Goal: Transaction & Acquisition: Purchase product/service

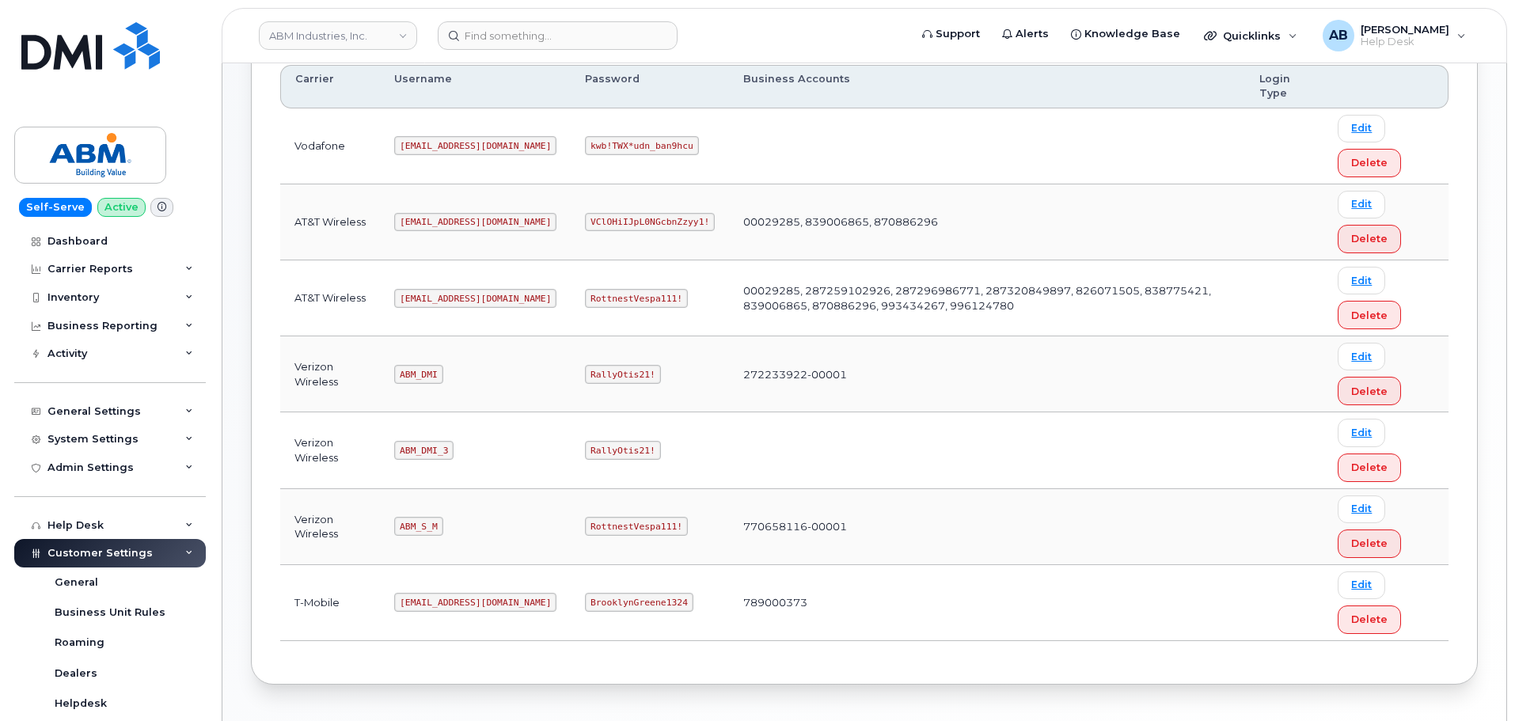
scroll to position [245, 0]
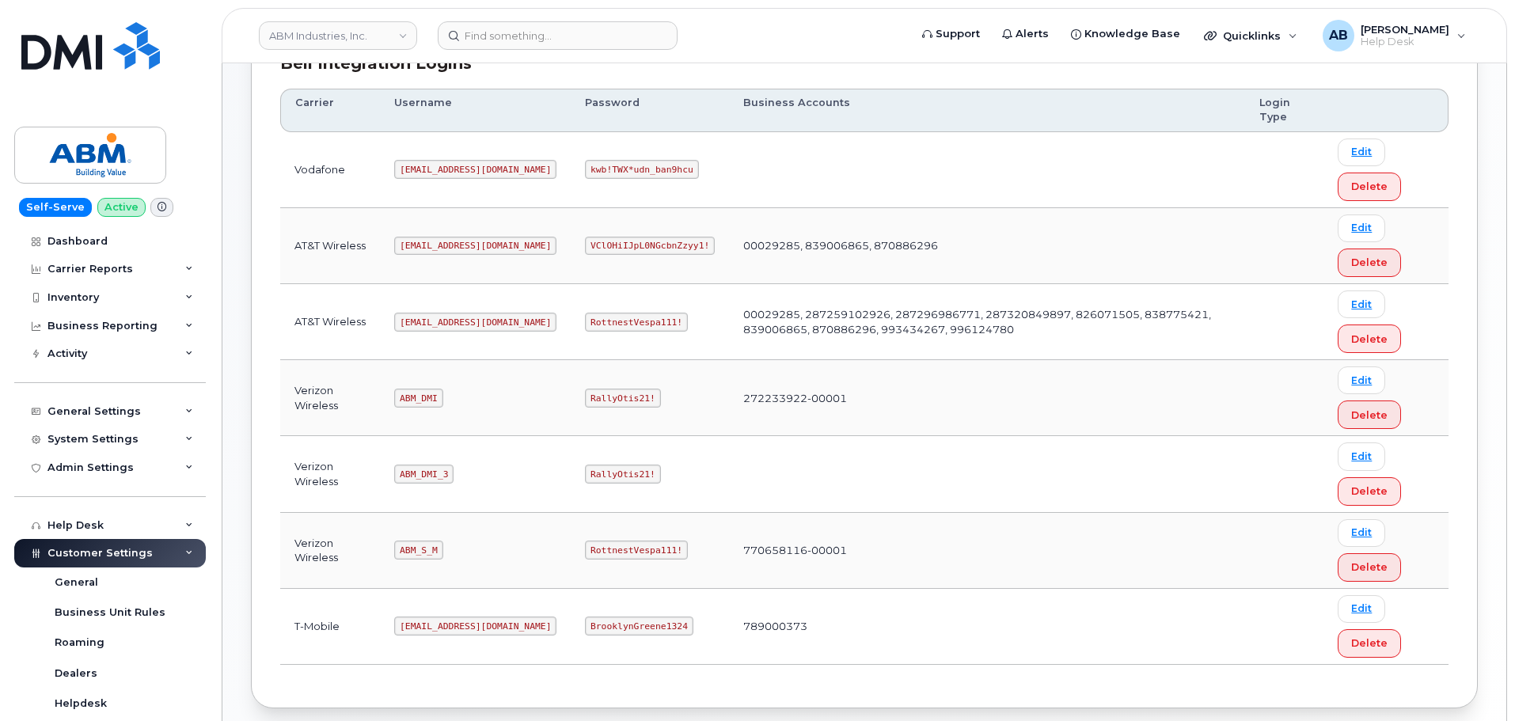
click at [440, 320] on code "[EMAIL_ADDRESS][DOMAIN_NAME]" at bounding box center [475, 322] width 162 height 19
click at [440, 320] on code "abm@dminc.com" at bounding box center [475, 322] width 162 height 19
click at [449, 319] on code "abm@dminc.com" at bounding box center [475, 322] width 162 height 19
click at [449, 319] on code "[EMAIL_ADDRESS][DOMAIN_NAME]" at bounding box center [475, 322] width 162 height 19
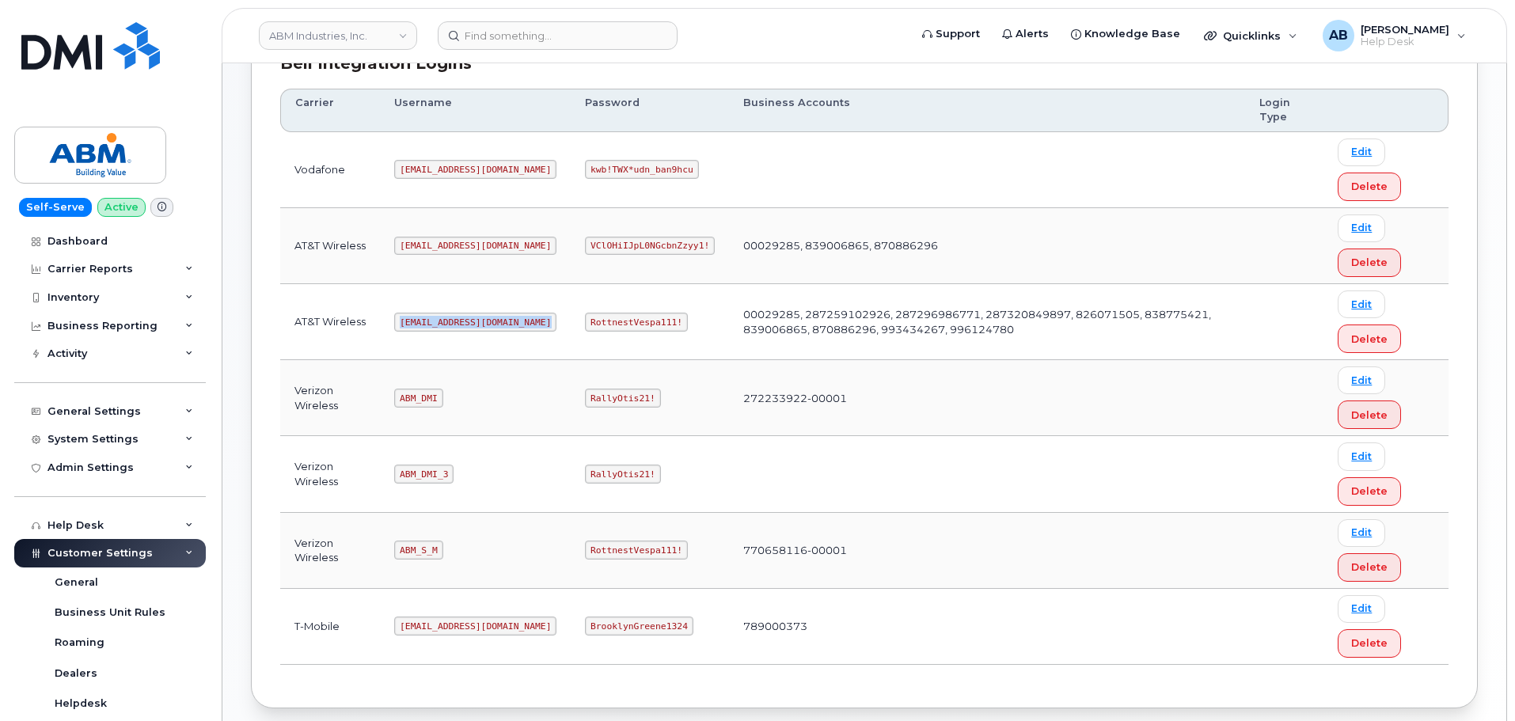
click at [449, 319] on code "[EMAIL_ADDRESS][DOMAIN_NAME]" at bounding box center [475, 322] width 162 height 19
click at [585, 317] on code "RottnestVespa111!" at bounding box center [636, 322] width 103 height 19
copy code "RottnestVespa111!"
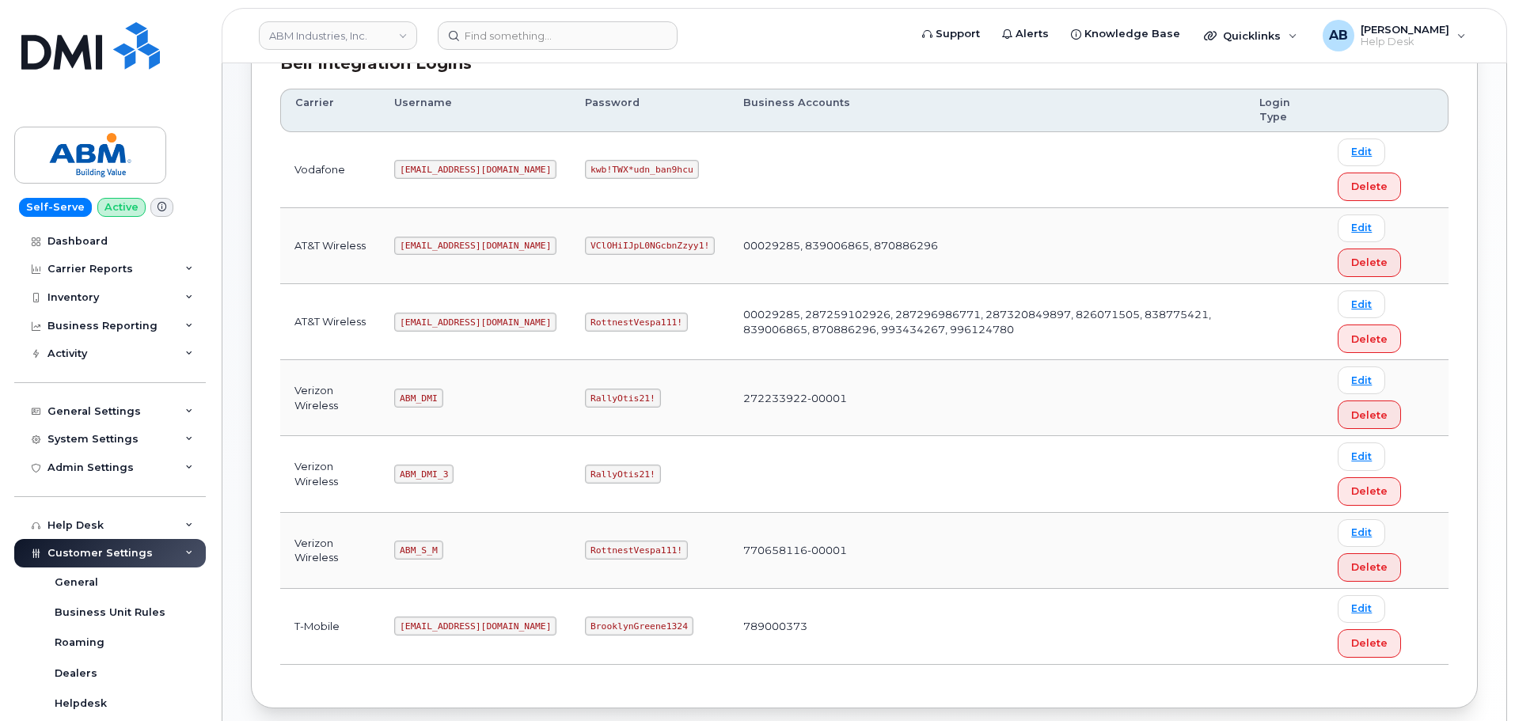
click at [585, 243] on code "VClOHiIJpL0NGcbnZzyy1!" at bounding box center [650, 246] width 130 height 19
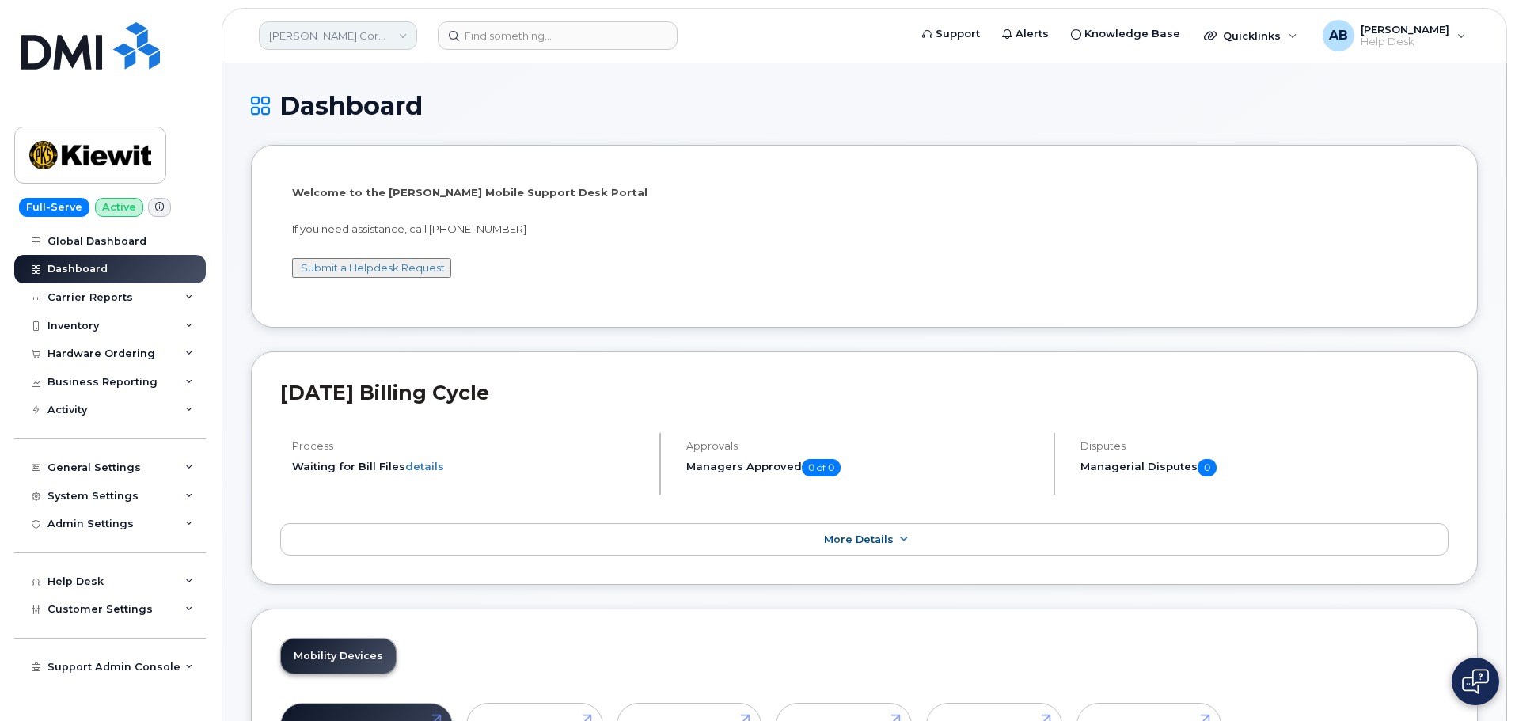
click at [395, 36] on link "Kiewit Corporation" at bounding box center [338, 35] width 158 height 28
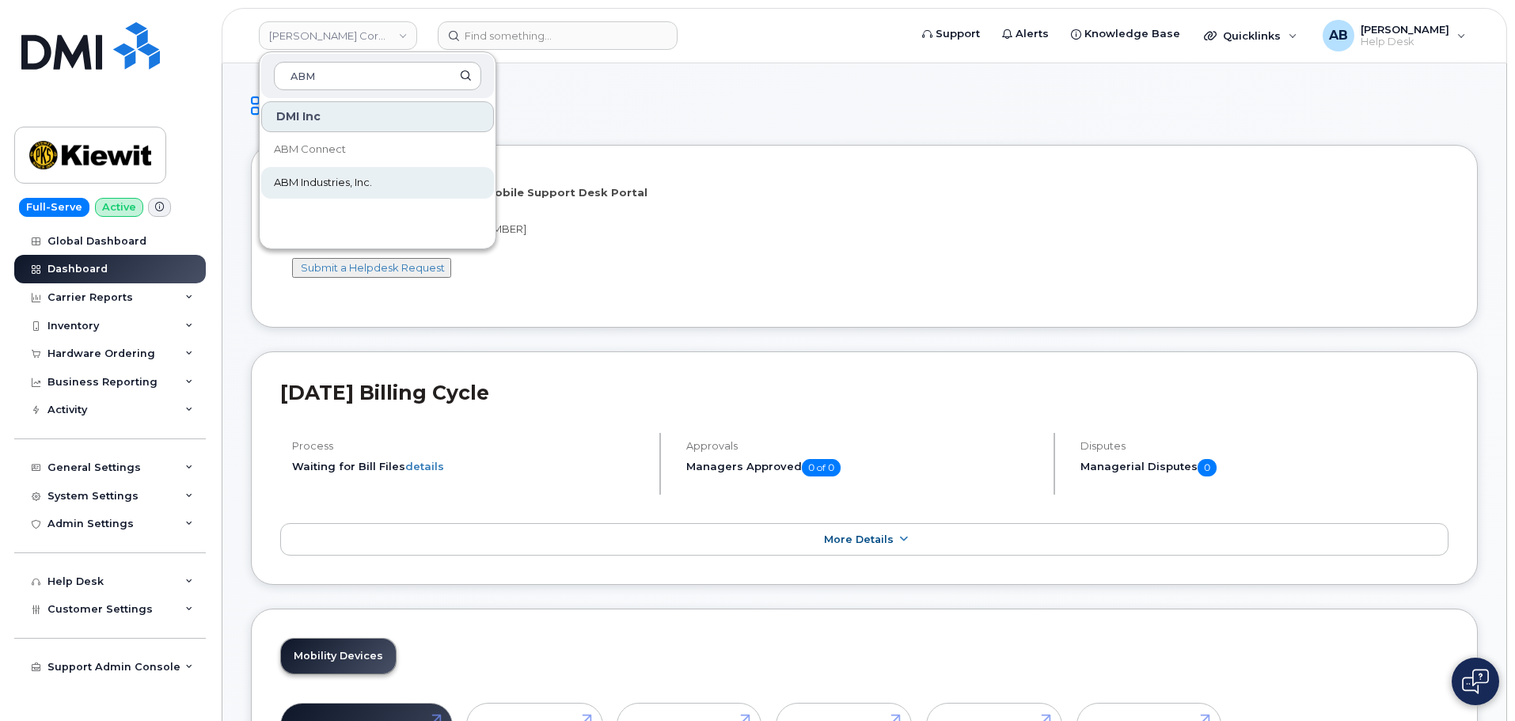
type input "ABM"
click at [358, 191] on link "ABM Industries, Inc." at bounding box center [377, 183] width 233 height 32
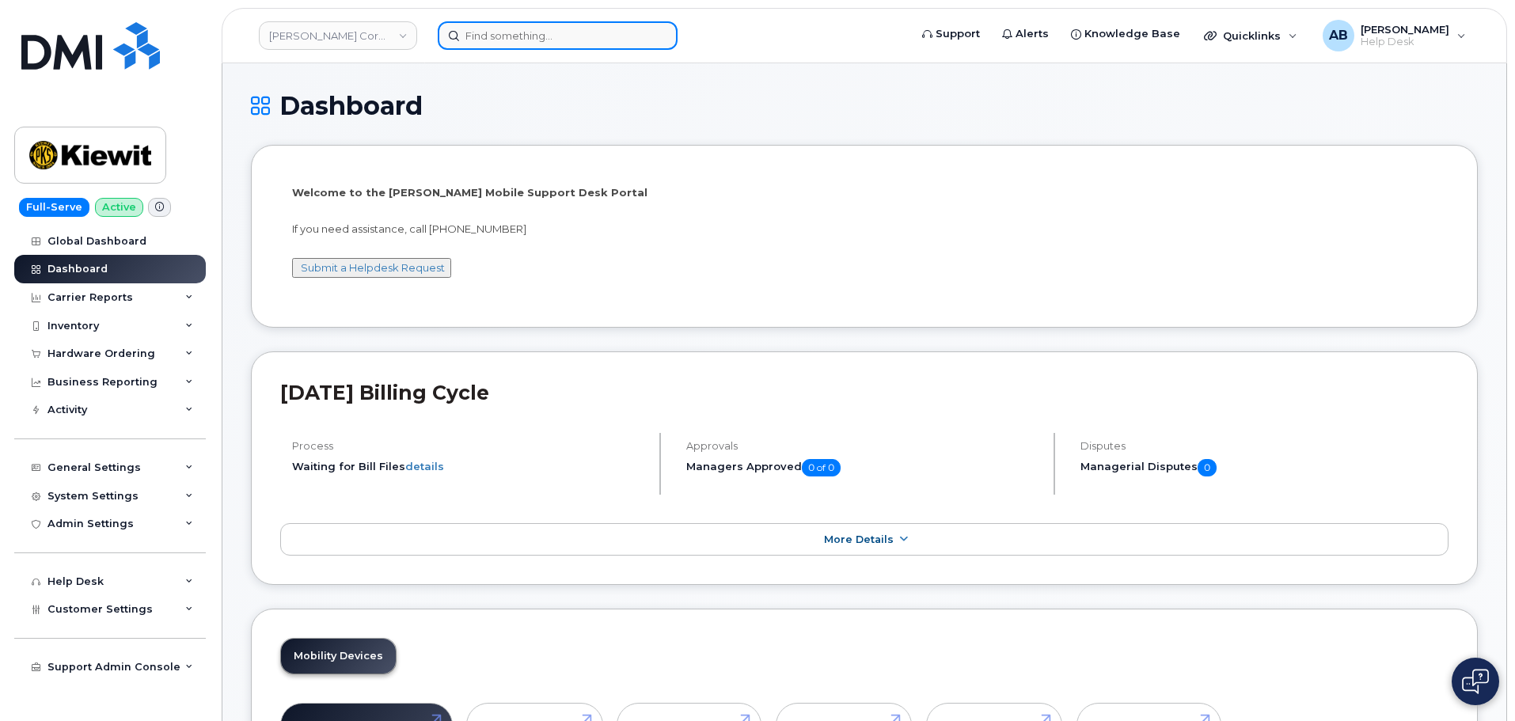
click at [531, 38] on input at bounding box center [558, 35] width 240 height 28
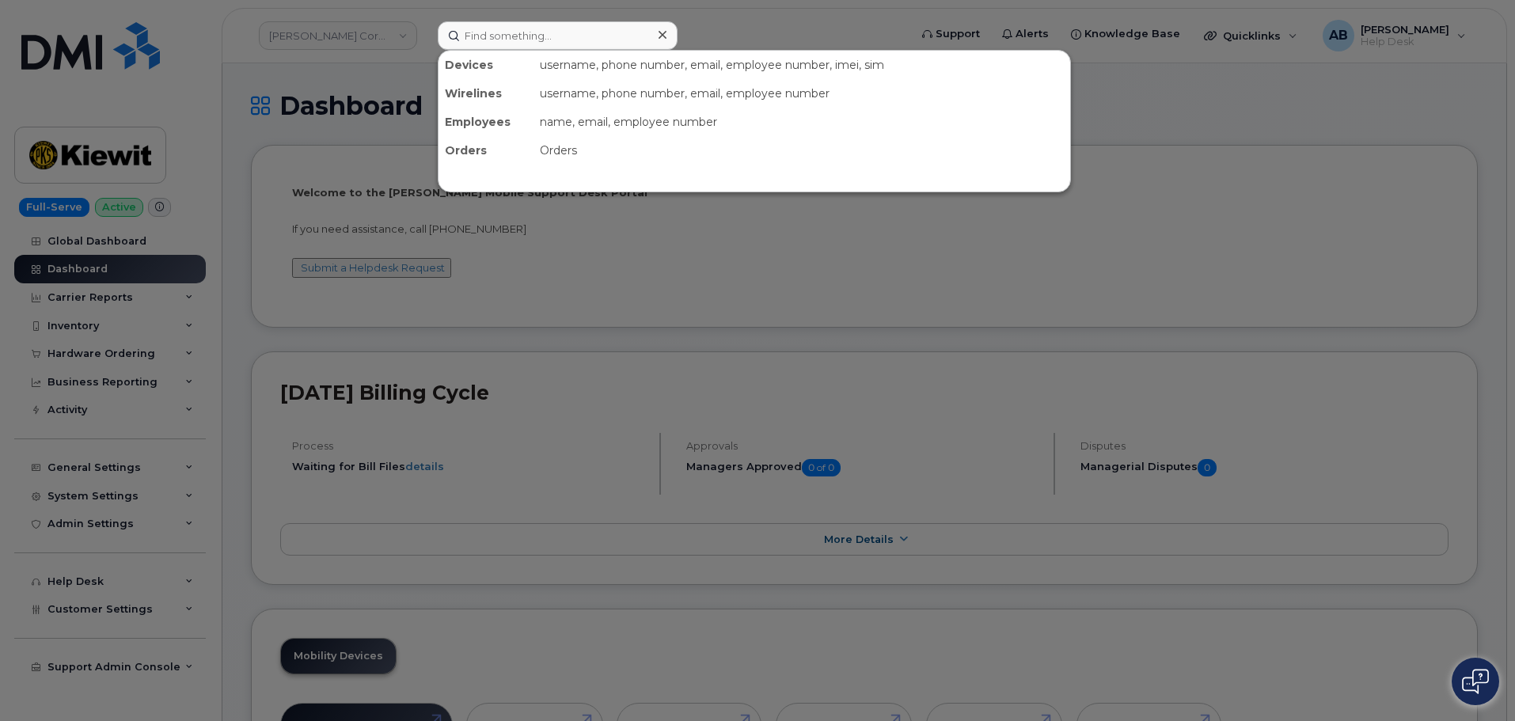
click at [726, 36] on div at bounding box center [757, 360] width 1515 height 721
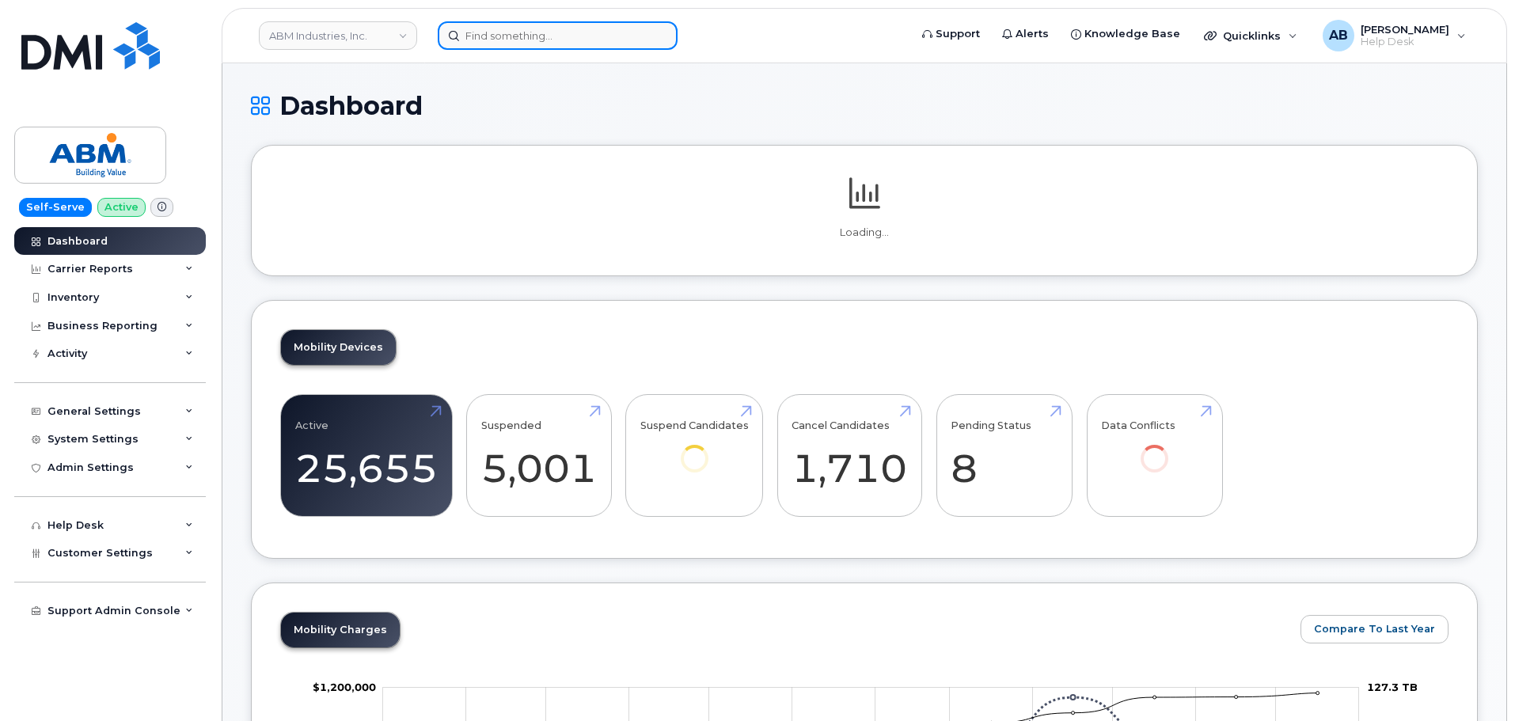
click at [648, 27] on input at bounding box center [558, 35] width 240 height 28
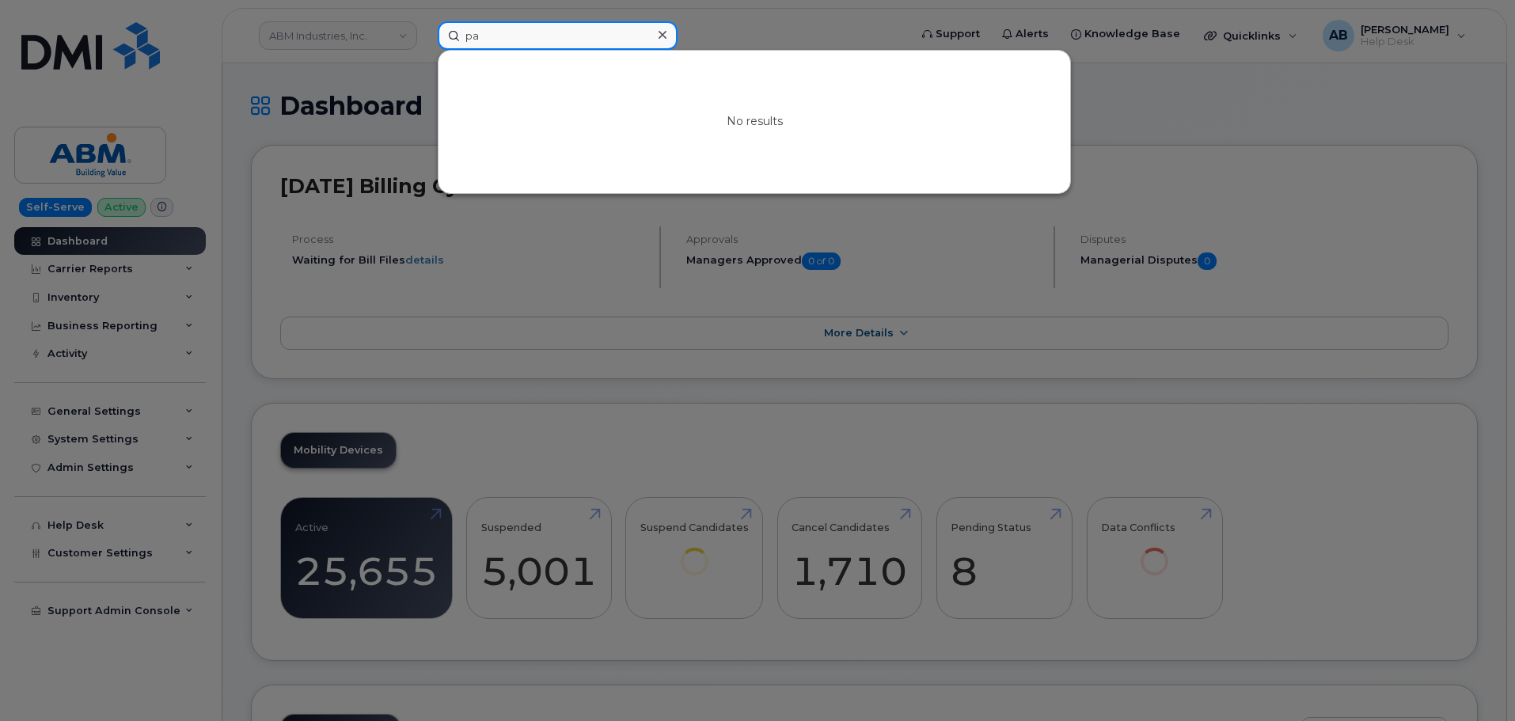
type input "p"
click at [832, 36] on div at bounding box center [757, 360] width 1515 height 721
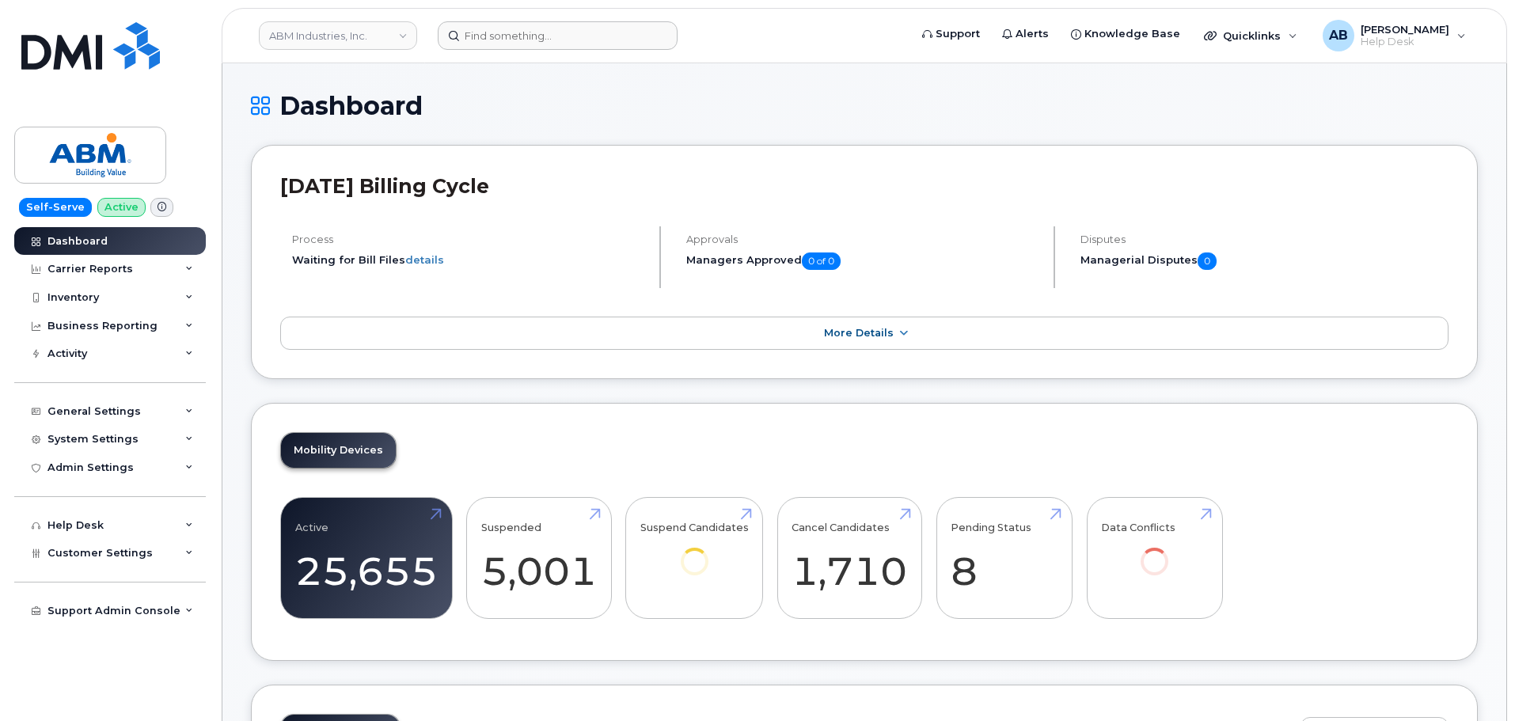
click at [550, 54] on header "ABM Industries, Inc. Support Alerts Knowledge Base Quicklinks Suspend / Cancel …" at bounding box center [864, 35] width 1285 height 55
click at [541, 36] on input at bounding box center [558, 35] width 240 height 28
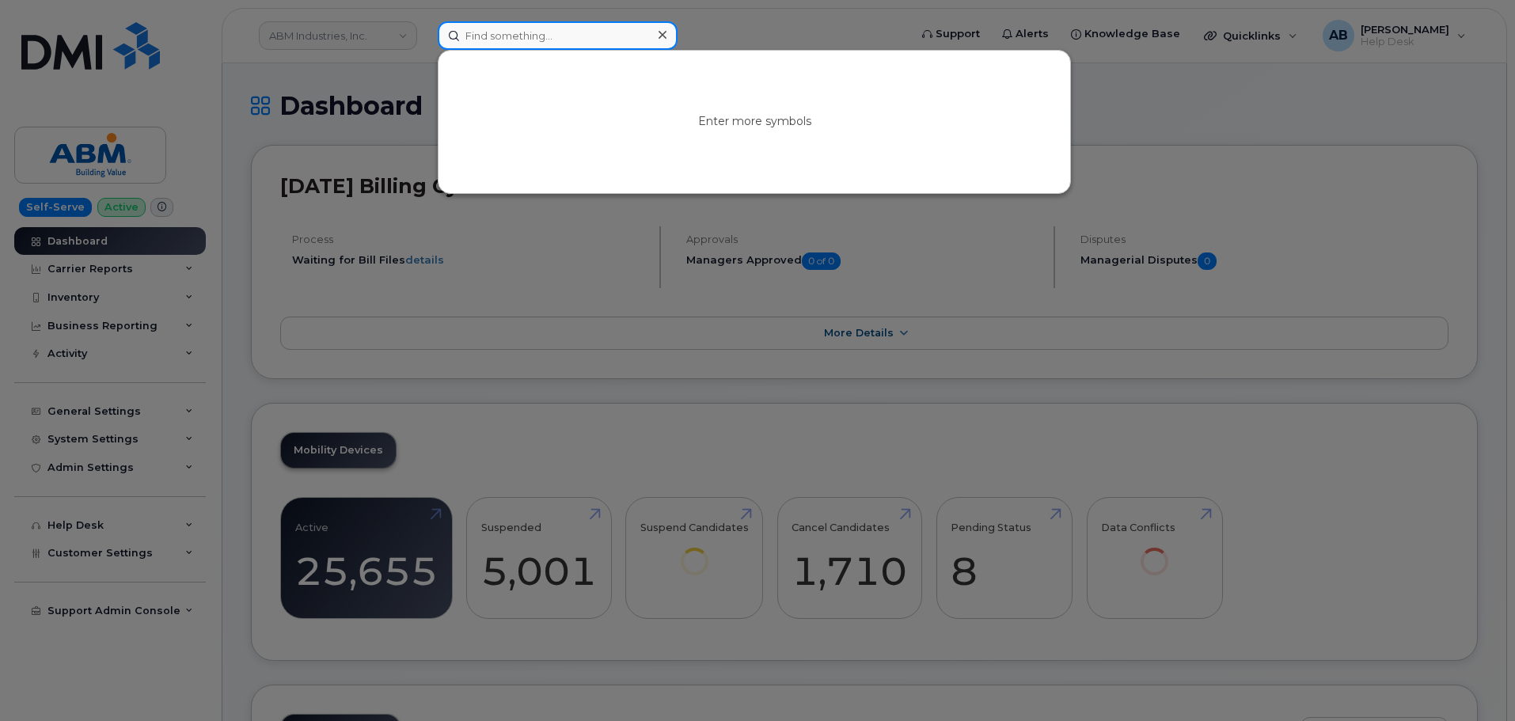
paste input "7853075907"
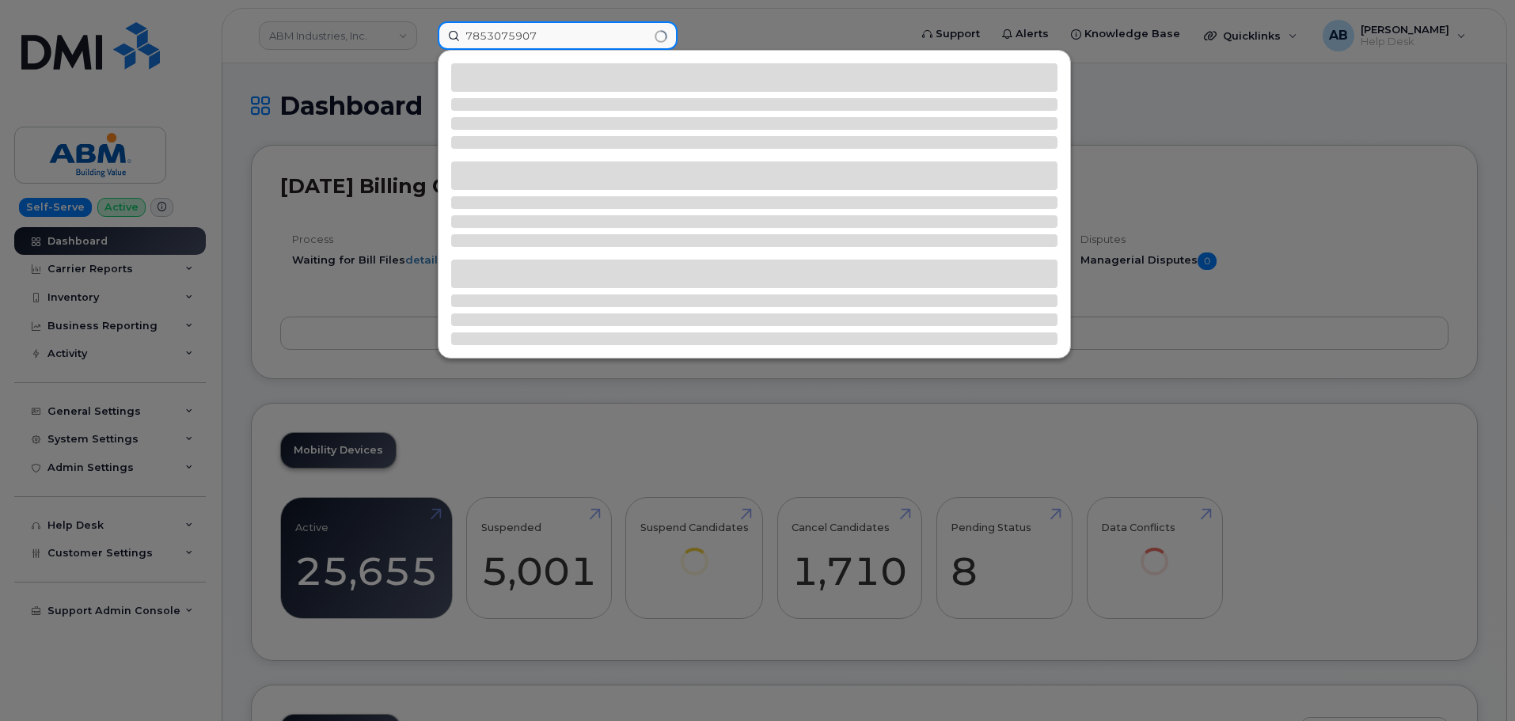
type input "7853075907"
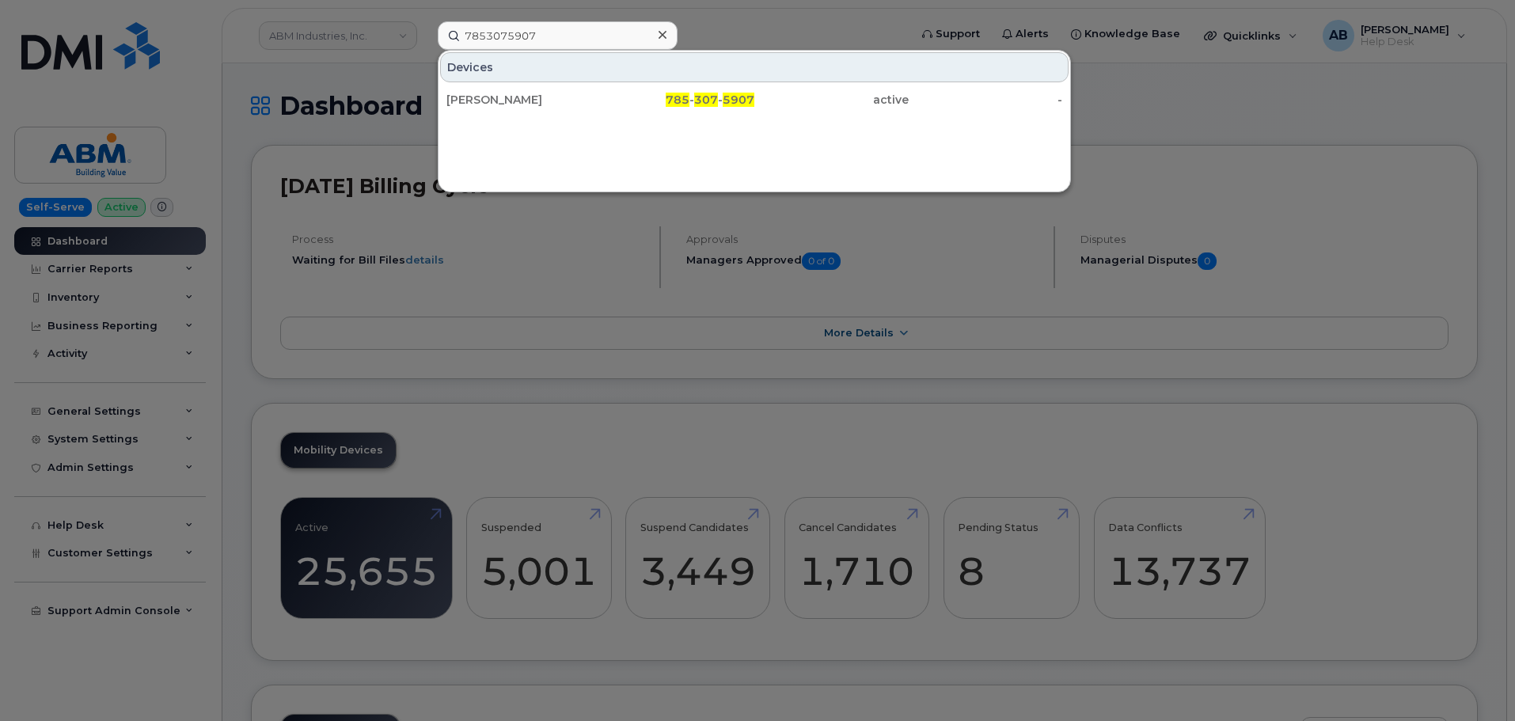
click at [663, 33] on icon at bounding box center [662, 35] width 8 height 8
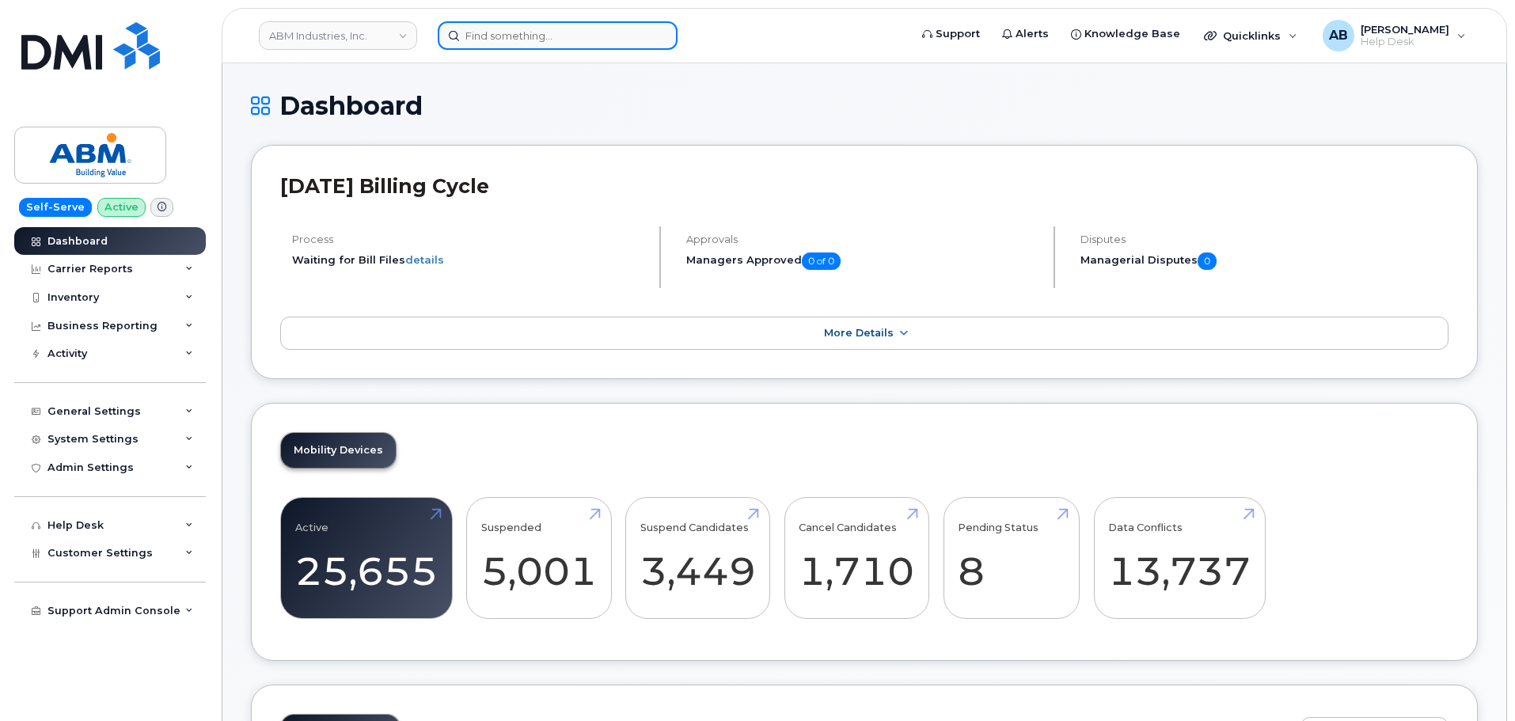
click at [548, 29] on input at bounding box center [558, 35] width 240 height 28
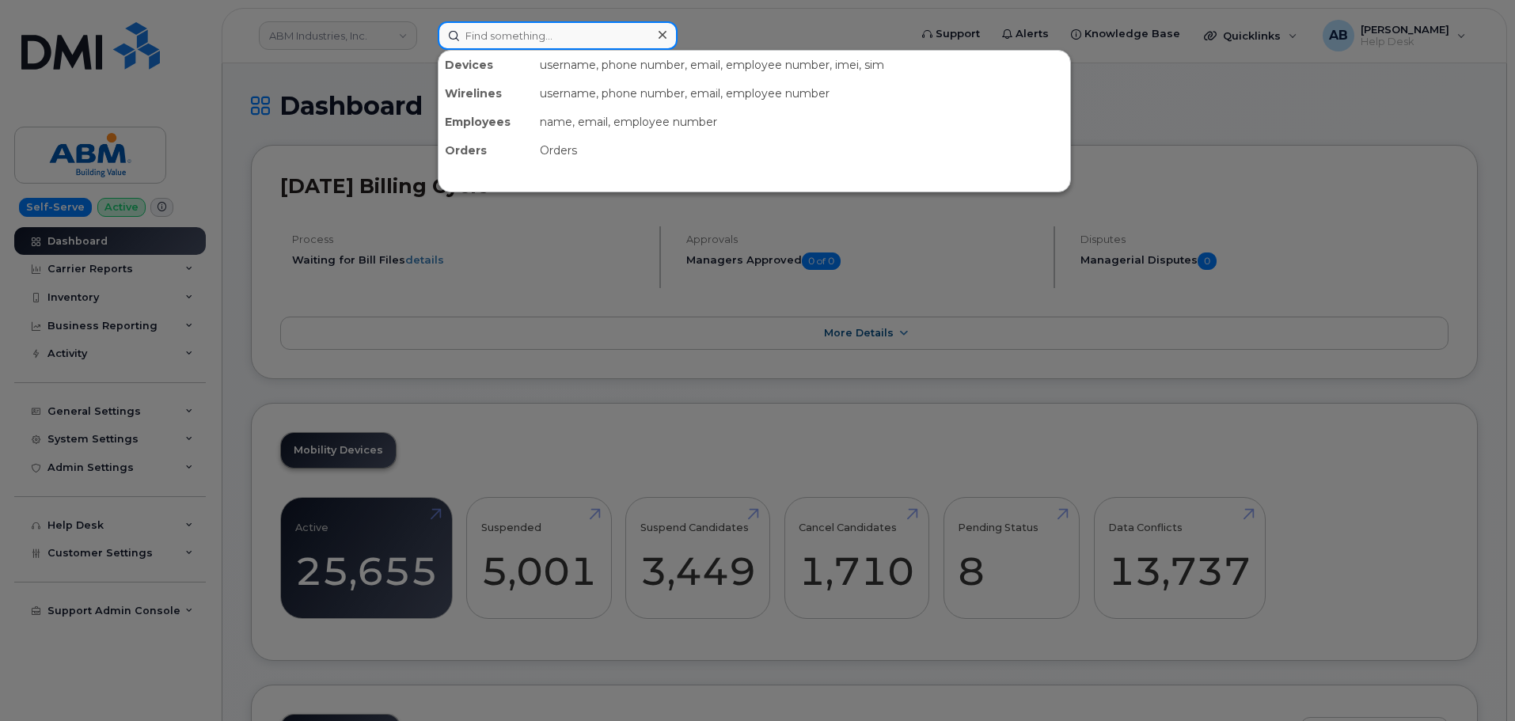
paste input "7853075907"
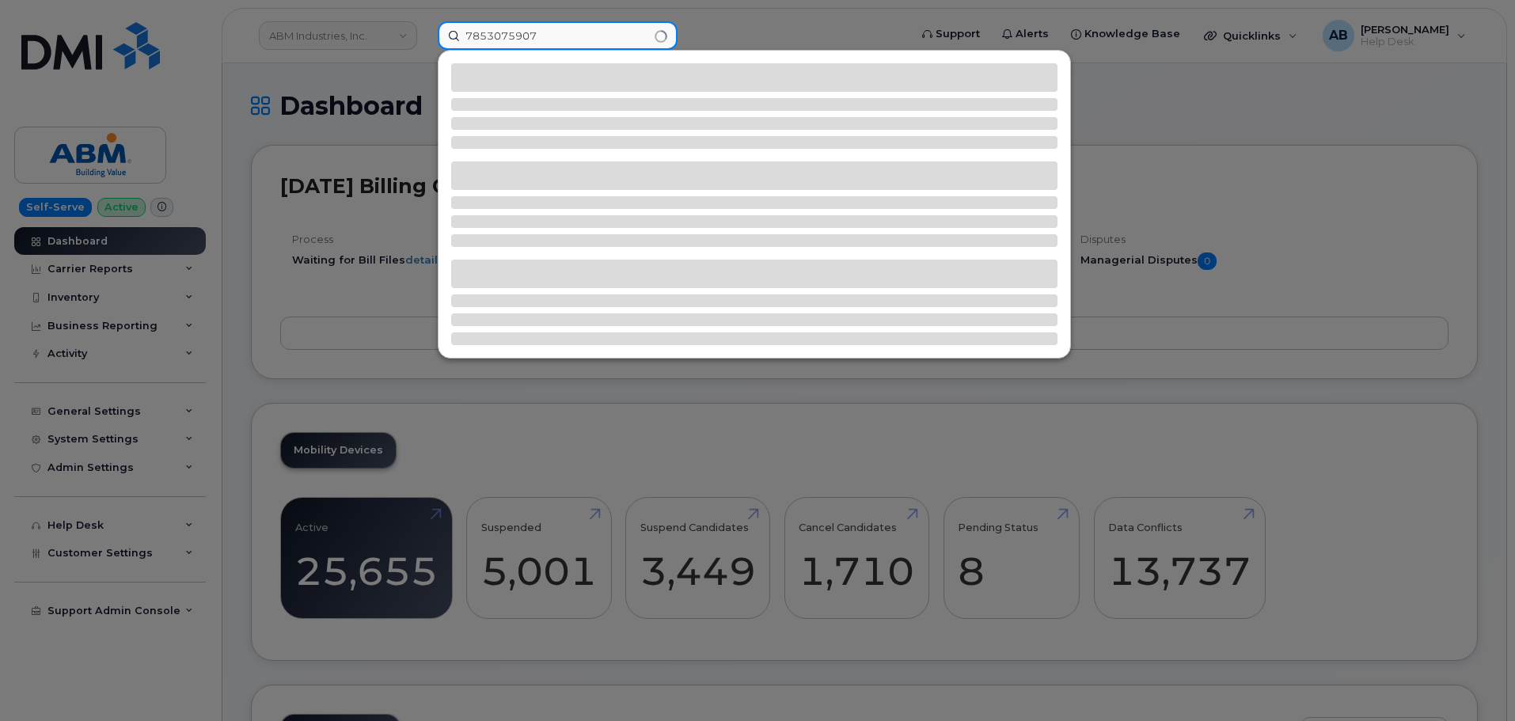
type input "7853075907"
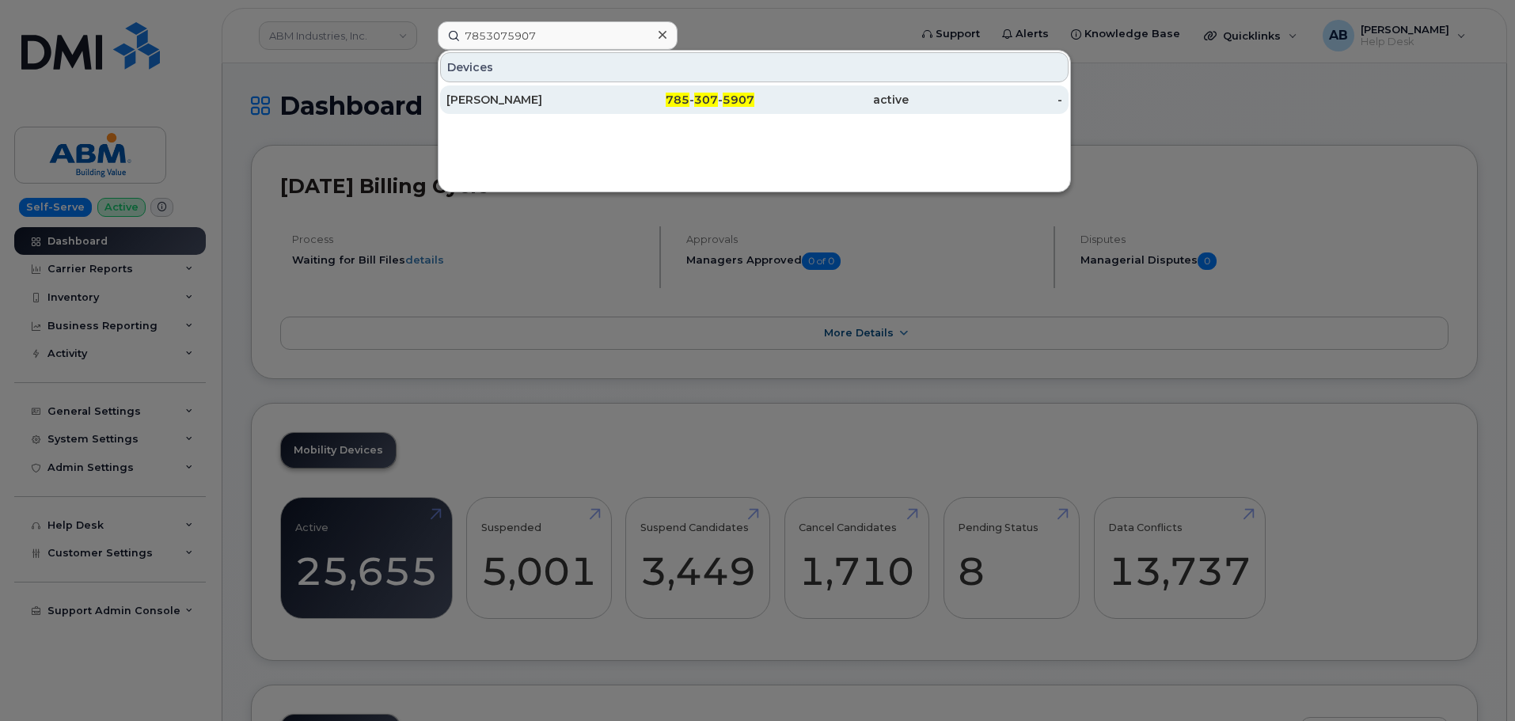
click at [854, 102] on div "active" at bounding box center [831, 100] width 154 height 16
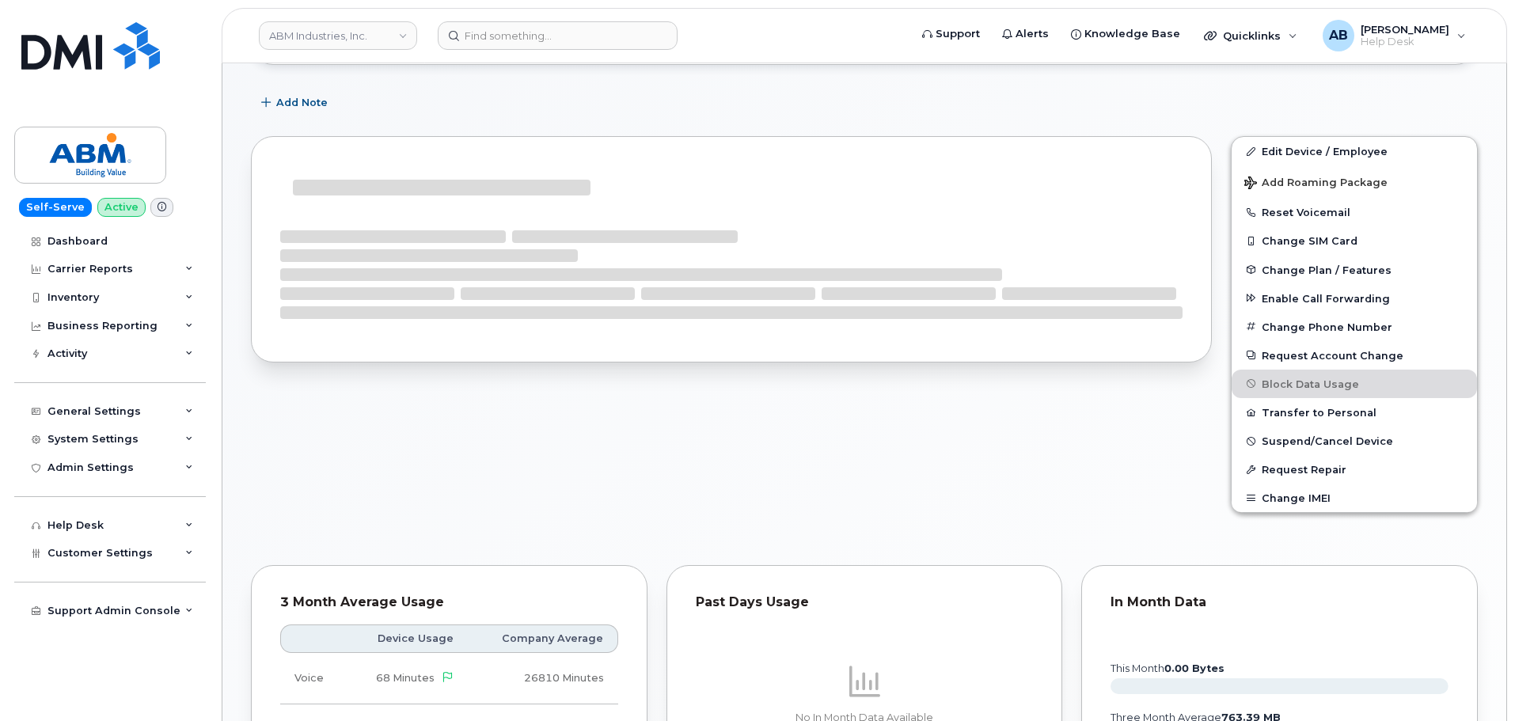
scroll to position [224, 0]
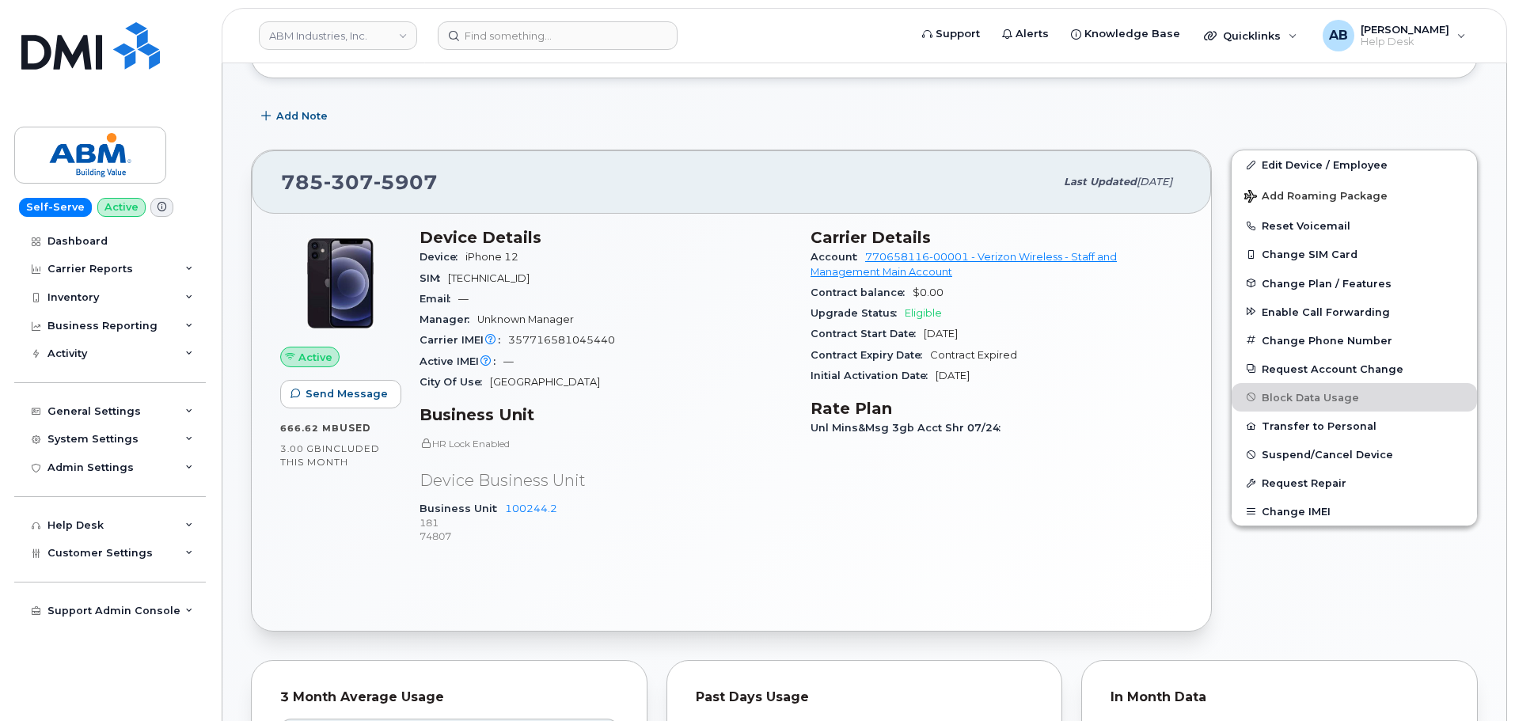
click at [373, 182] on span "307" at bounding box center [405, 182] width 64 height 24
copy span "785 307 5907"
click at [582, 107] on div "Add Note" at bounding box center [864, 116] width 1227 height 28
drag, startPoint x: 61, startPoint y: 54, endPoint x: 358, endPoint y: 35, distance: 298.1
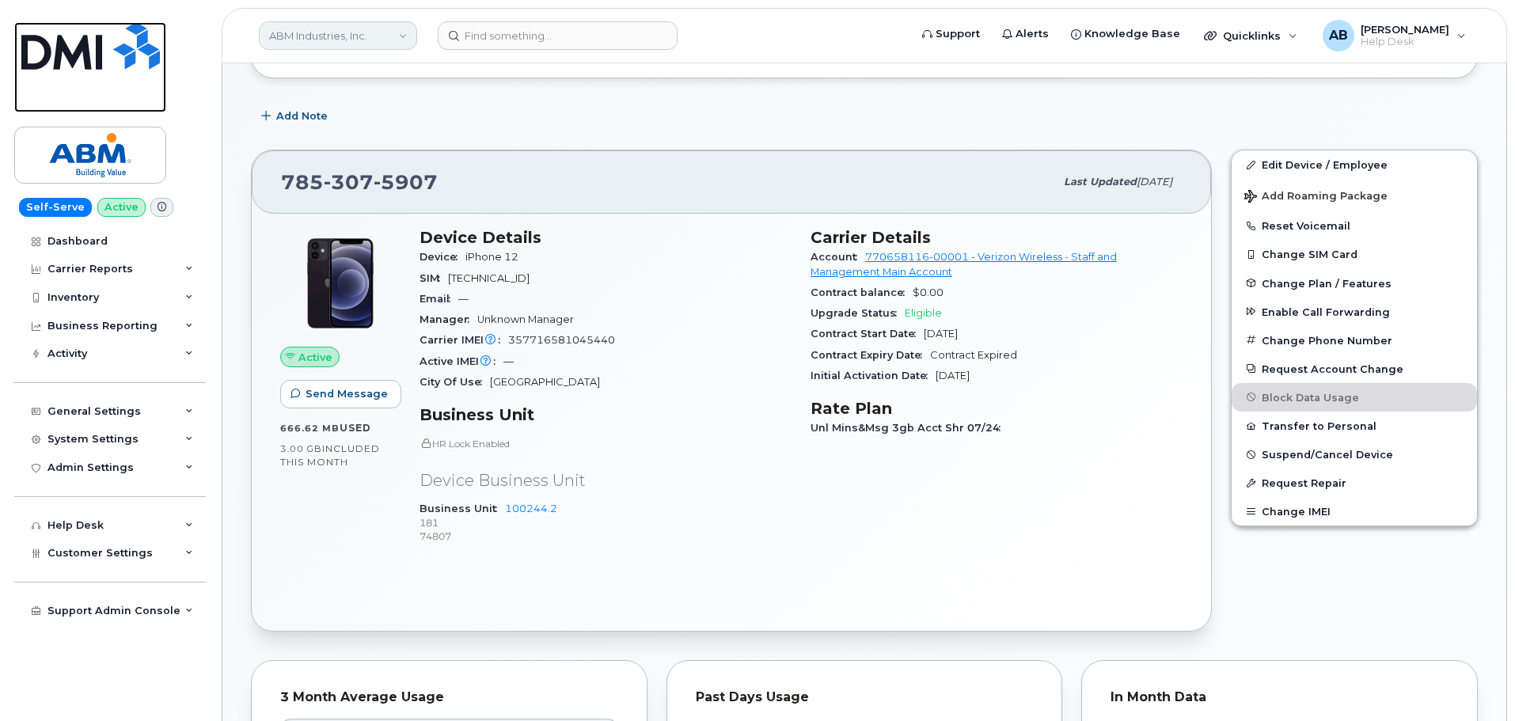
click at [62, 53] on img at bounding box center [90, 45] width 138 height 47
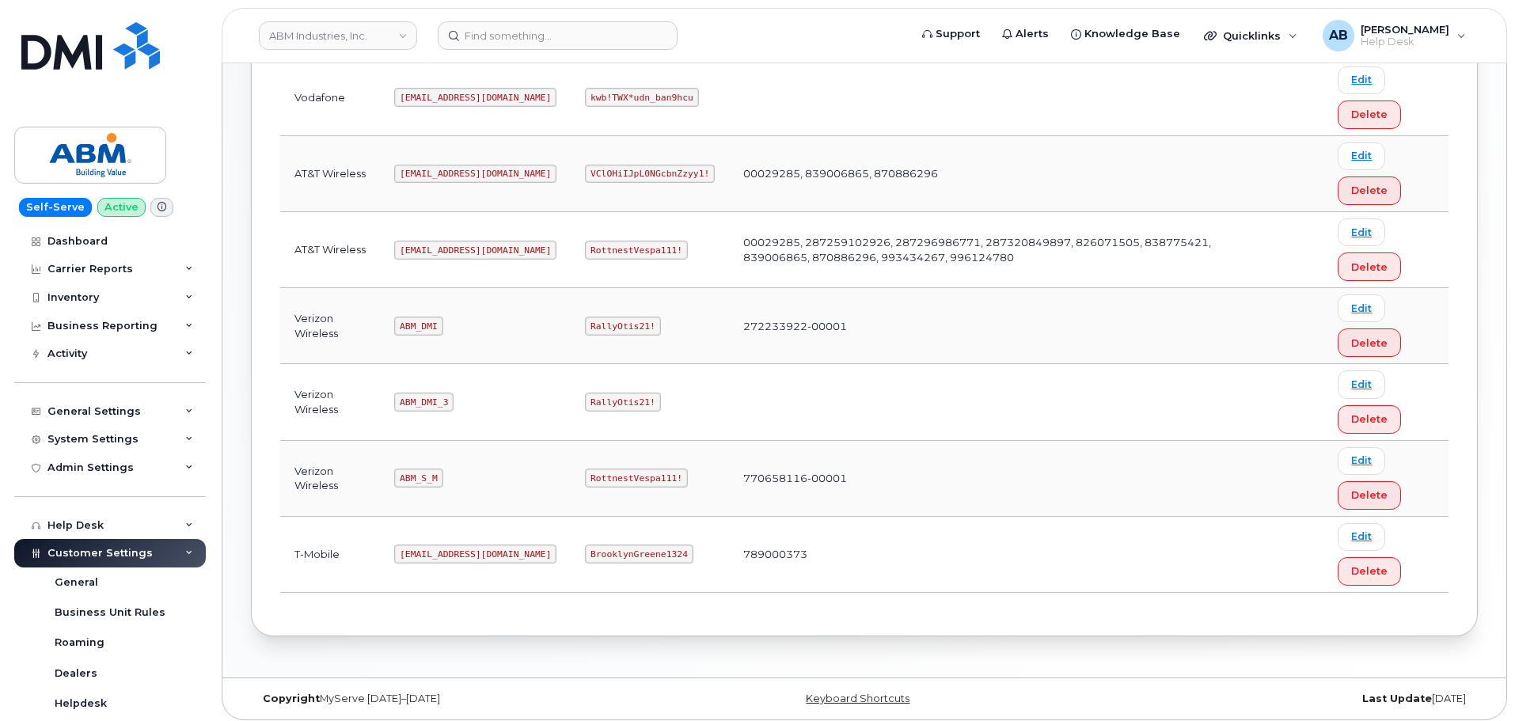
scroll to position [237, 0]
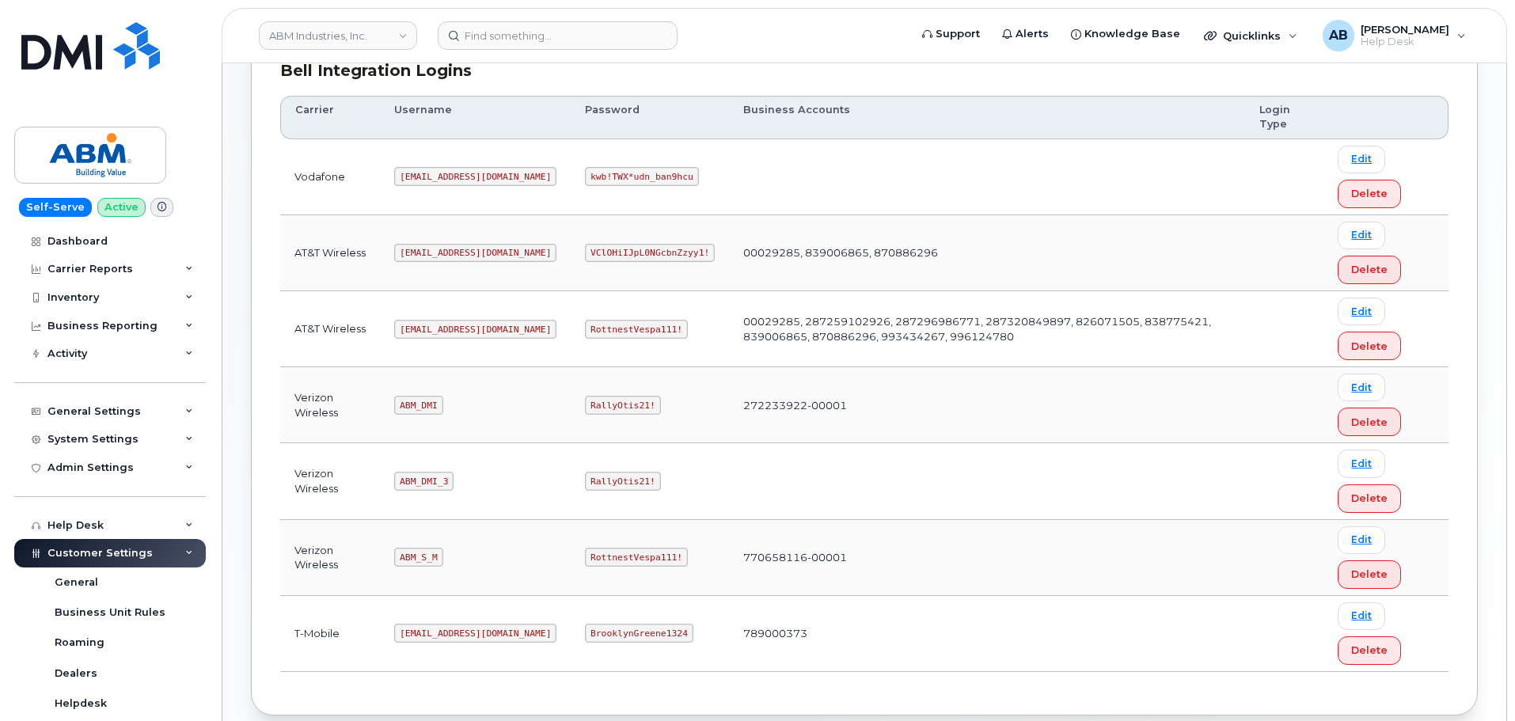
click at [415, 554] on code "ABM_S_M" at bounding box center [418, 557] width 48 height 19
copy code "ABM_S_M"
click at [585, 555] on code "RottnestVespa111!" at bounding box center [636, 557] width 103 height 19
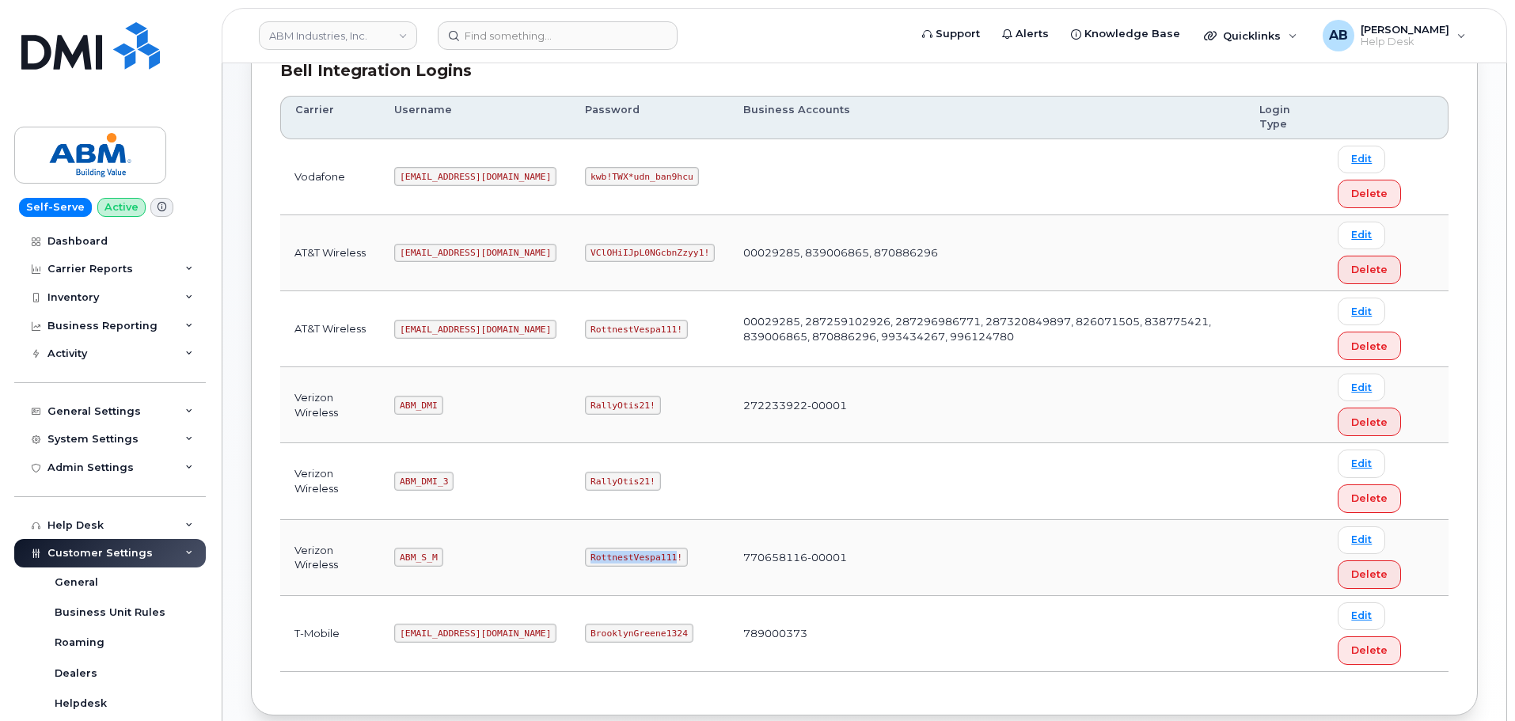
click at [585, 555] on code "RottnestVespa111!" at bounding box center [636, 557] width 103 height 19
click at [585, 554] on code "RottnestVespa111!" at bounding box center [636, 557] width 103 height 19
click at [757, 379] on td "272233922-00001" at bounding box center [987, 405] width 516 height 76
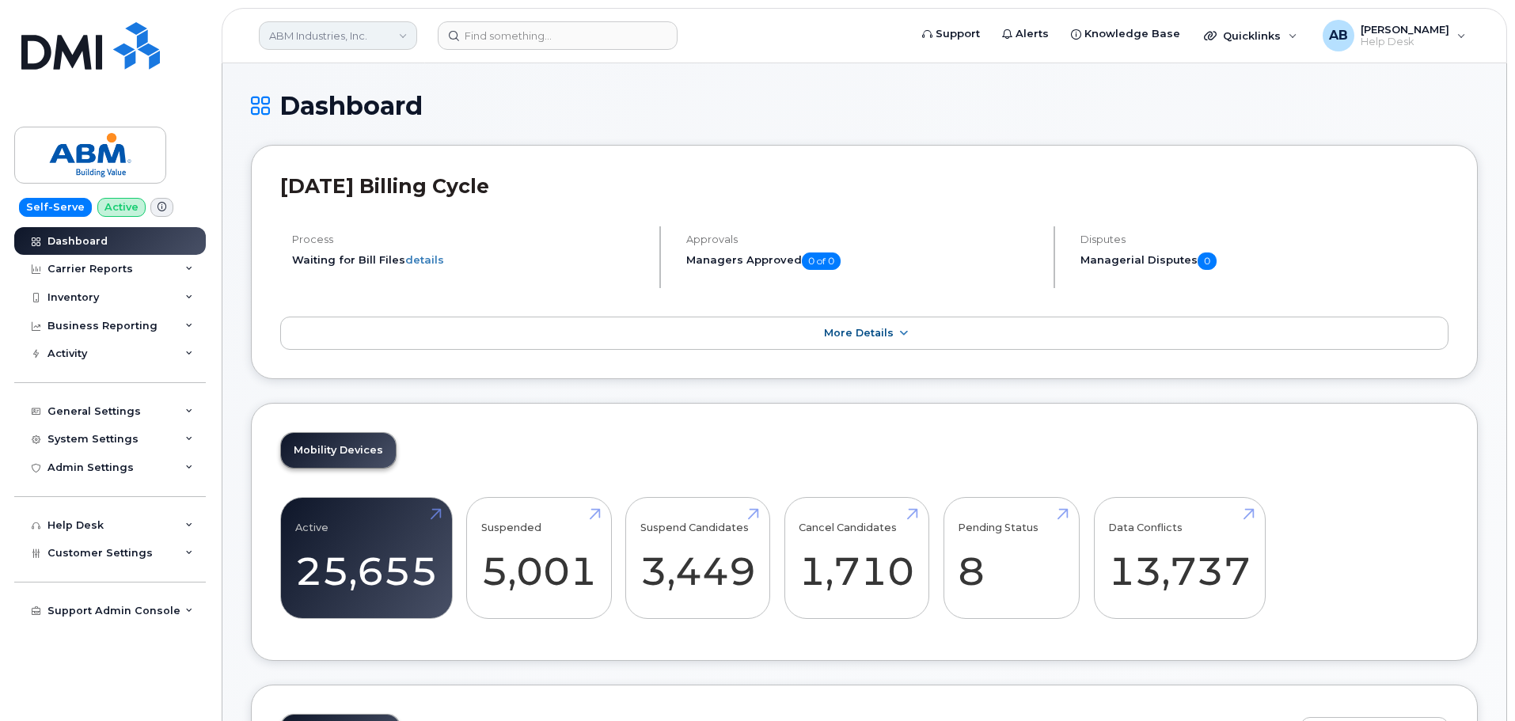
click at [374, 40] on link "ABM Industries, Inc." at bounding box center [338, 35] width 158 height 28
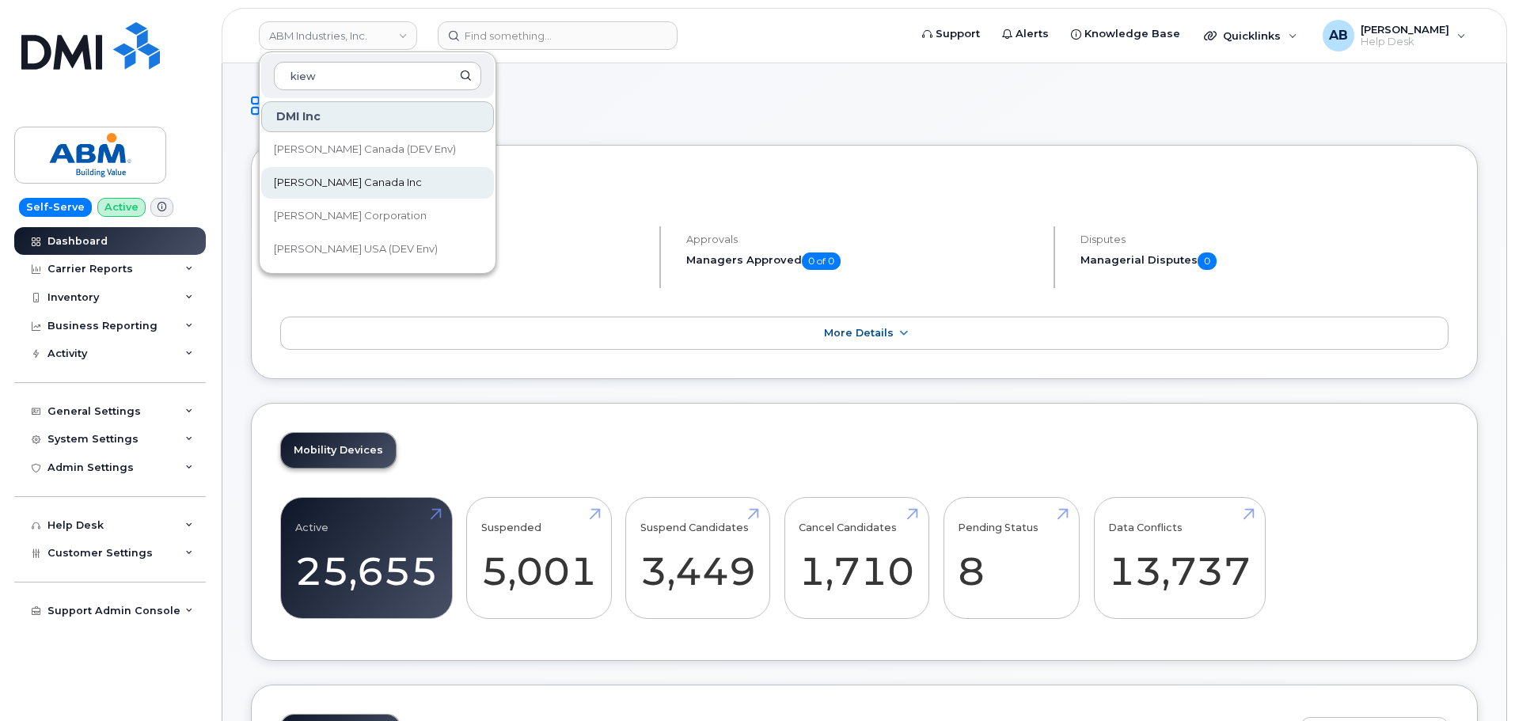
type input "kiew"
click at [373, 184] on link "Kiewit Canada Inc" at bounding box center [377, 183] width 233 height 32
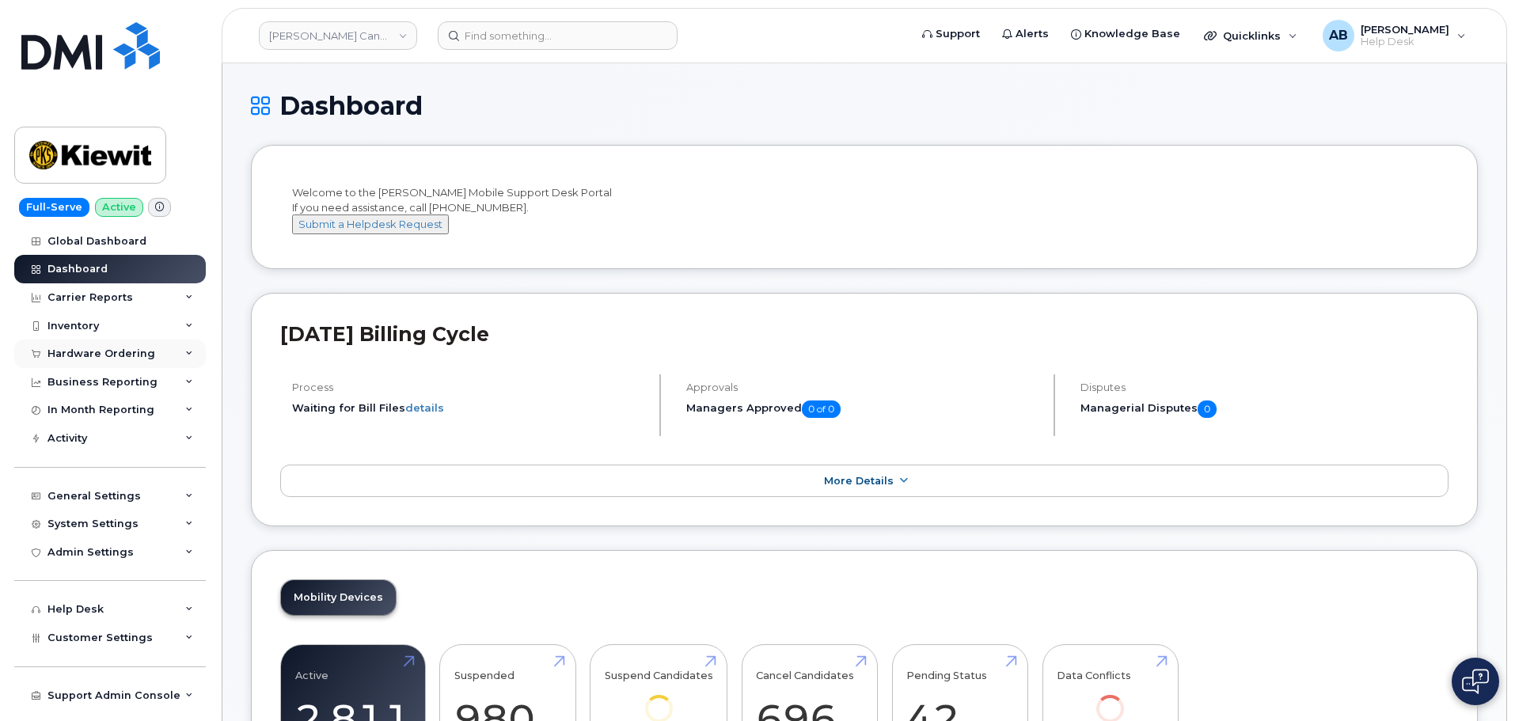
click at [114, 351] on div "Hardware Ordering" at bounding box center [101, 353] width 108 height 13
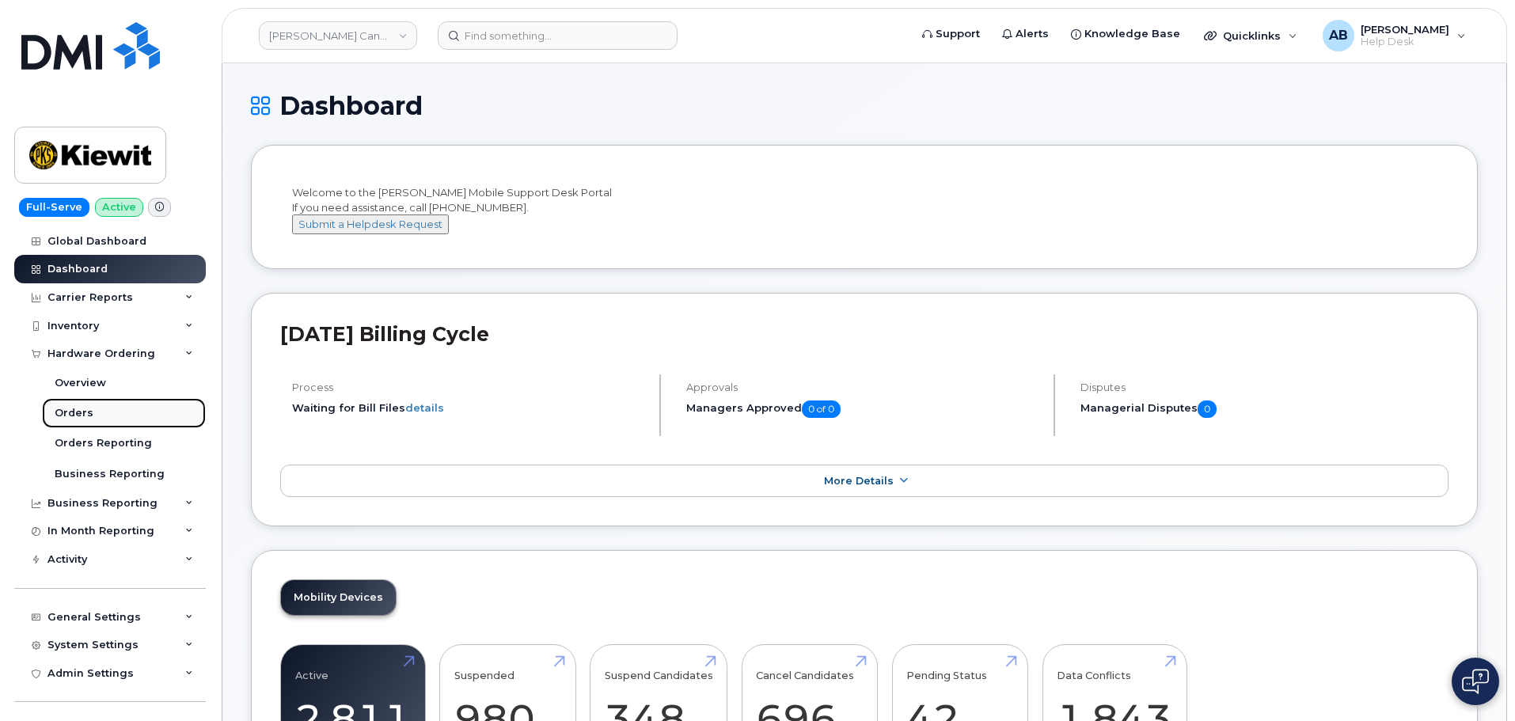
click at [97, 411] on link "Orders" at bounding box center [124, 413] width 164 height 30
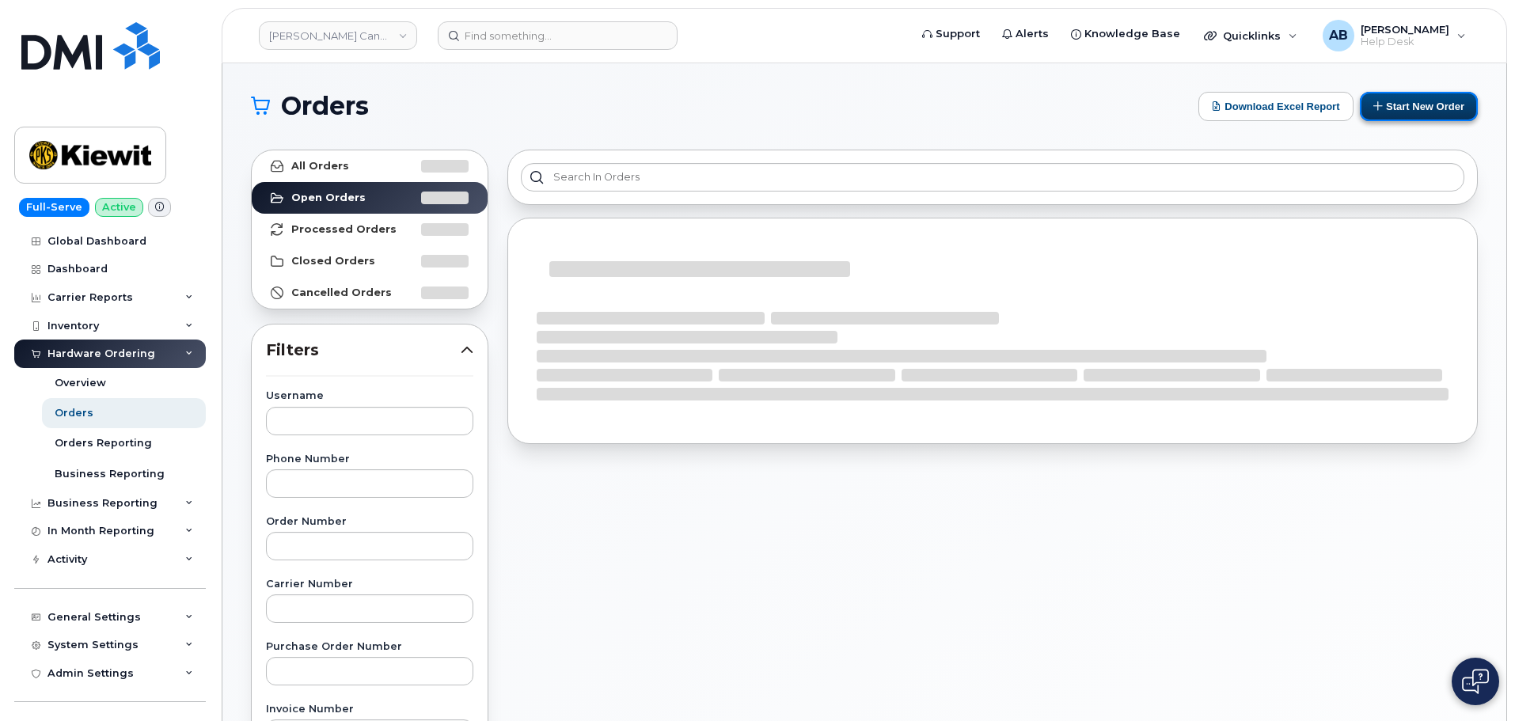
click at [1420, 104] on button "Start New Order" at bounding box center [1418, 106] width 118 height 29
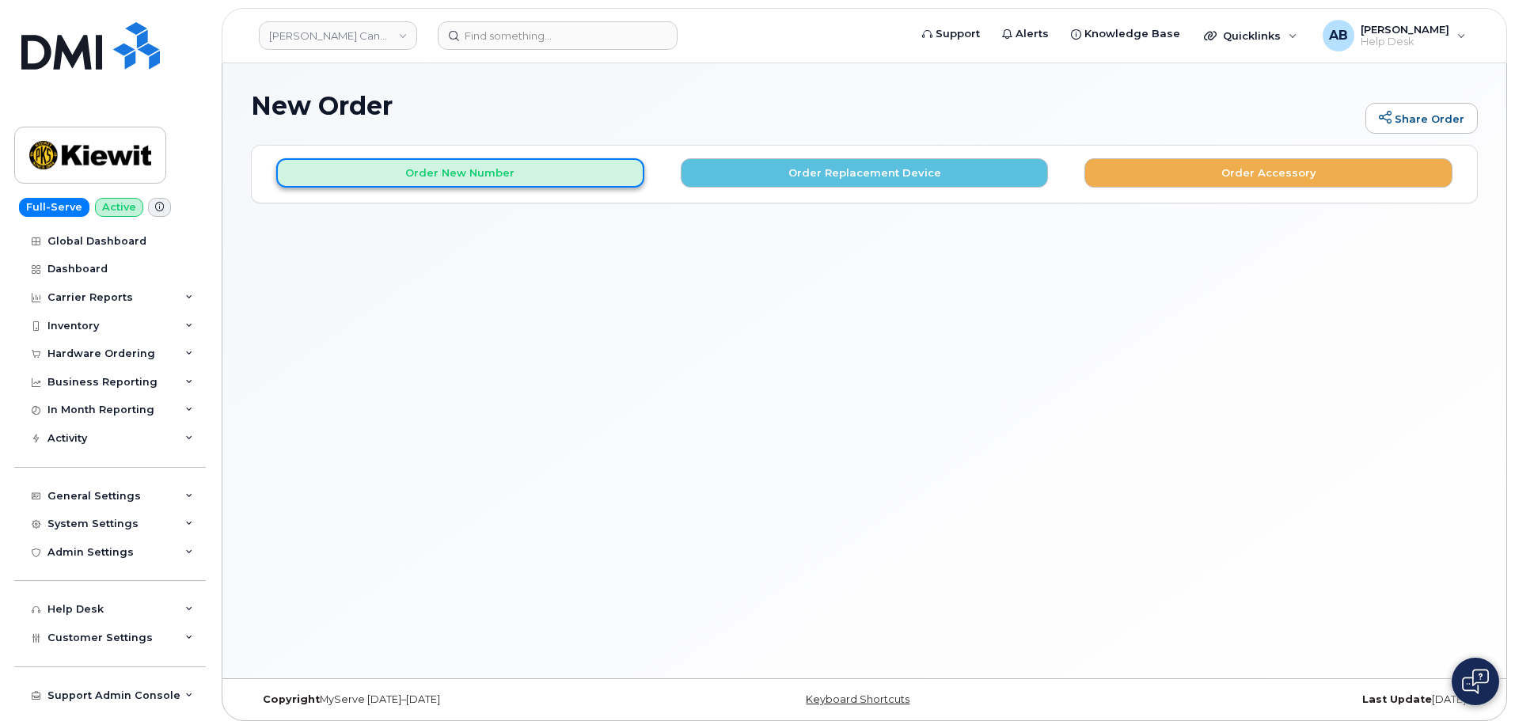
click at [510, 175] on button "Order New Number" at bounding box center [460, 172] width 368 height 29
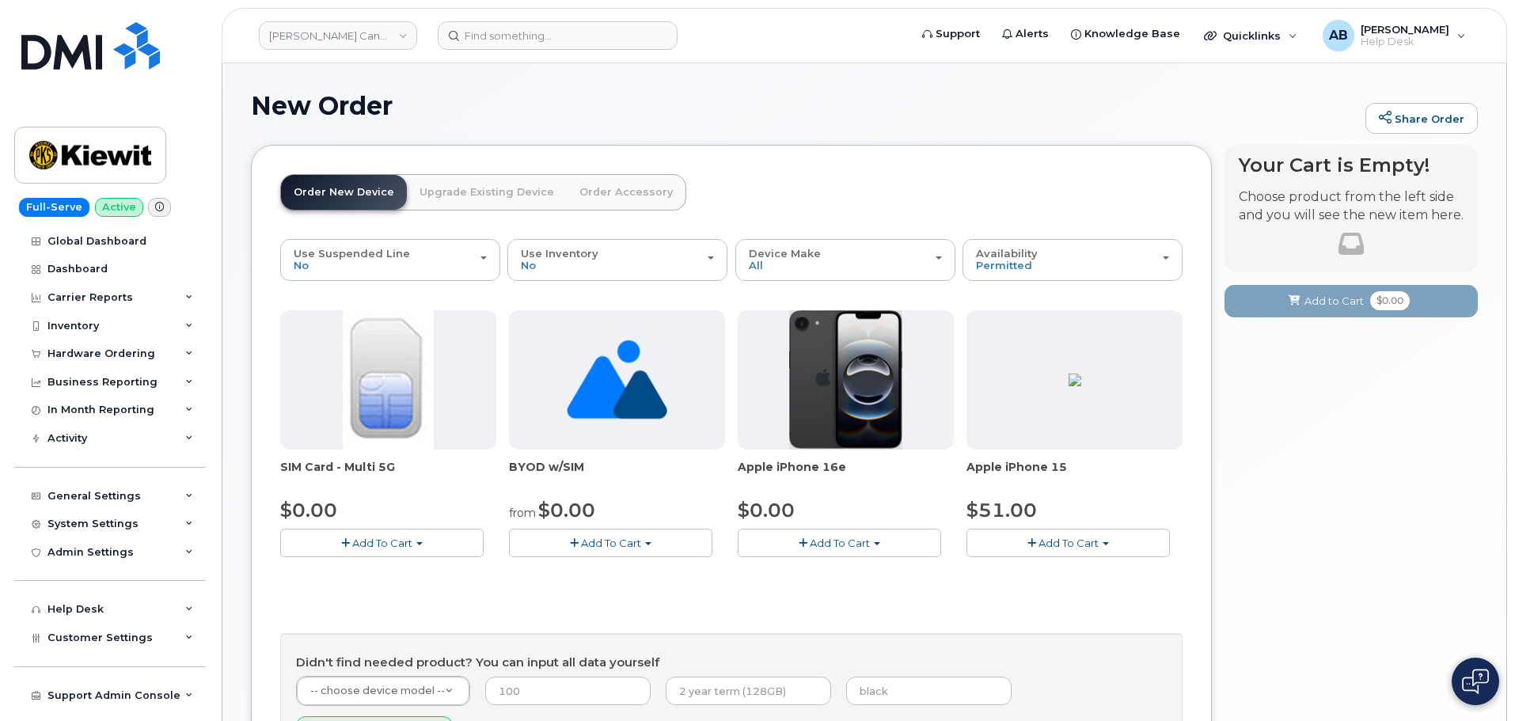
click at [865, 545] on span "Add To Cart" at bounding box center [839, 543] width 60 height 13
click at [835, 570] on link "$0.00 - 3 Year Activation (128GB)" at bounding box center [843, 573] width 204 height 20
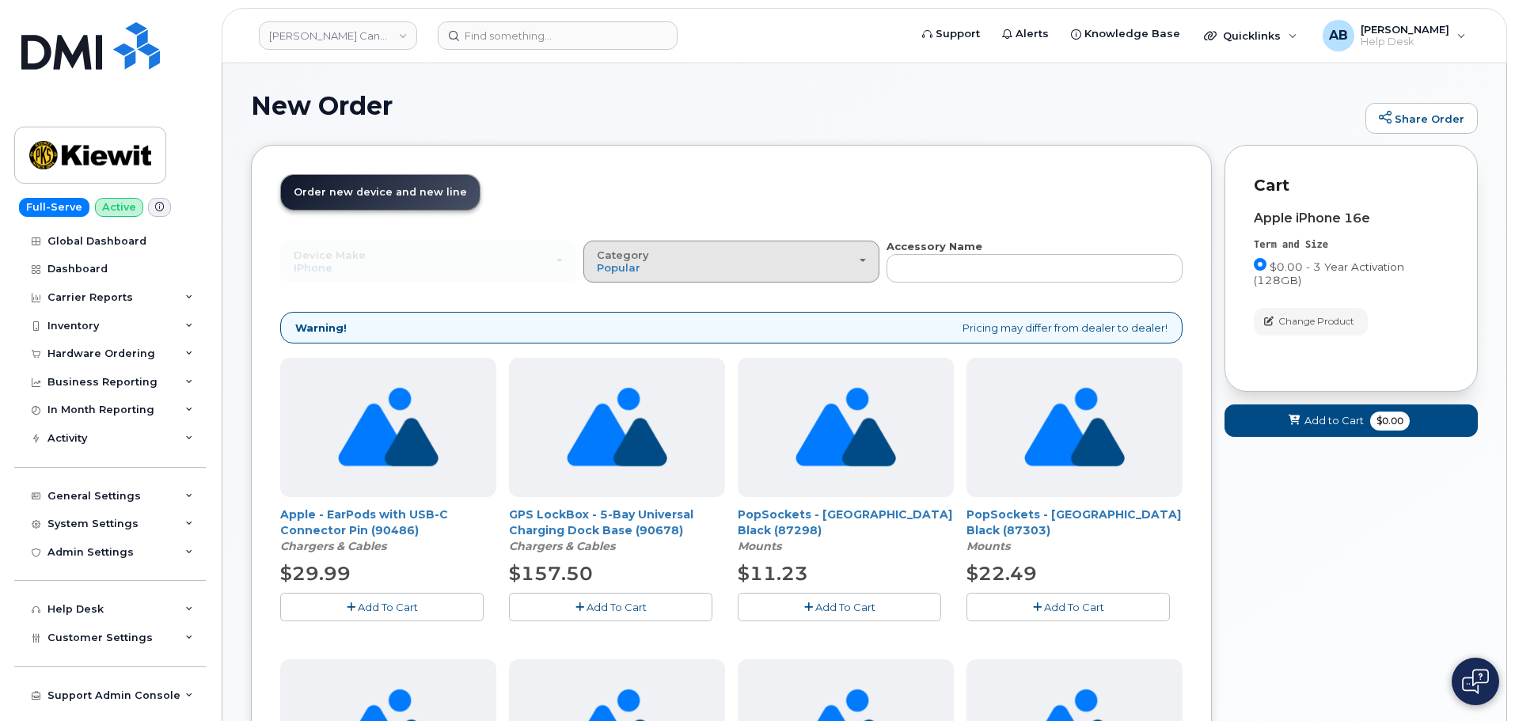
click at [706, 255] on div "Category Popular" at bounding box center [731, 261] width 269 height 25
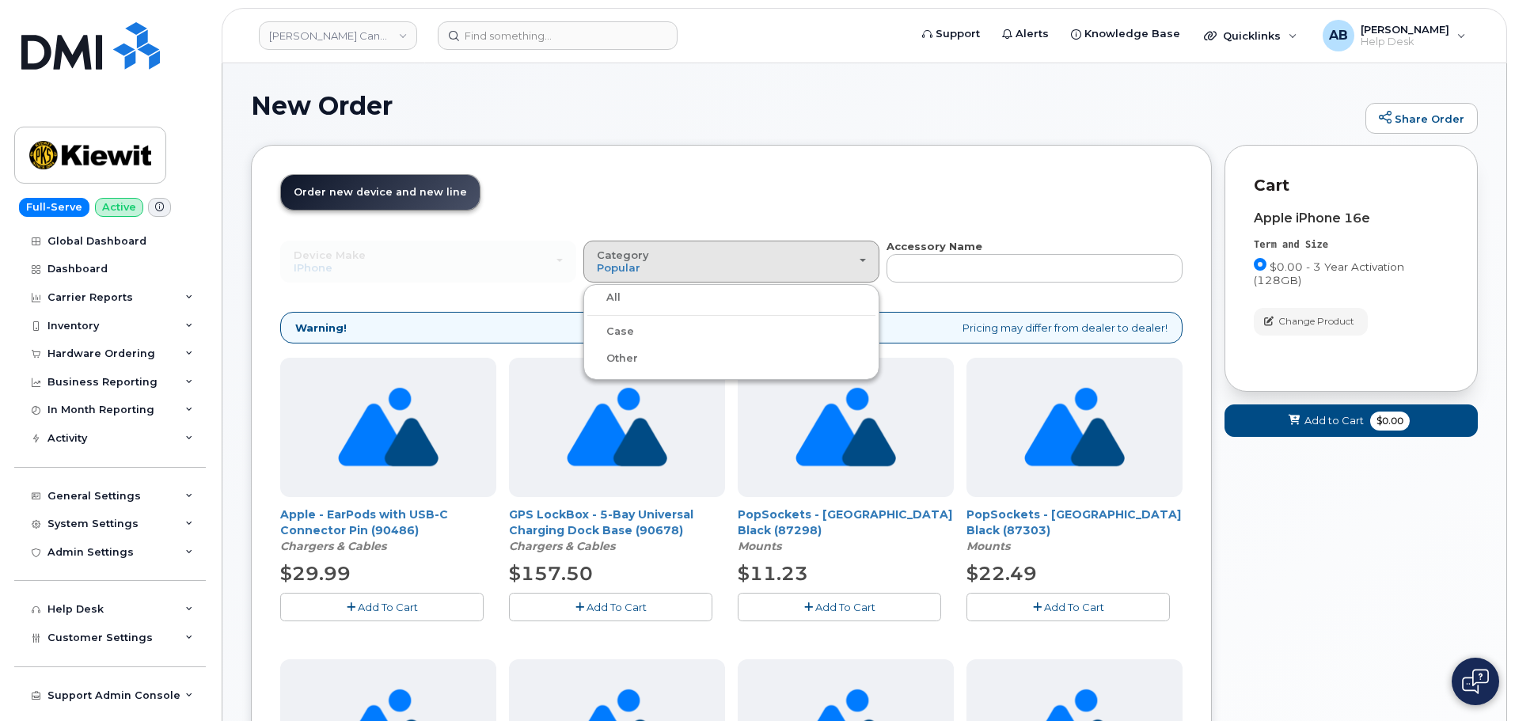
click at [672, 329] on div "Case" at bounding box center [731, 331] width 288 height 19
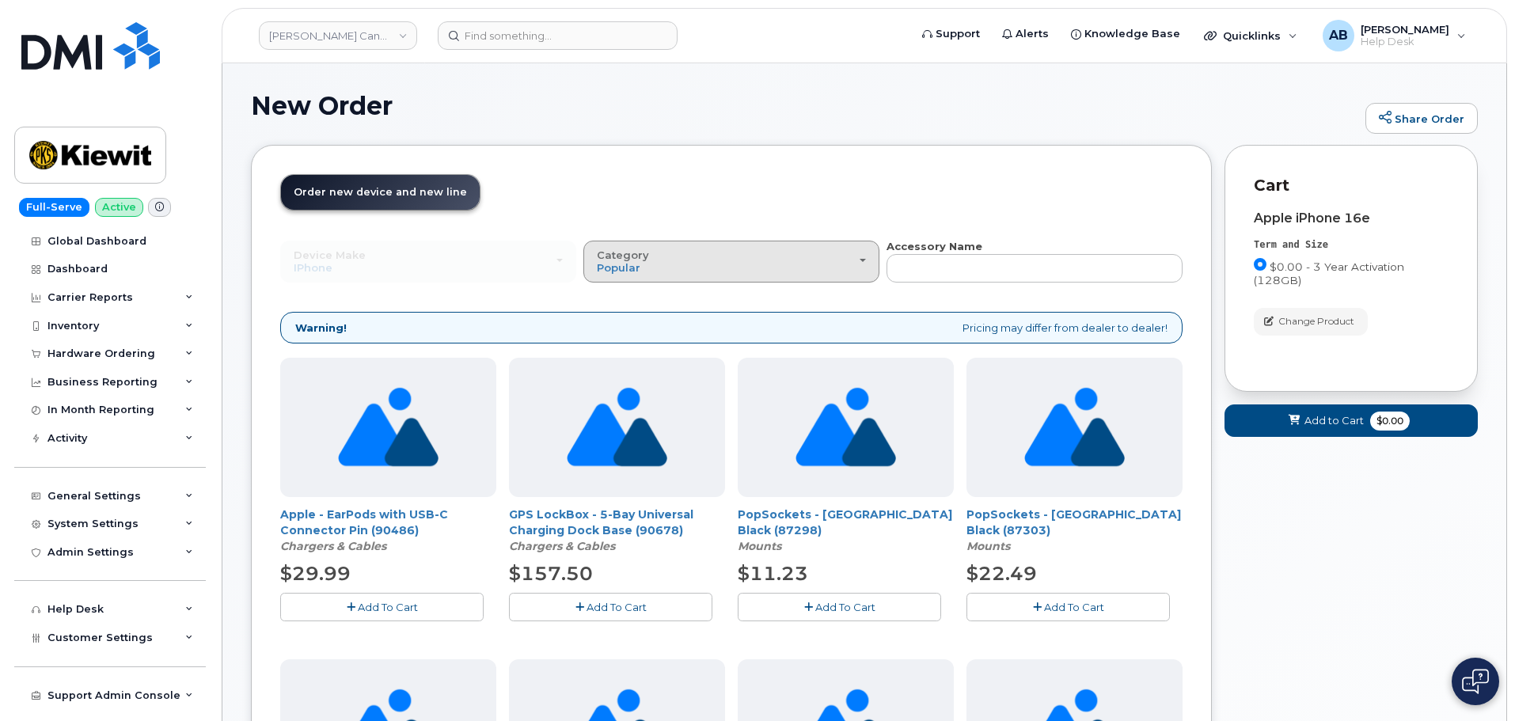
click at [675, 272] on div "Category Popular" at bounding box center [731, 261] width 269 height 25
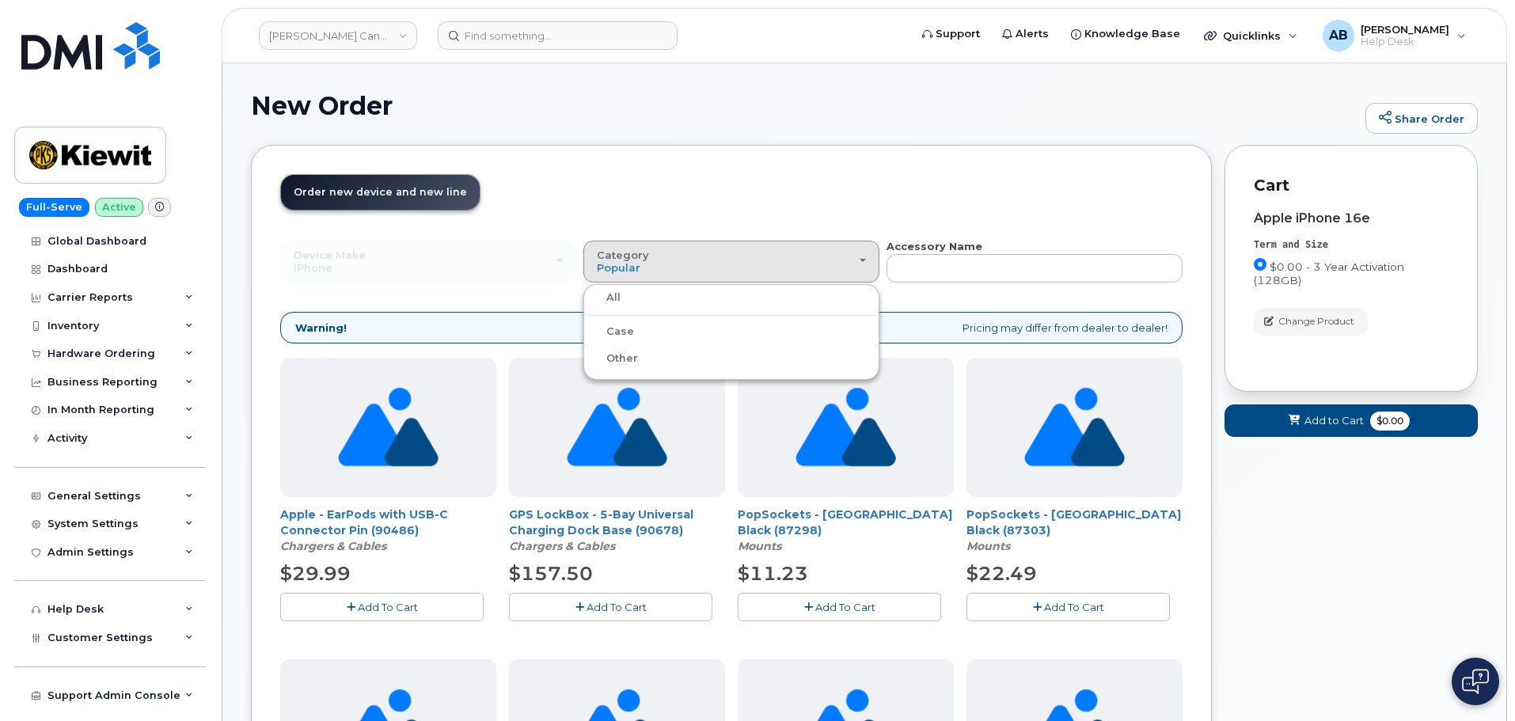
click at [617, 333] on label "Case" at bounding box center [610, 331] width 47 height 19
click at [0, 0] on input "Case" at bounding box center [0, 0] width 0 height 0
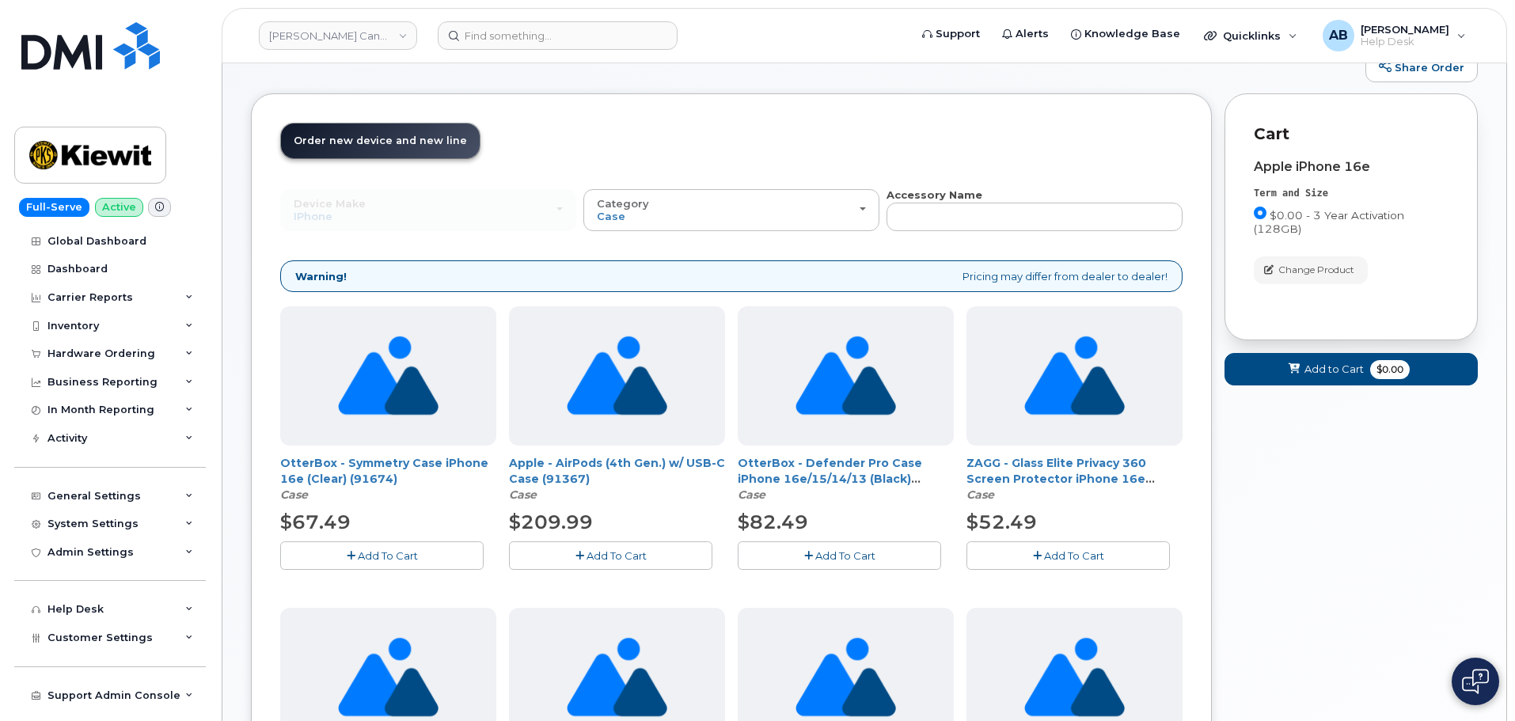
scroll to position [79, 0]
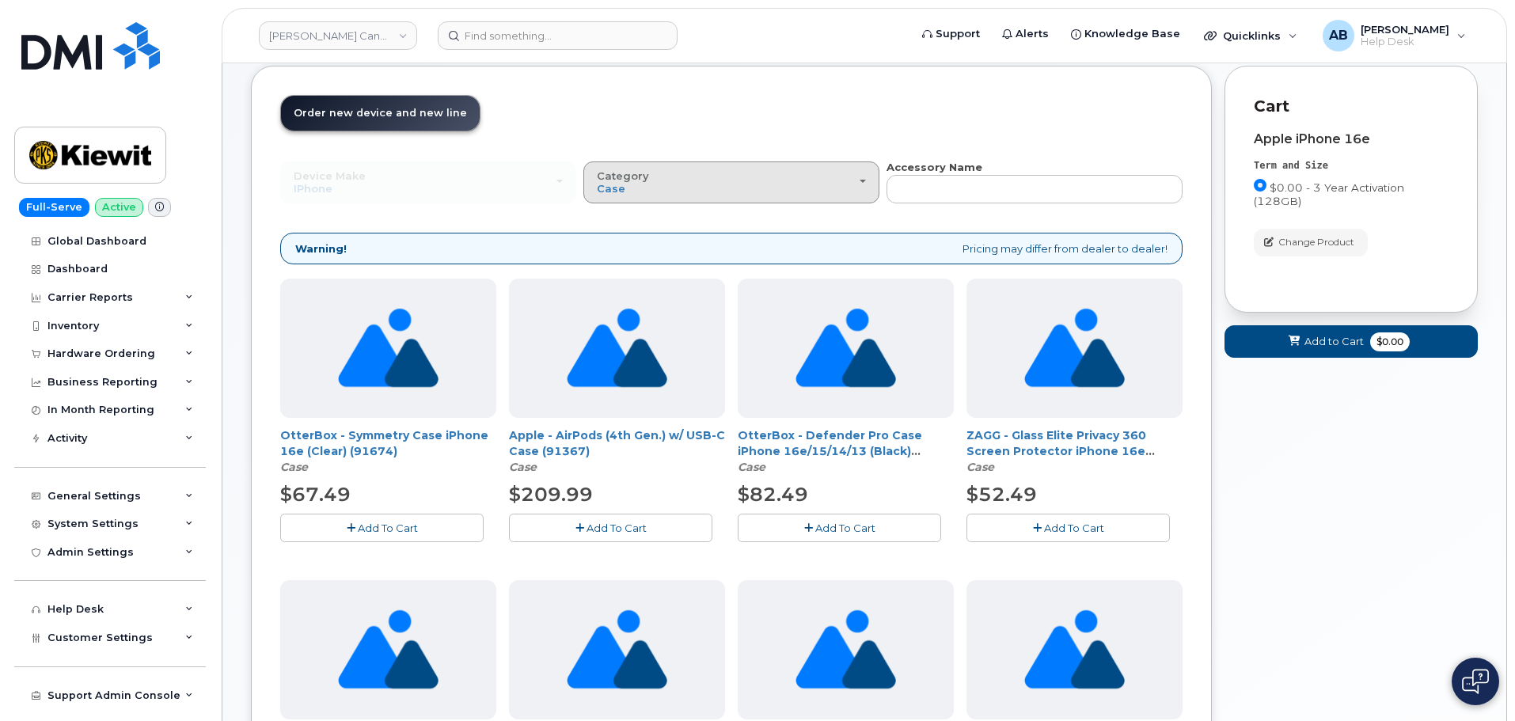
click at [787, 185] on div "Category Case" at bounding box center [731, 182] width 269 height 25
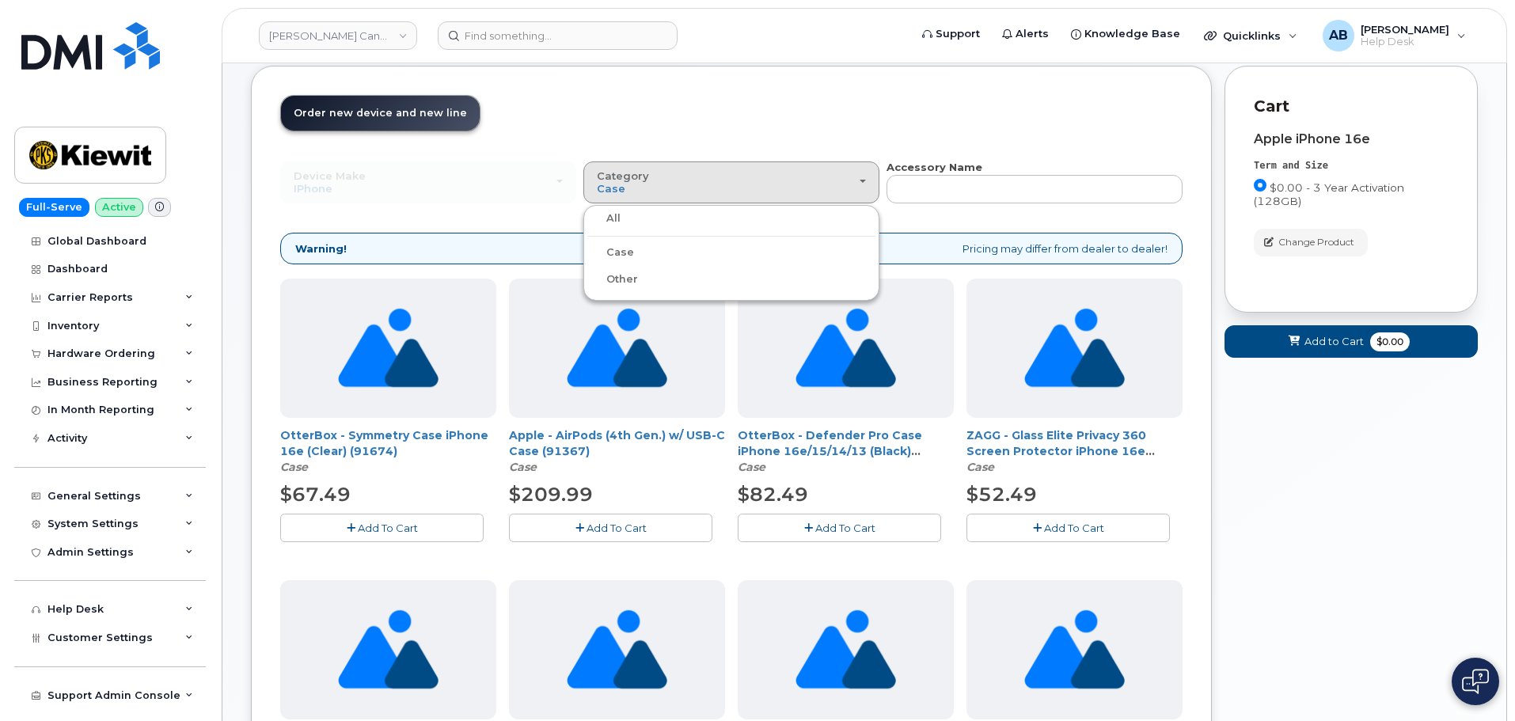
click at [613, 217] on label "All" at bounding box center [603, 218] width 33 height 19
click at [0, 0] on input "All" at bounding box center [0, 0] width 0 height 0
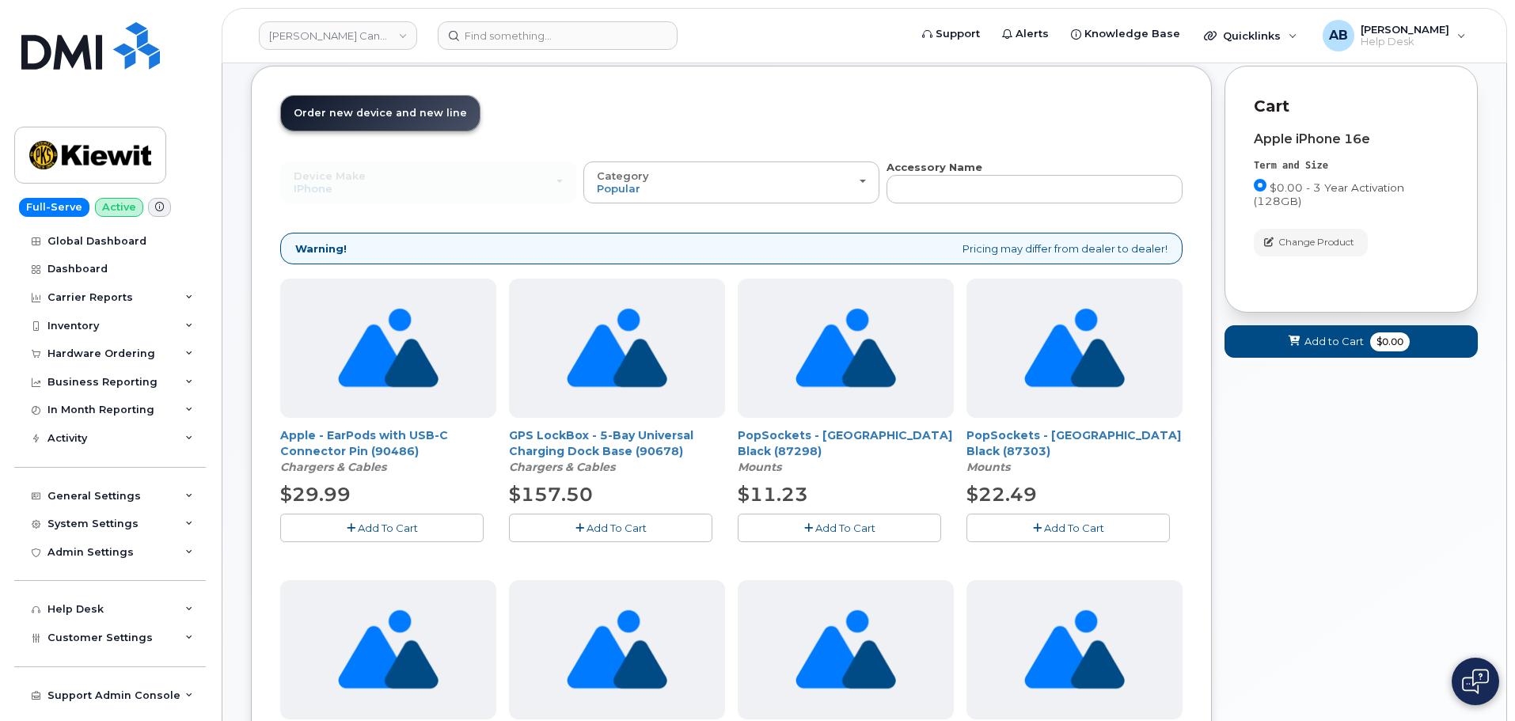
click at [389, 525] on span "Add To Cart" at bounding box center [388, 527] width 60 height 13
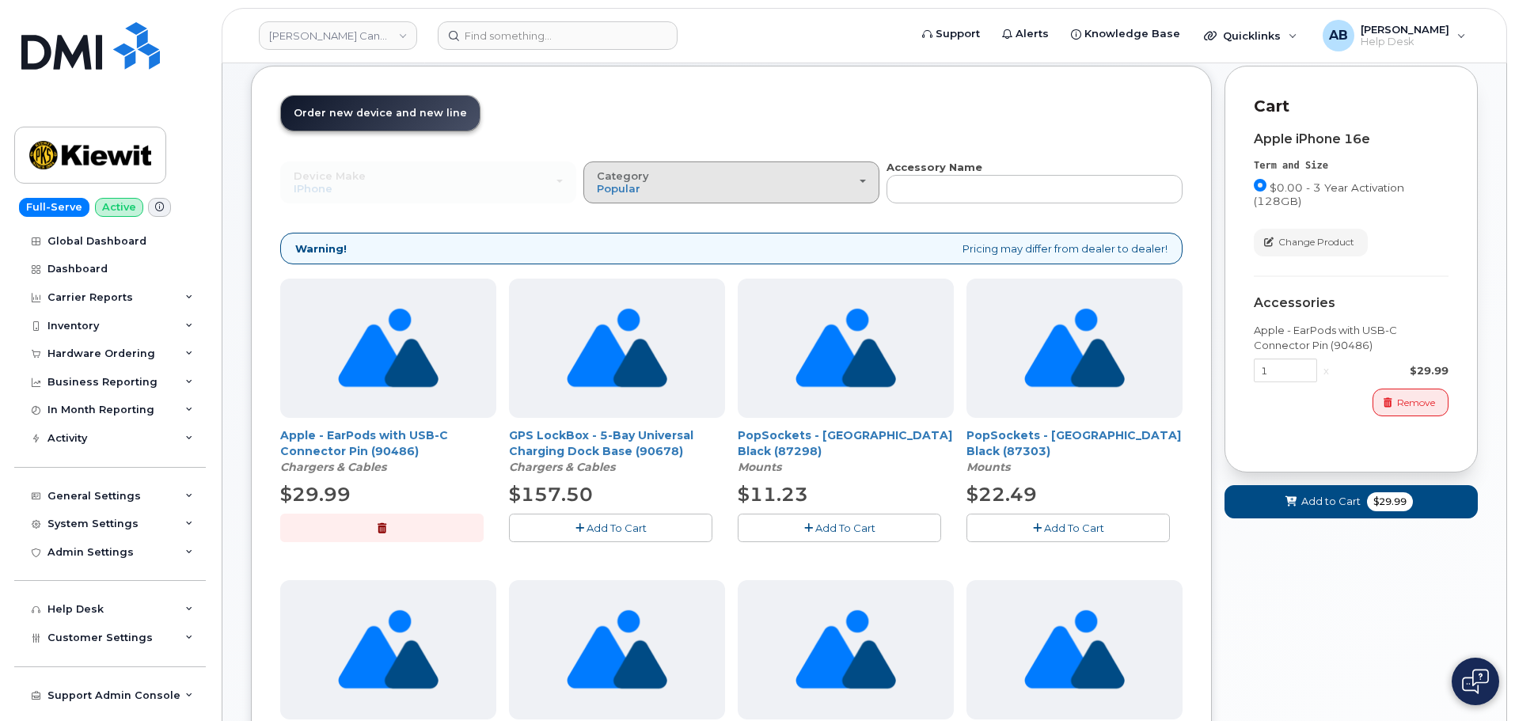
click at [800, 184] on div "Category Popular" at bounding box center [731, 182] width 269 height 25
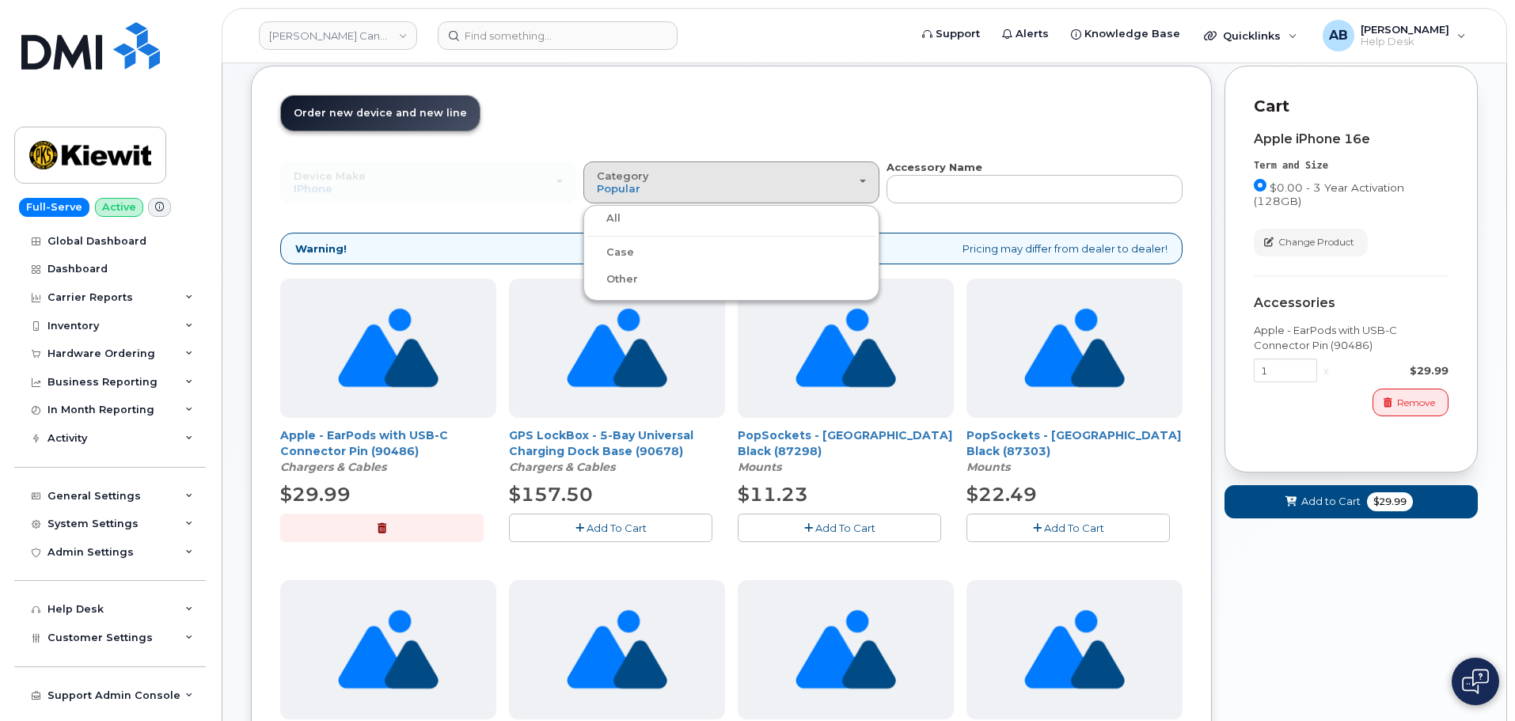
click at [605, 245] on label "Case" at bounding box center [610, 252] width 47 height 19
click at [0, 0] on input "Case" at bounding box center [0, 0] width 0 height 0
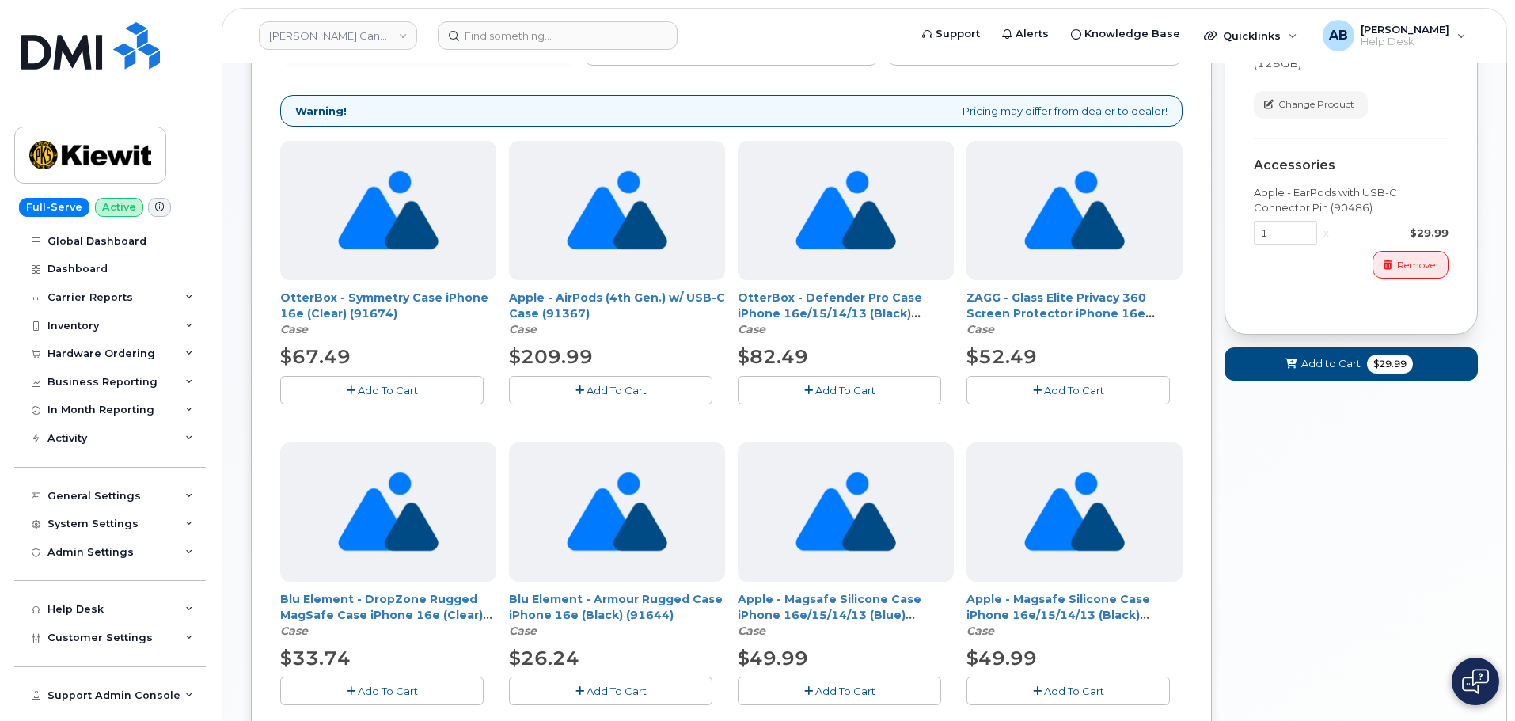
scroll to position [237, 0]
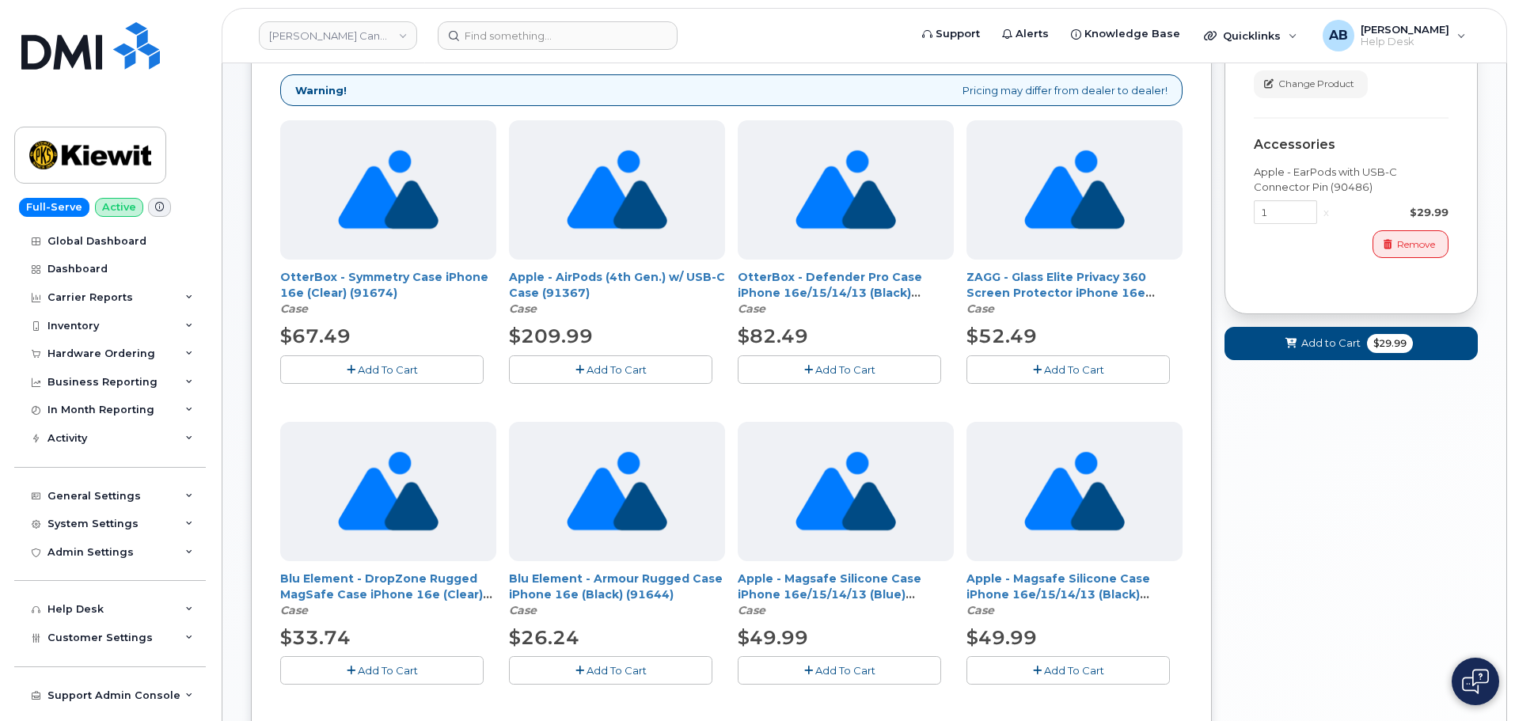
click at [846, 370] on span "Add To Cart" at bounding box center [845, 369] width 60 height 13
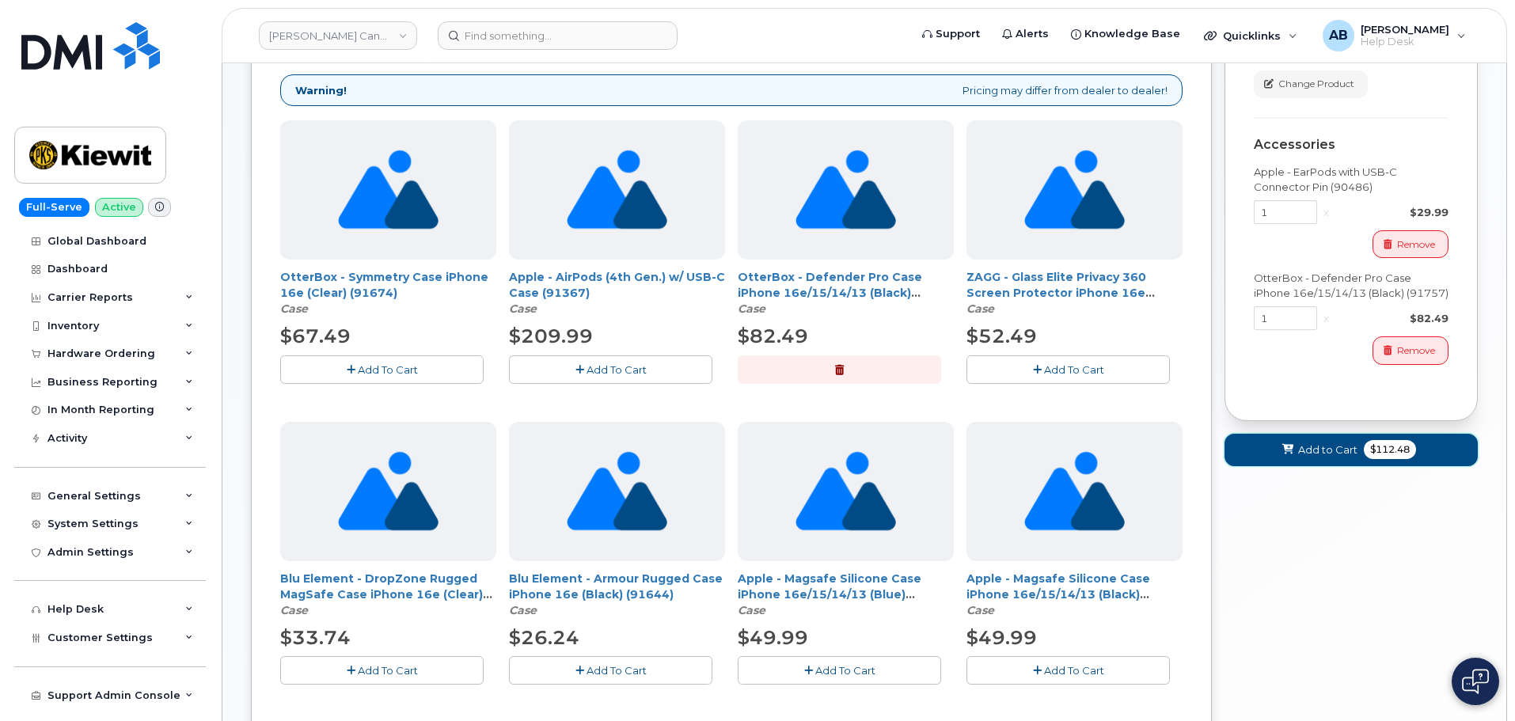
click at [1320, 449] on span "Add to Cart" at bounding box center [1327, 449] width 59 height 15
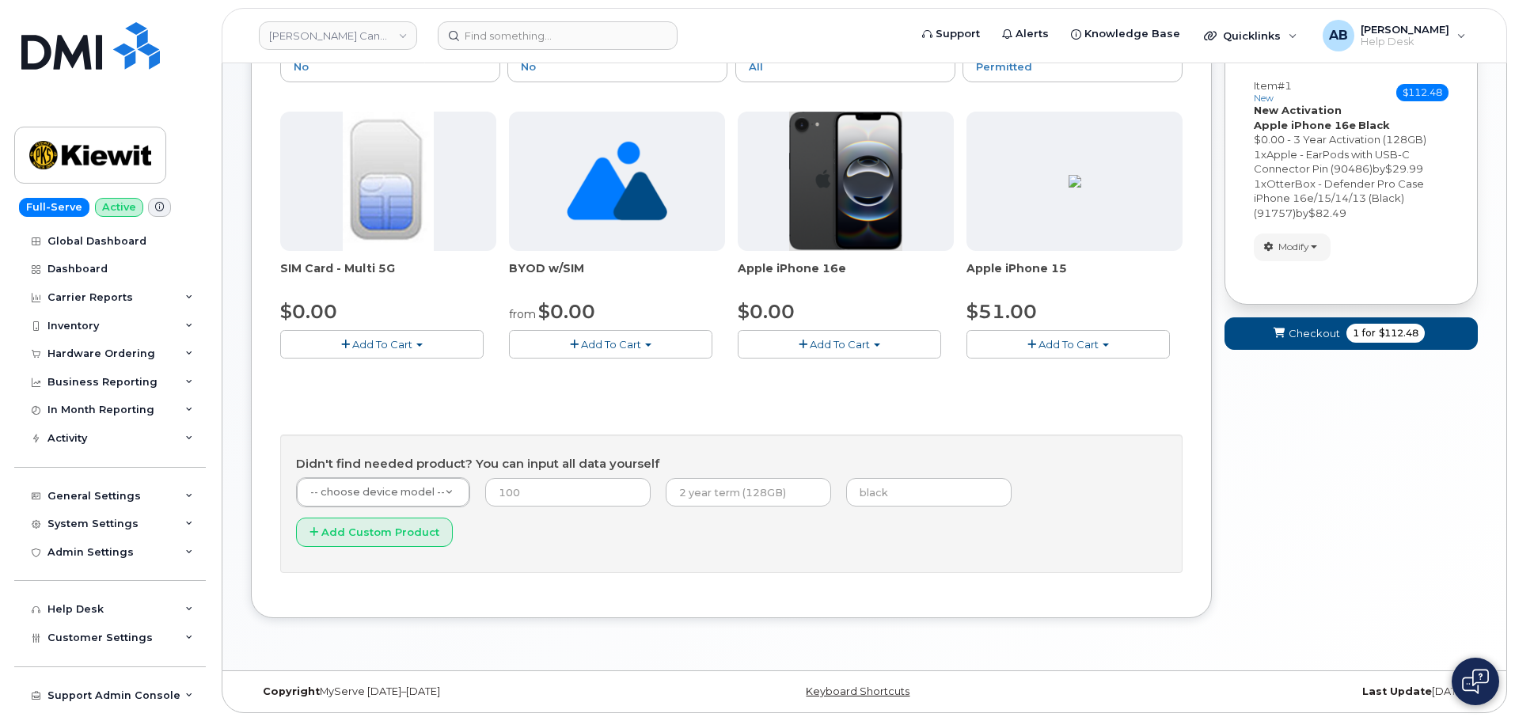
scroll to position [159, 0]
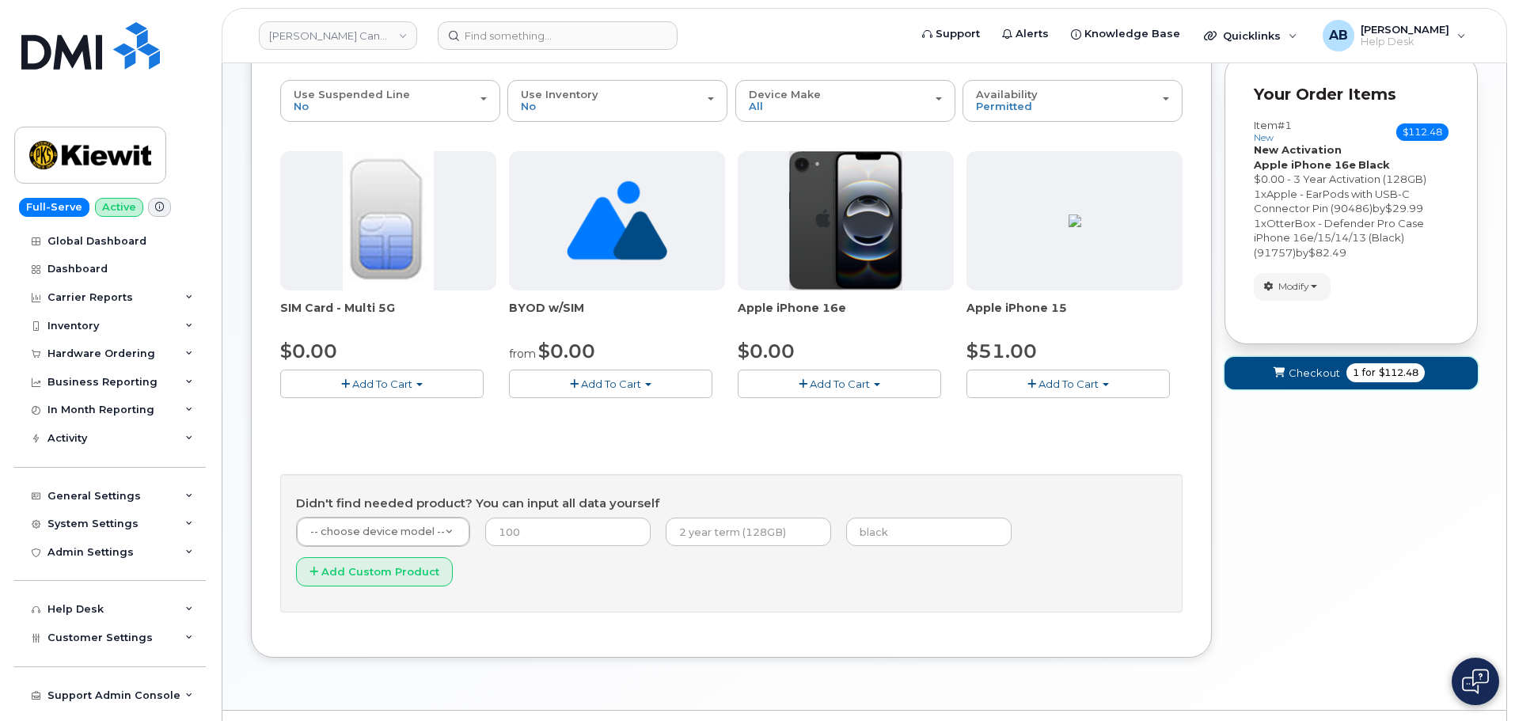
click at [1314, 373] on span "Checkout" at bounding box center [1313, 373] width 51 height 15
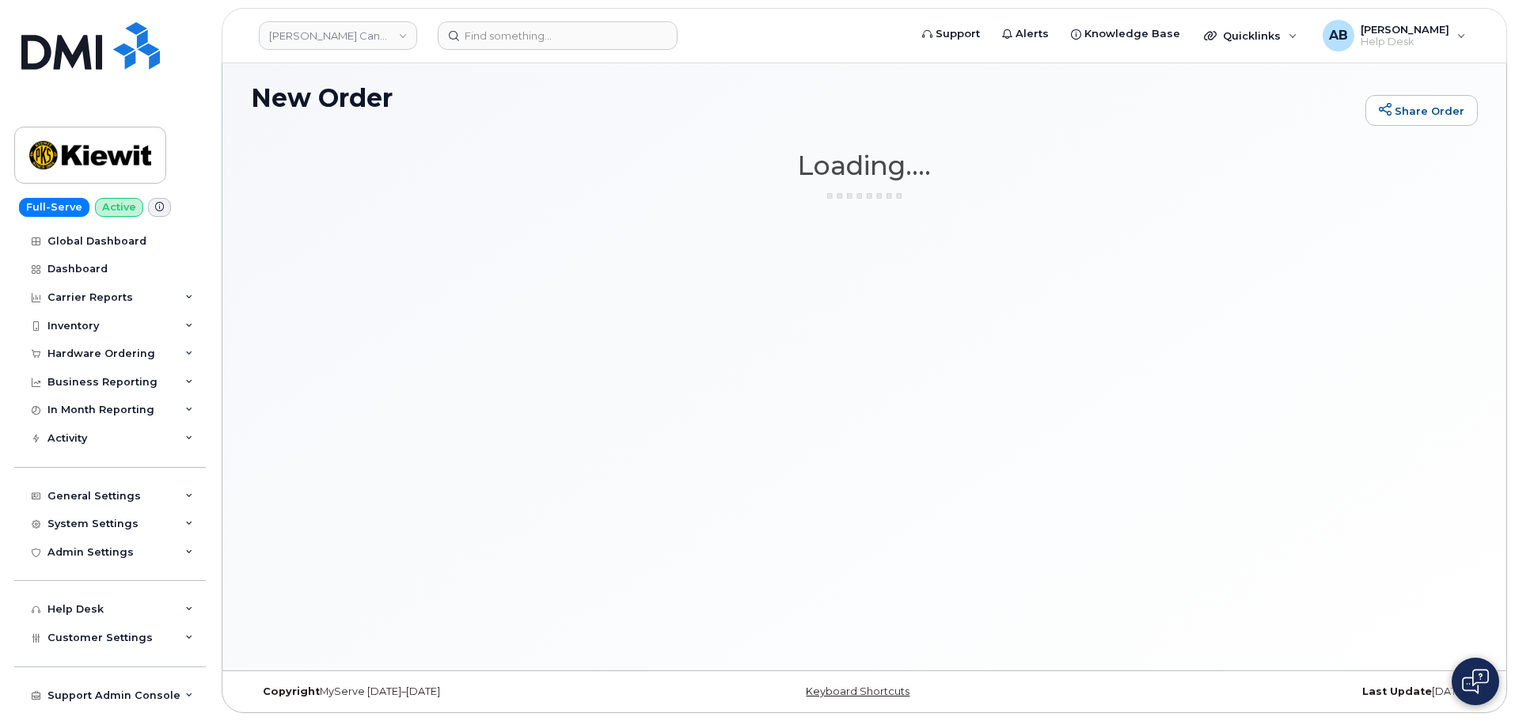
scroll to position [8, 0]
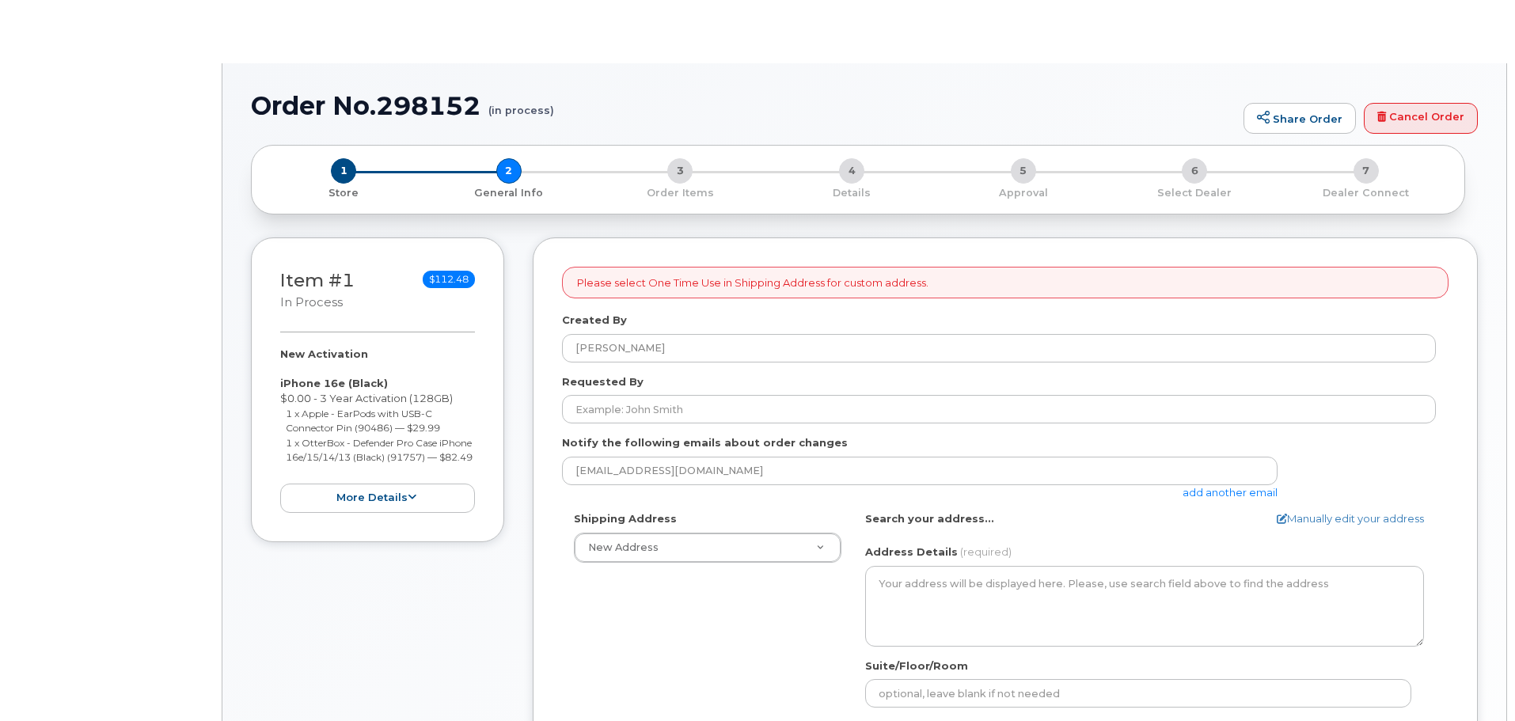
select select
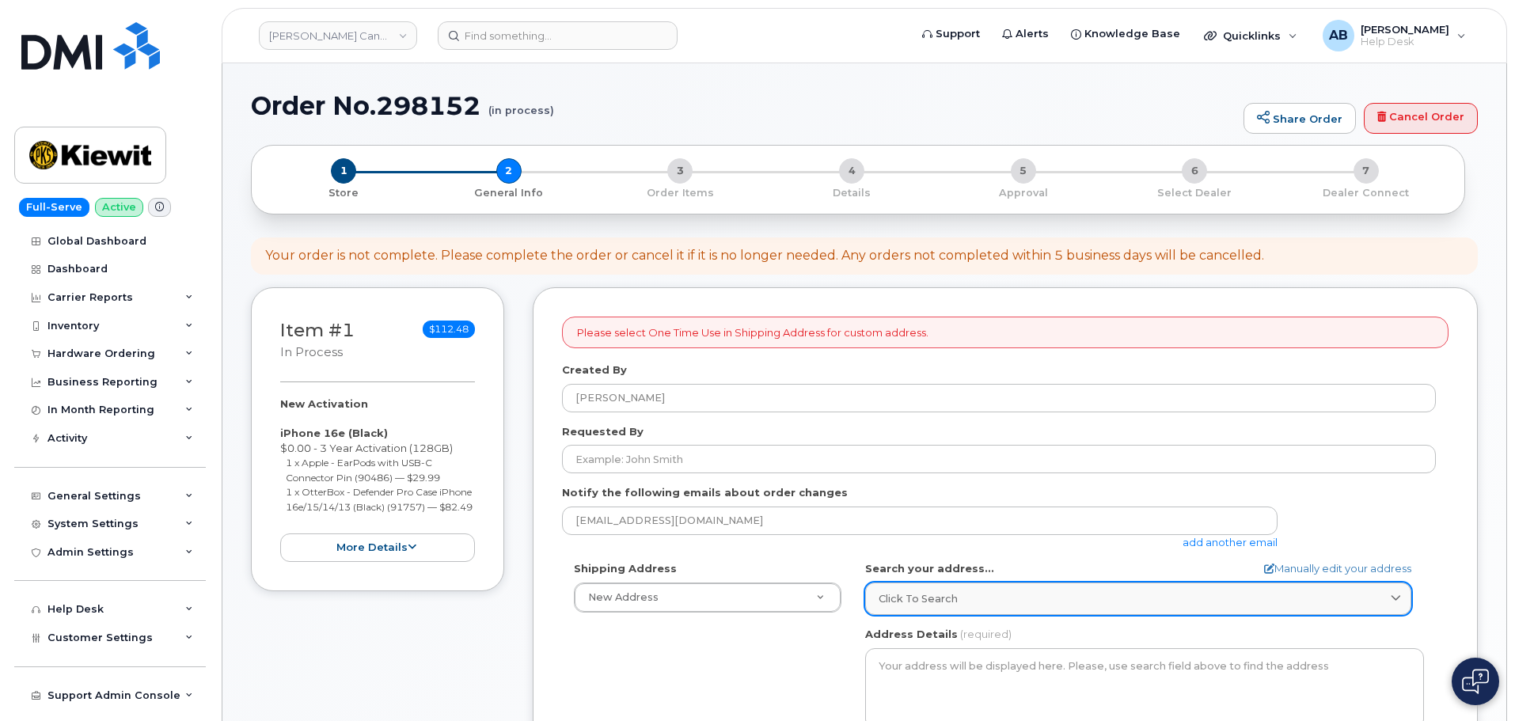
click at [953, 591] on span "Click to search" at bounding box center [917, 598] width 79 height 15
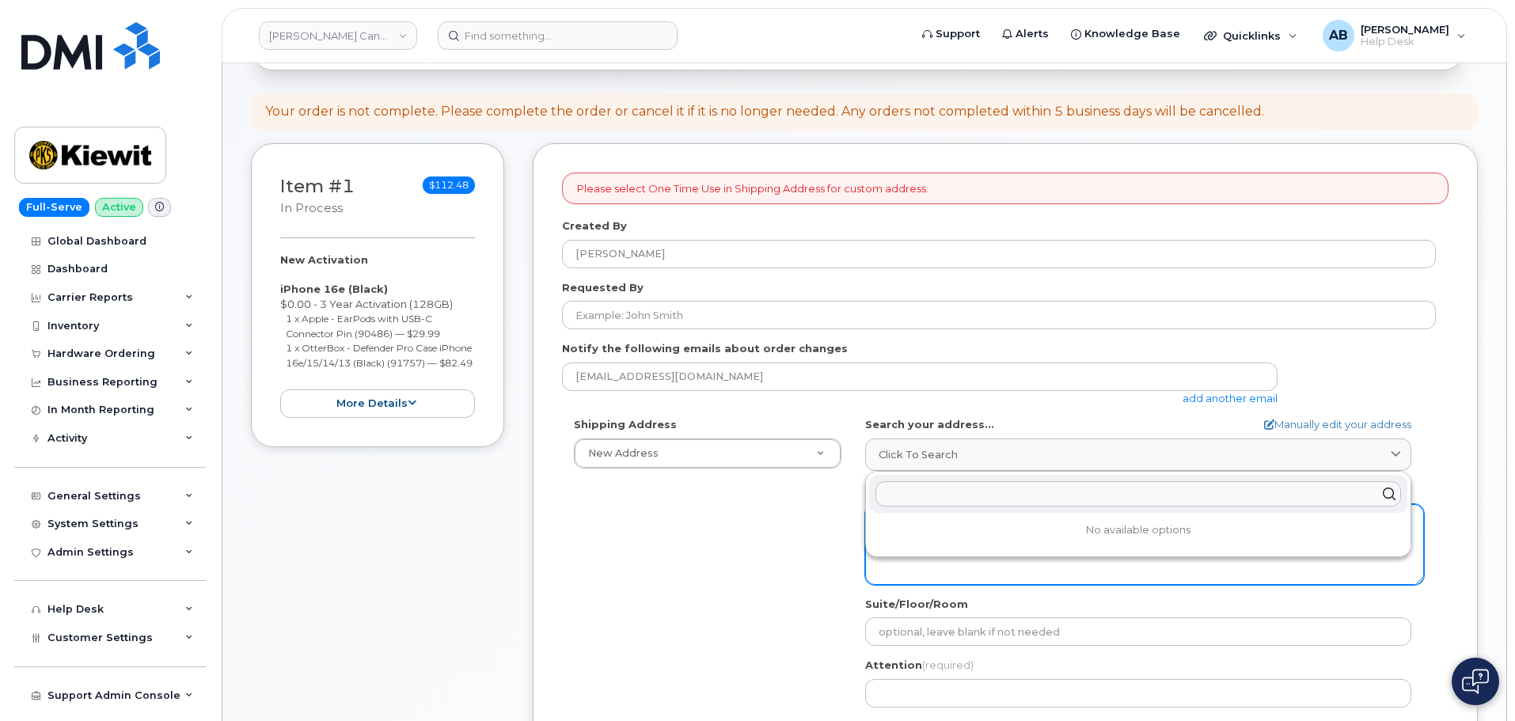
scroll to position [158, 0]
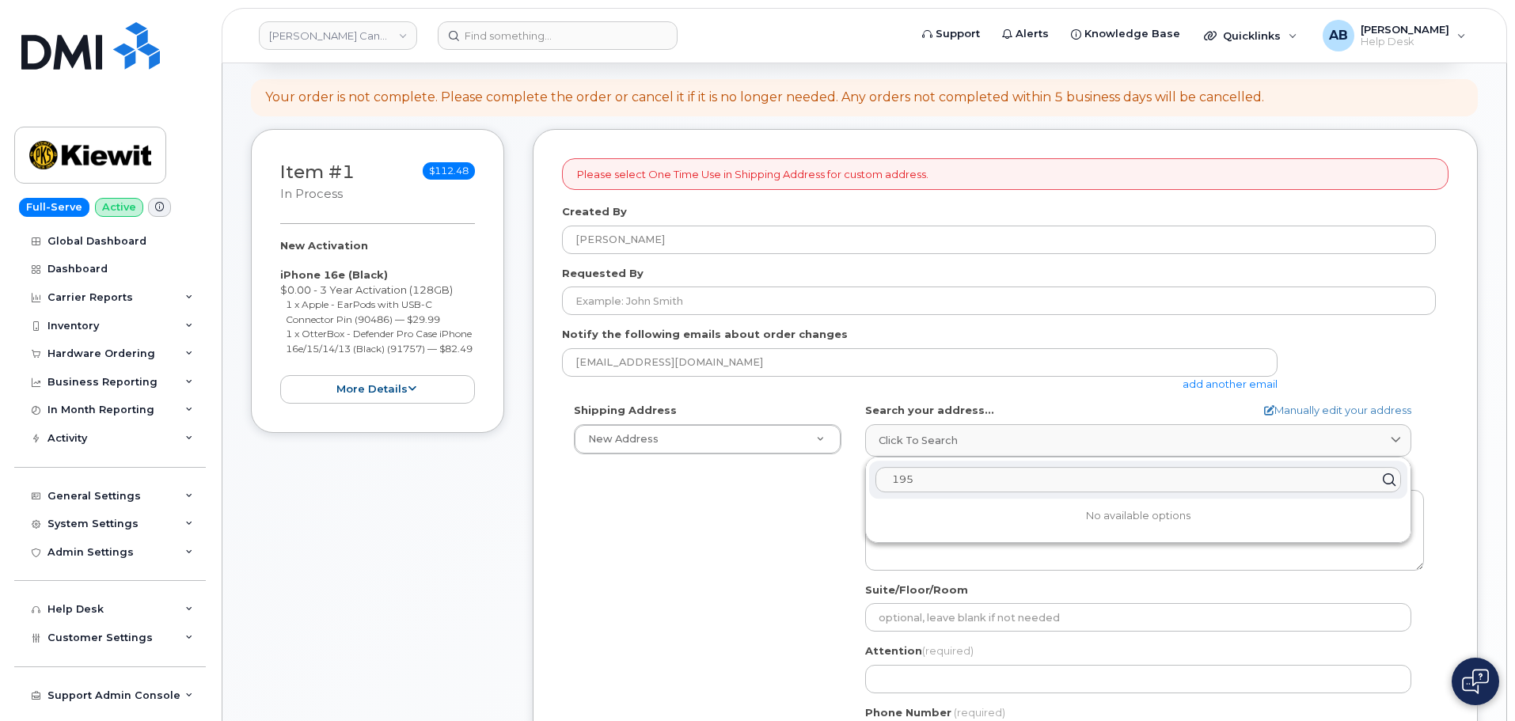
type input "1950"
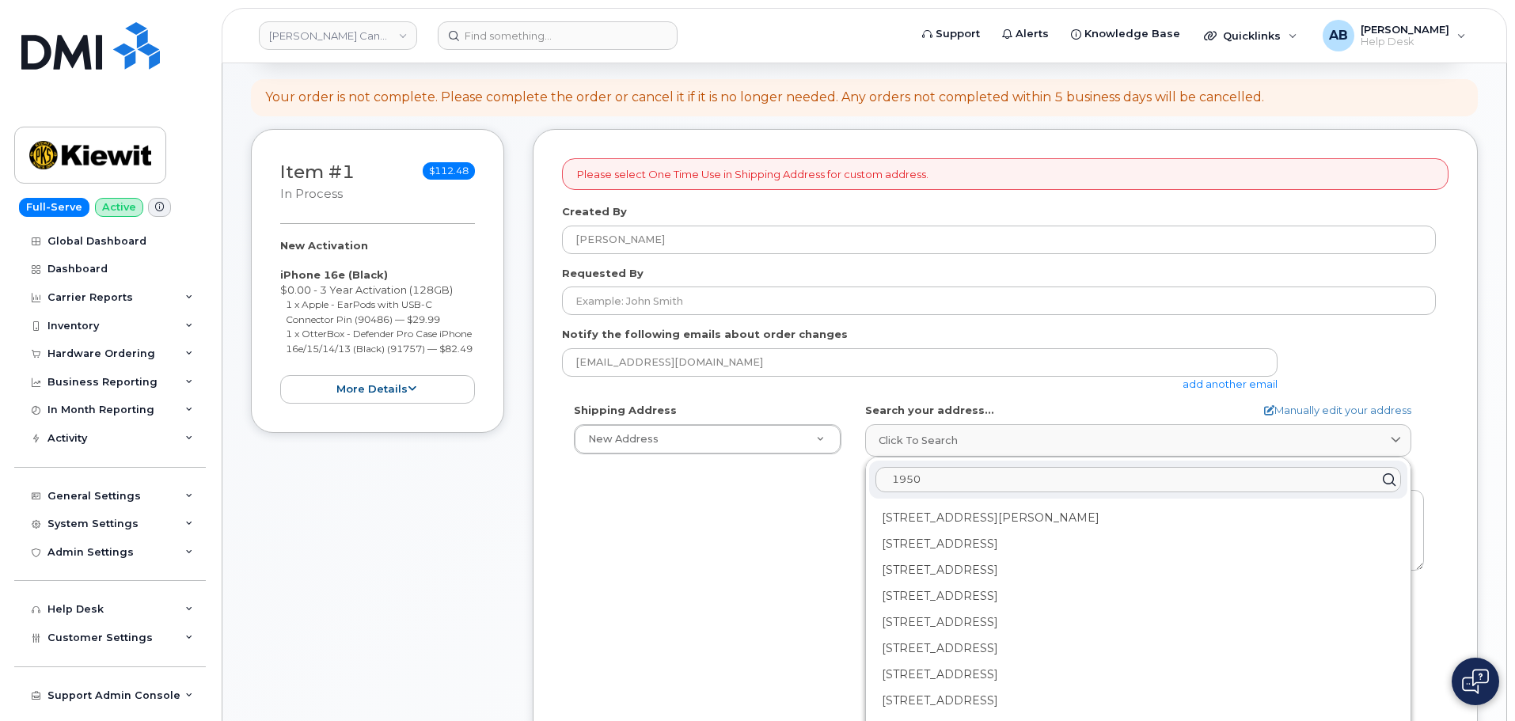
click at [946, 472] on input "1950" at bounding box center [1137, 479] width 525 height 25
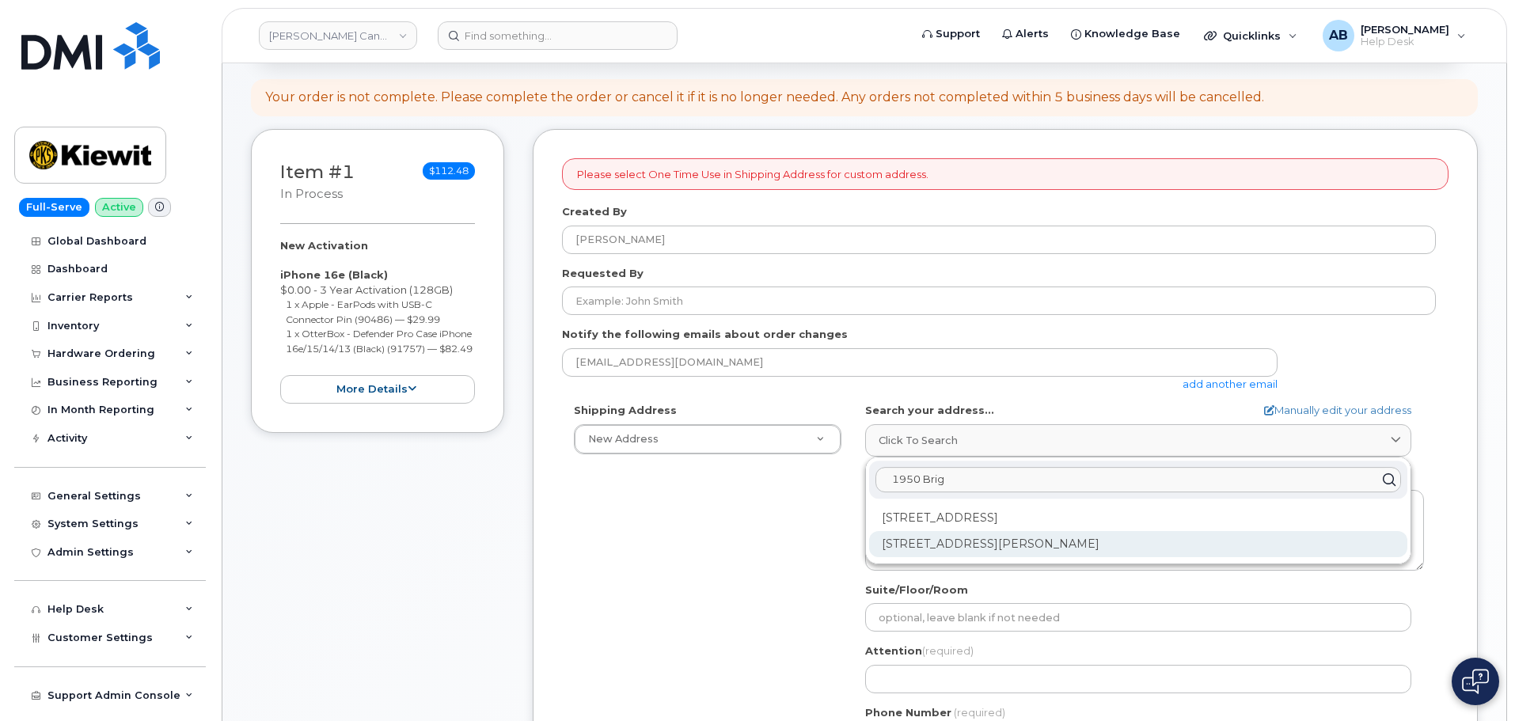
type input "1950 Brig"
click at [1032, 540] on div "1950 Brigantine Dr Coquitlam BC V3K 7B5" at bounding box center [1138, 544] width 538 height 26
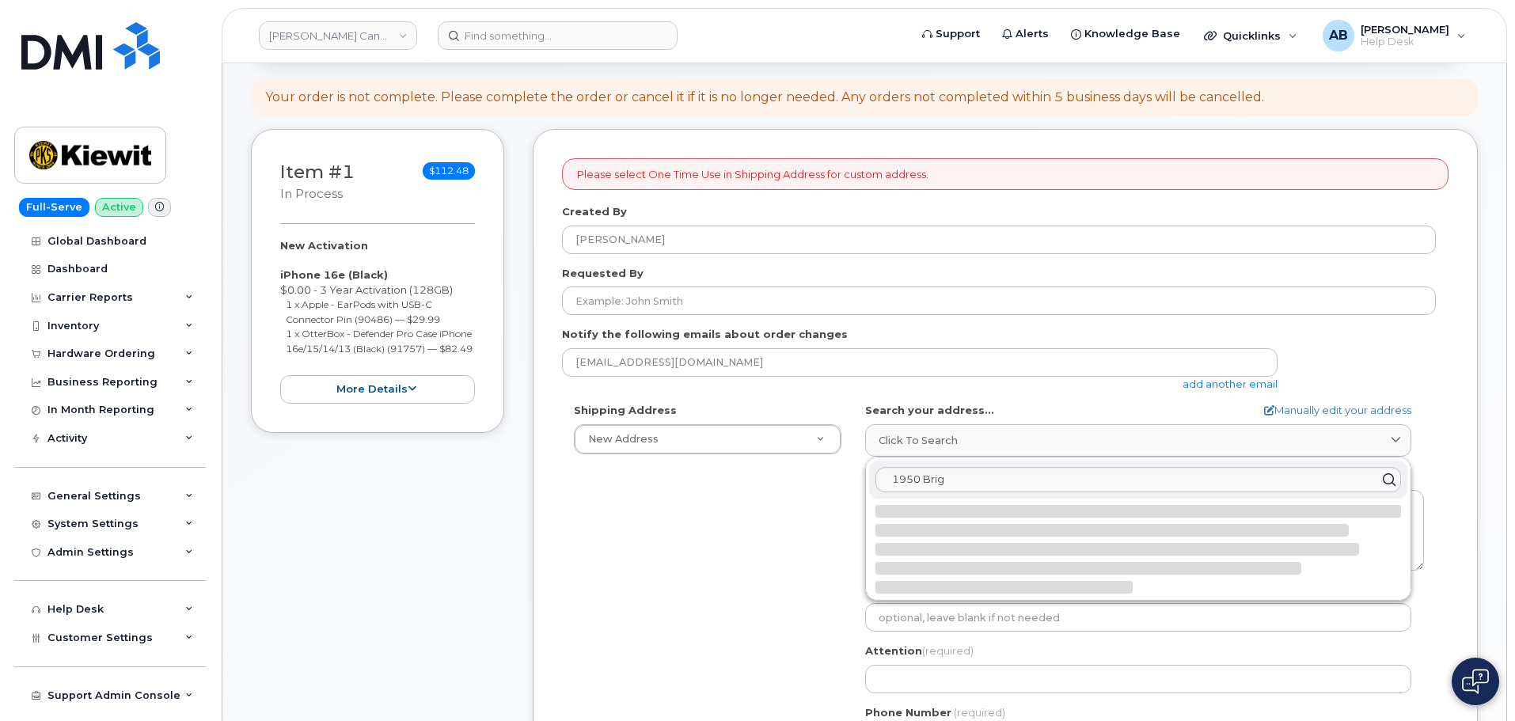
select select
type textarea "1950 Brigantine Dr COQUITLAM BC V3K 7B5 CANADA"
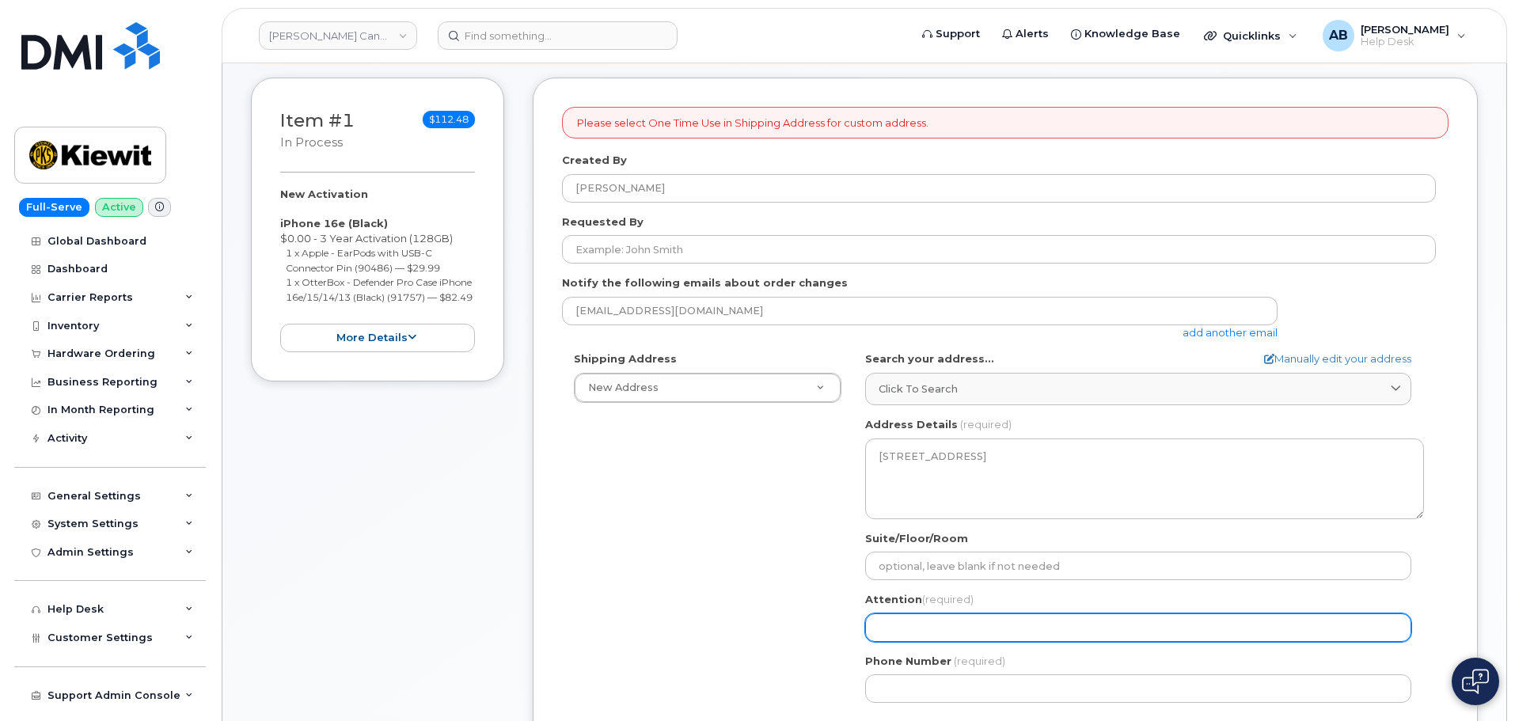
scroll to position [237, 0]
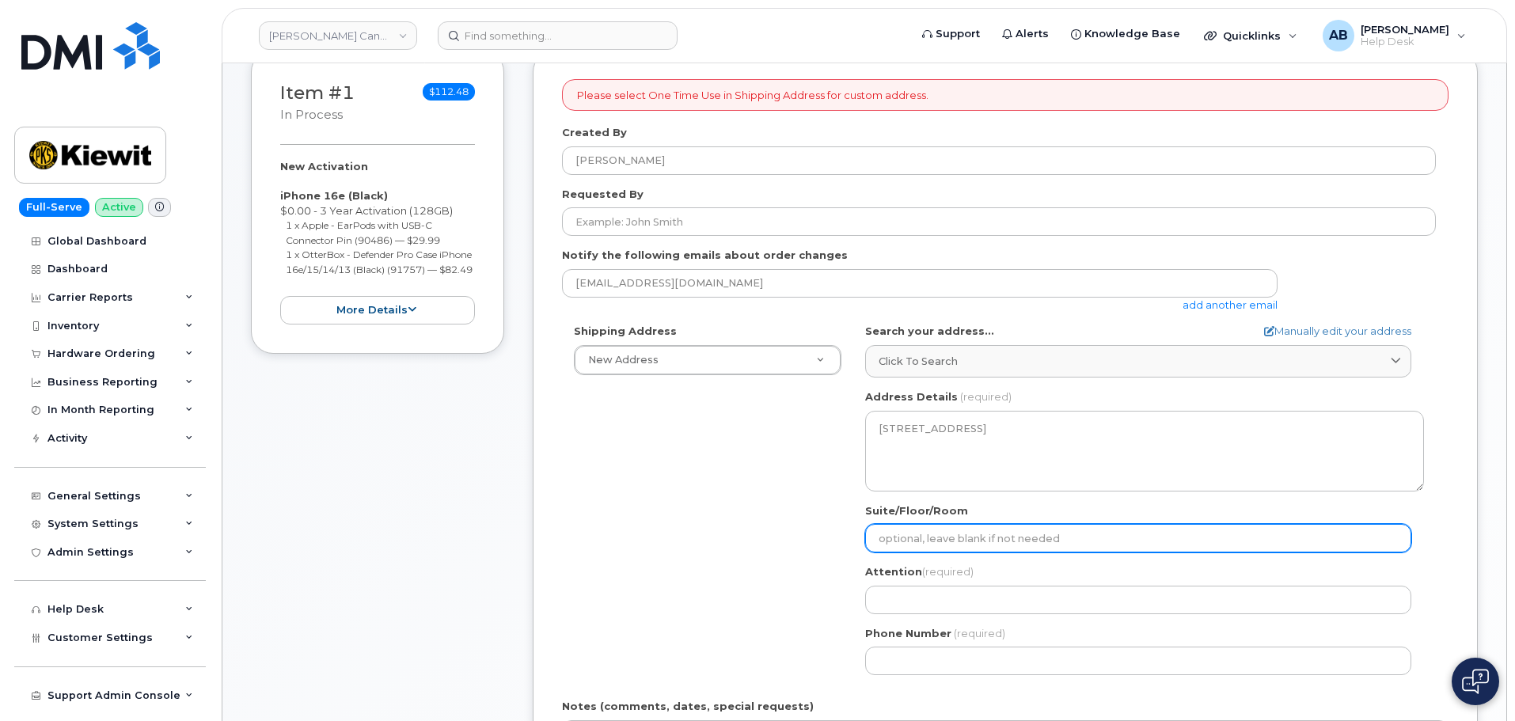
click at [933, 542] on input "Suite/Floor/Room" at bounding box center [1138, 538] width 546 height 28
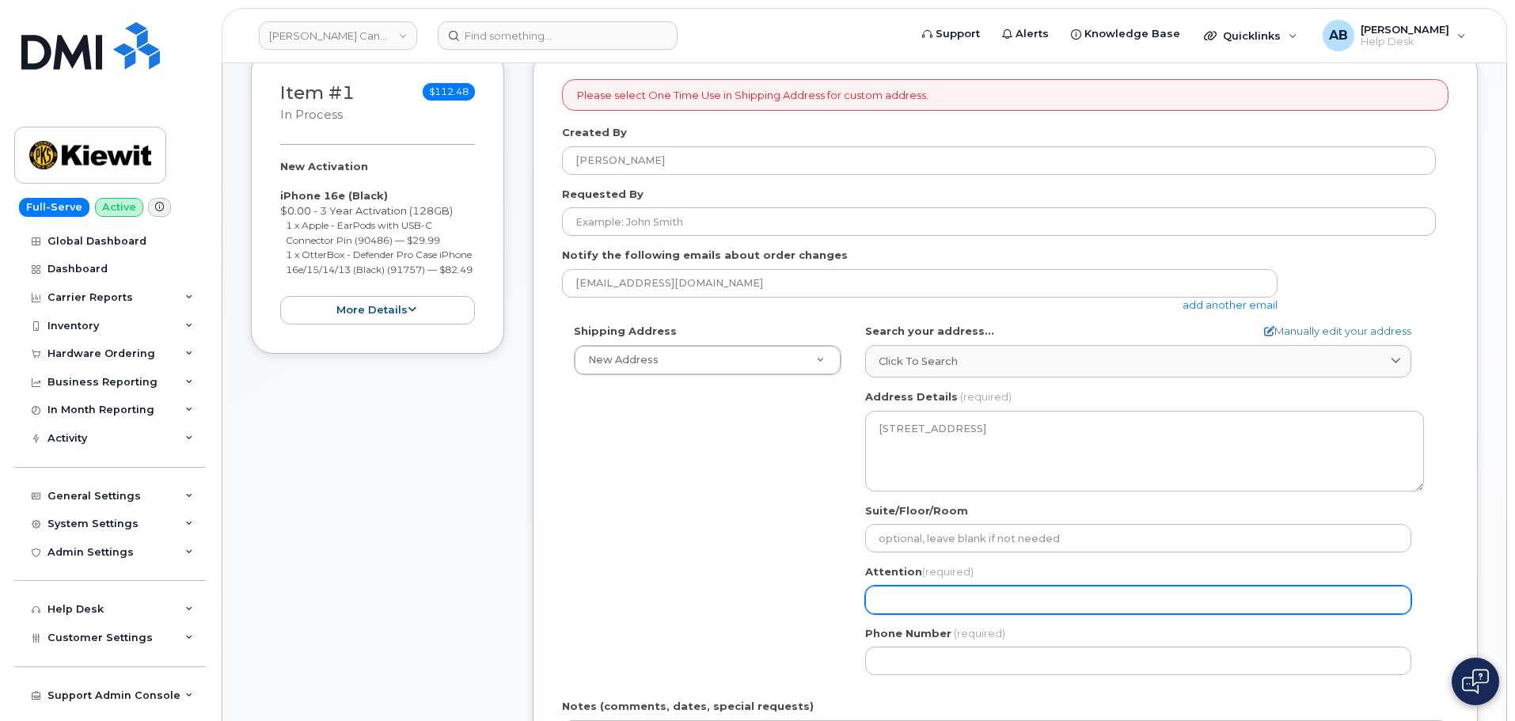
click at [920, 593] on input "Attention (required)" at bounding box center [1138, 600] width 546 height 28
paste input "[PERSON_NAME]"
select select
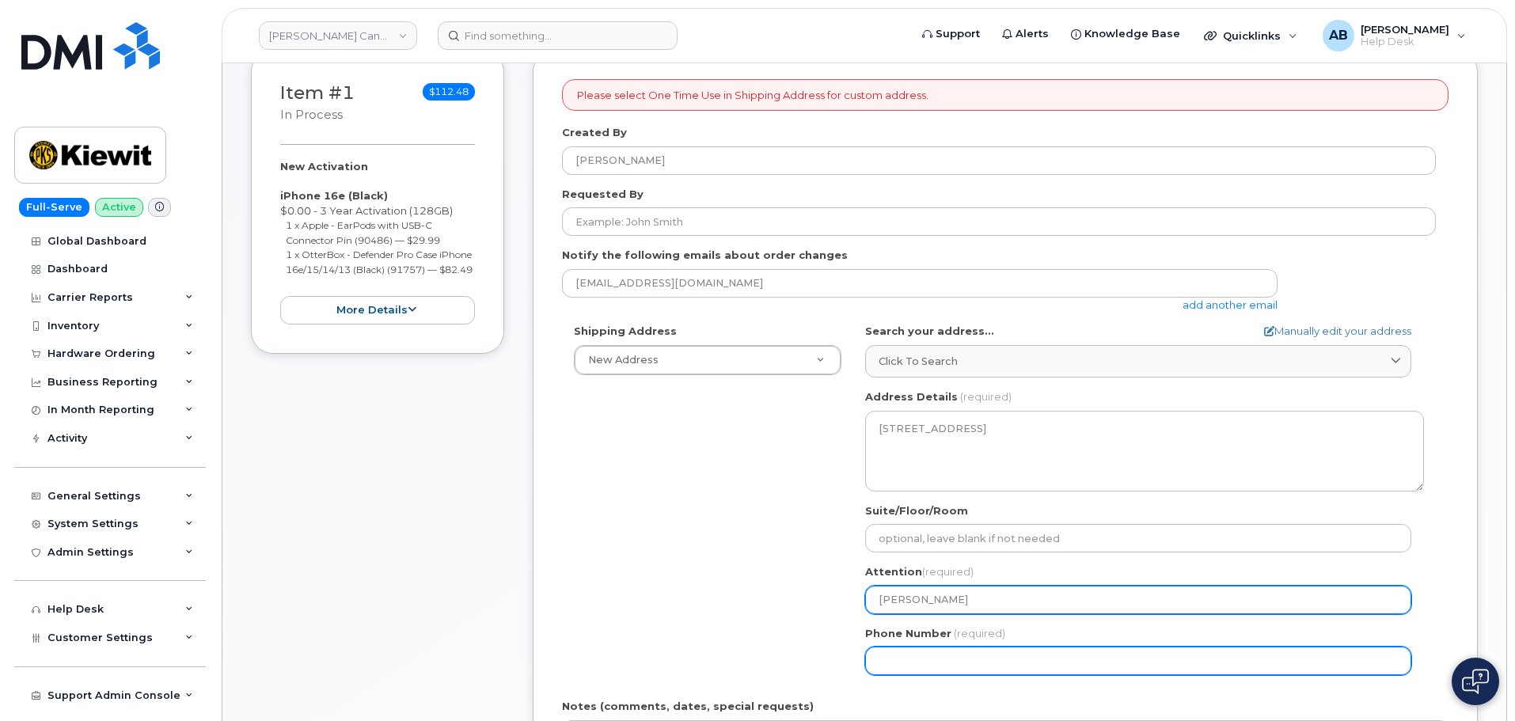
type input "[PERSON_NAME]"
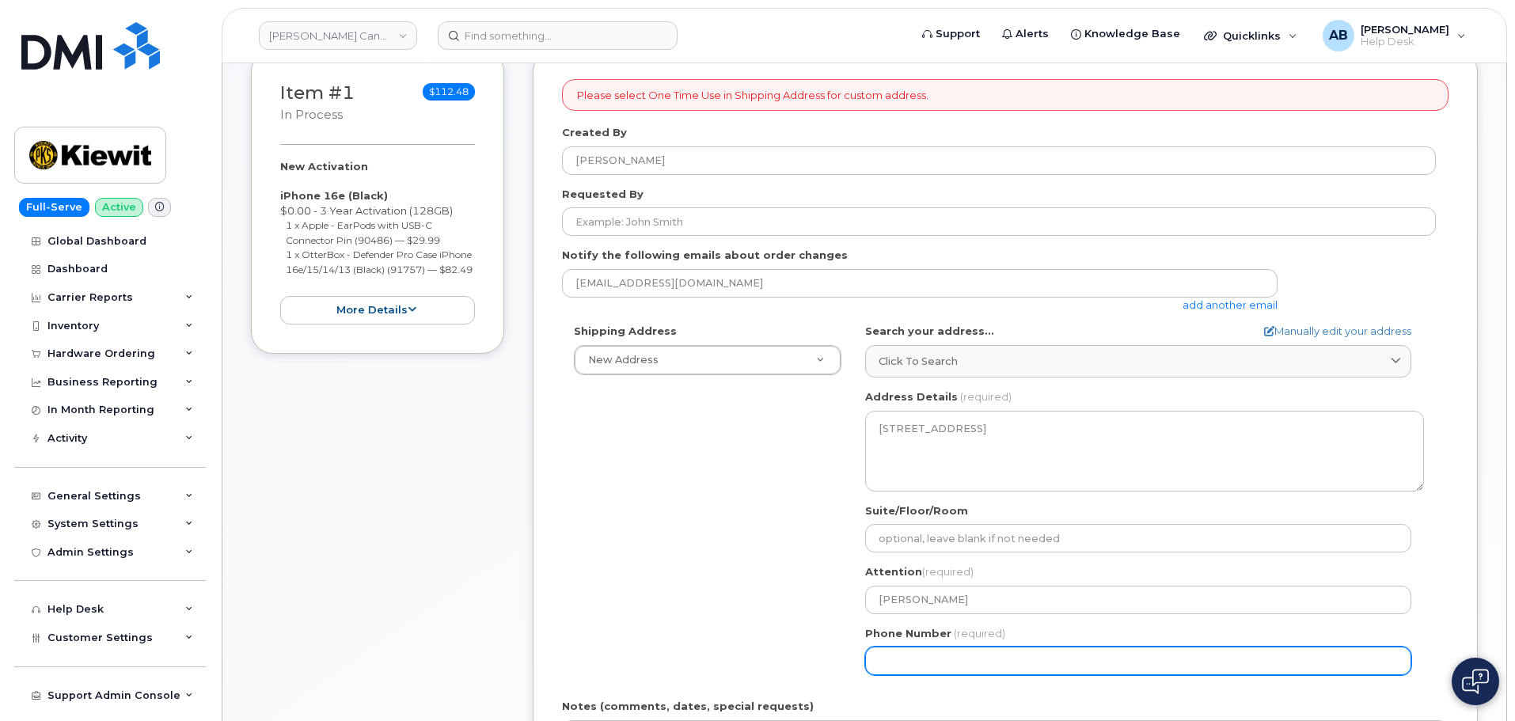
click at [935, 647] on input "Phone Number" at bounding box center [1138, 660] width 546 height 28
click at [870, 656] on input "Phone Number" at bounding box center [1138, 660] width 546 height 28
paste input "6044997736"
select select
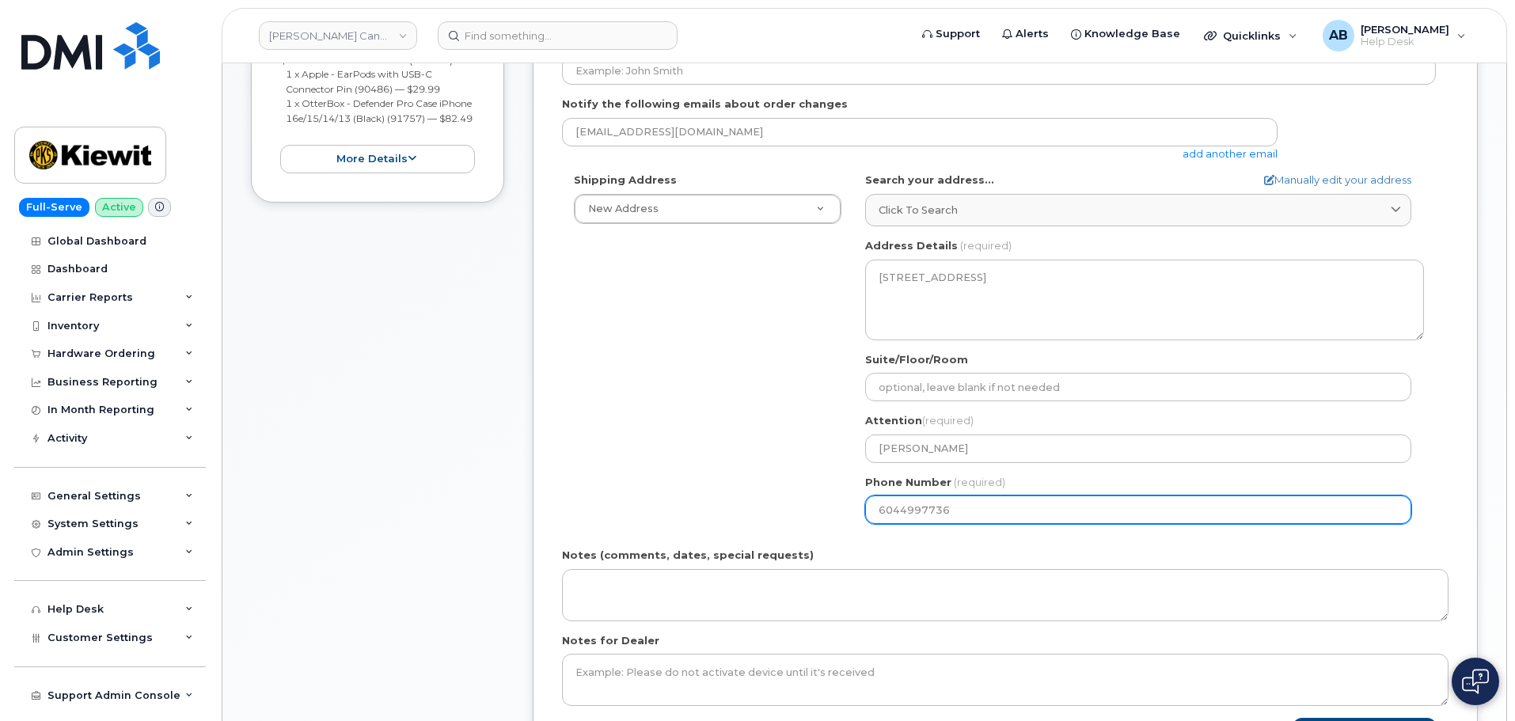
scroll to position [396, 0]
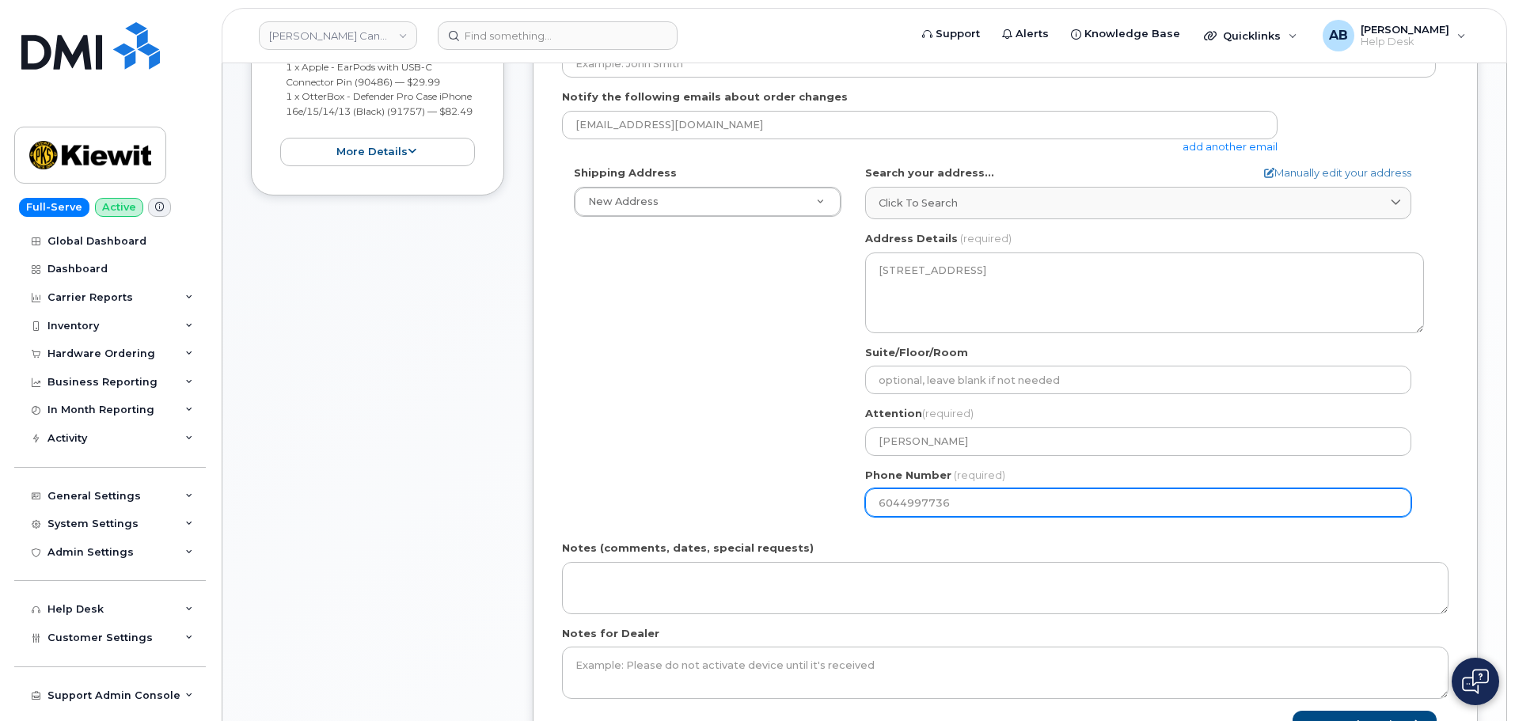
type input "6044997736"
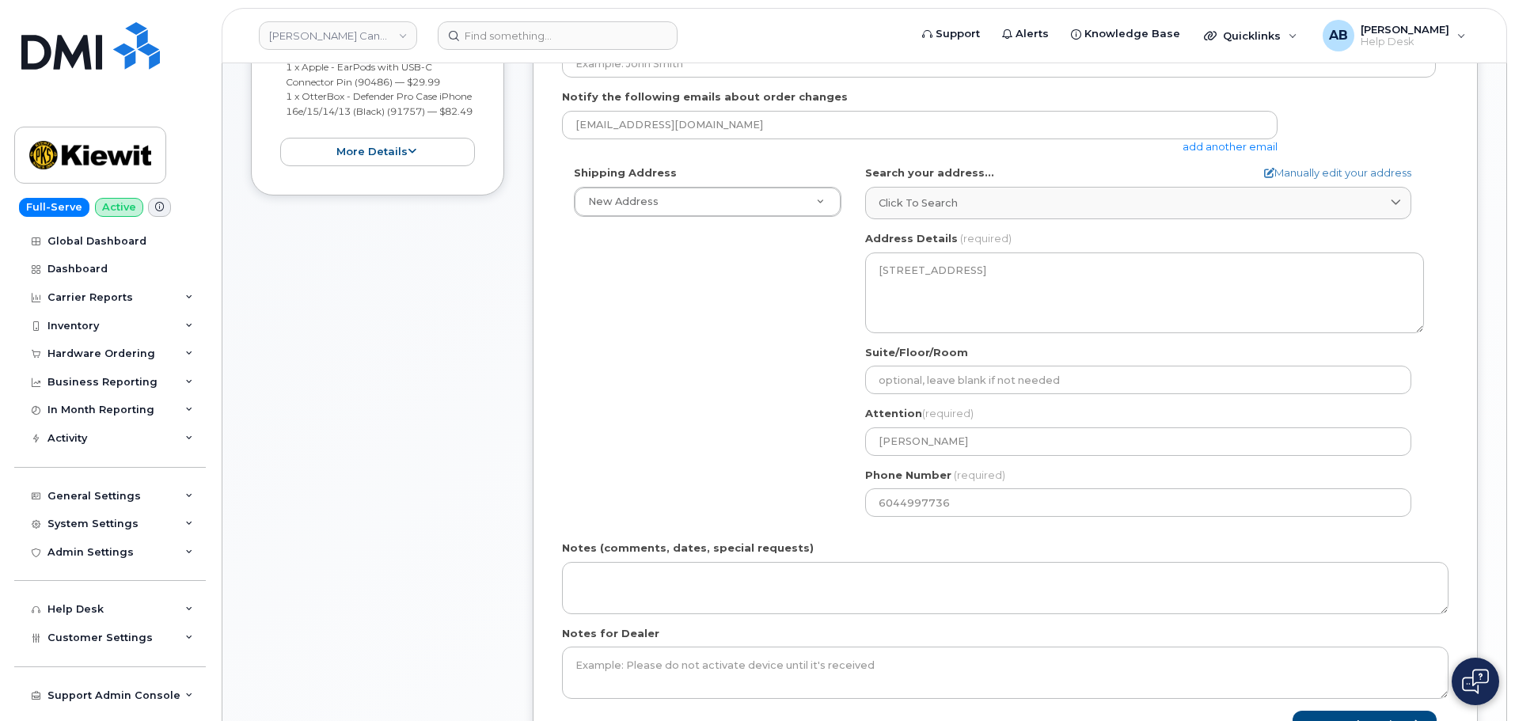
scroll to position [475, 0]
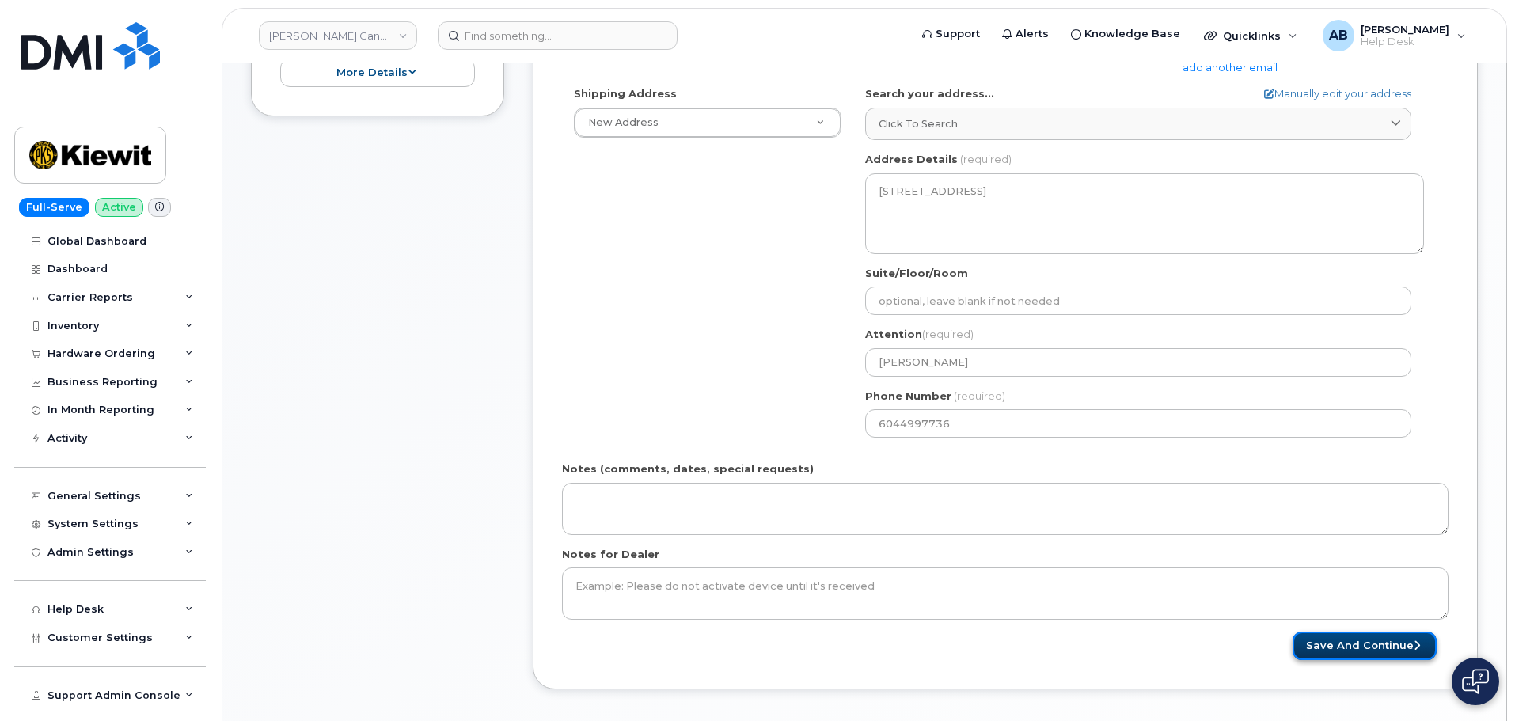
click at [1321, 640] on button "Save and Continue" at bounding box center [1364, 645] width 144 height 29
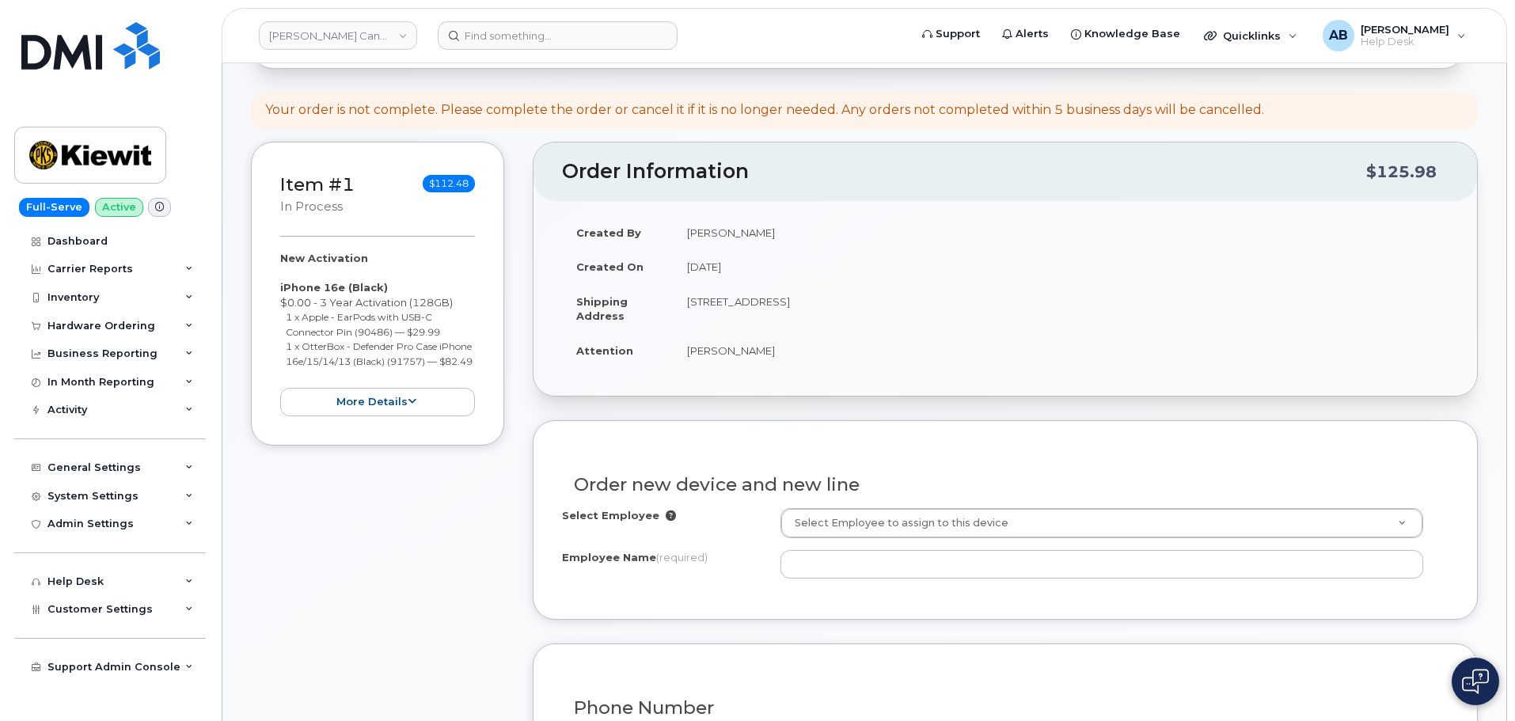
scroll to position [158, 0]
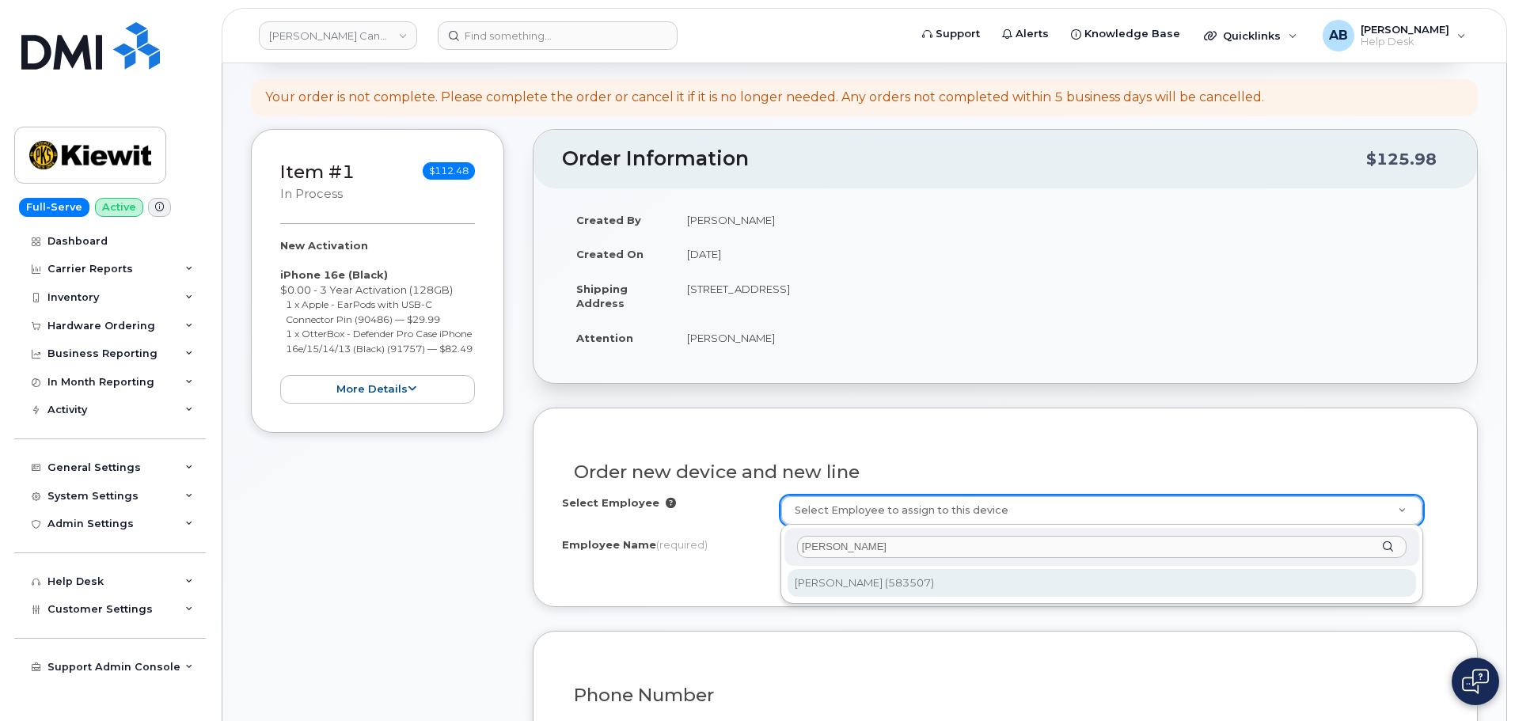
type input "[PERSON_NAME]"
type input "2992096"
type input "[PERSON_NAME]"
select select
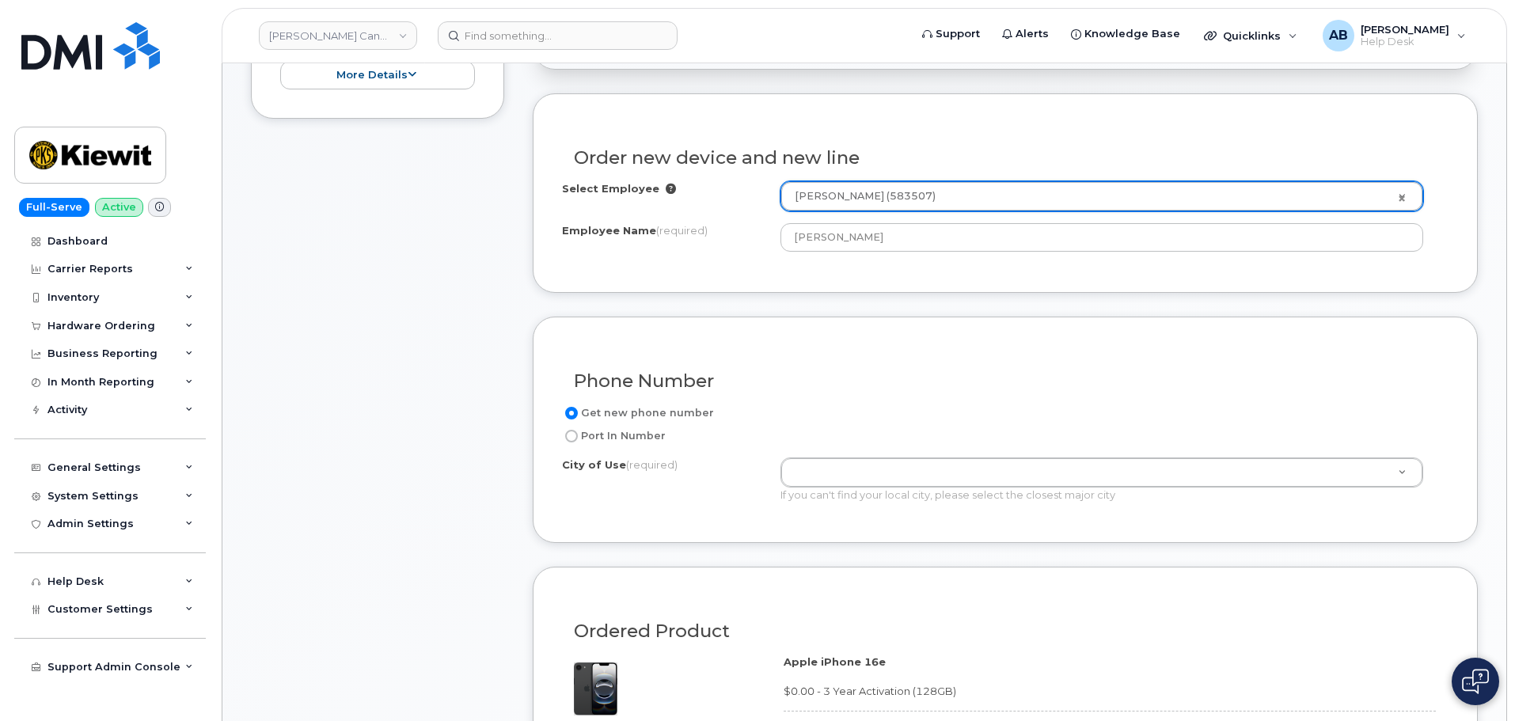
scroll to position [475, 0]
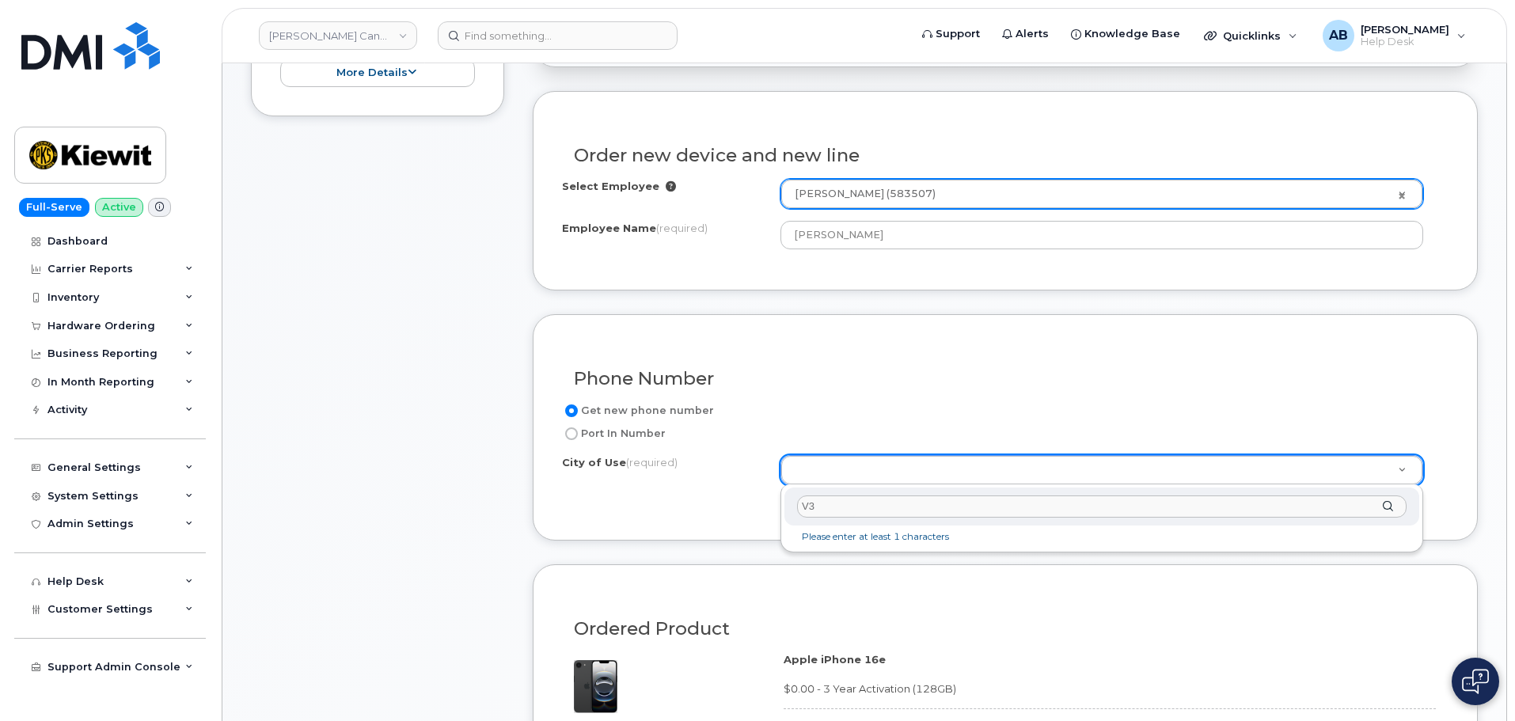
type input "V"
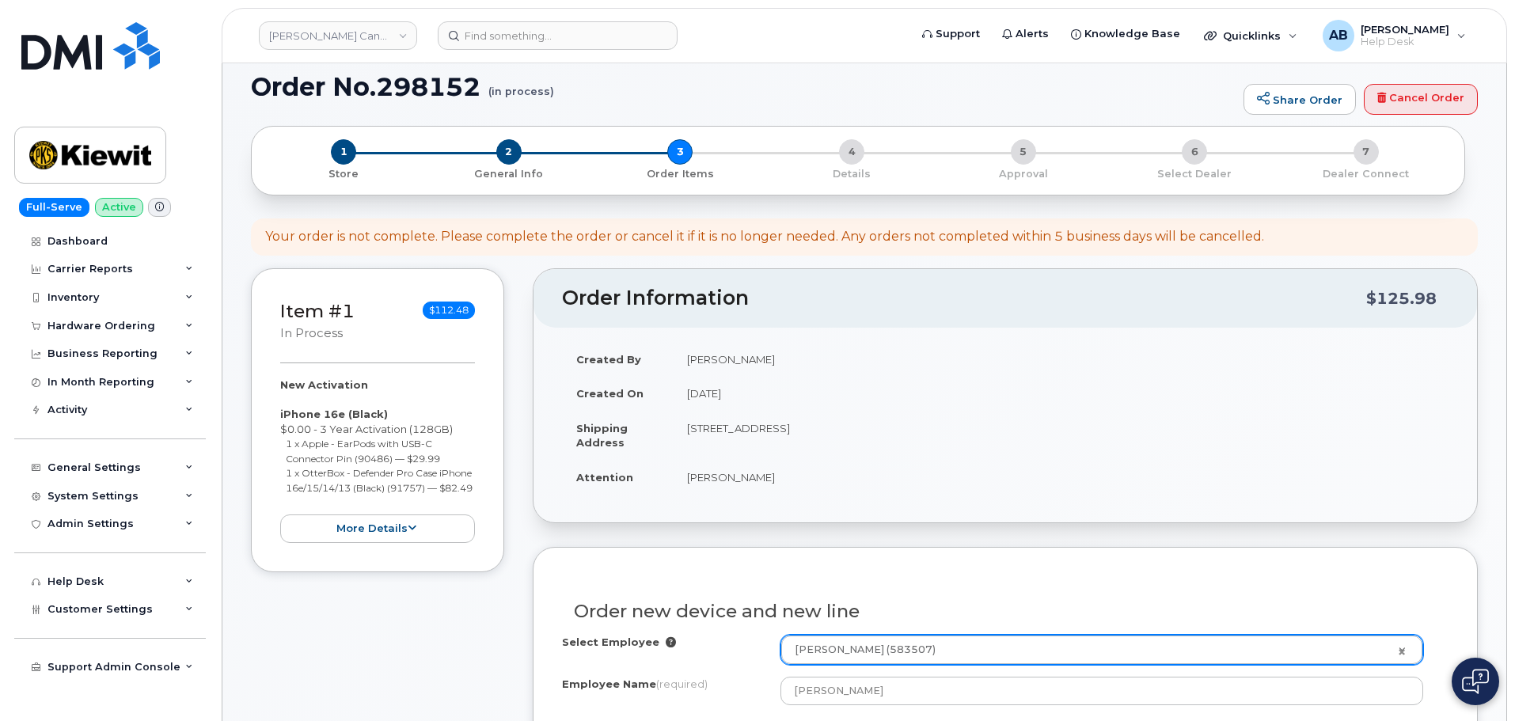
scroll to position [0, 0]
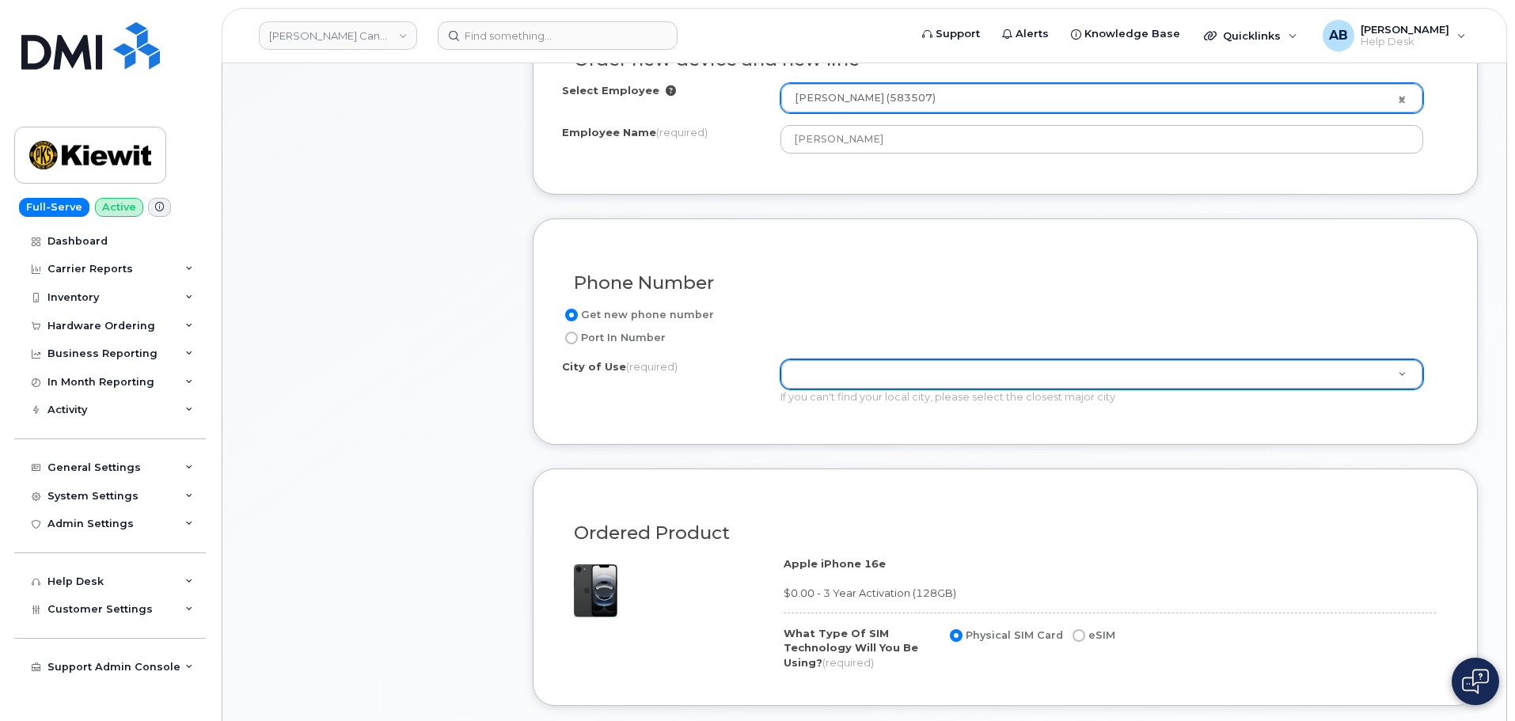
drag, startPoint x: 792, startPoint y: 450, endPoint x: 817, endPoint y: 453, distance: 24.7
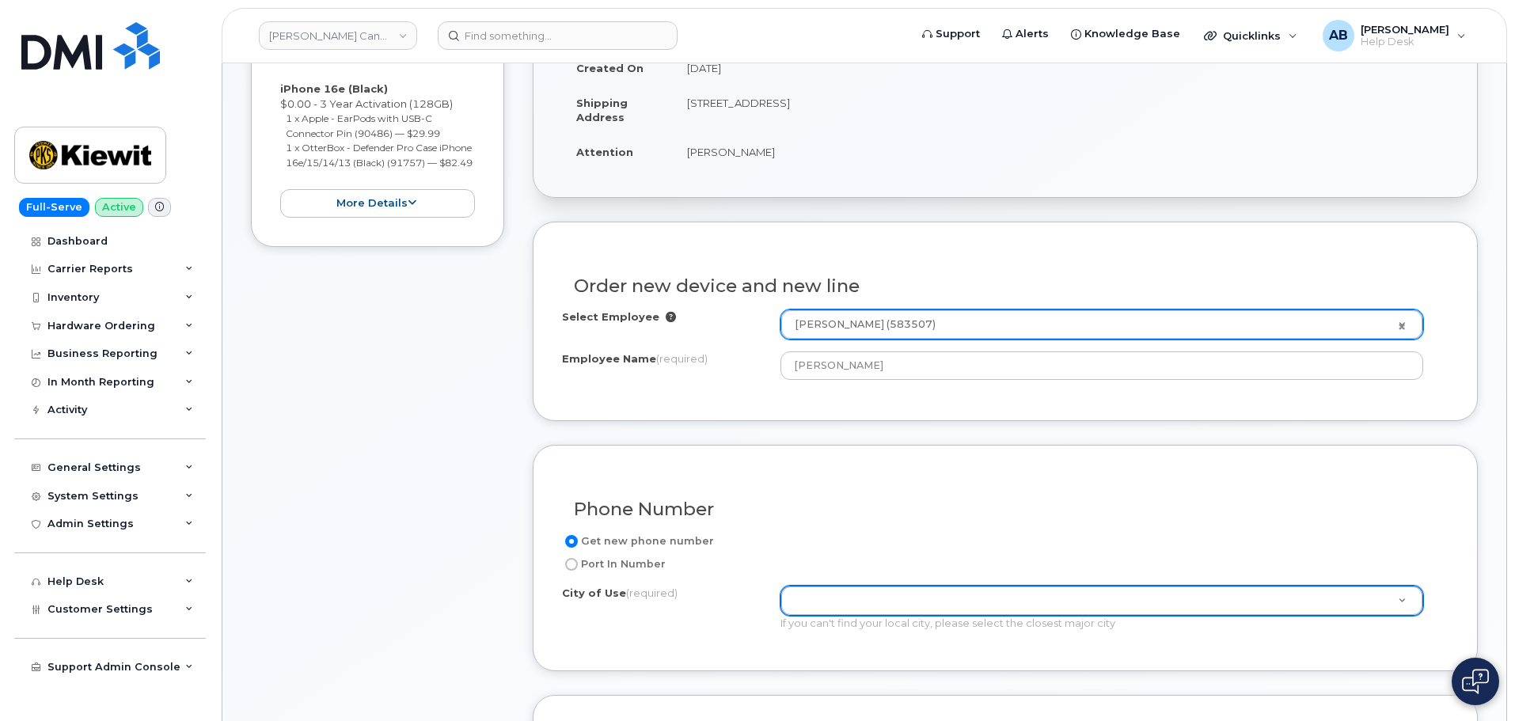
scroll to position [96, 0]
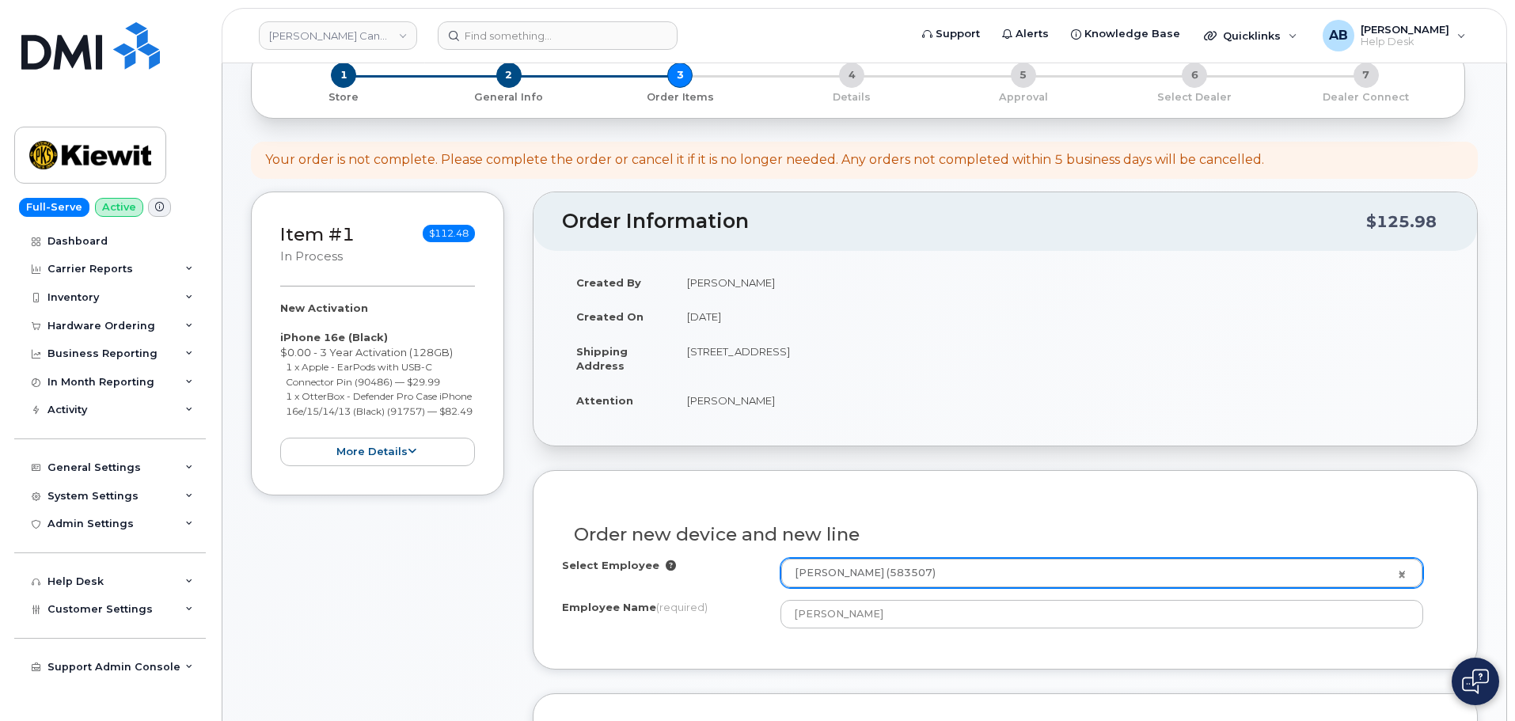
drag, startPoint x: 791, startPoint y: 351, endPoint x: 856, endPoint y: 357, distance: 66.0
click at [856, 357] on td "[STREET_ADDRESS]" at bounding box center [1060, 358] width 775 height 49
copy td "COQUITLAM"
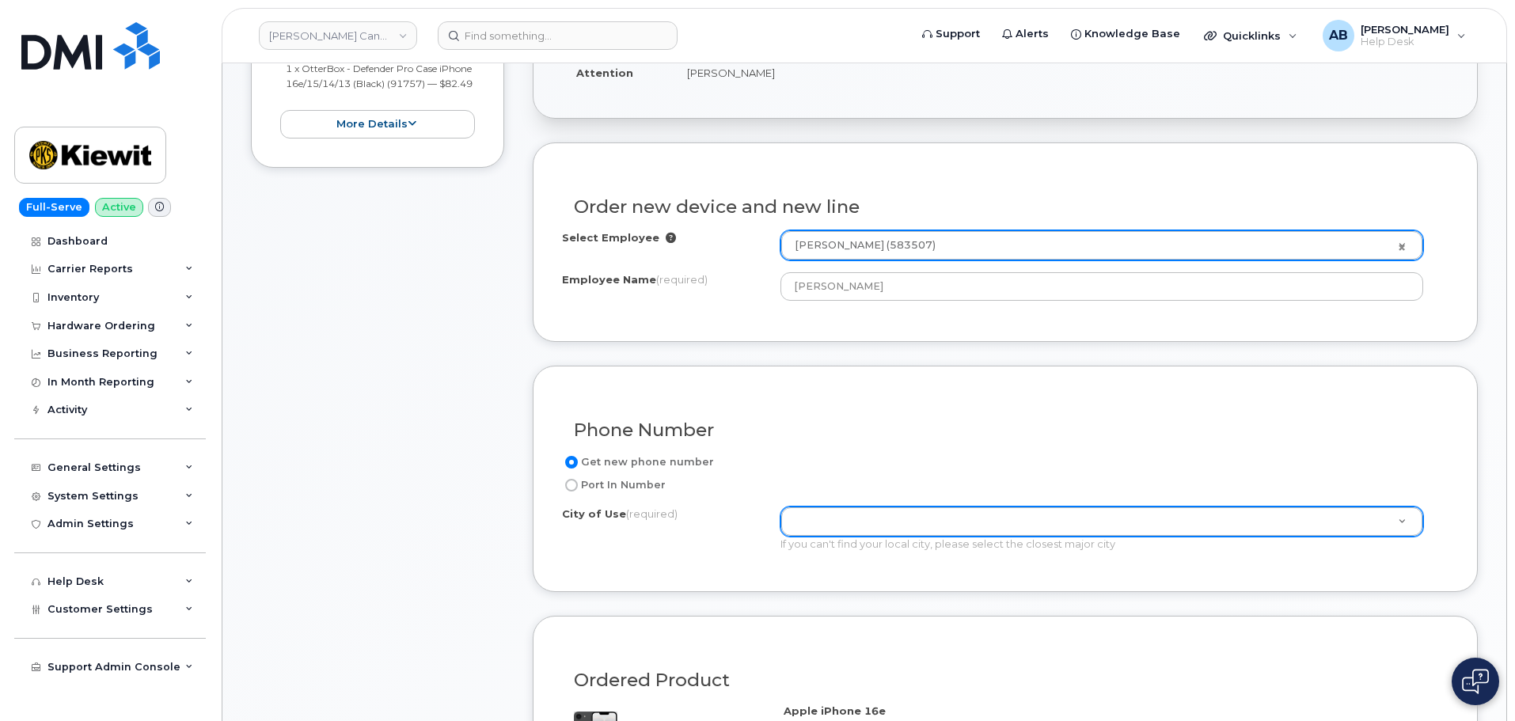
scroll to position [491, 0]
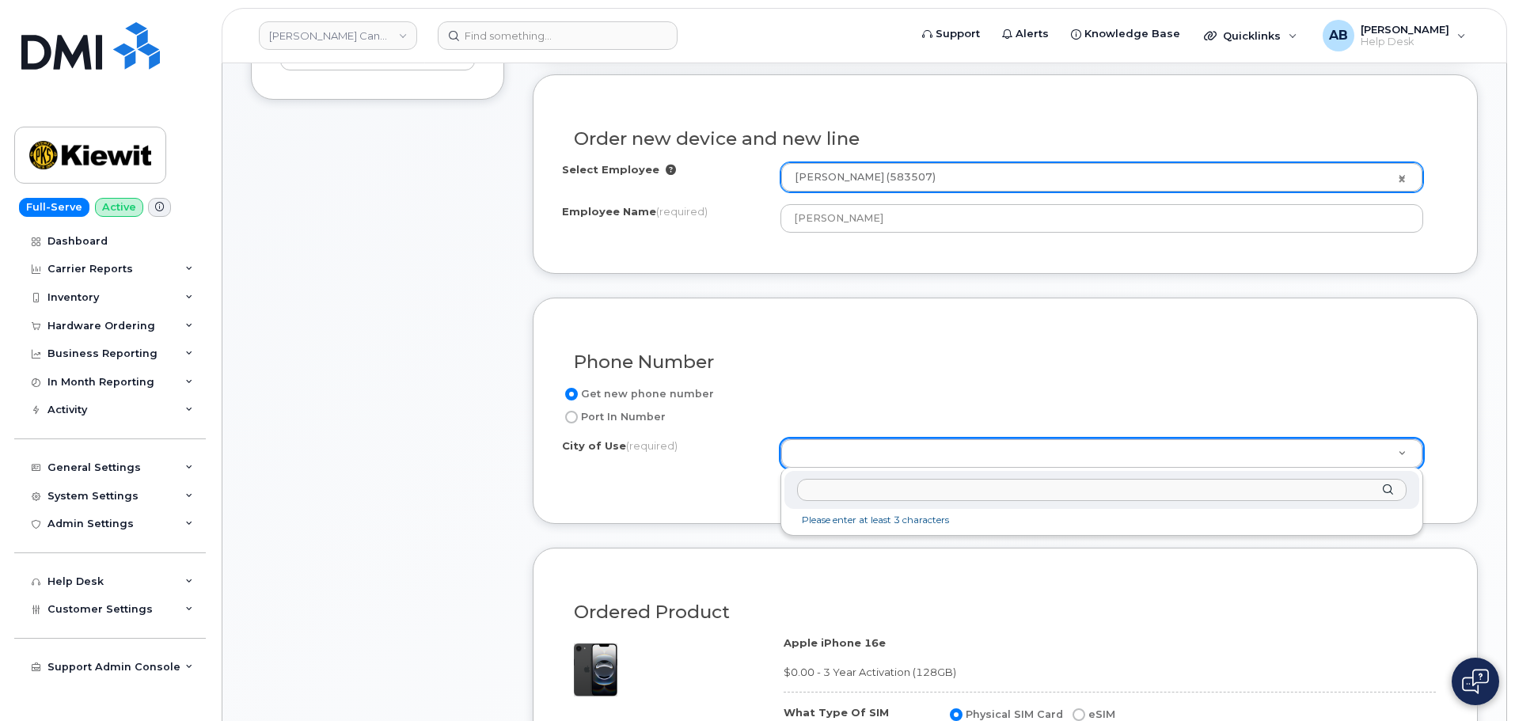
paste input "COQUITLAM"
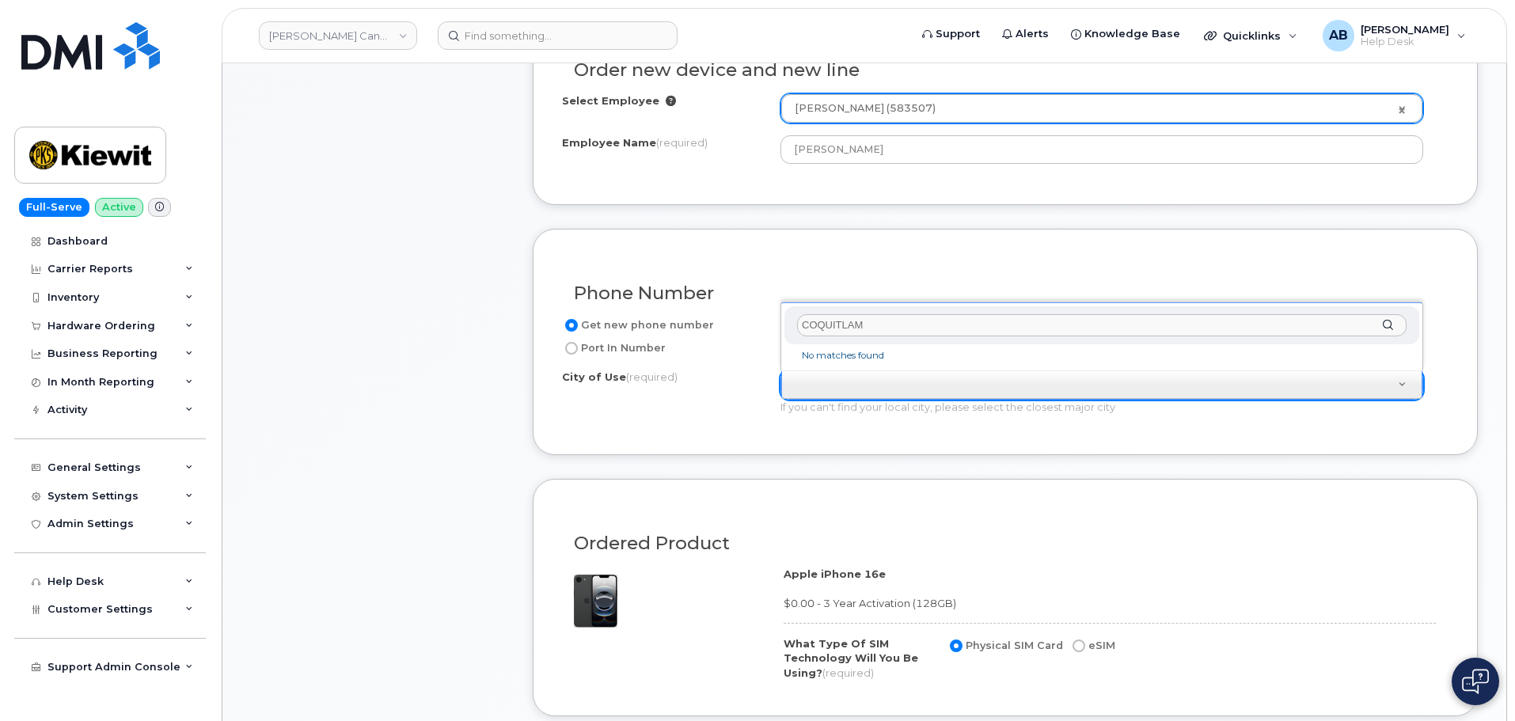
scroll to position [571, 0]
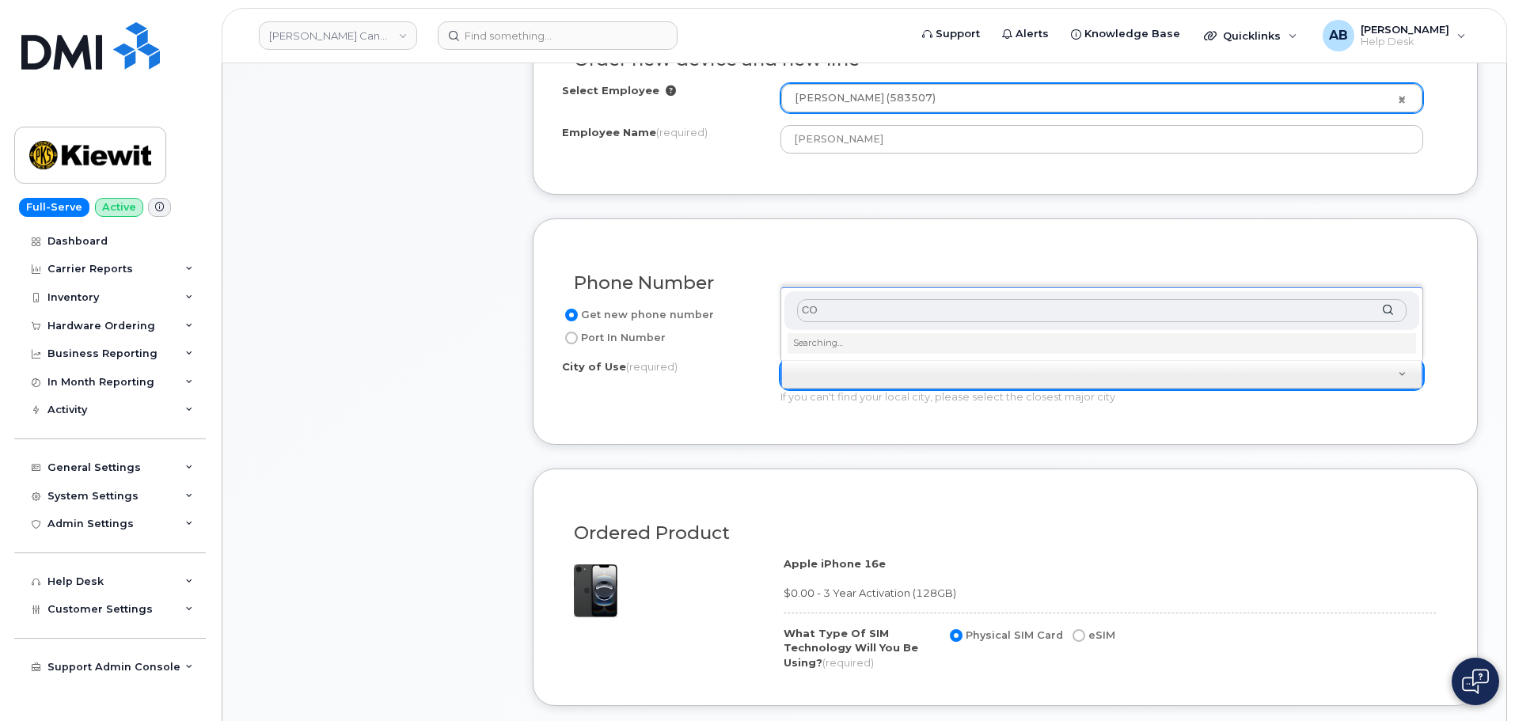
type input "C"
type input "V"
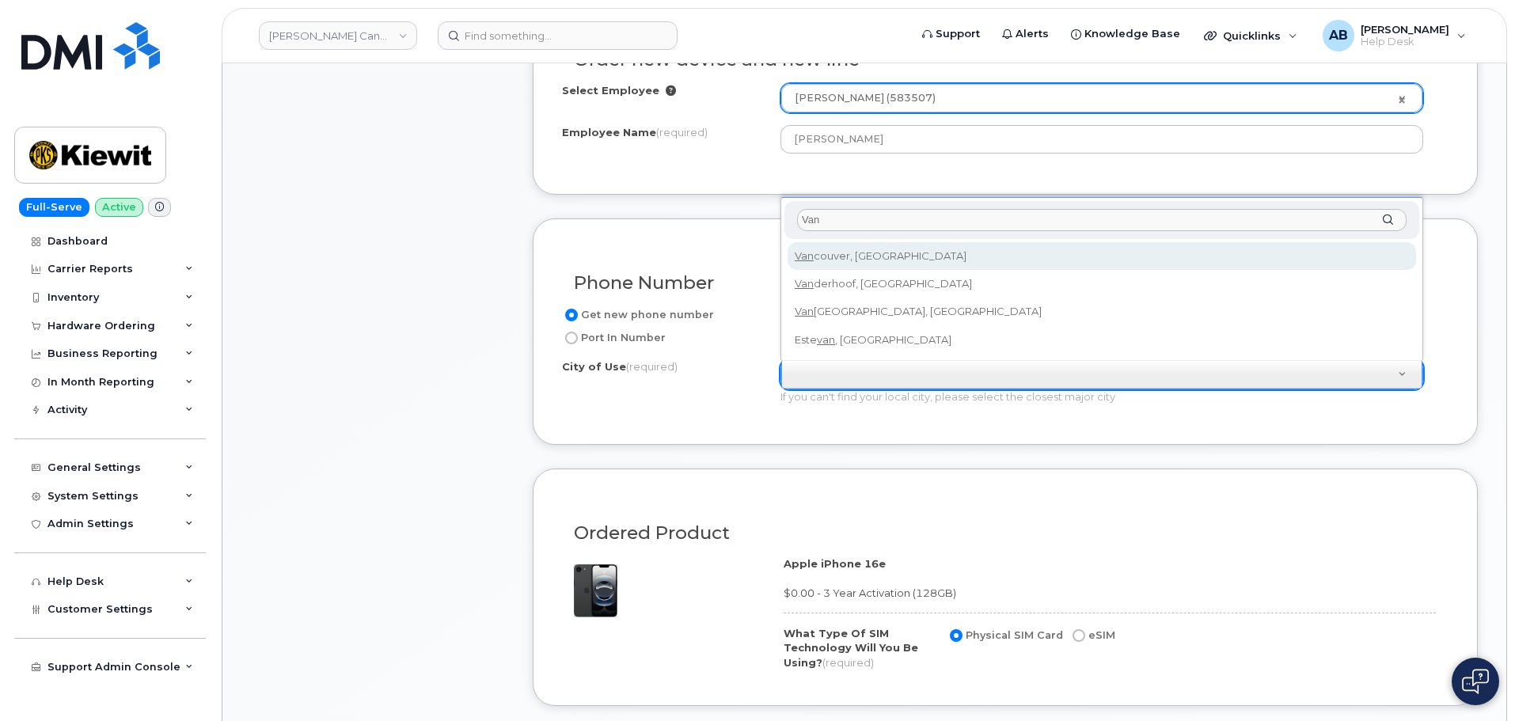
type input "Van"
type input "964"
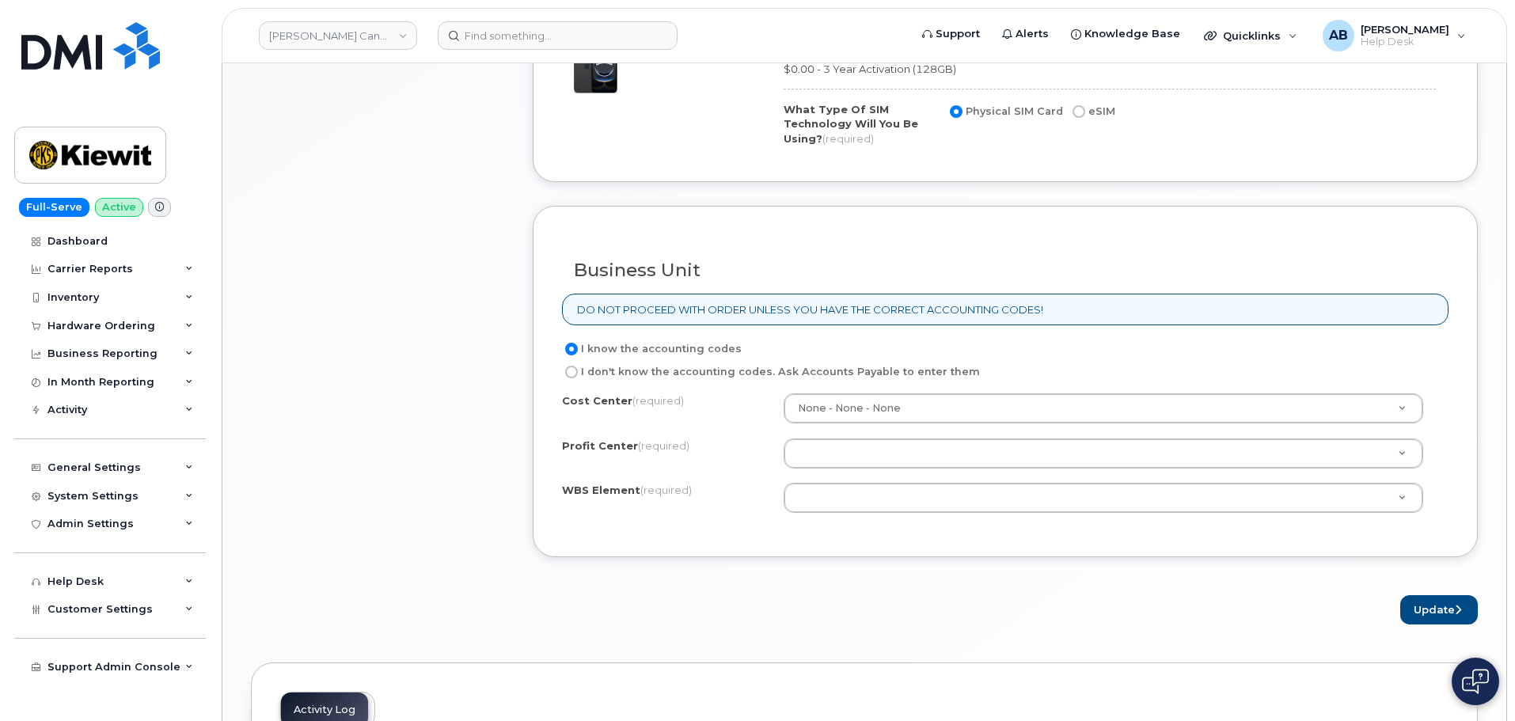
scroll to position [1124, 0]
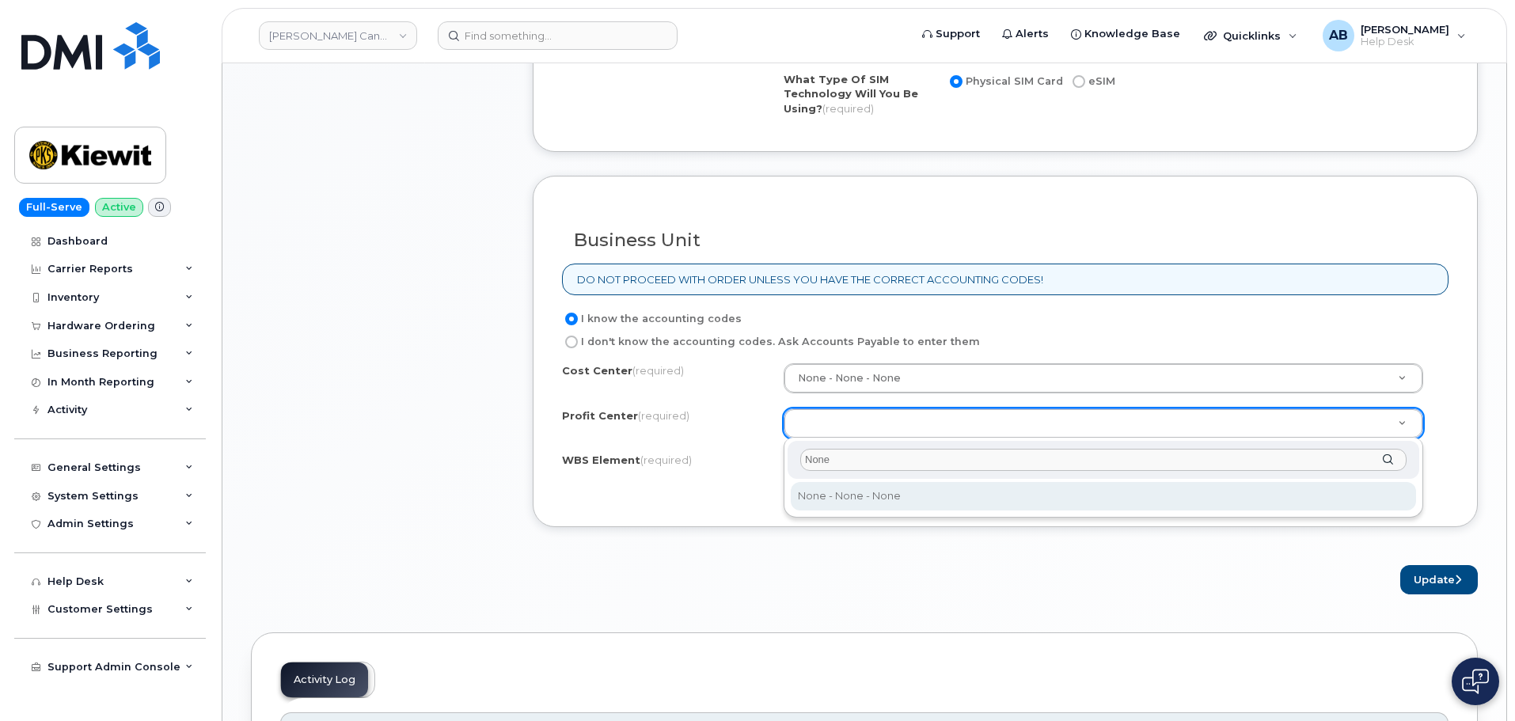
type input "None"
select select "None"
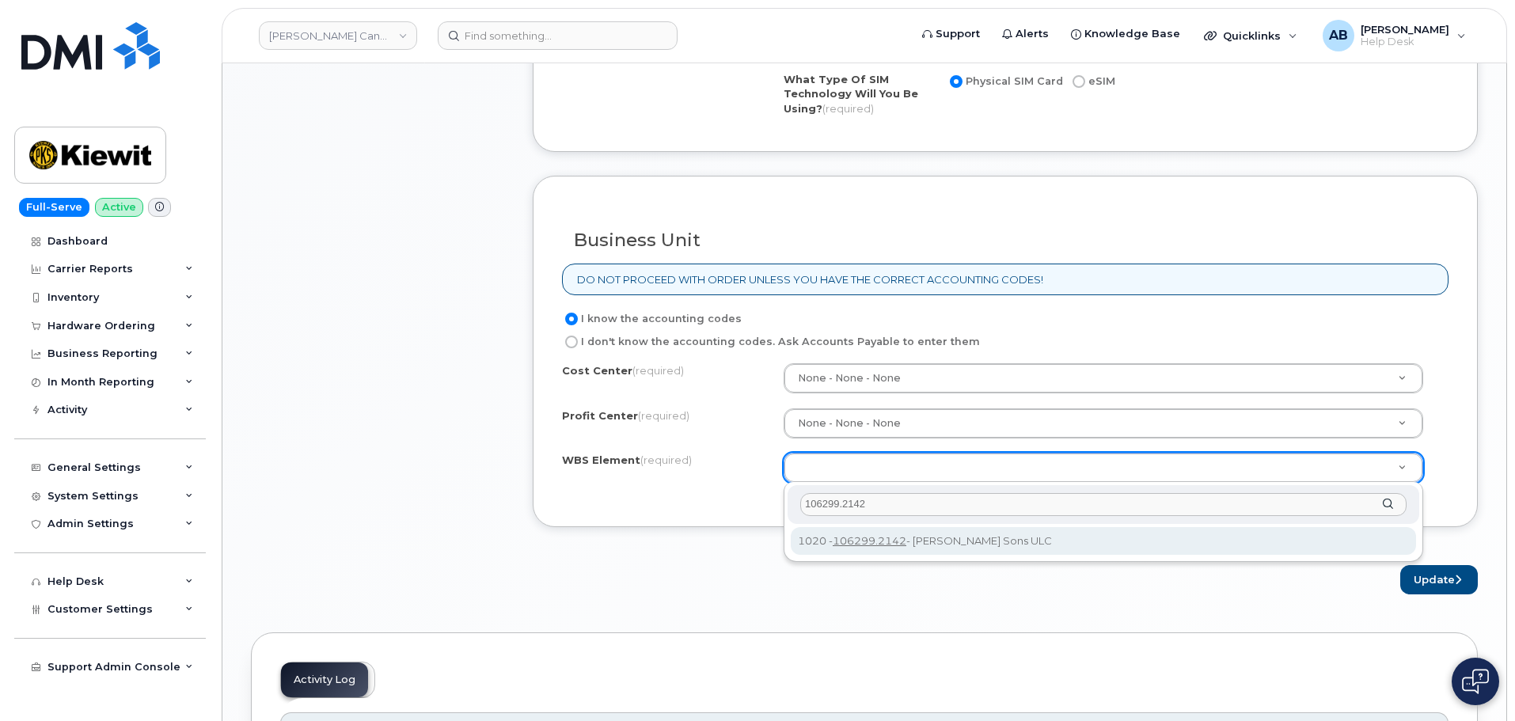
type input "106299.2142"
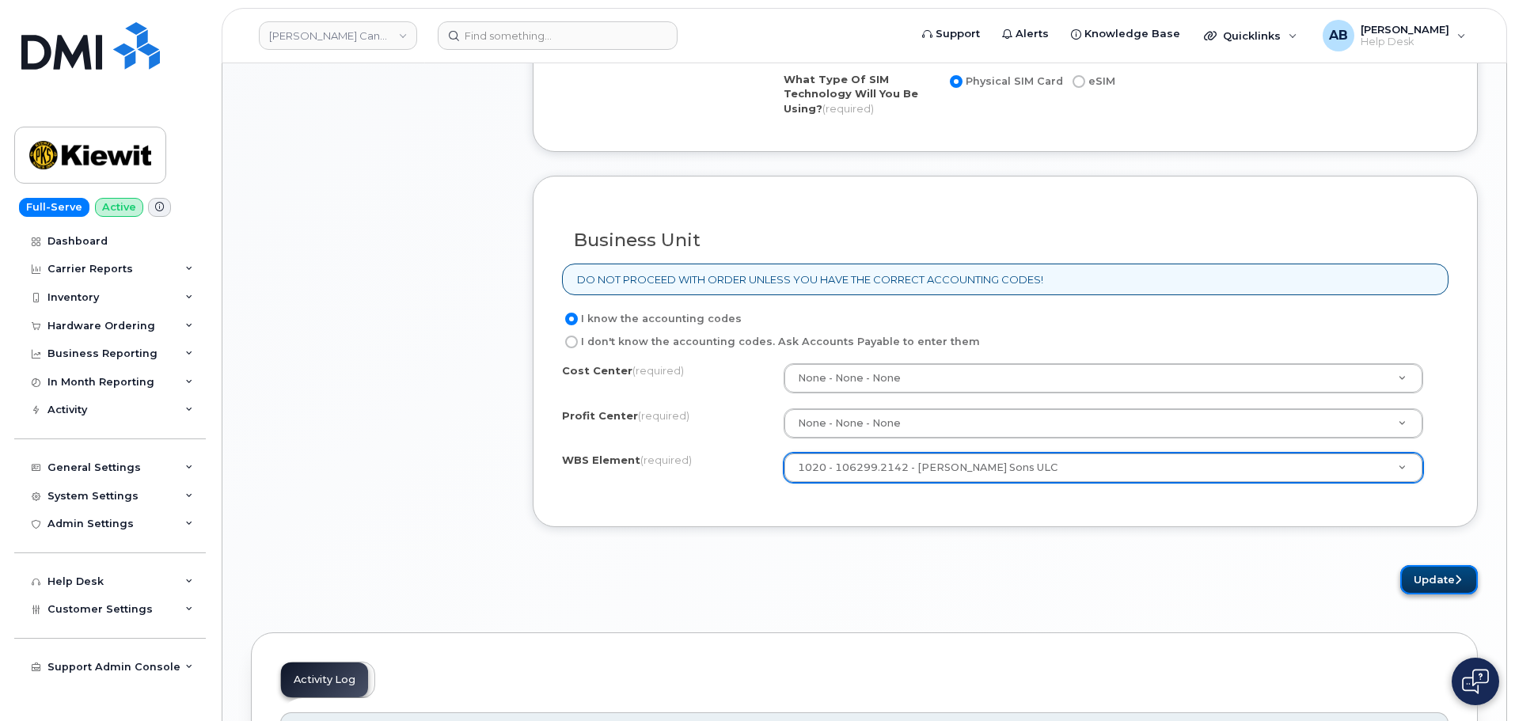
click at [1442, 578] on button "Update" at bounding box center [1439, 579] width 78 height 29
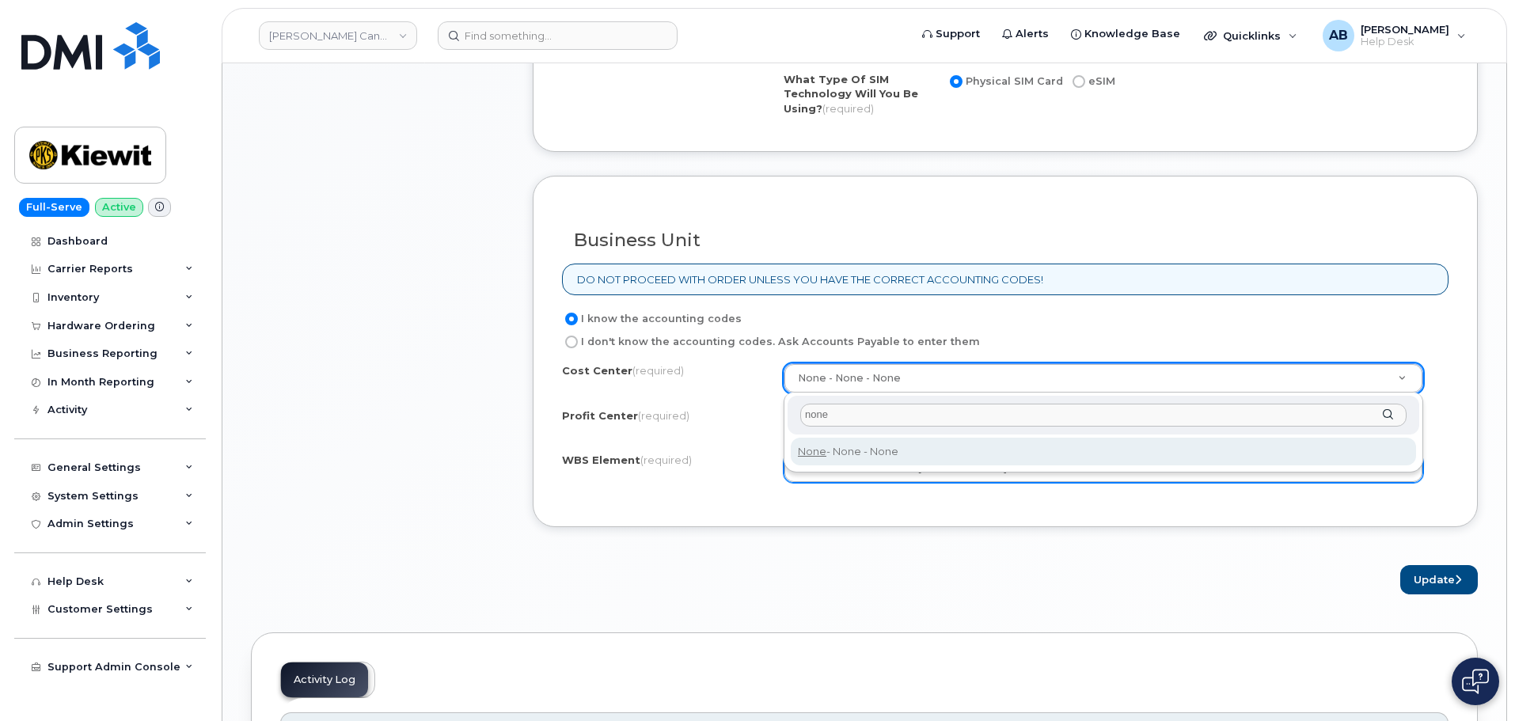
type input "none"
type input "None"
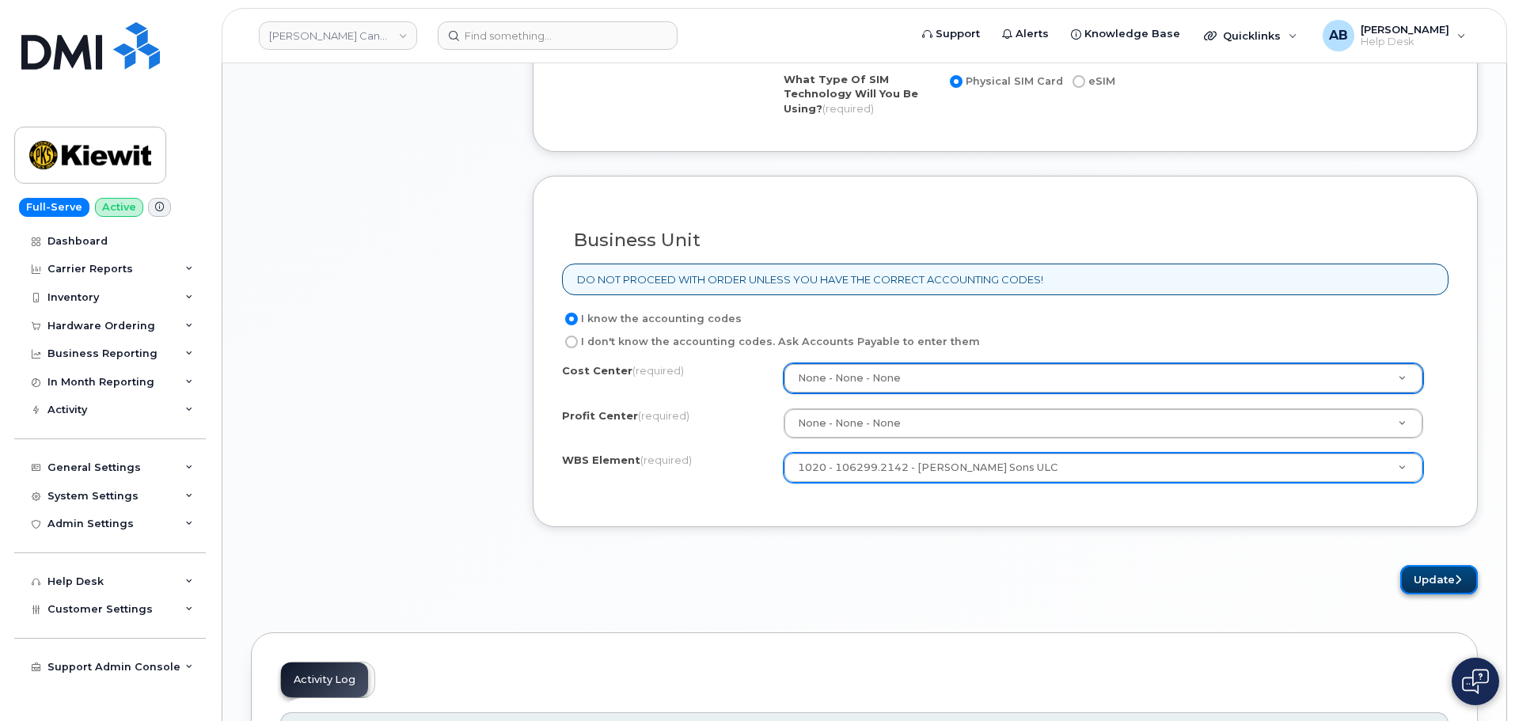
click at [1413, 582] on button "Update" at bounding box center [1439, 579] width 78 height 29
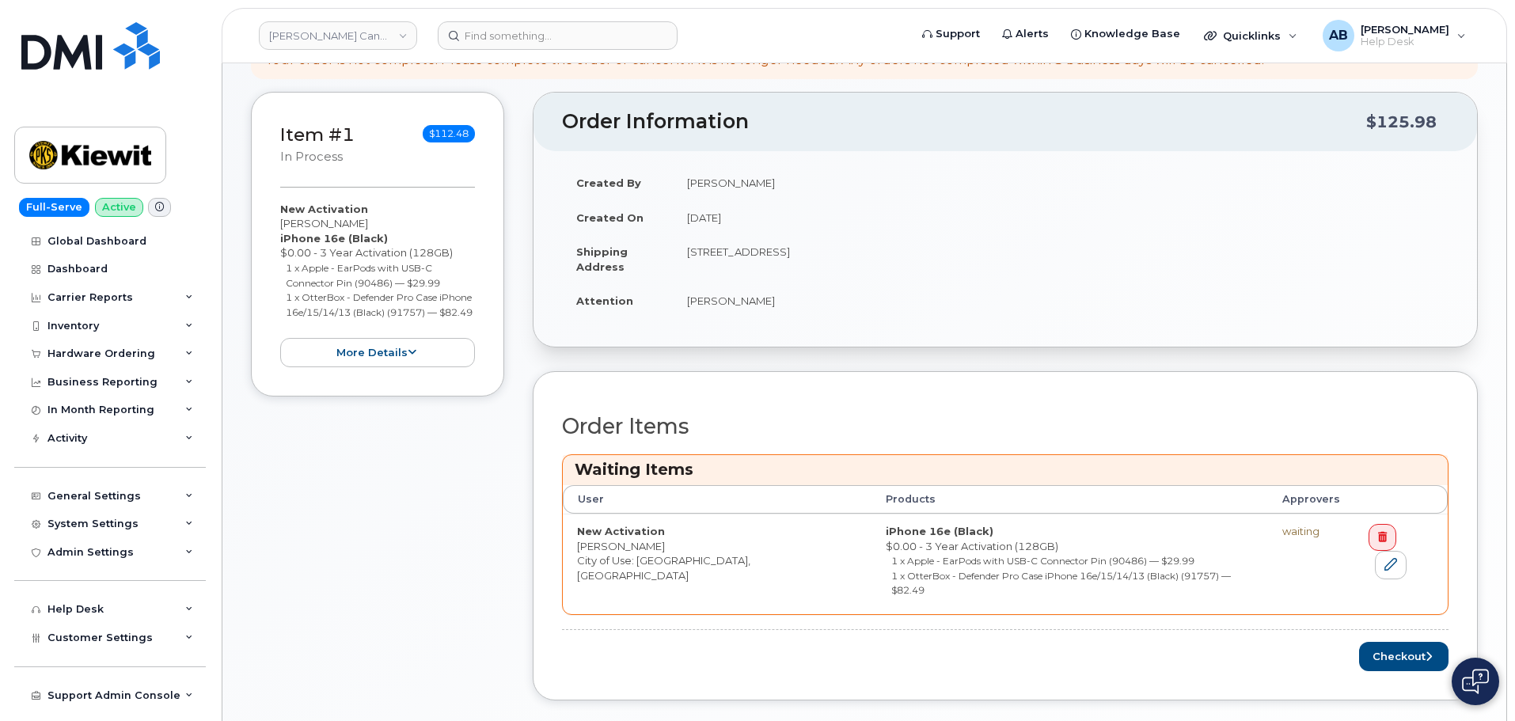
scroll to position [396, 0]
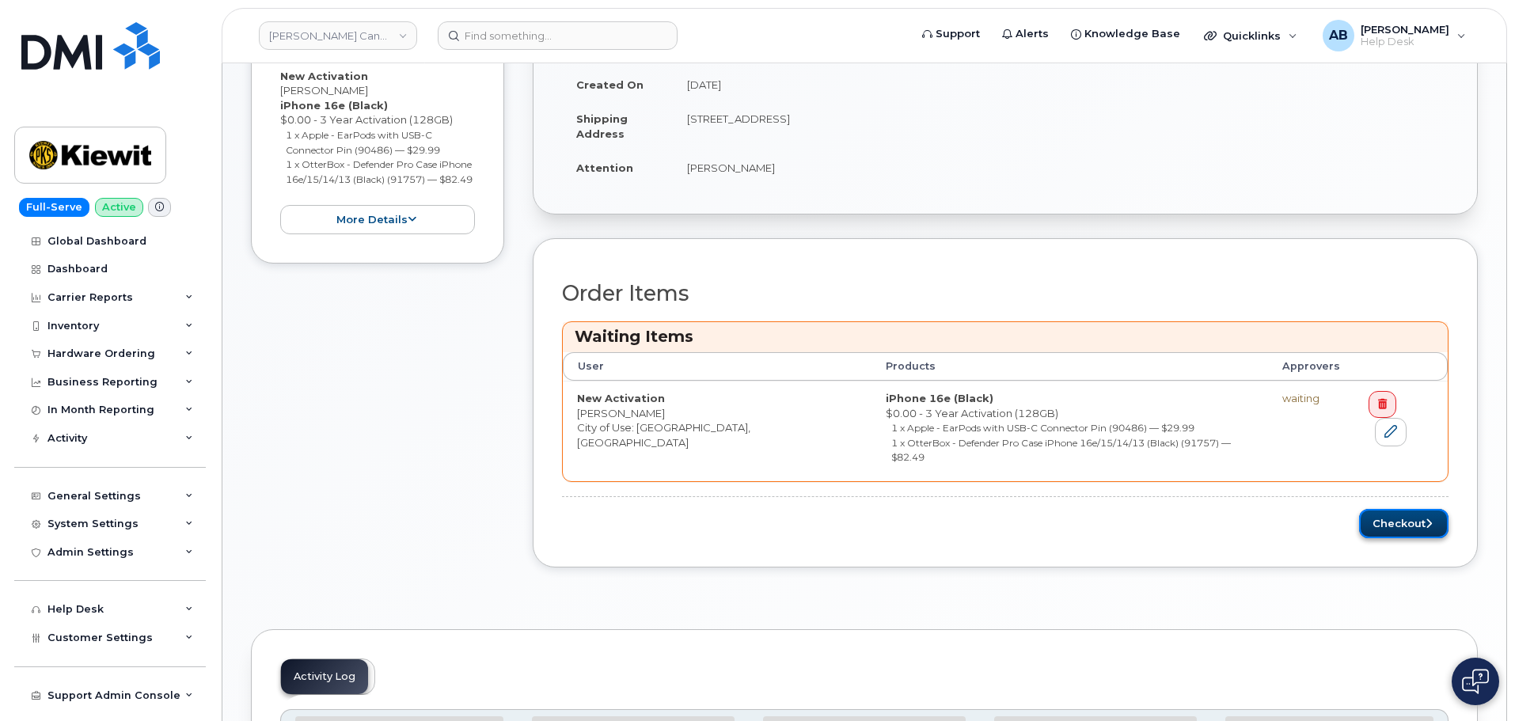
click at [1387, 514] on button "Checkout" at bounding box center [1403, 523] width 89 height 29
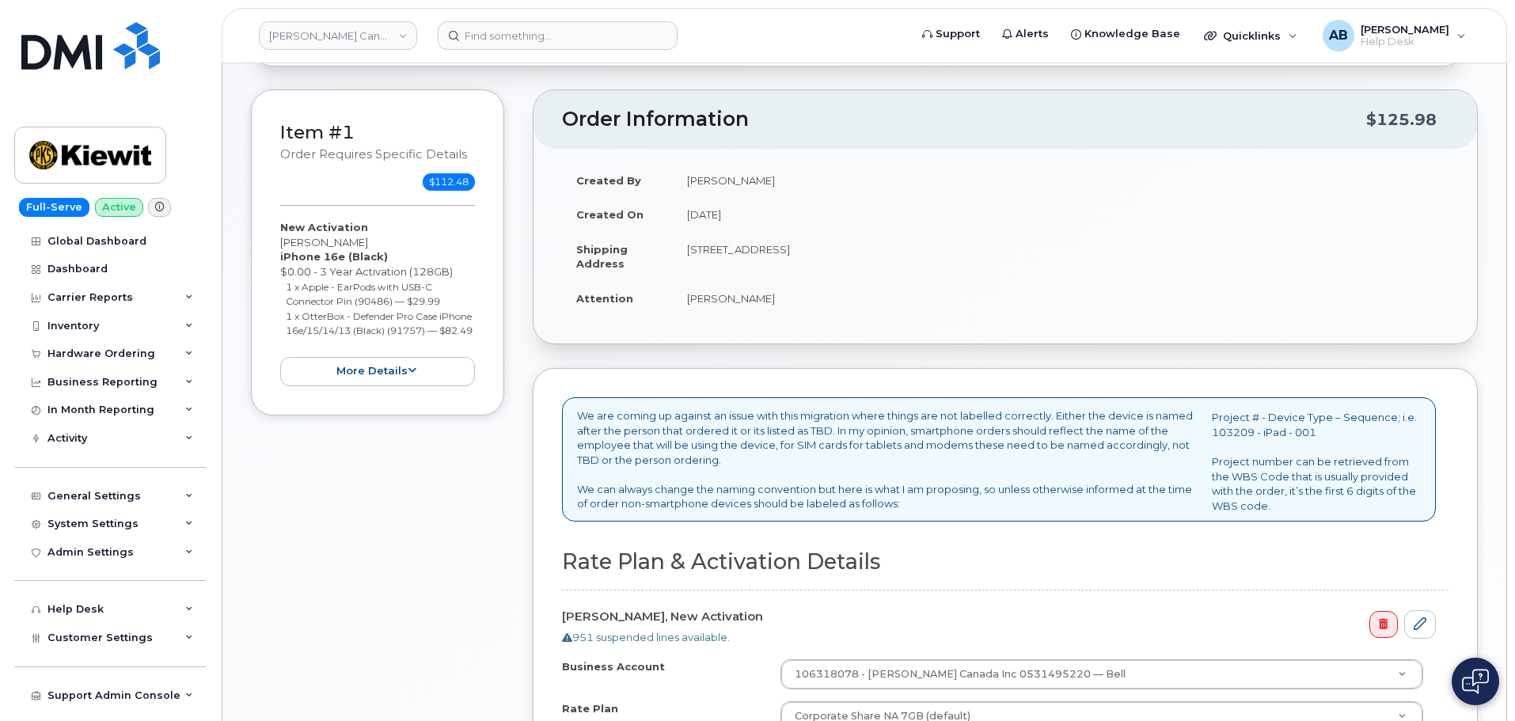
scroll to position [396, 0]
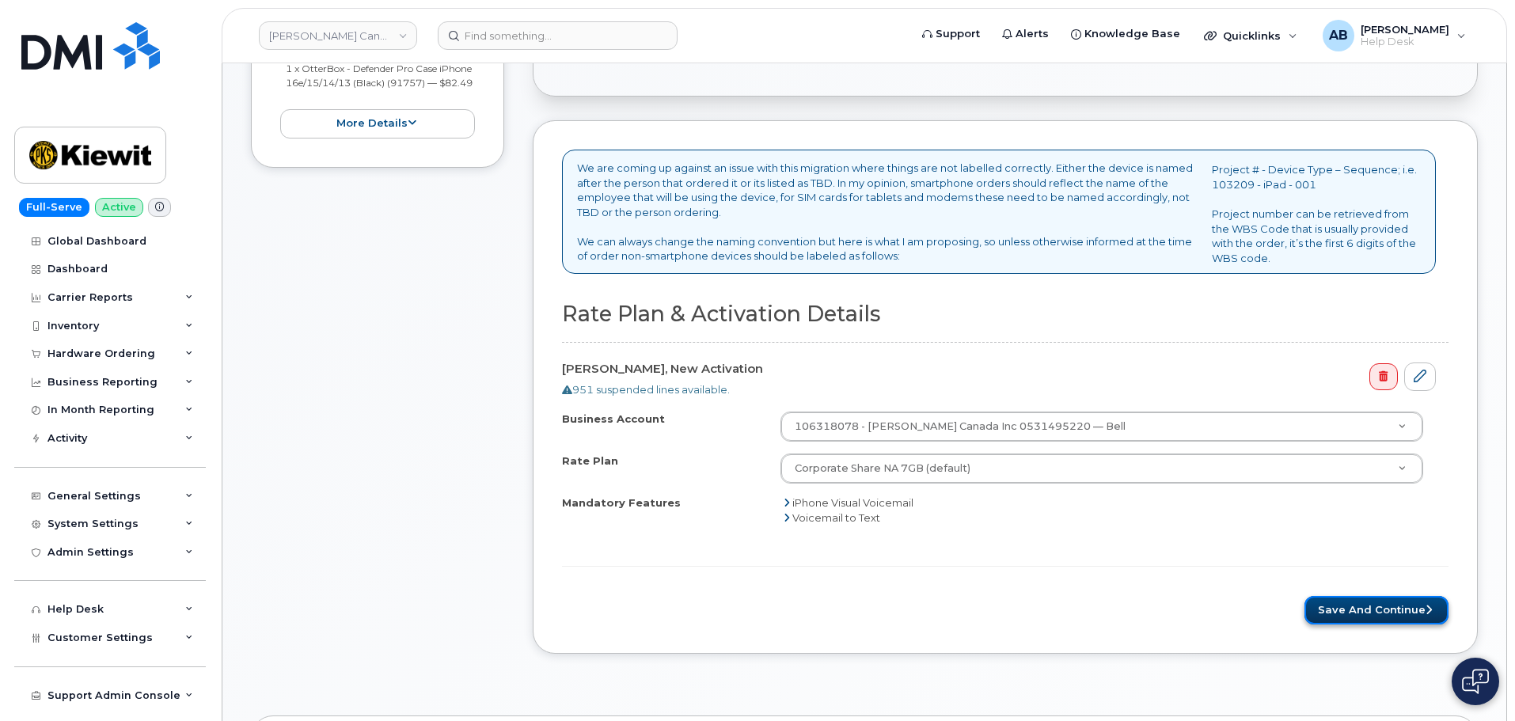
click at [1365, 607] on button "Save and Continue" at bounding box center [1376, 610] width 144 height 29
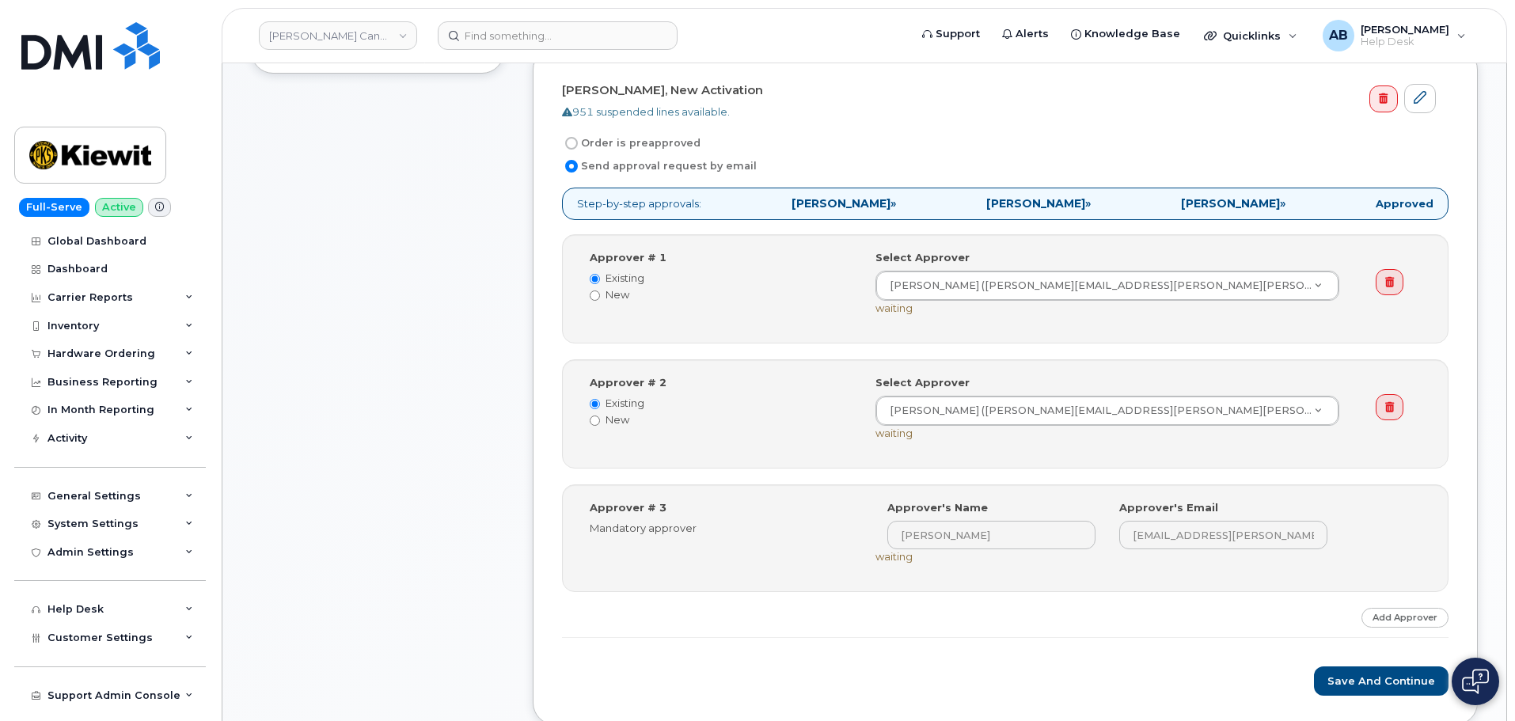
scroll to position [475, 0]
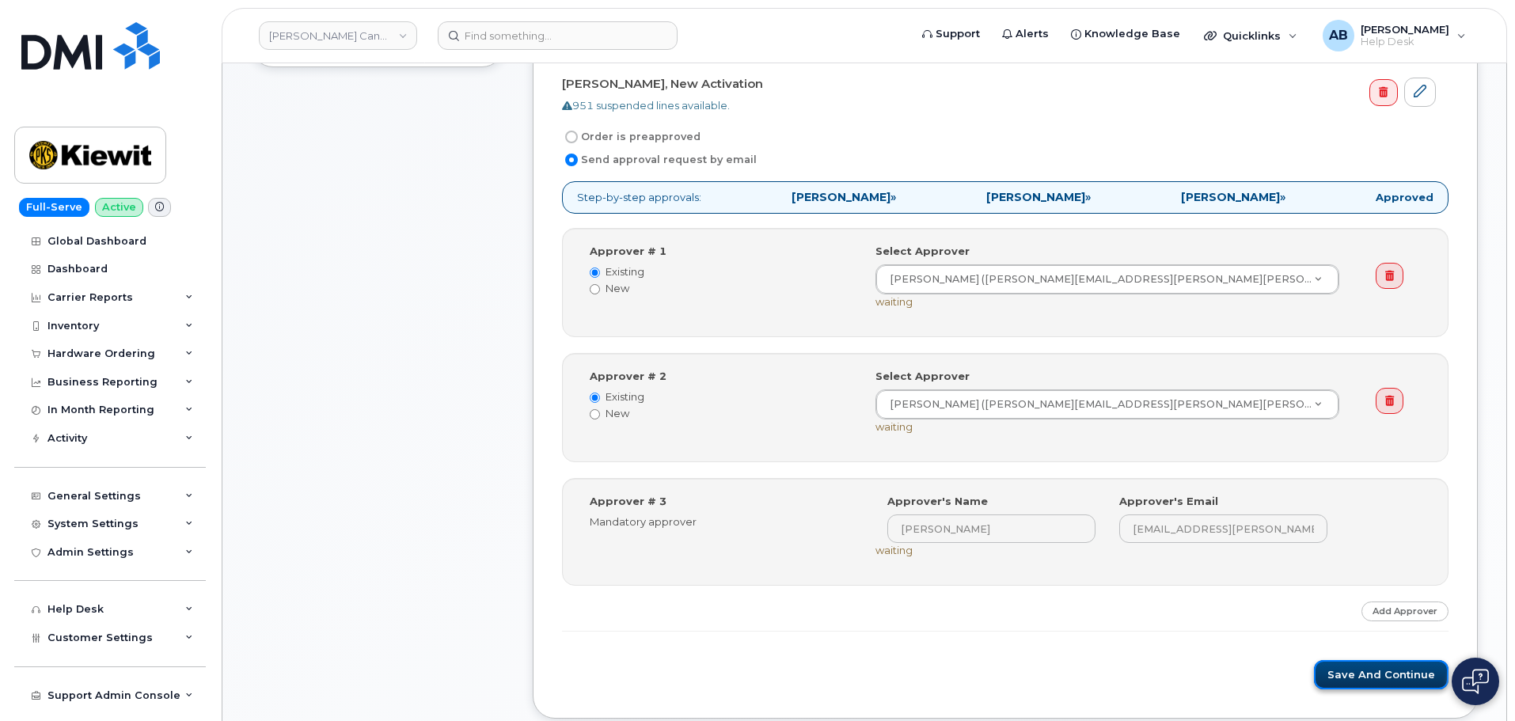
click at [1362, 682] on button "Save and Continue" at bounding box center [1381, 674] width 135 height 29
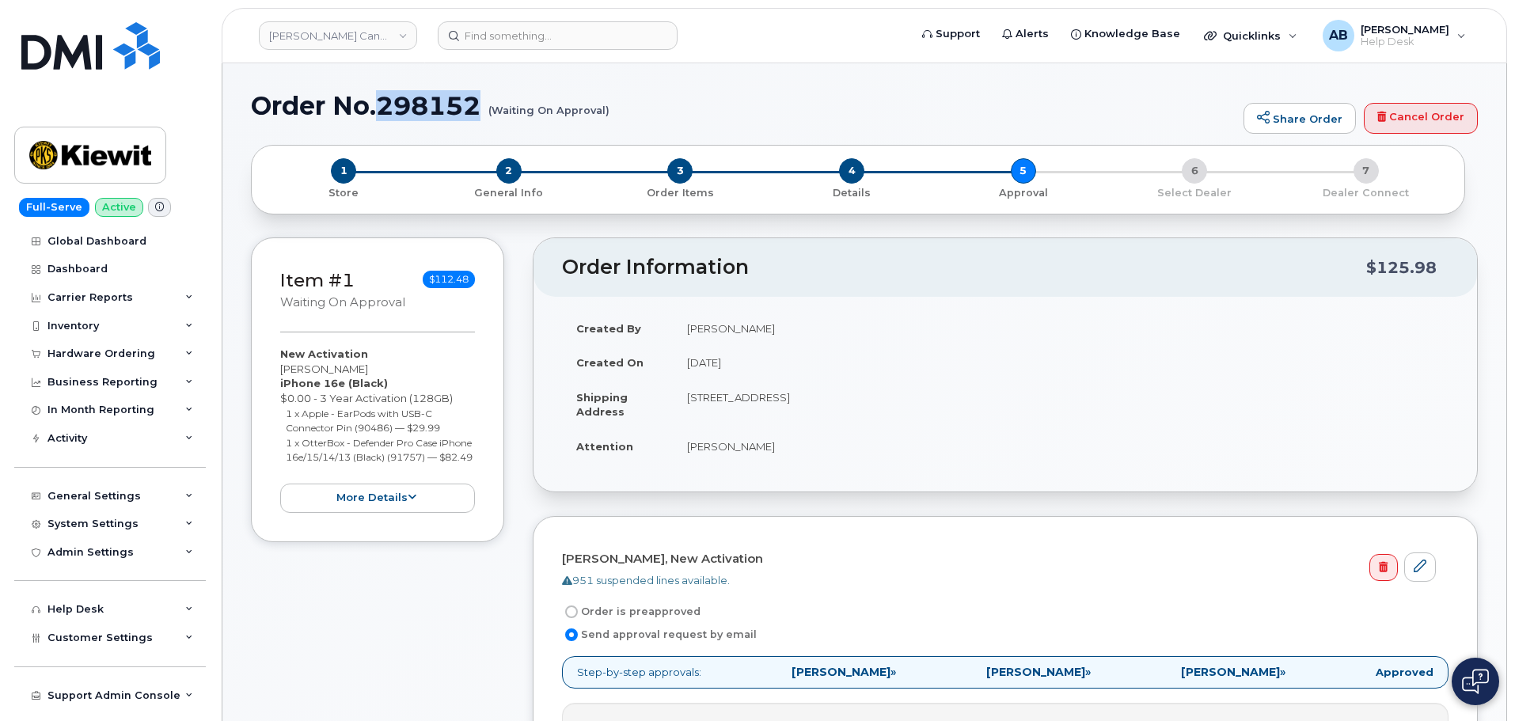
drag, startPoint x: 380, startPoint y: 104, endPoint x: 484, endPoint y: 103, distance: 104.5
click at [484, 103] on h1 "Order No.298152 (Waiting On Approval)" at bounding box center [743, 106] width 984 height 28
copy h1 "298152"
click at [128, 180] on link at bounding box center [90, 155] width 152 height 57
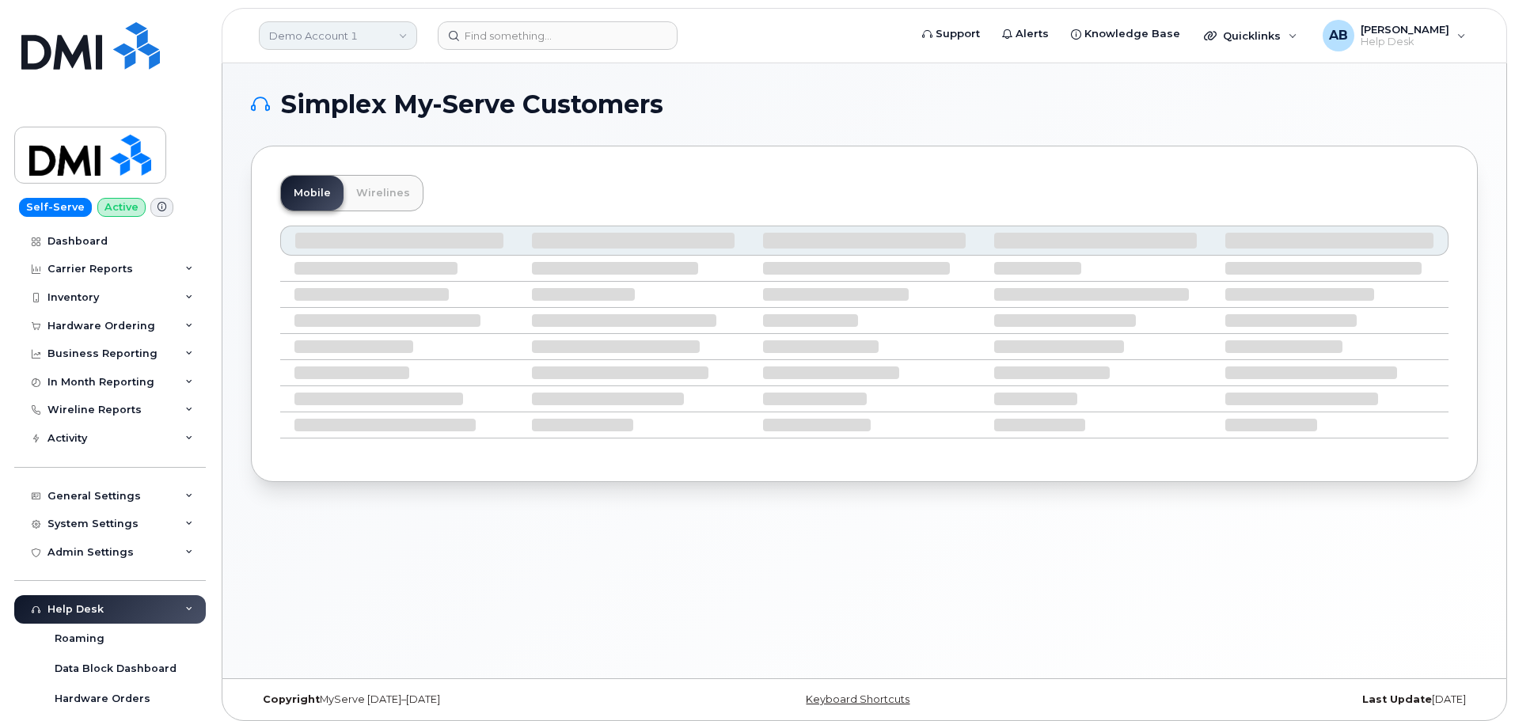
click at [391, 28] on link "Demo Account 1" at bounding box center [338, 35] width 158 height 28
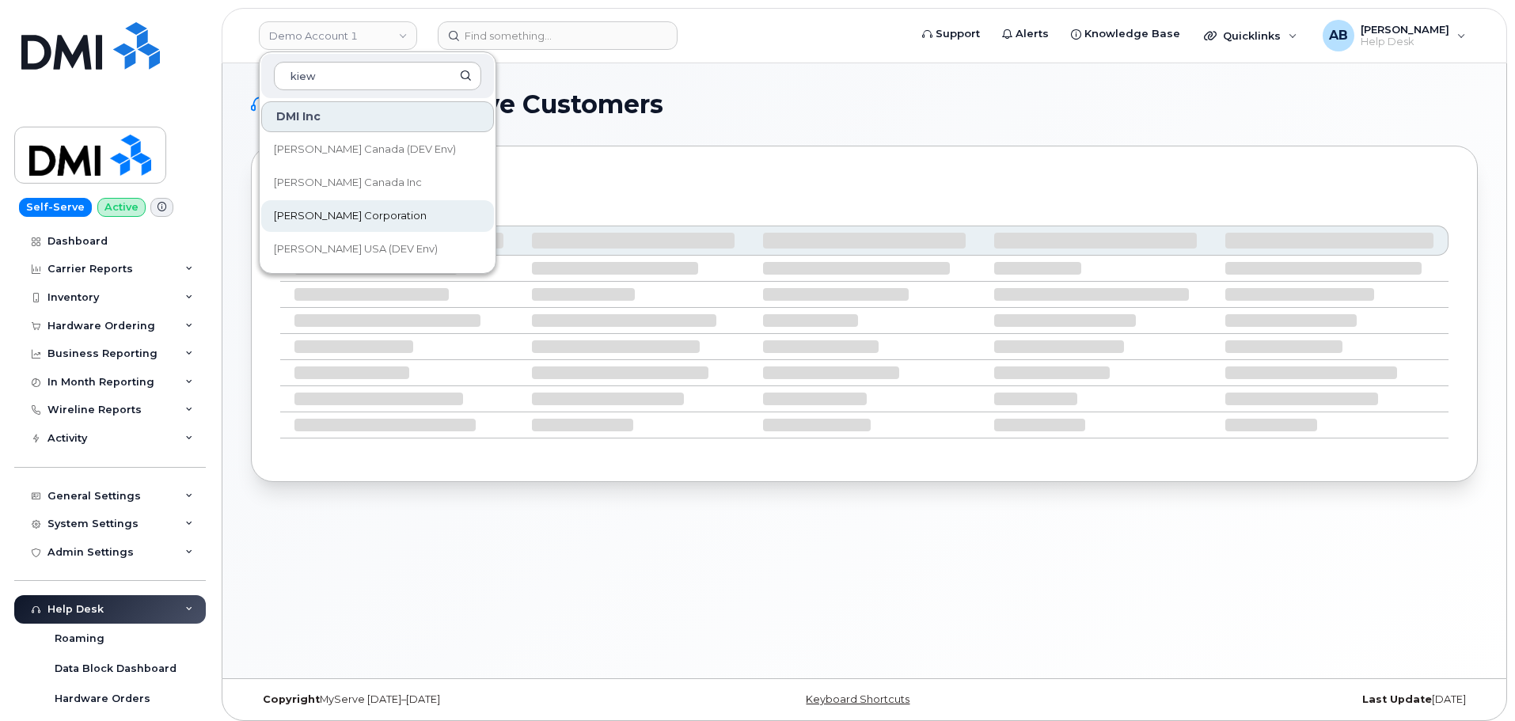
type input "kiew"
click at [365, 206] on link "[PERSON_NAME] Corporation" at bounding box center [377, 216] width 233 height 32
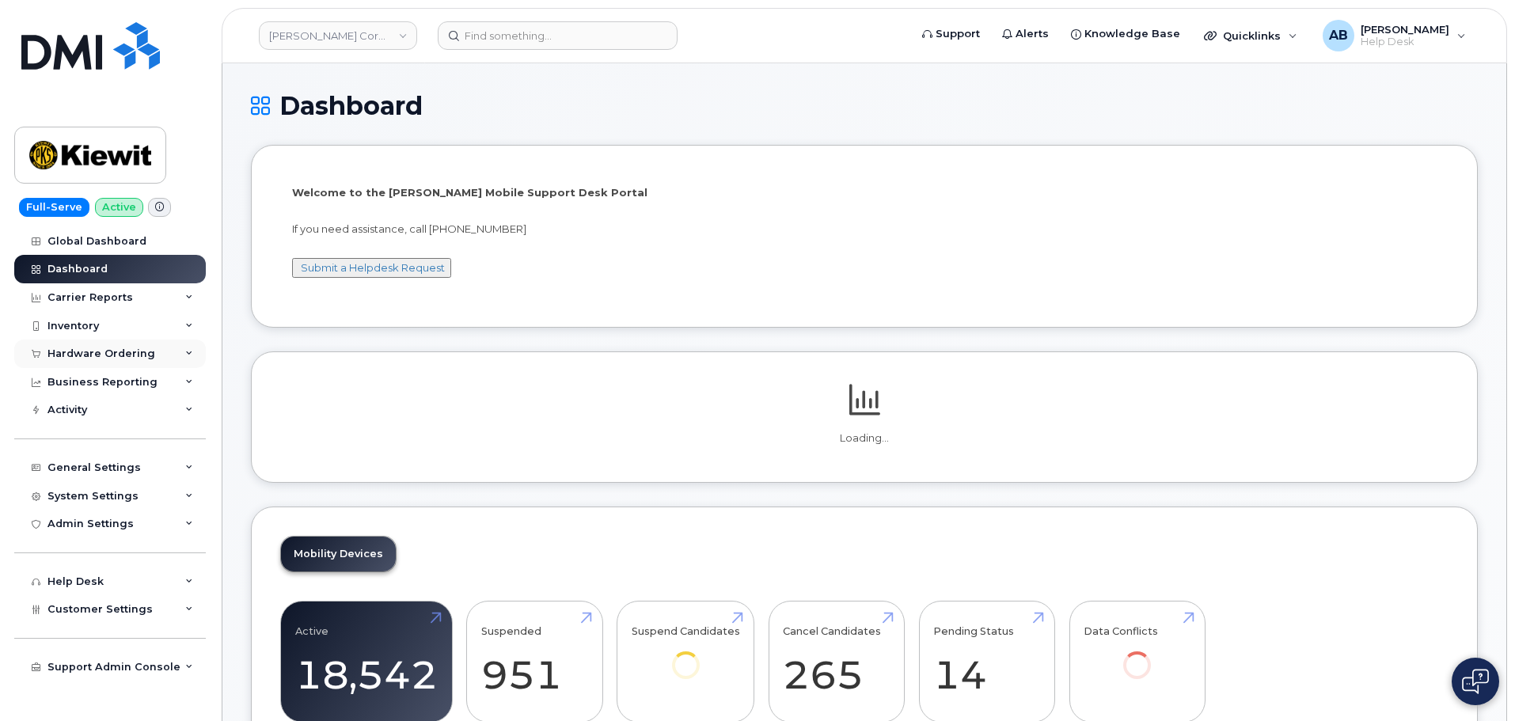
click at [118, 348] on div "Hardware Ordering" at bounding box center [101, 353] width 108 height 13
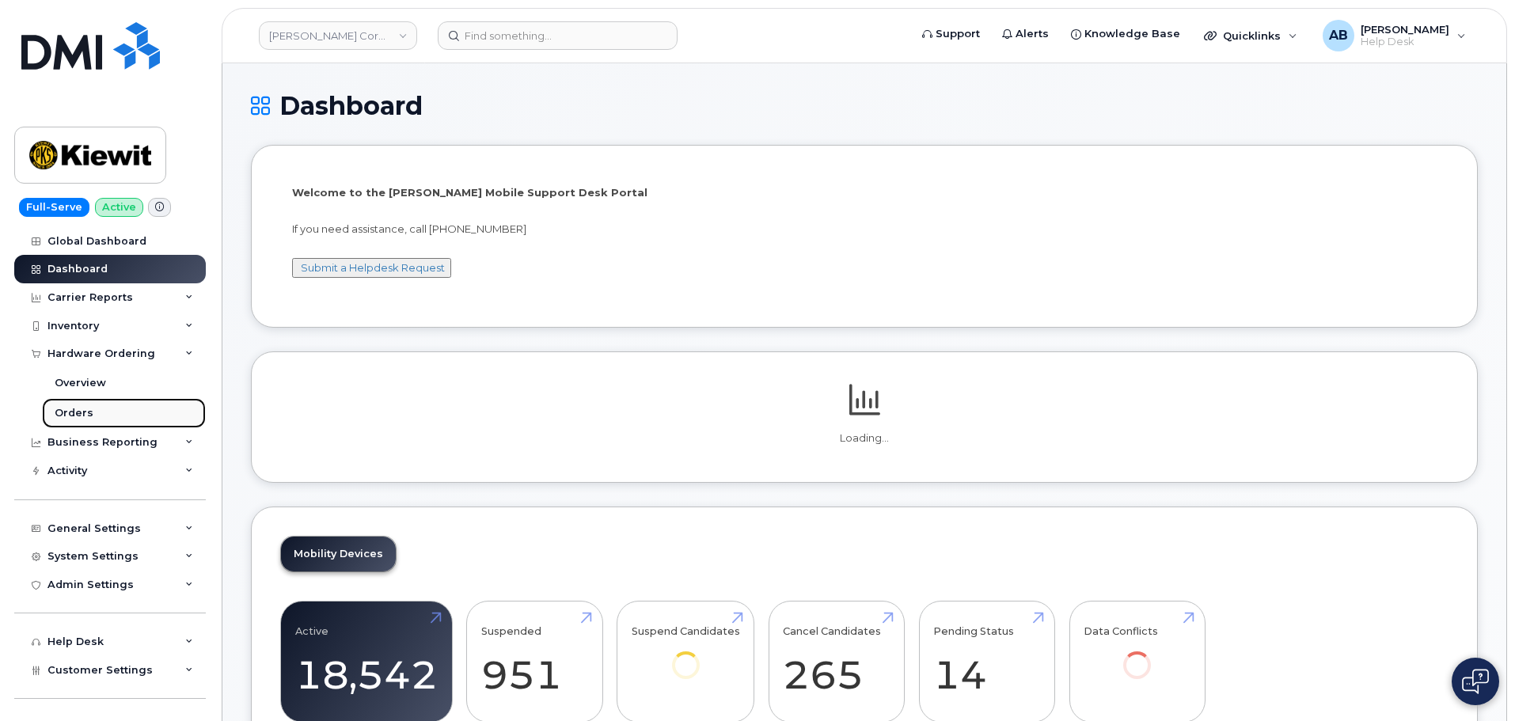
click at [117, 408] on link "Orders" at bounding box center [124, 413] width 164 height 30
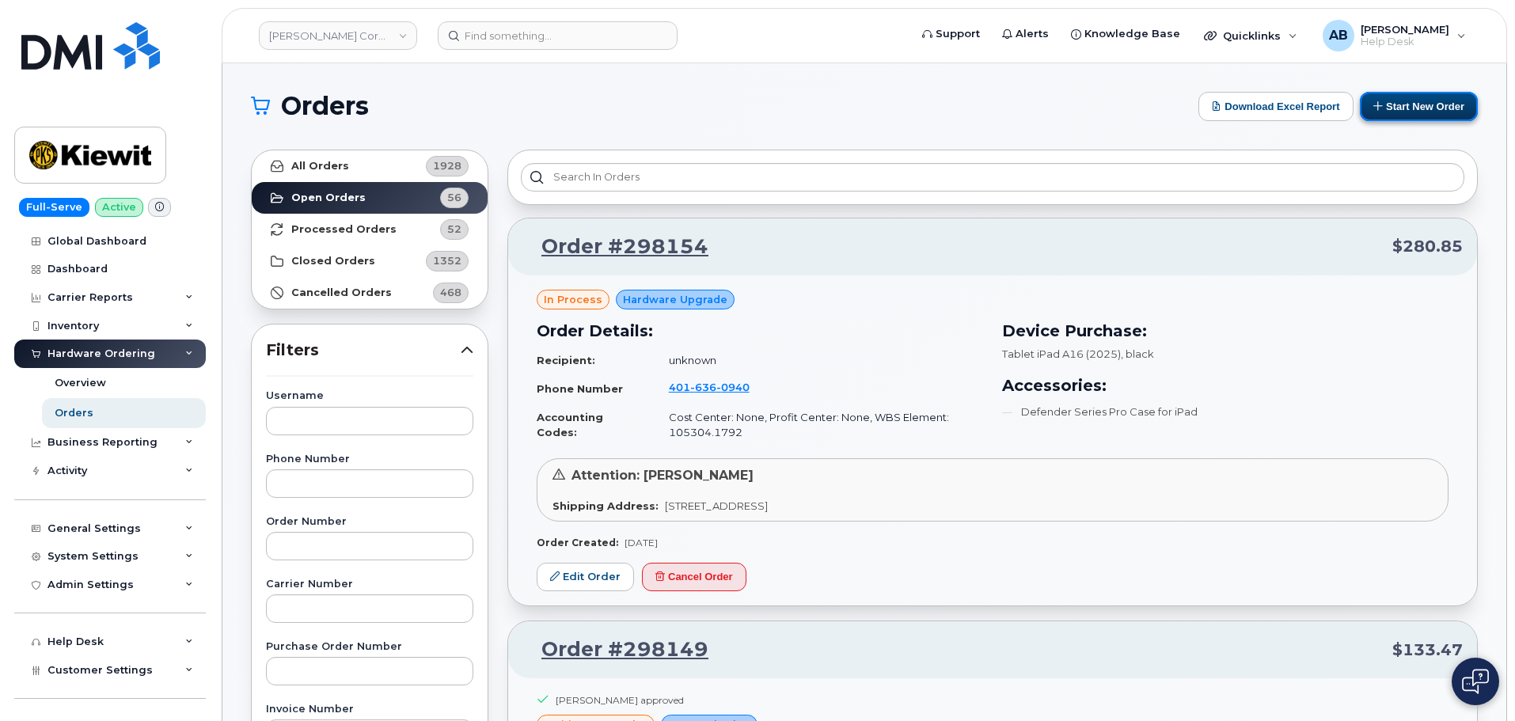
click at [1431, 110] on button "Start New Order" at bounding box center [1418, 106] width 118 height 29
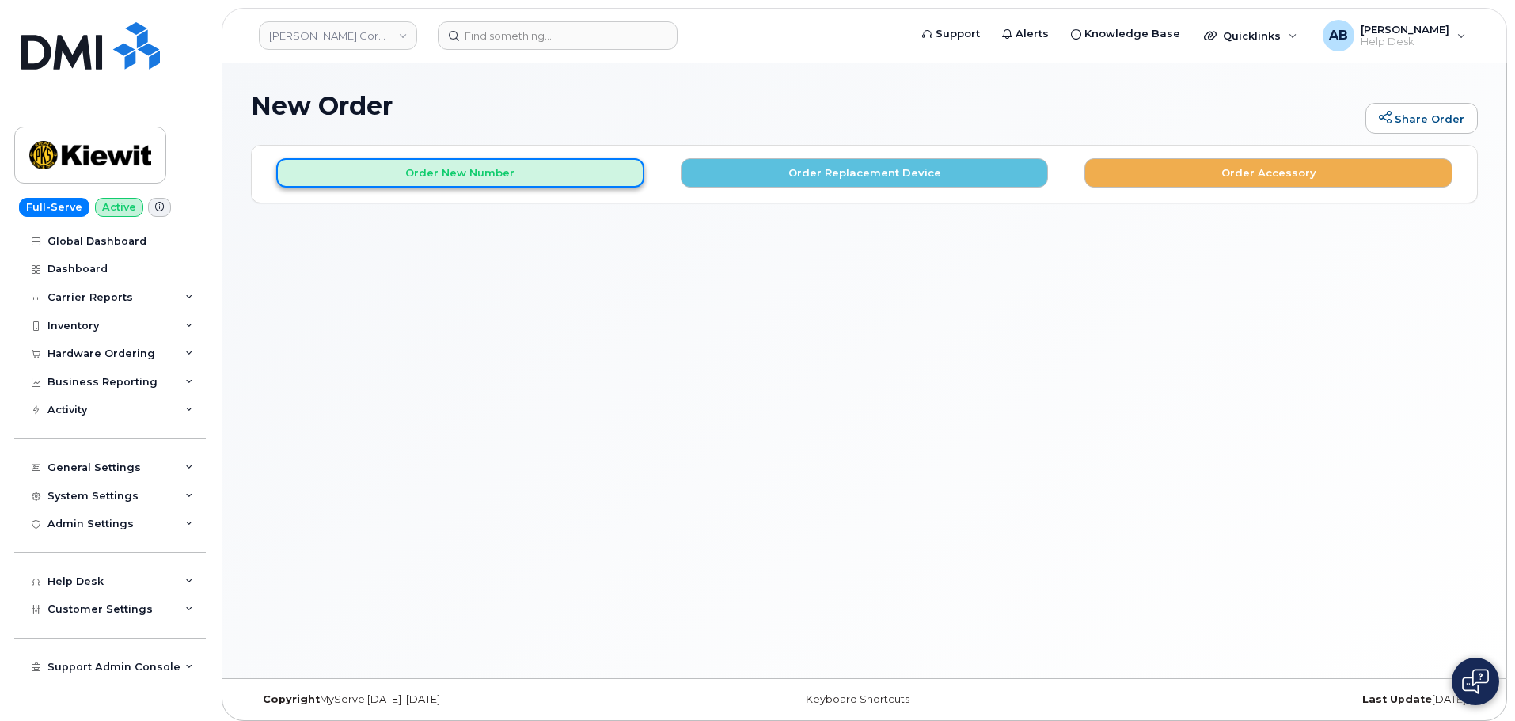
click at [552, 180] on button "Order New Number" at bounding box center [460, 172] width 368 height 29
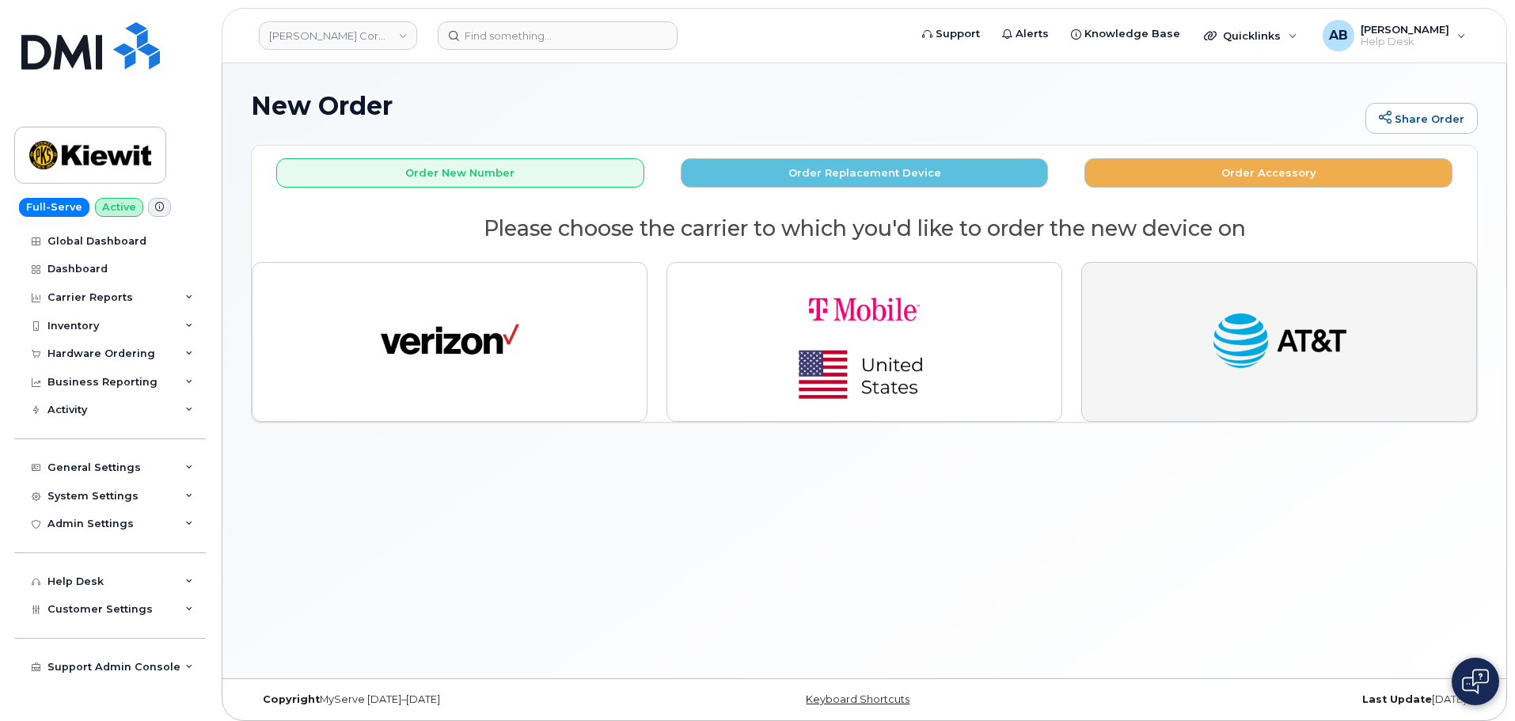
click at [1308, 346] on img "button" at bounding box center [1279, 341] width 138 height 71
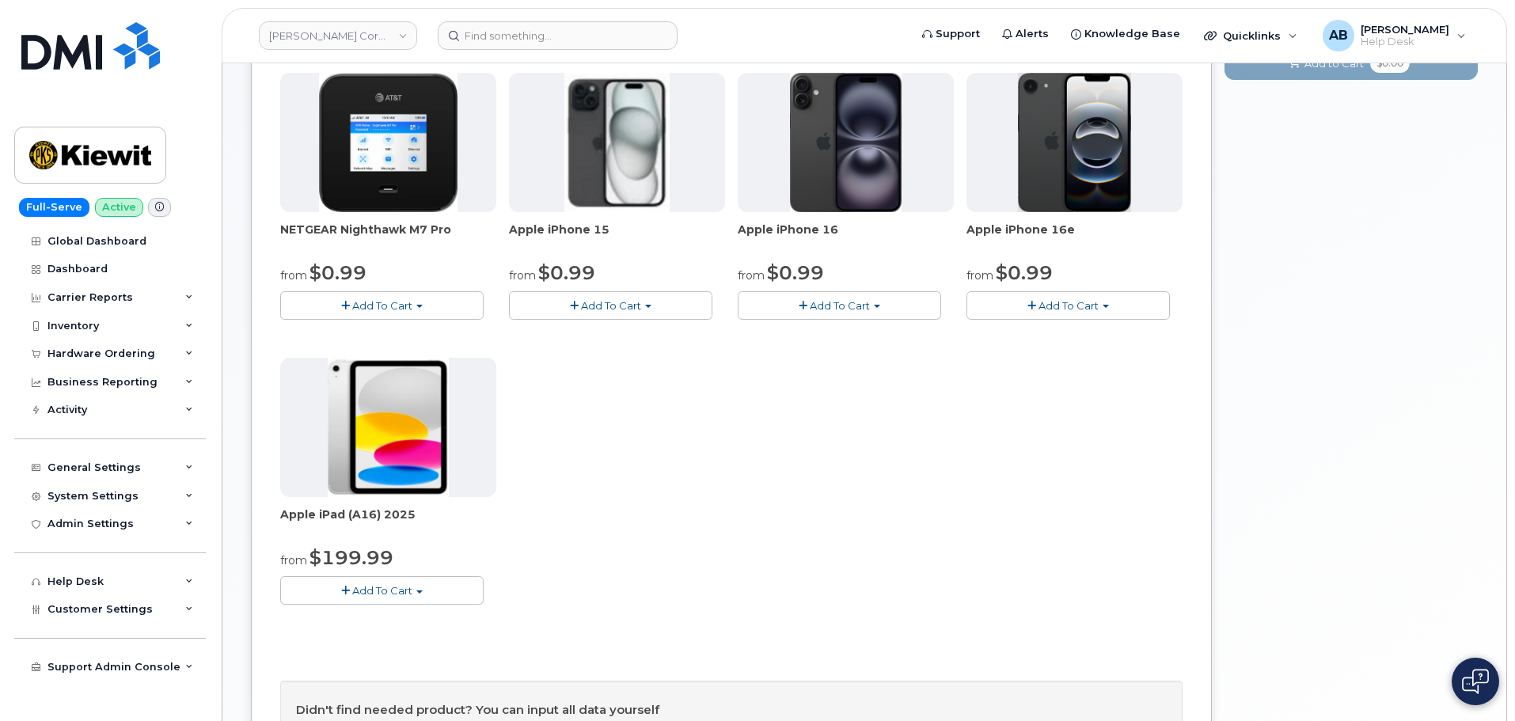
scroll to position [158, 0]
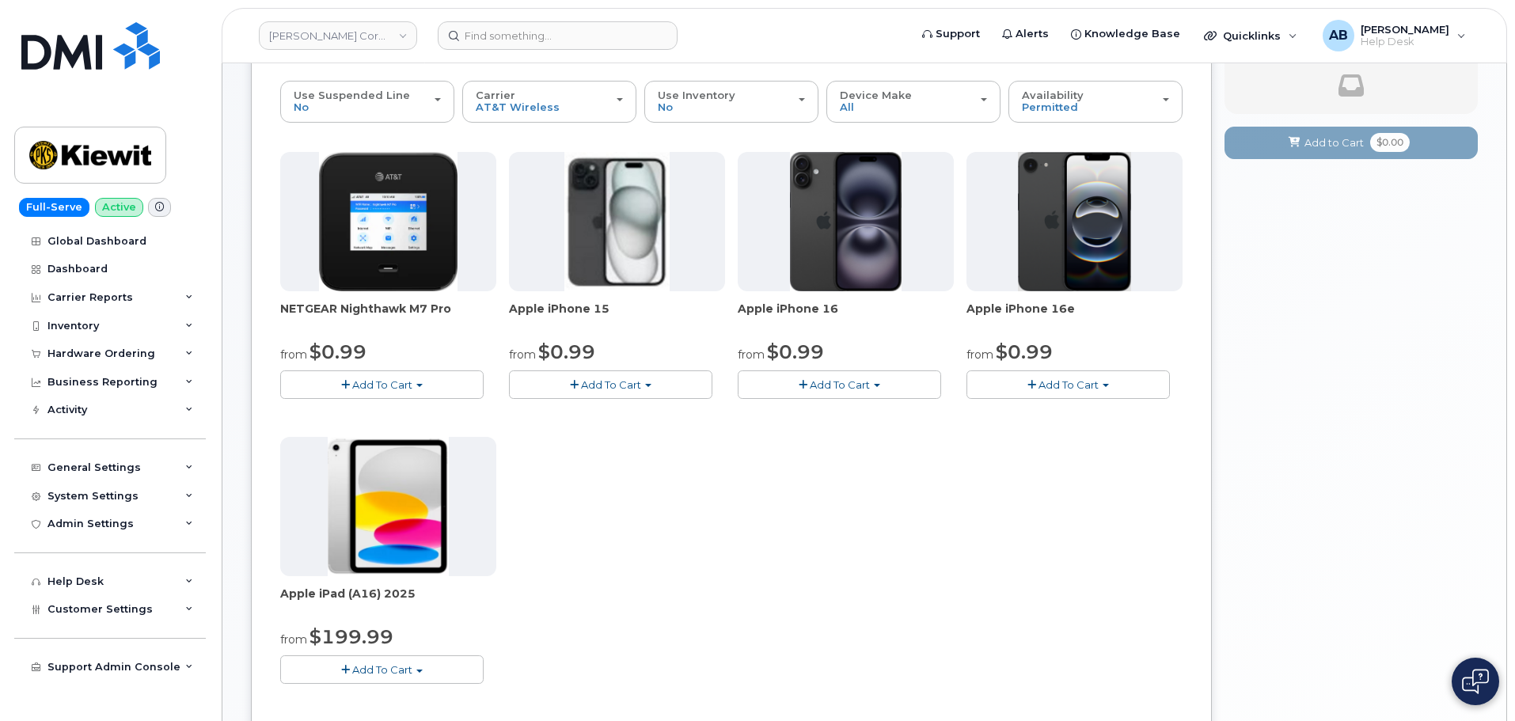
click at [636, 373] on button "Add To Cart" at bounding box center [610, 384] width 203 height 28
click at [658, 411] on link "$0.99 - 2 Year Activation (128GB)" at bounding box center [615, 414] width 204 height 20
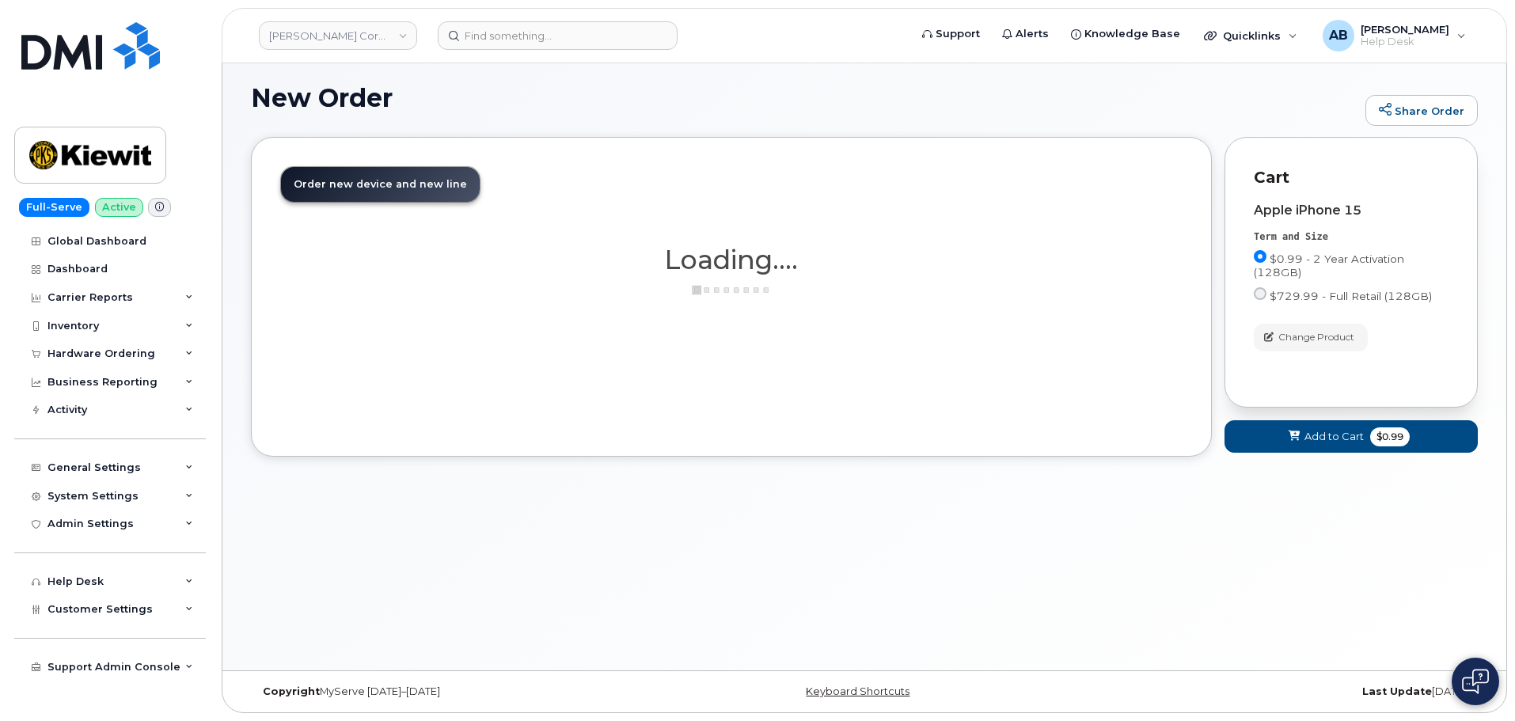
scroll to position [58, 0]
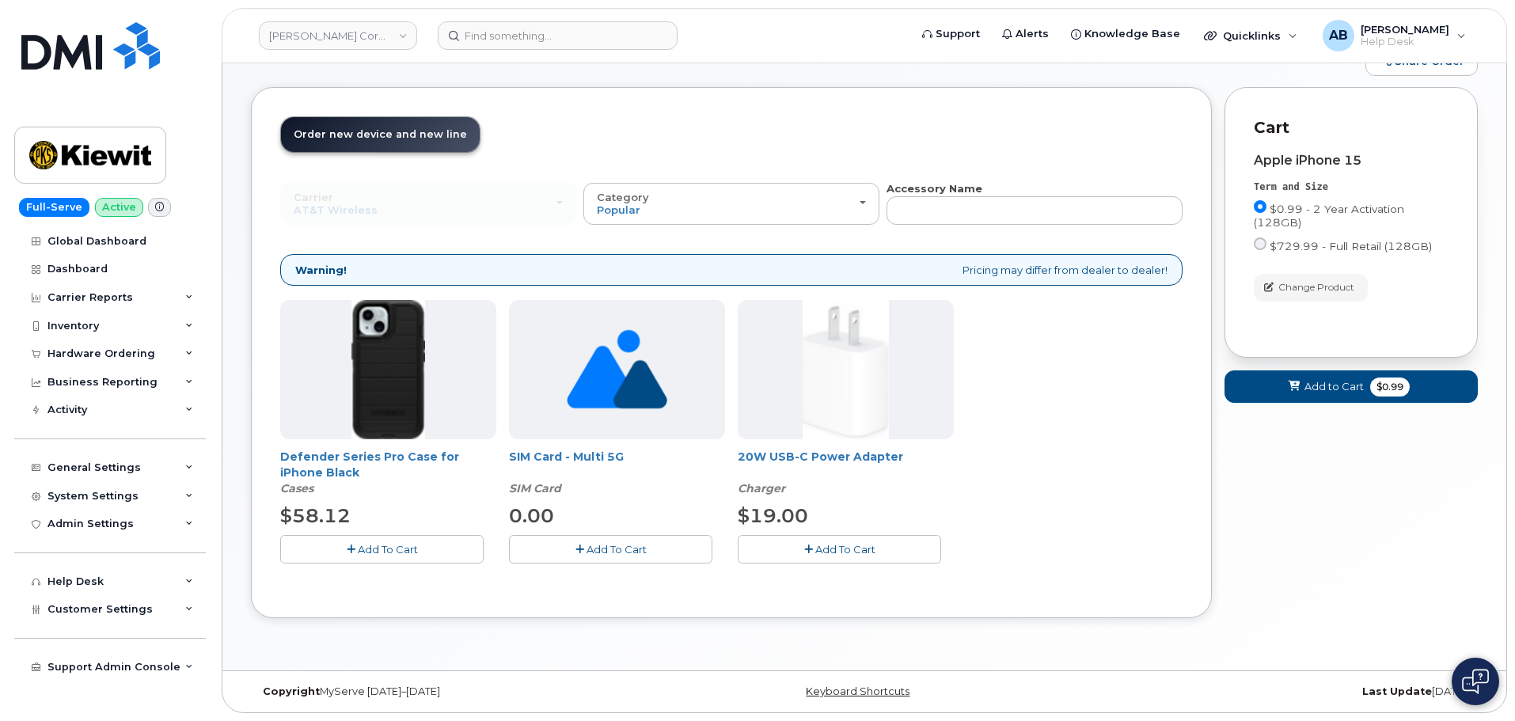
click at [373, 551] on span "Add To Cart" at bounding box center [388, 549] width 60 height 13
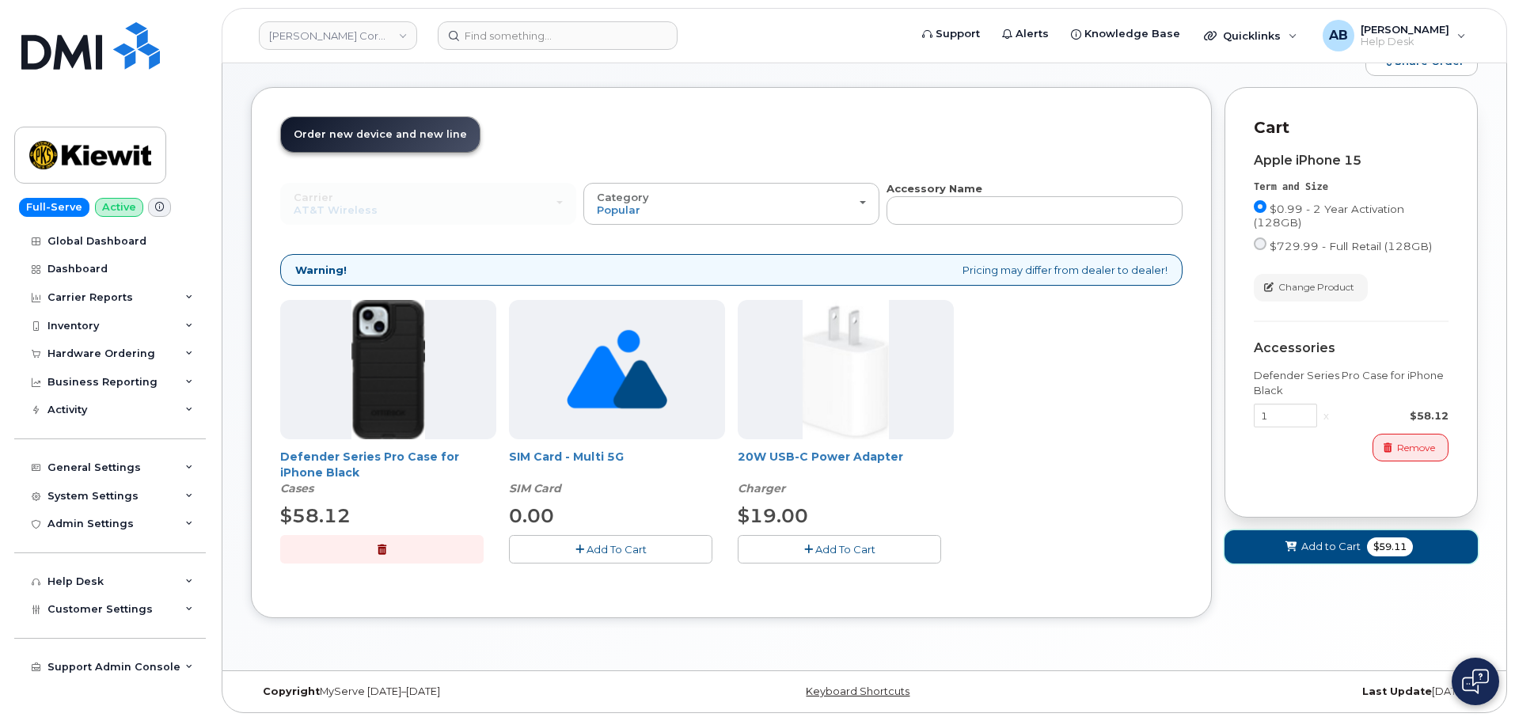
click at [1321, 541] on span "Add to Cart" at bounding box center [1330, 546] width 59 height 15
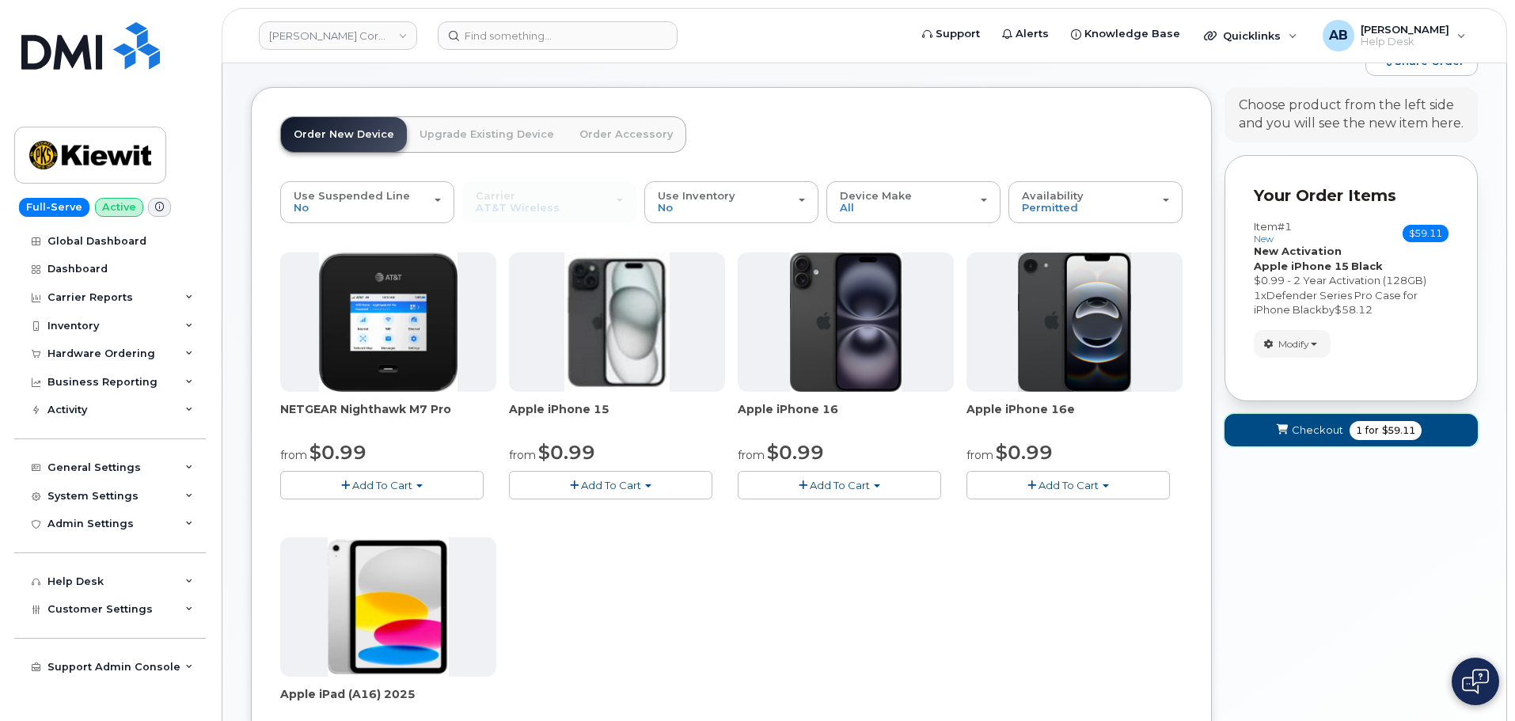
click at [1362, 431] on span "for" at bounding box center [1372, 430] width 20 height 14
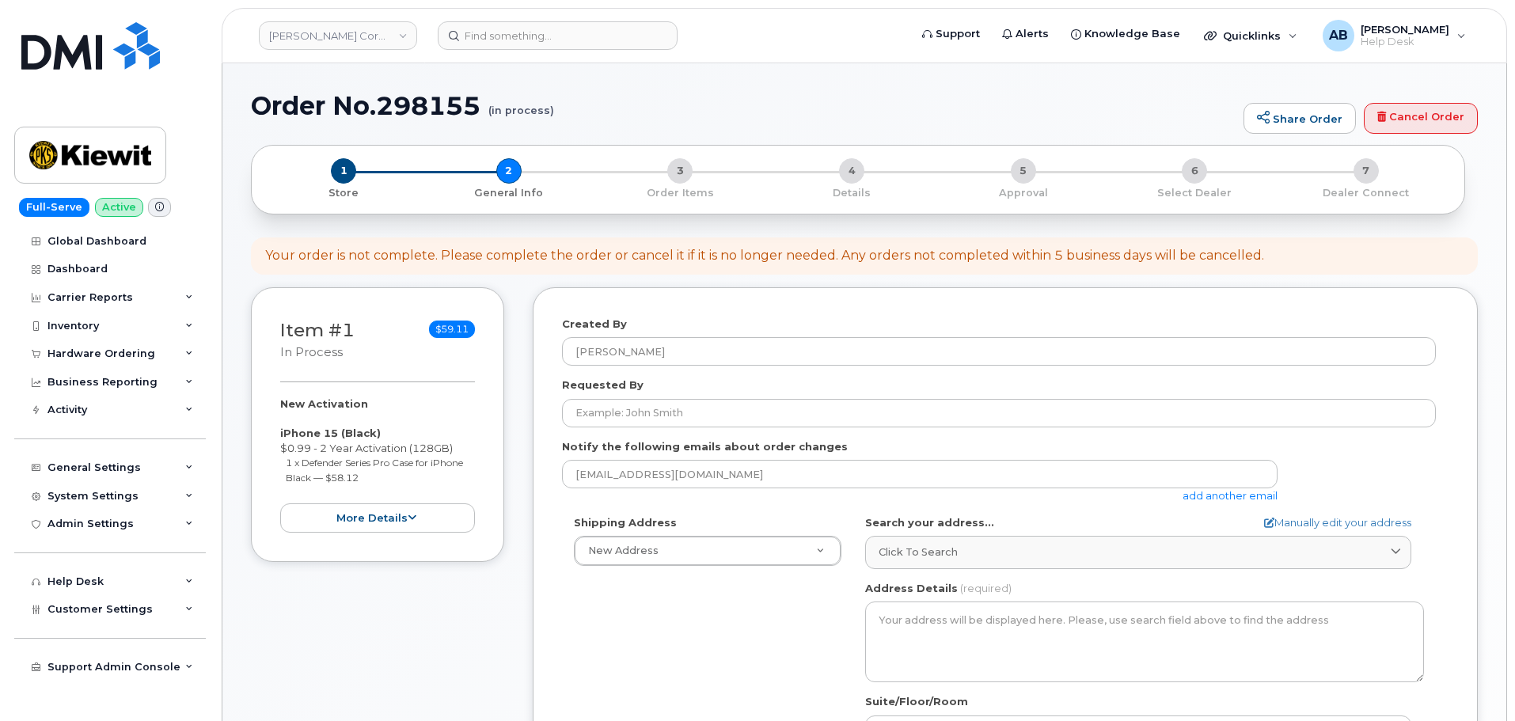
select select
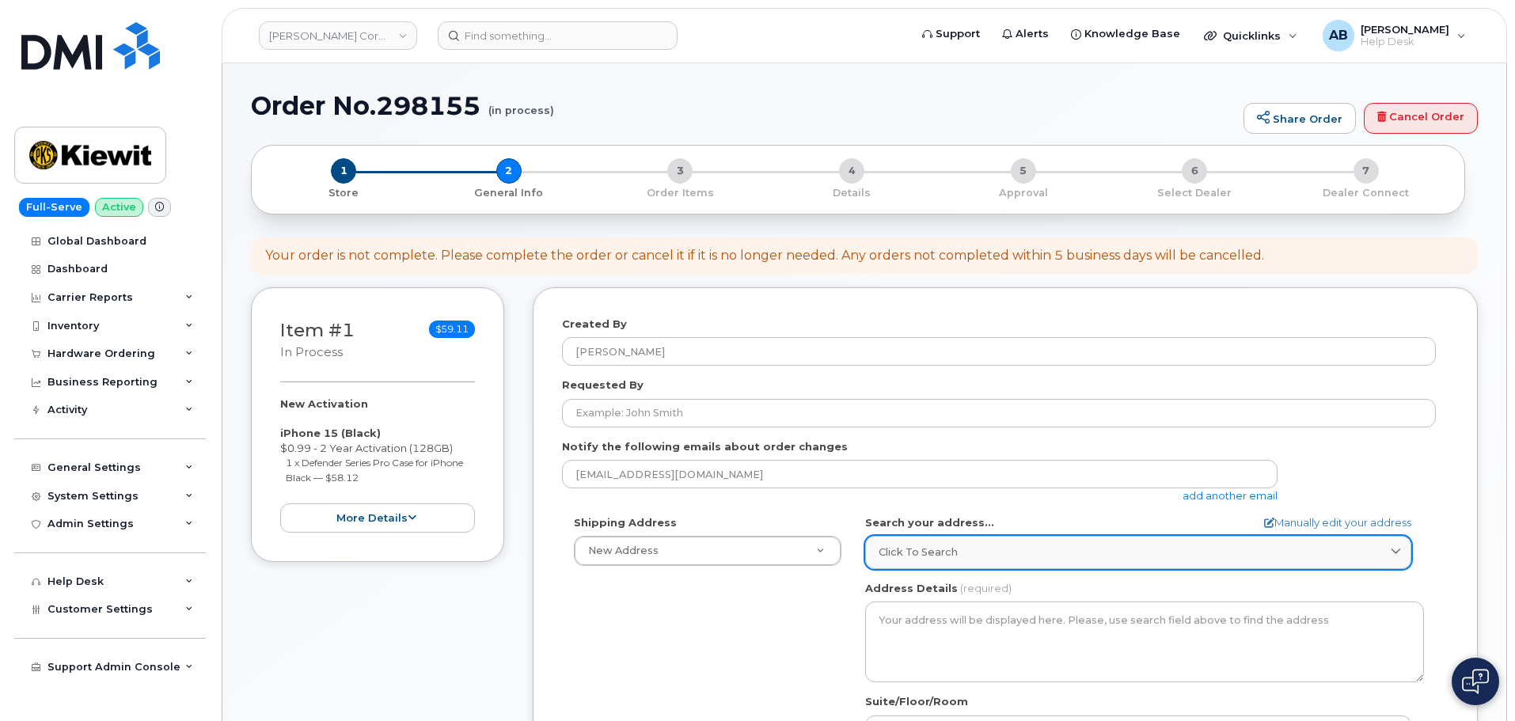
click at [977, 542] on link "Click to search" at bounding box center [1138, 552] width 546 height 32
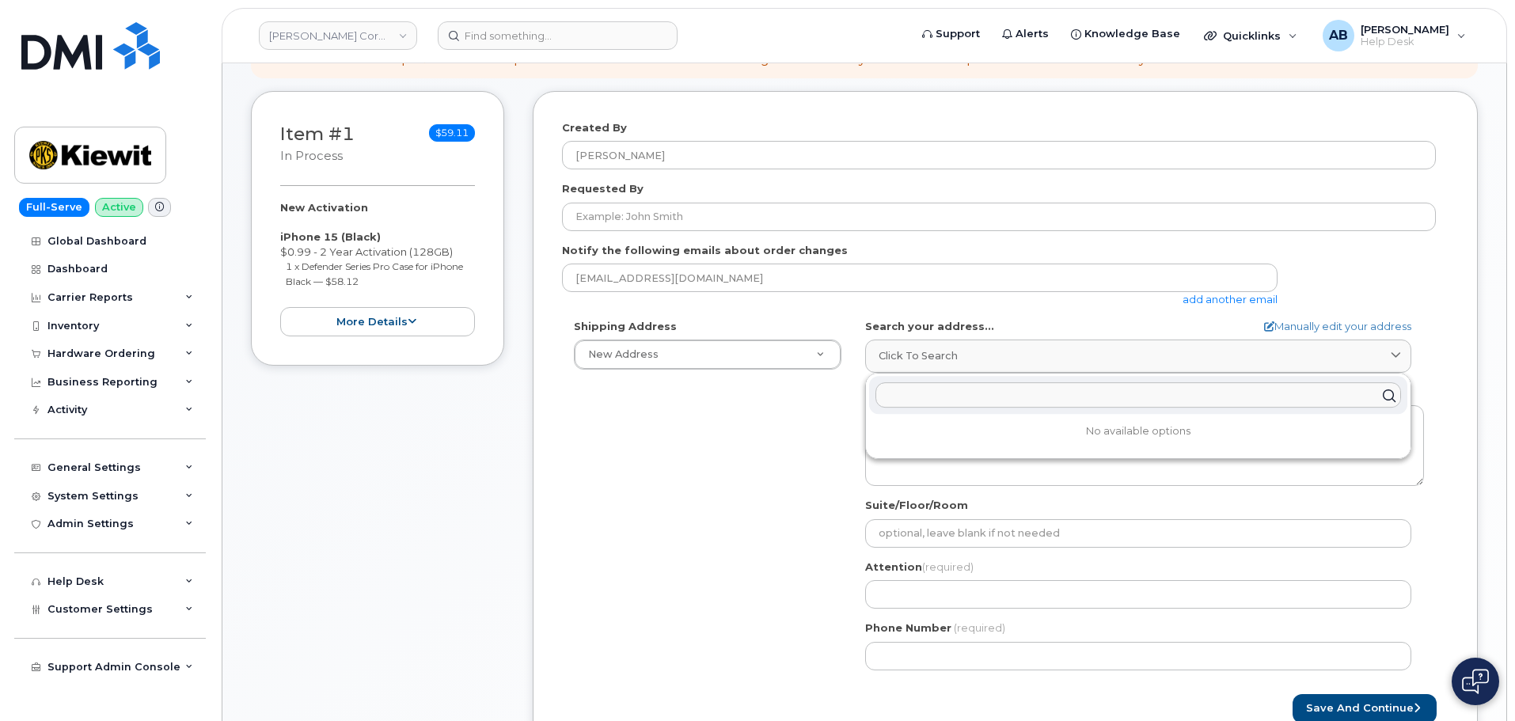
scroll to position [237, 0]
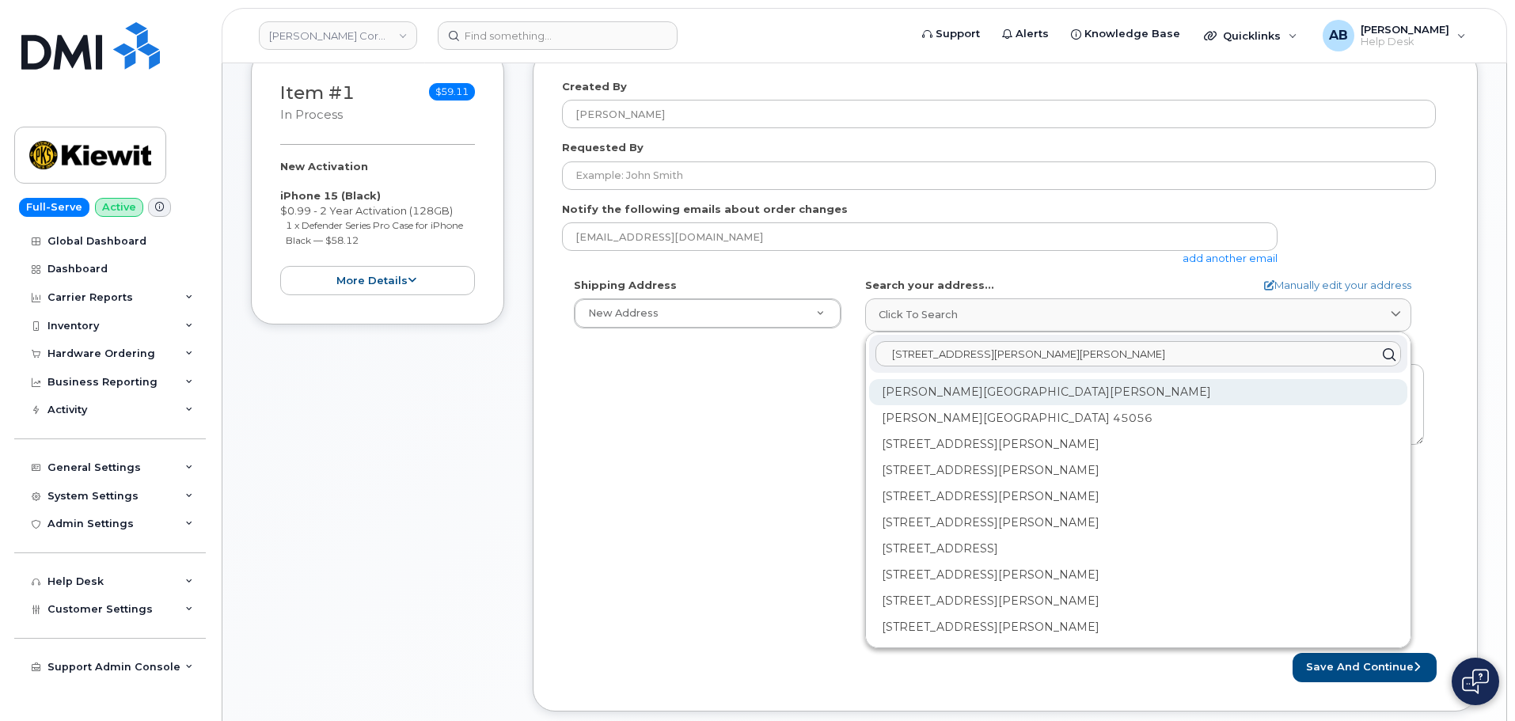
type input "85 Stokes King Rd"
click at [1085, 431] on div "Stokes King Rd Greenville MS 38701" at bounding box center [1138, 444] width 538 height 26
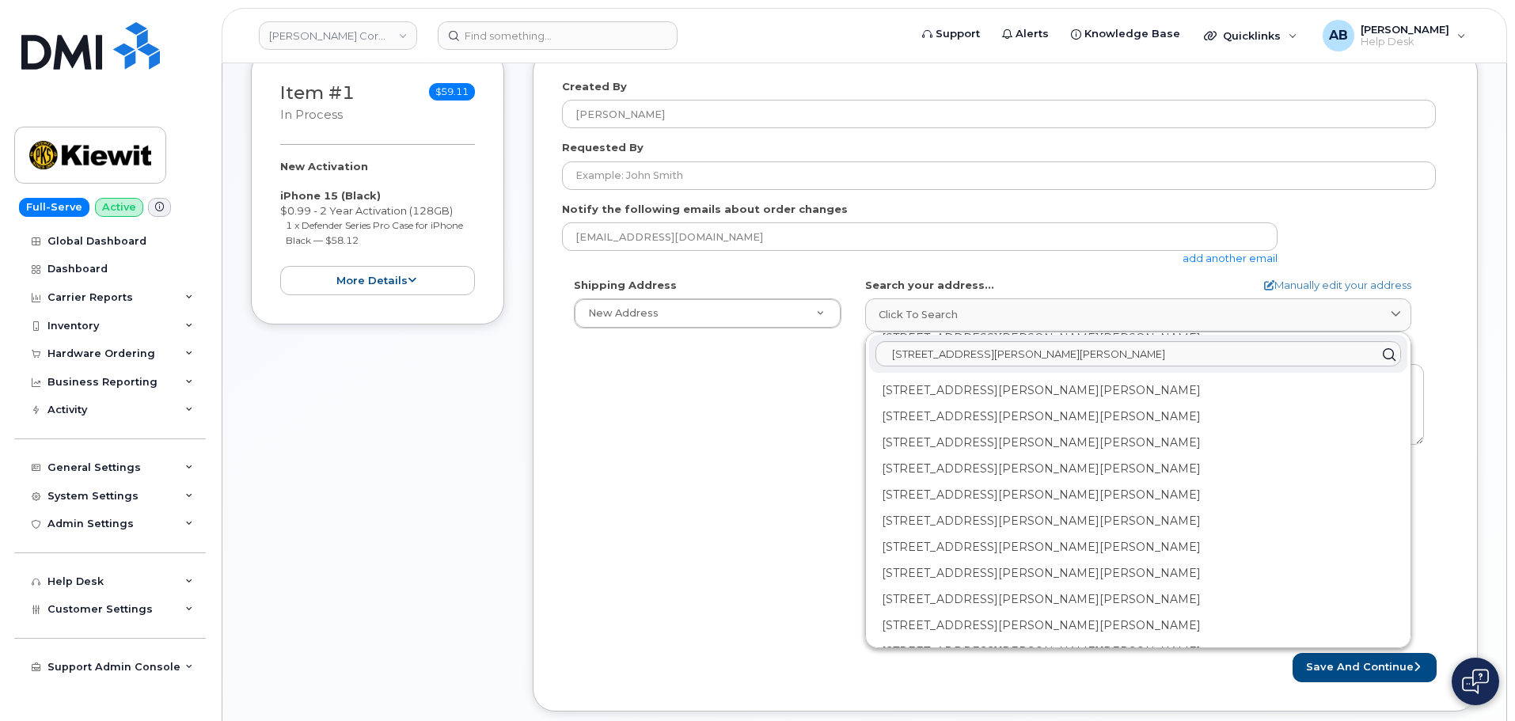
scroll to position [0, 0]
click at [1374, 291] on link "Manually edit your address" at bounding box center [1337, 285] width 147 height 15
select select
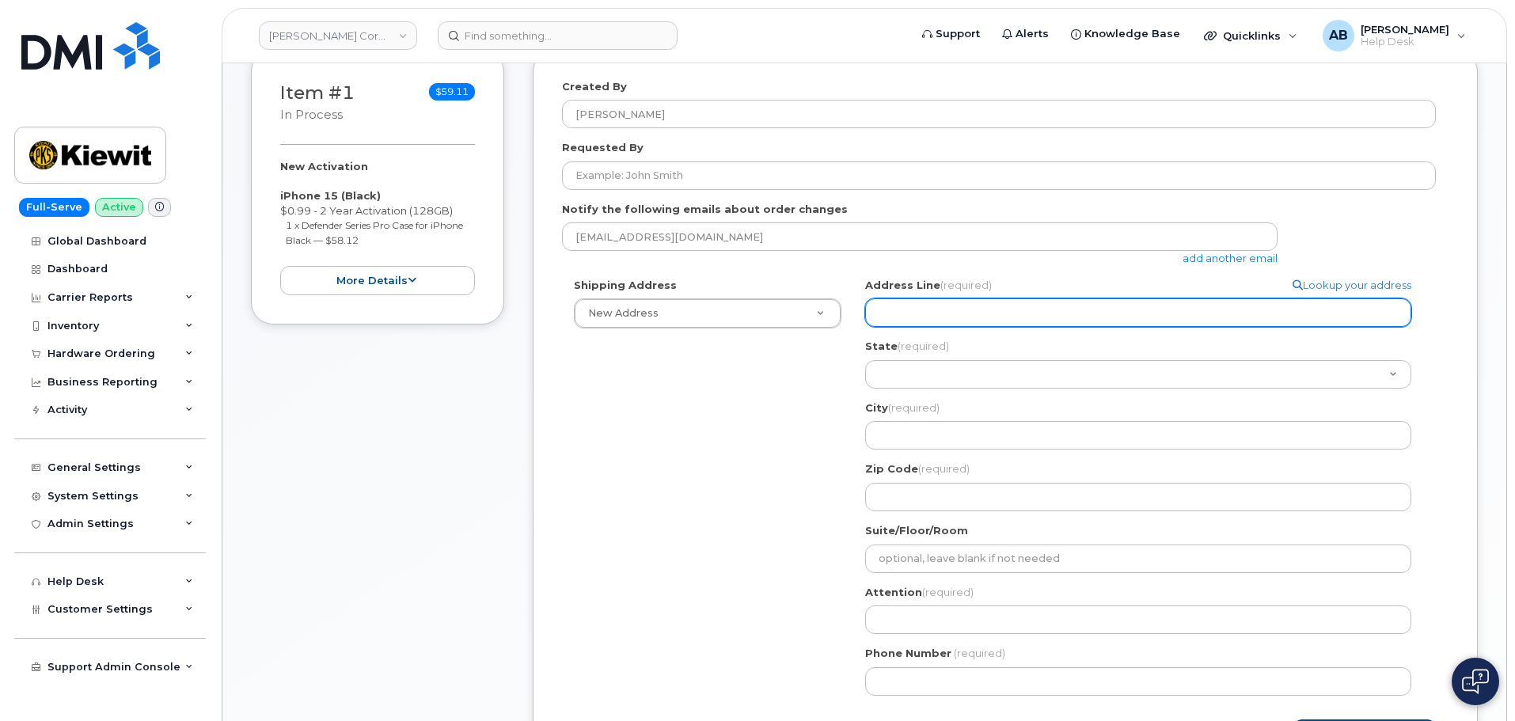
click at [1008, 320] on input "Address Line (required)" at bounding box center [1138, 312] width 546 height 28
select select
type input "8"
select select
type input "85"
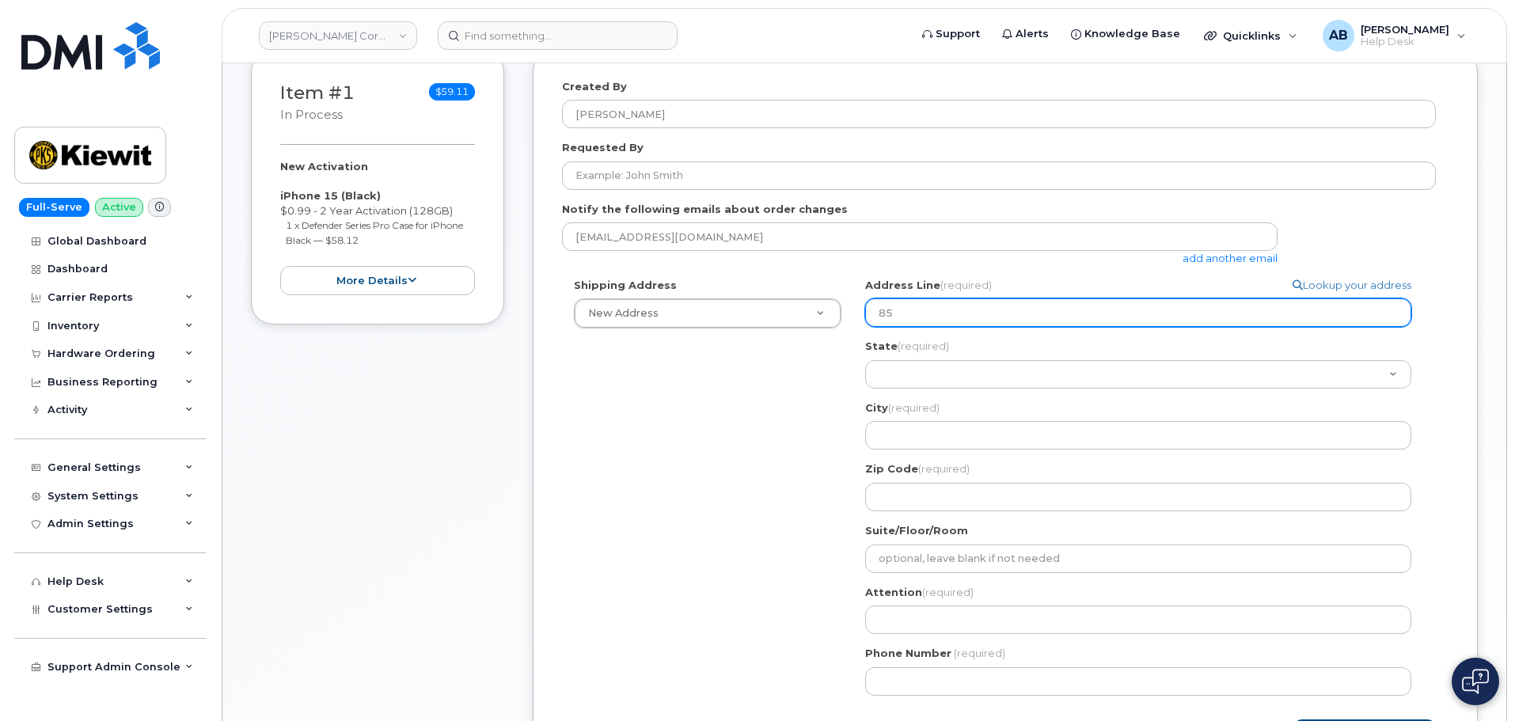
select select
type input "8"
select select
type input "8"
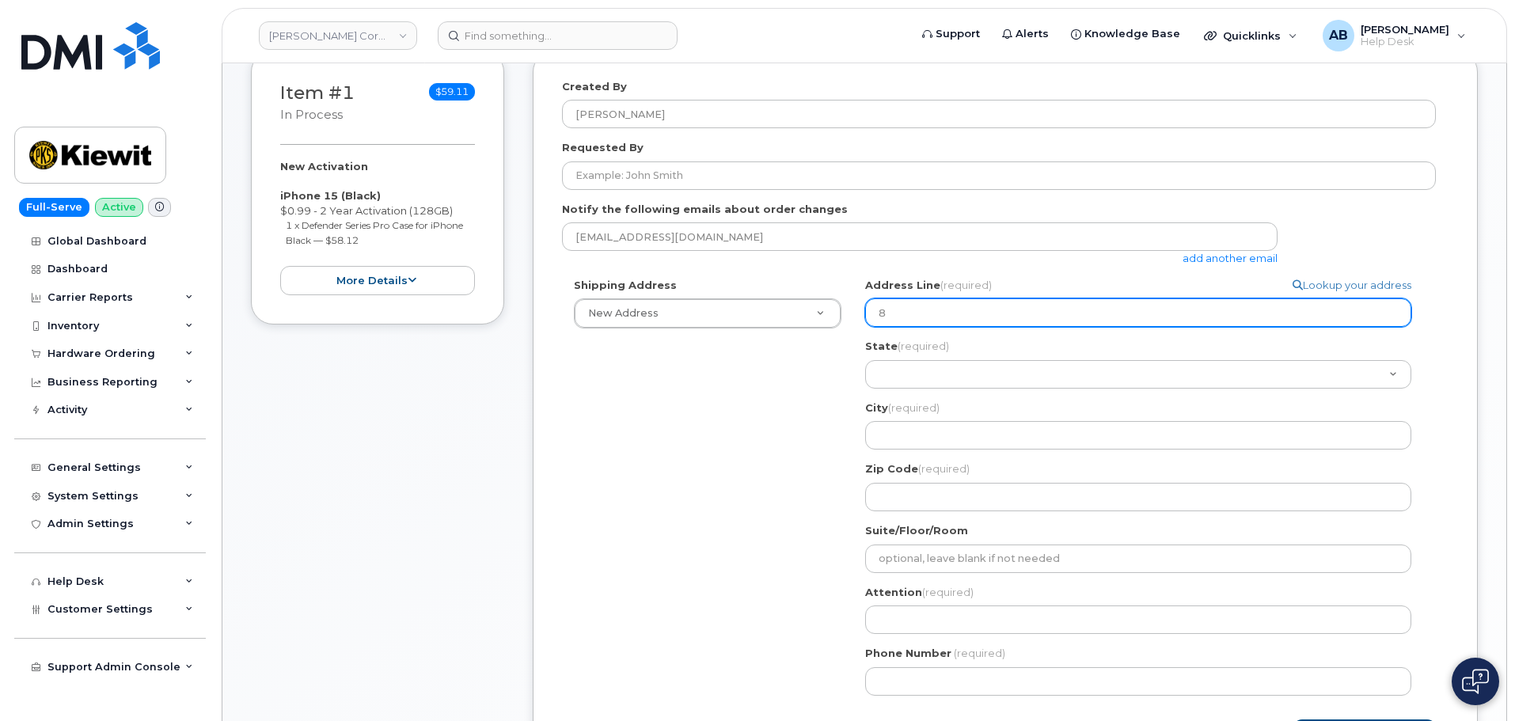
select select
type input "85"
select select
type input "85 S"
select select
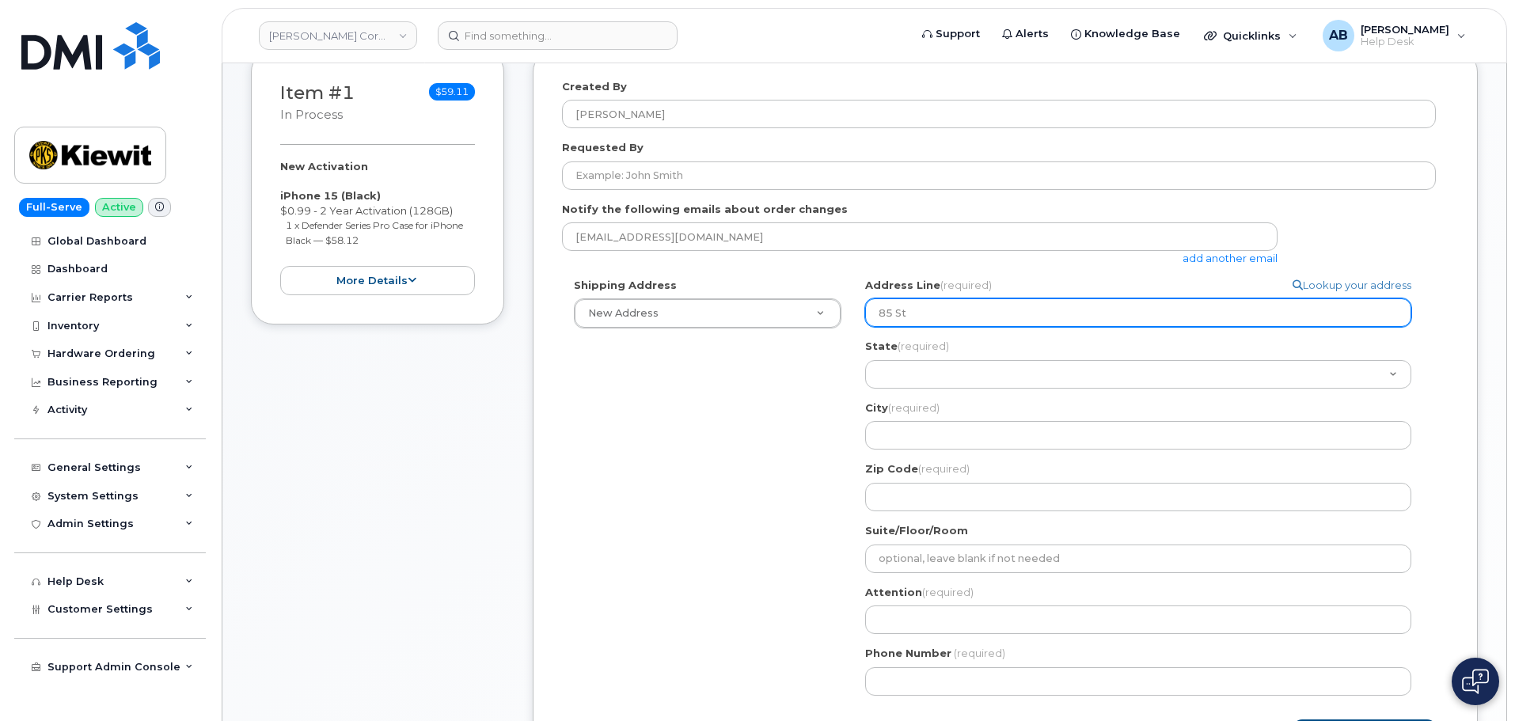
type input "85 Sto"
select select
type input "85 Stok"
select select
type input "85 Stoke"
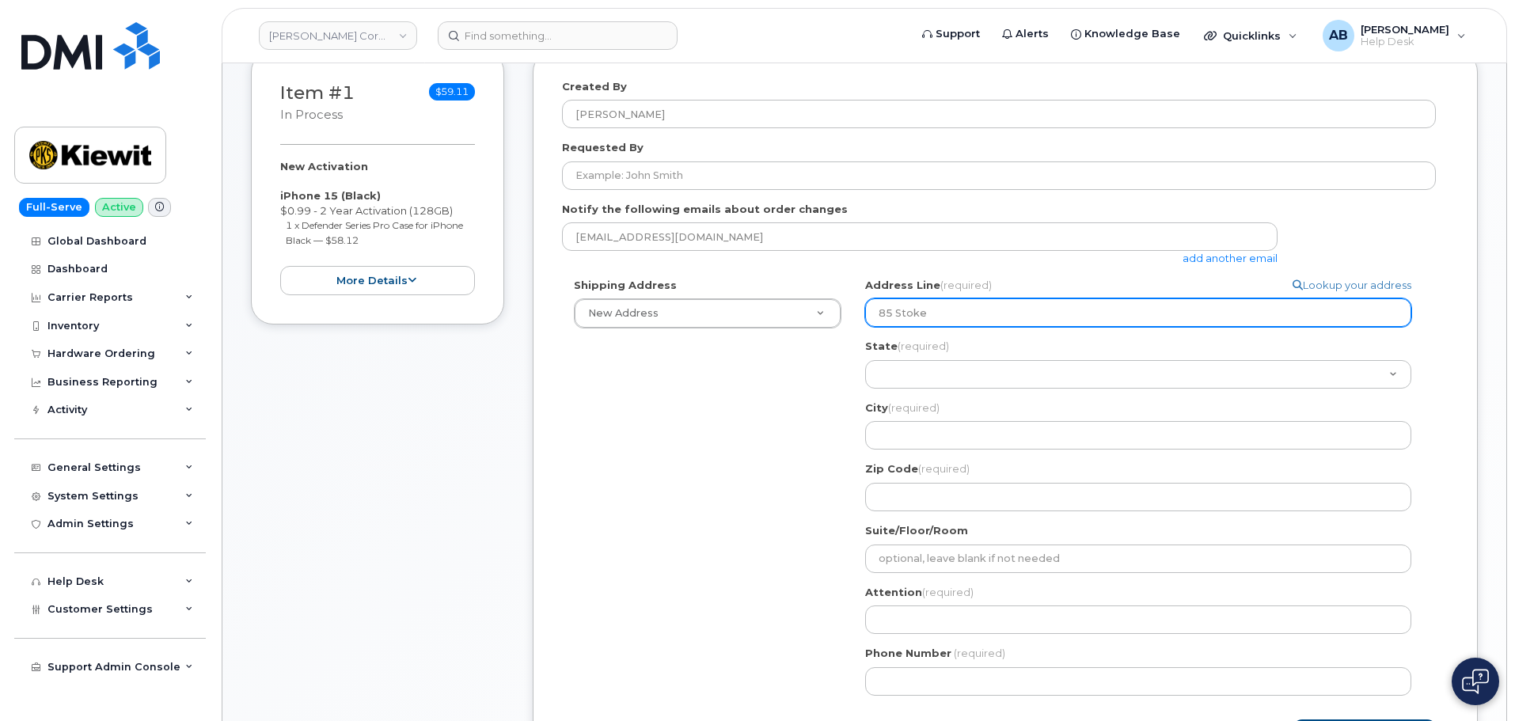
select select
type input "85 Stokes"
select select
type input "85 Stokes K"
select select
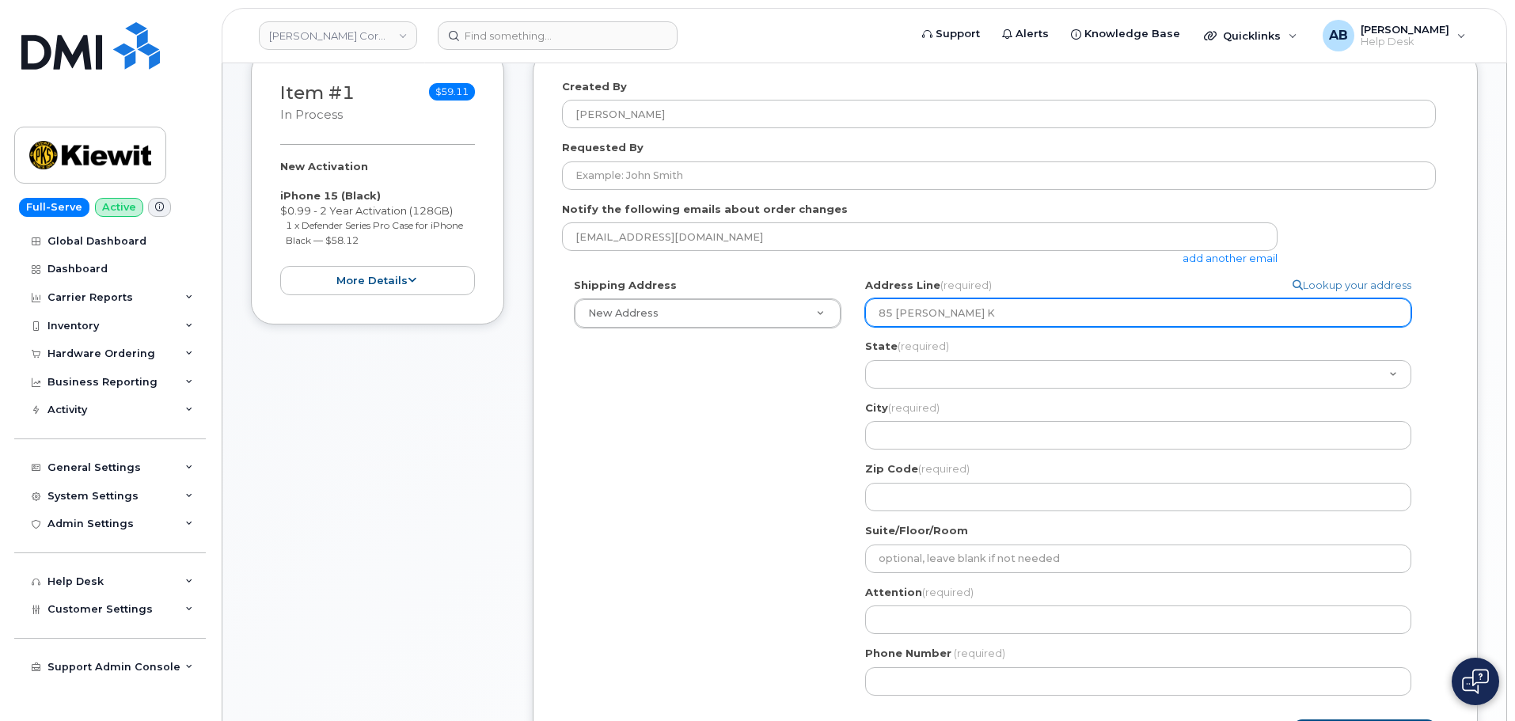
type input "85 Stokes Ki"
select select
type input "85 Stokes Kin"
select select
type input "85 Stokes King"
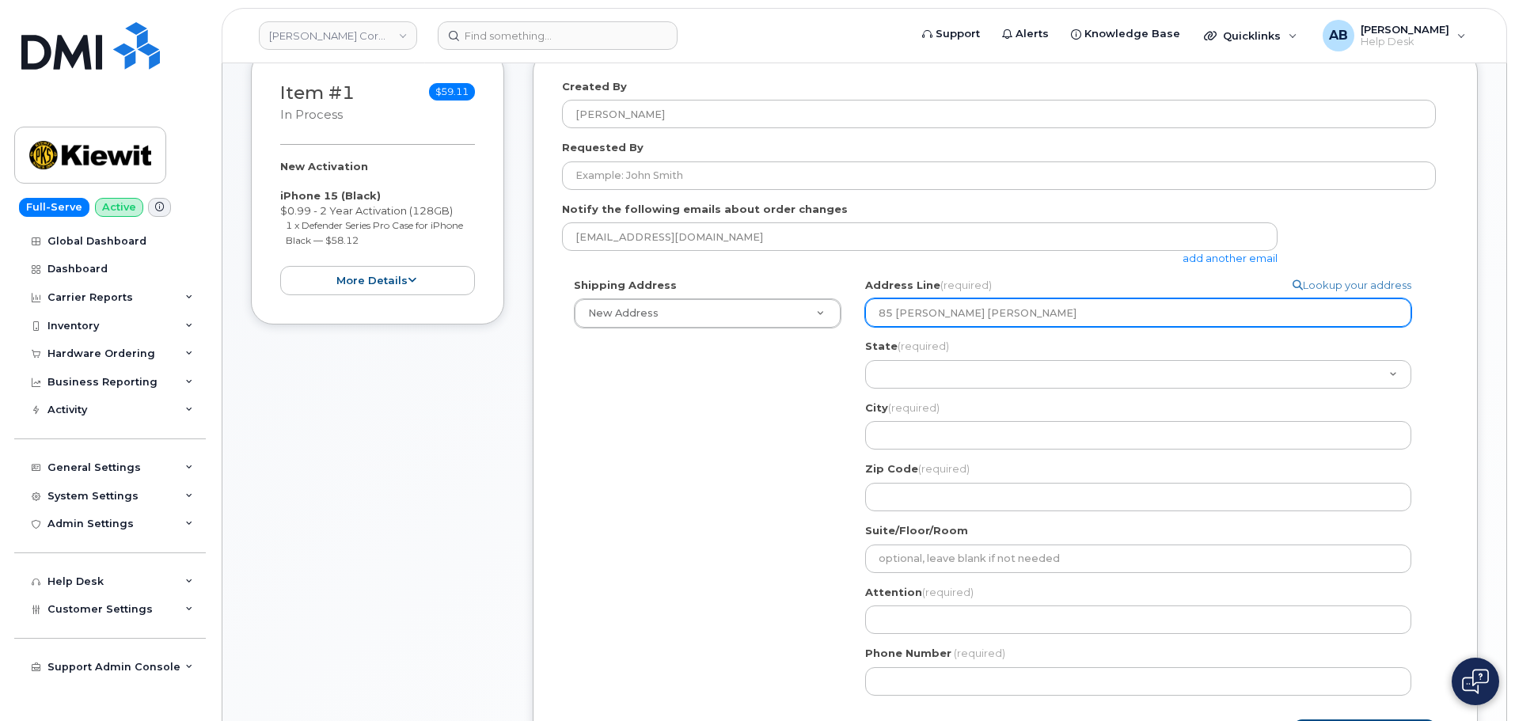
select select
type input "85 Stokes King R"
select select
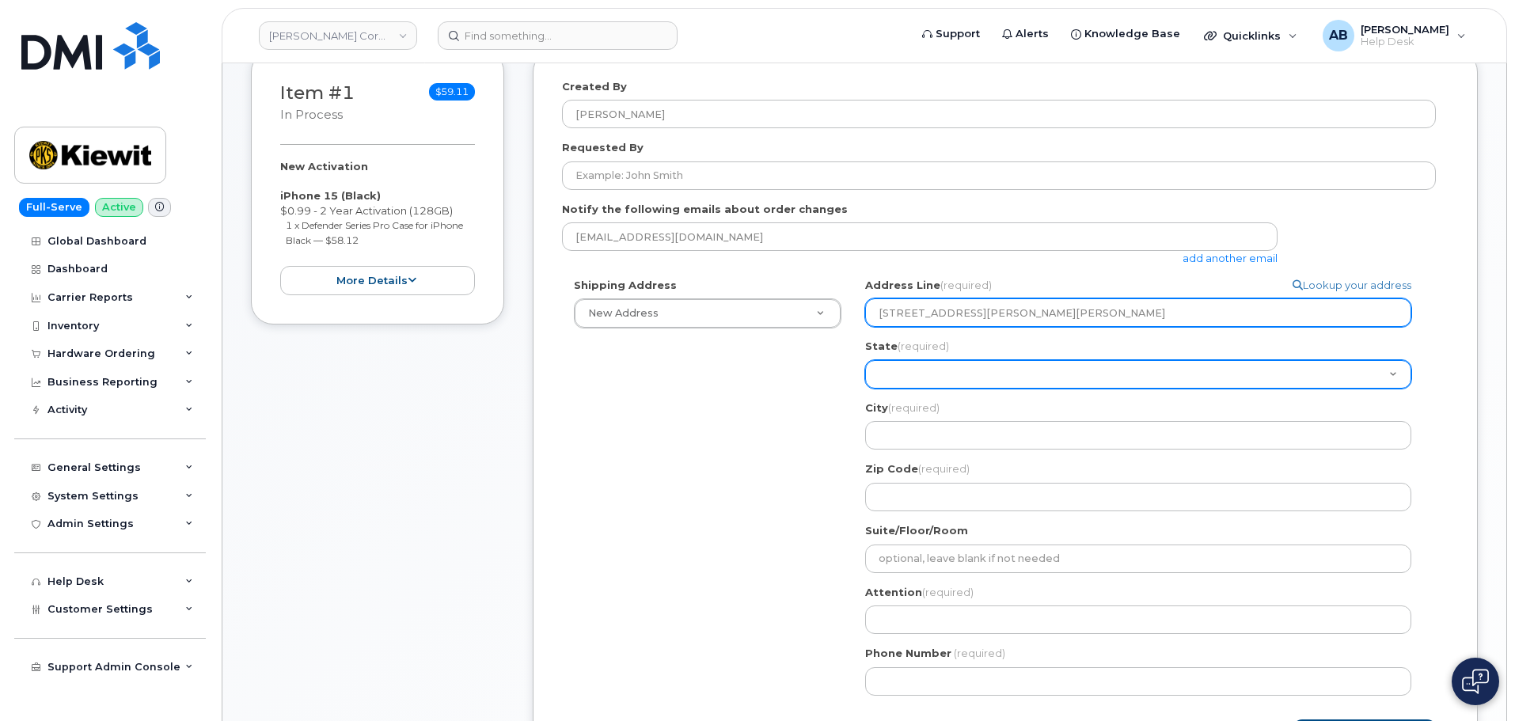
type input "85 Stokes King Rd"
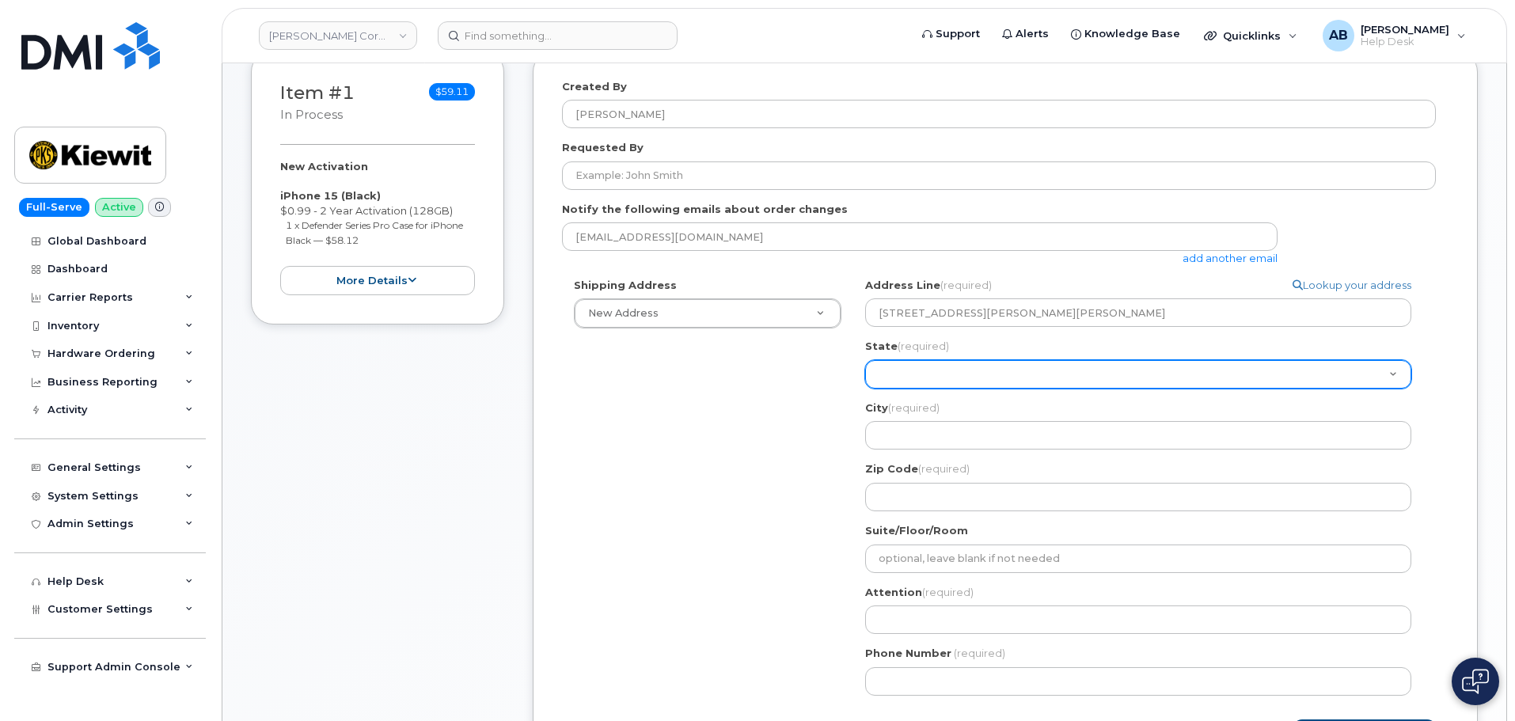
click at [953, 366] on select "Alabama Alaska American Samoa Arizona Arkansas California Colorado Connecticut …" at bounding box center [1138, 374] width 546 height 28
select select "MS"
click at [865, 360] on select "Alabama Alaska American Samoa Arizona Arkansas California Colorado Connecticut …" at bounding box center [1138, 374] width 546 height 28
drag, startPoint x: 978, startPoint y: 363, endPoint x: 964, endPoint y: 367, distance: 14.8
click at [964, 367] on select "Alabama Alaska American Samoa Arizona Arkansas California Colorado Connecticut …" at bounding box center [1138, 374] width 546 height 28
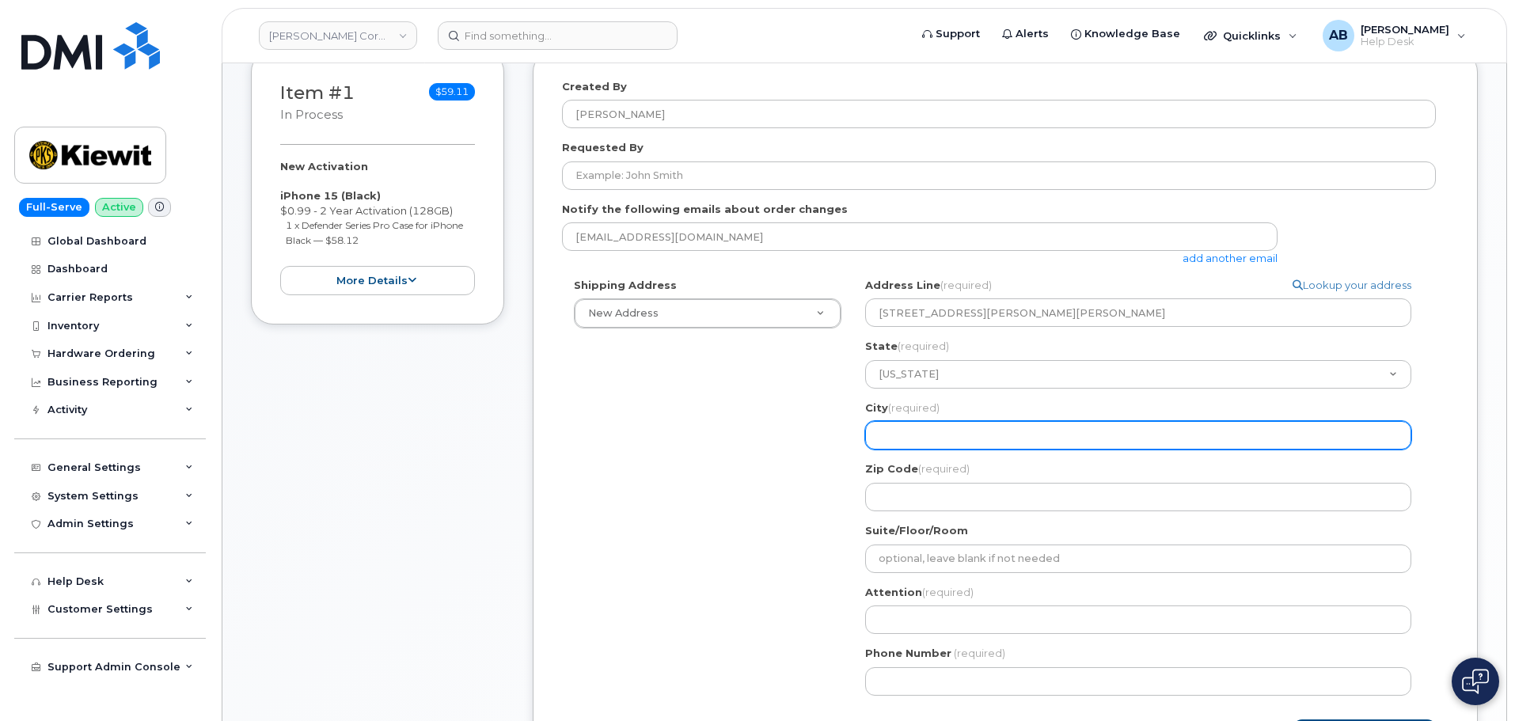
click at [904, 430] on input "City (required)" at bounding box center [1138, 435] width 546 height 28
select select
type input "G"
select select
type input "Gr"
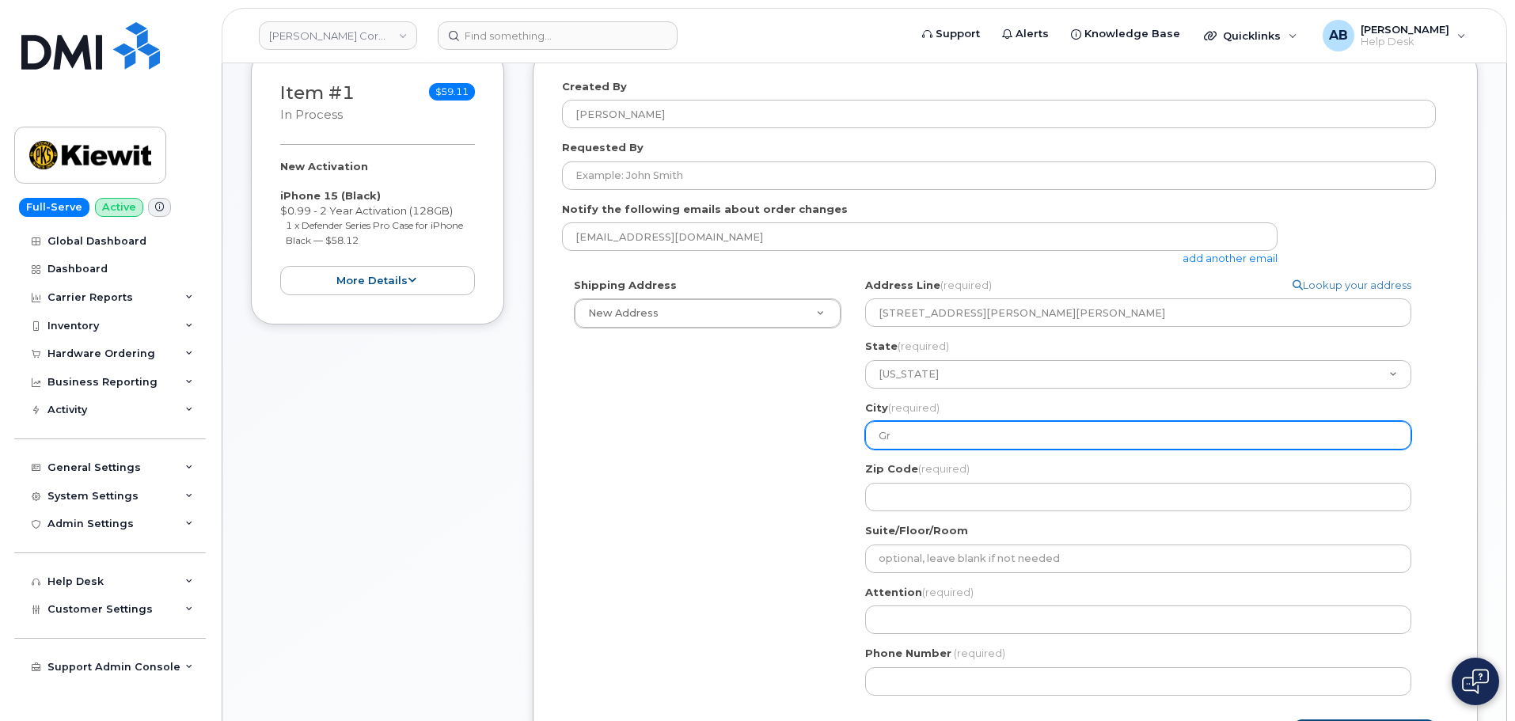
select select
type input "Gre"
select select
type input "Green"
select select
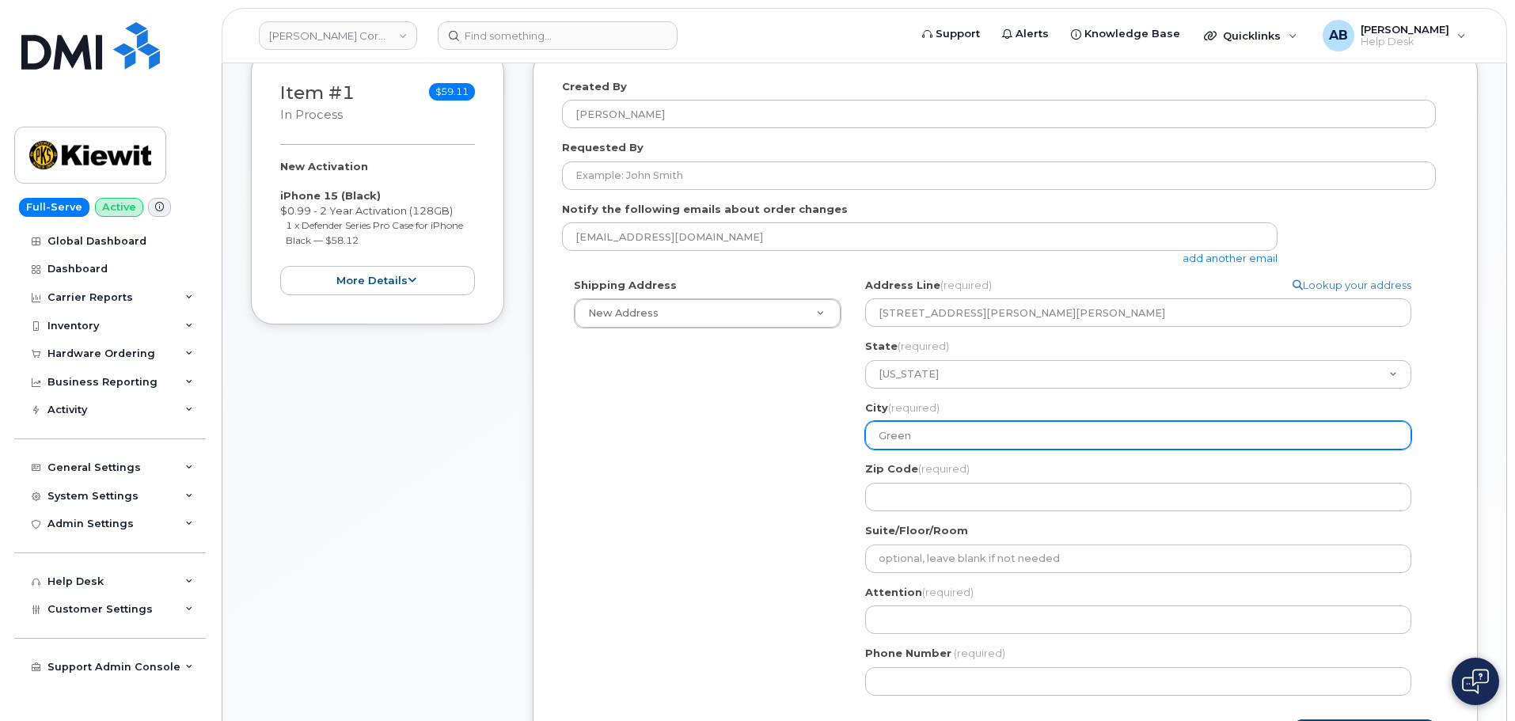
type input "Greenv"
select select
type input "Greenvi"
select select
type input "Greenvil"
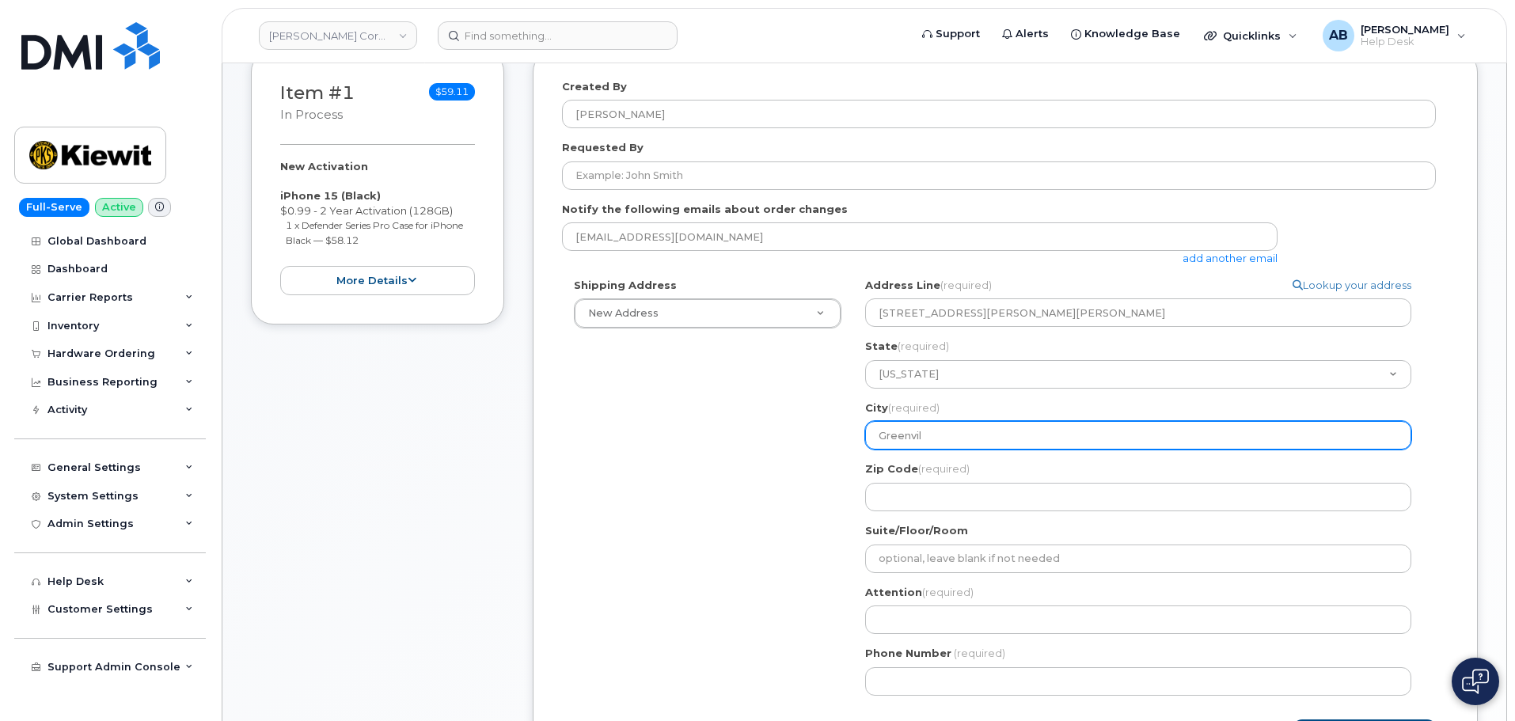
select select
type input "Greenvill"
select select
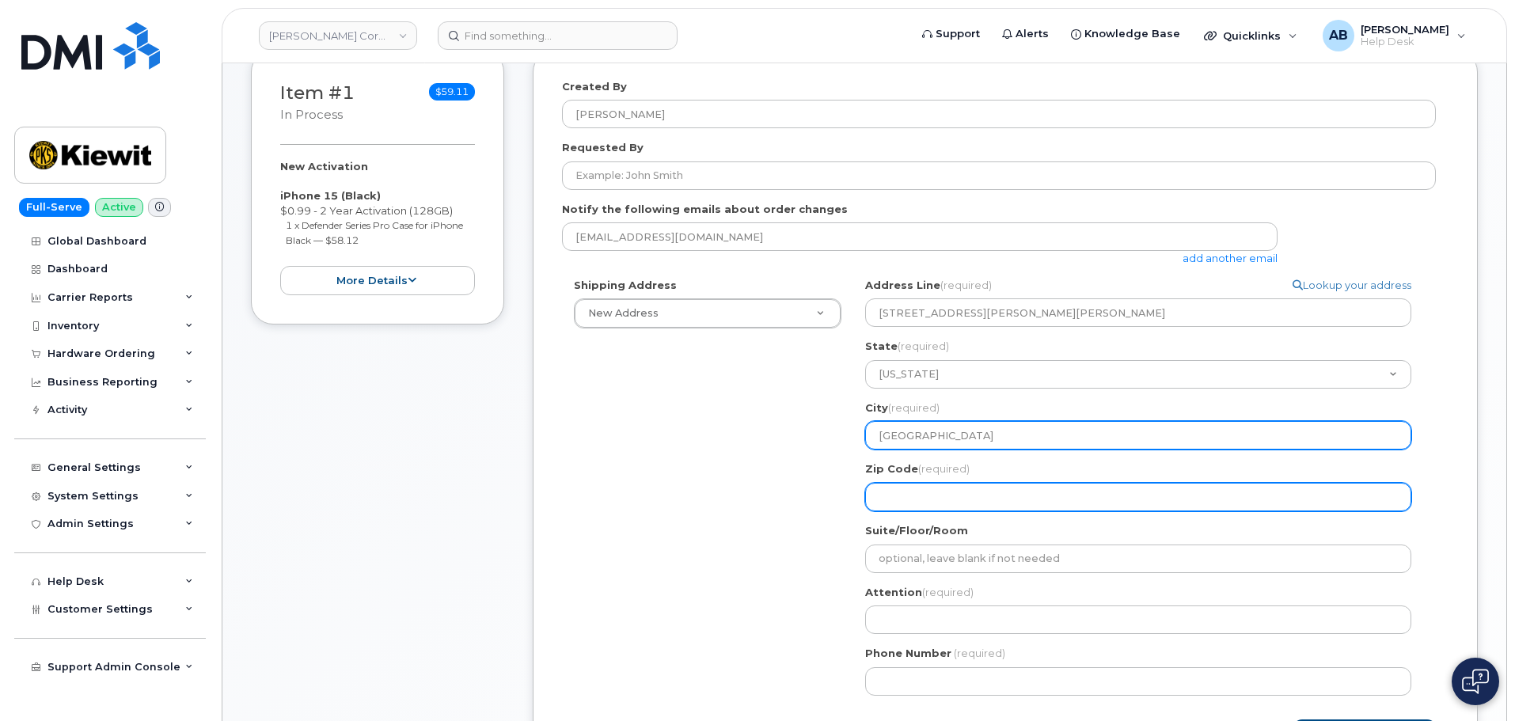
type input "Greenville"
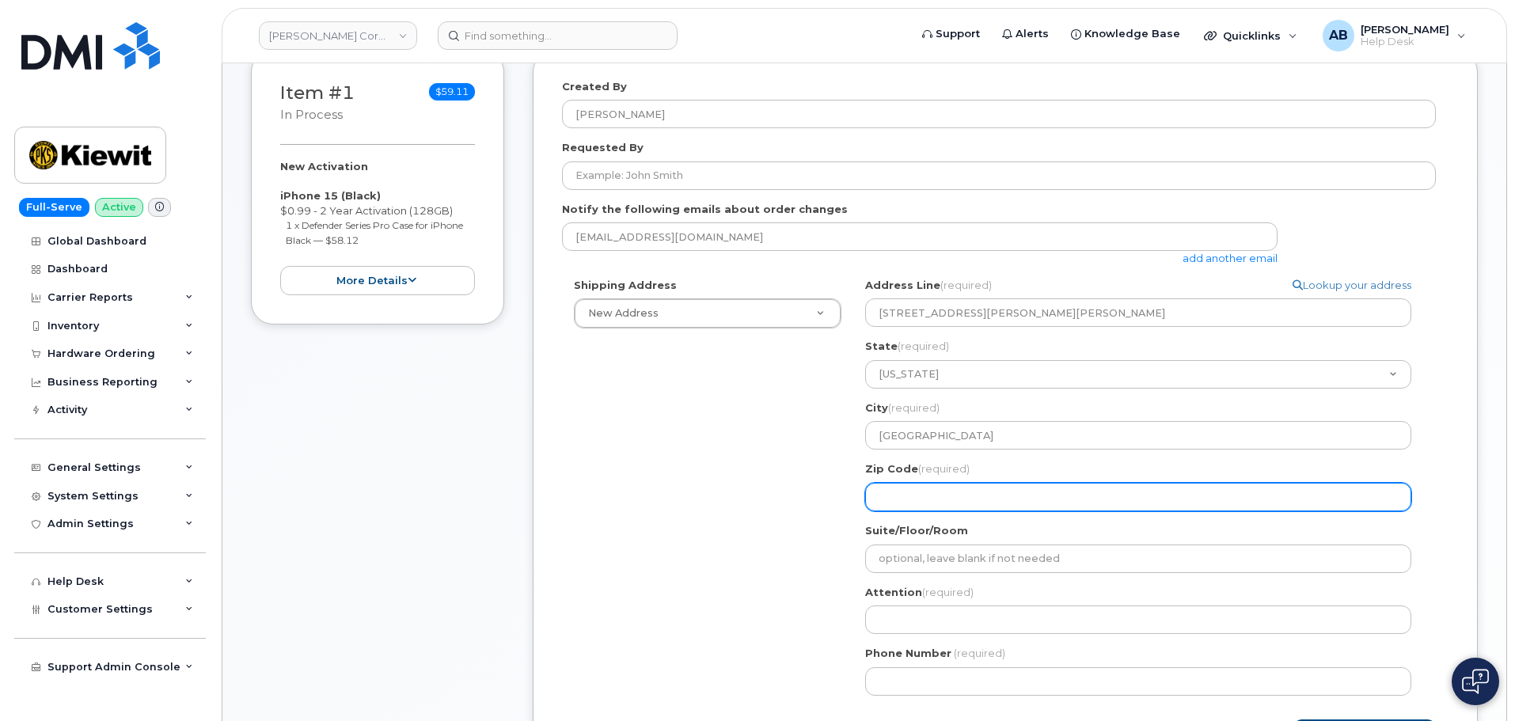
click at [995, 495] on input "Zip Code (required)" at bounding box center [1138, 497] width 546 height 28
select select
type input "4"
select select
type input "40"
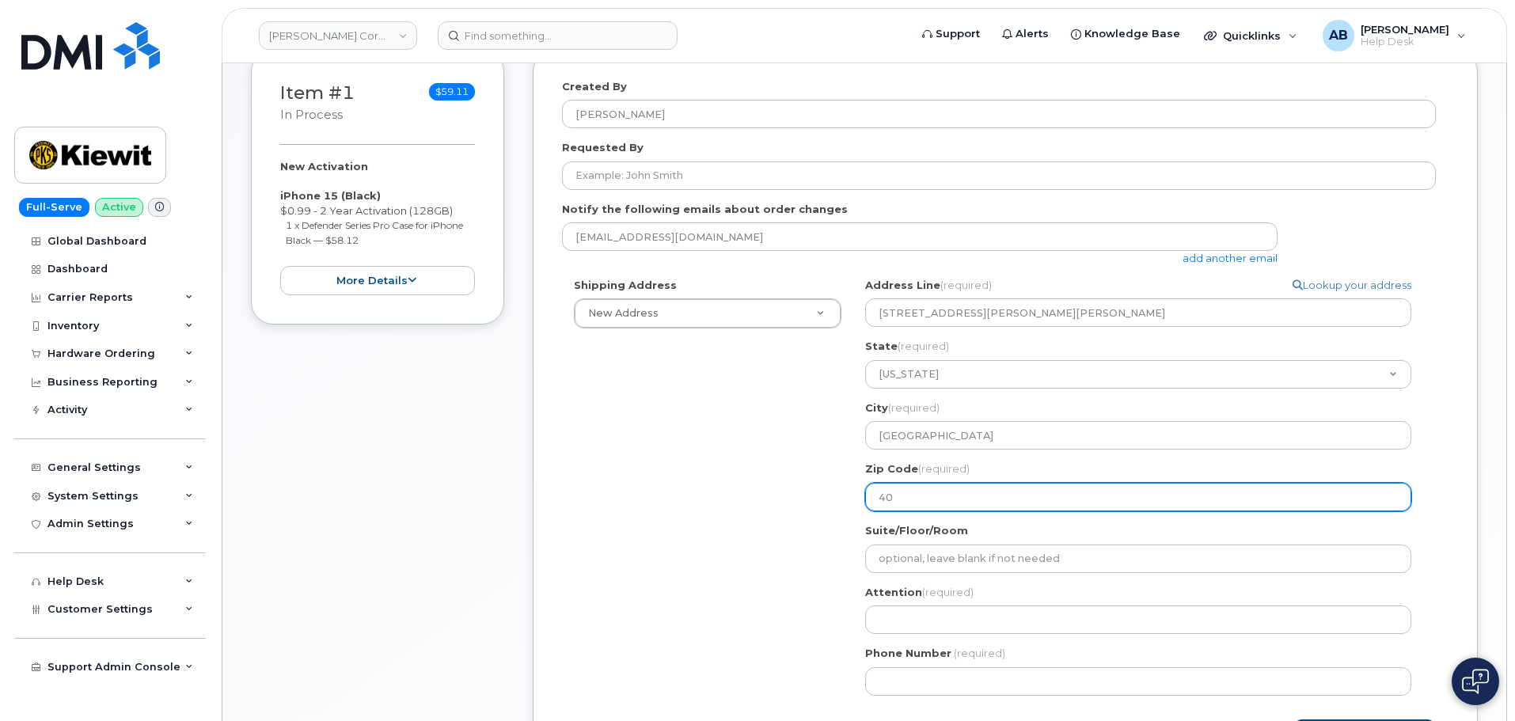
select select
type input "4"
select select
type input "4"
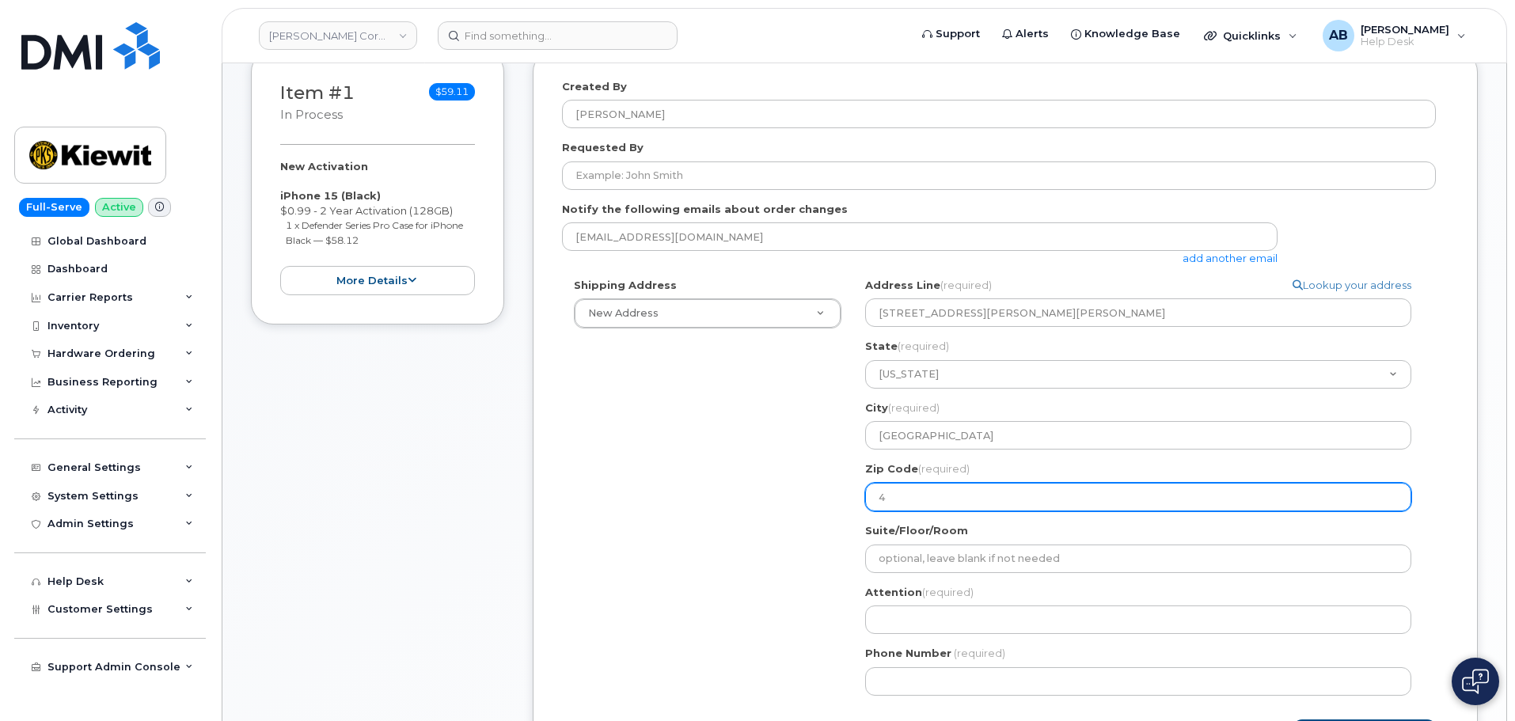
select select
type input "40"
select select
type input "403"
select select
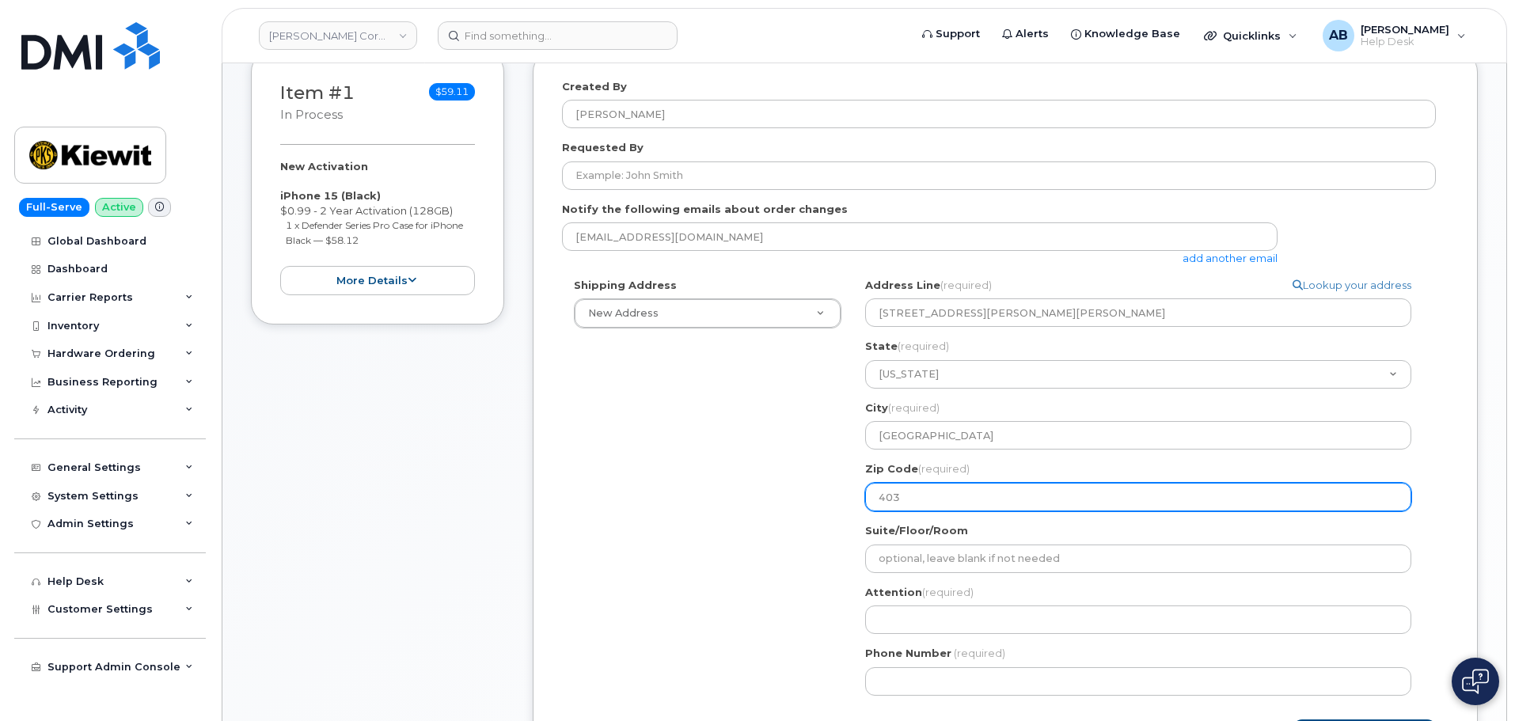
type input "4038"
select select
type input "40387"
select select
type input "403871"
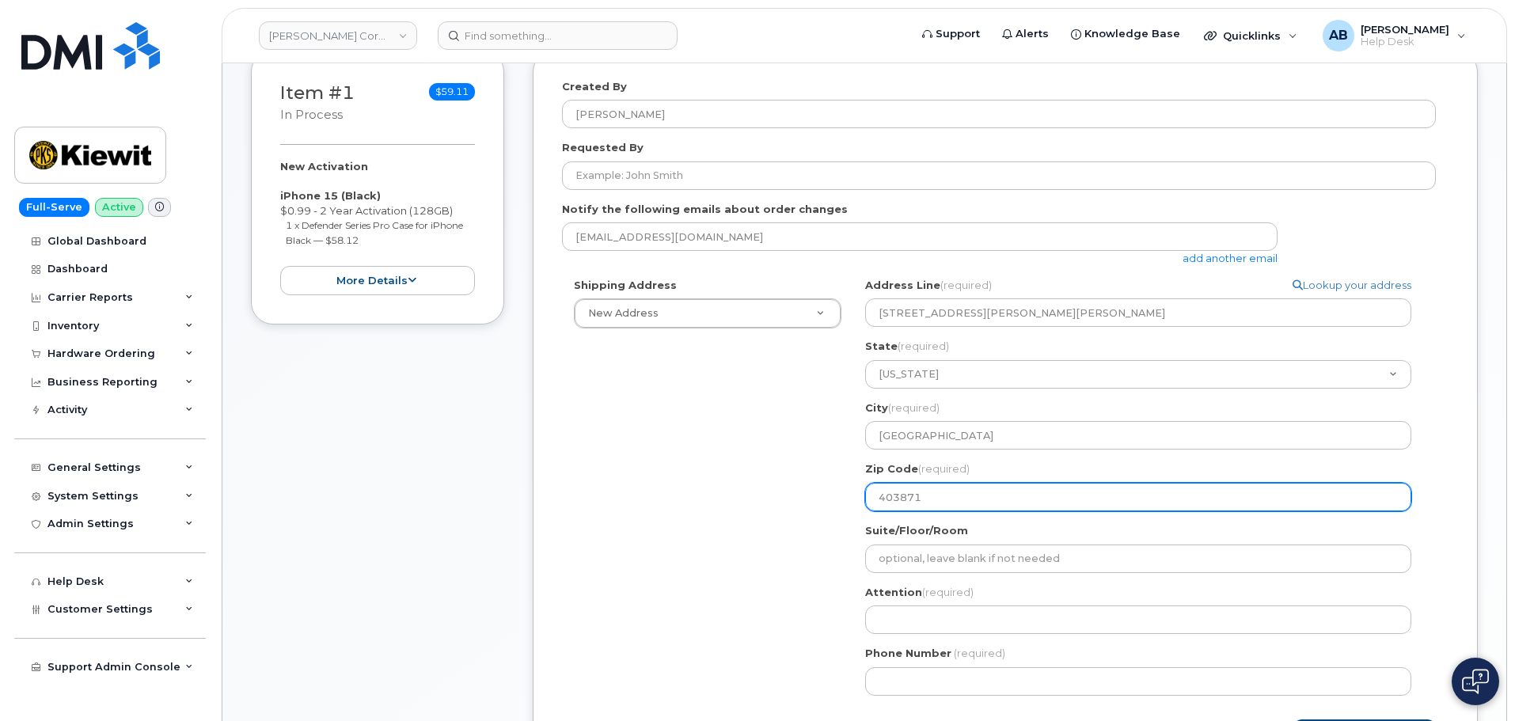
select select
type input "40387"
select select
type input "4038"
select select
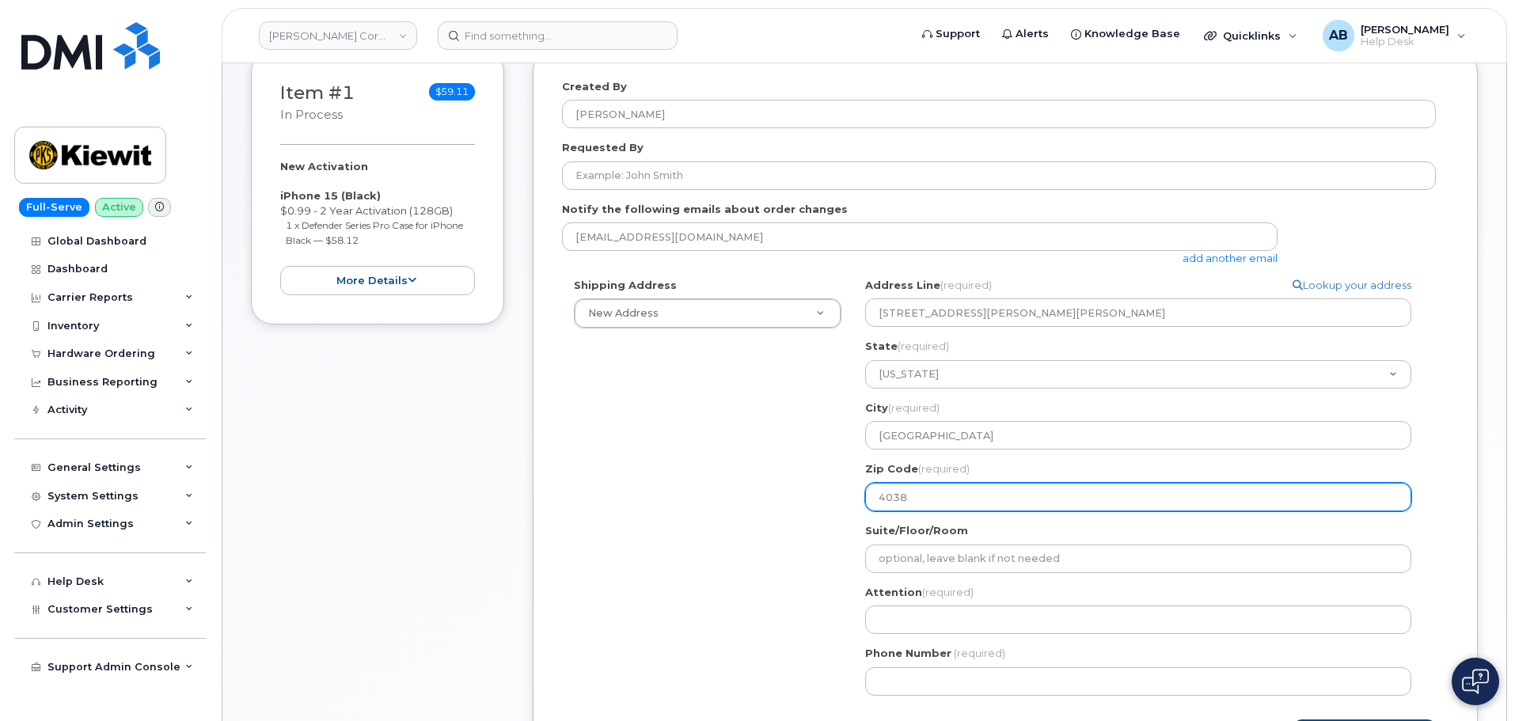
type input "403"
select select
type input "40"
select select
type input "4"
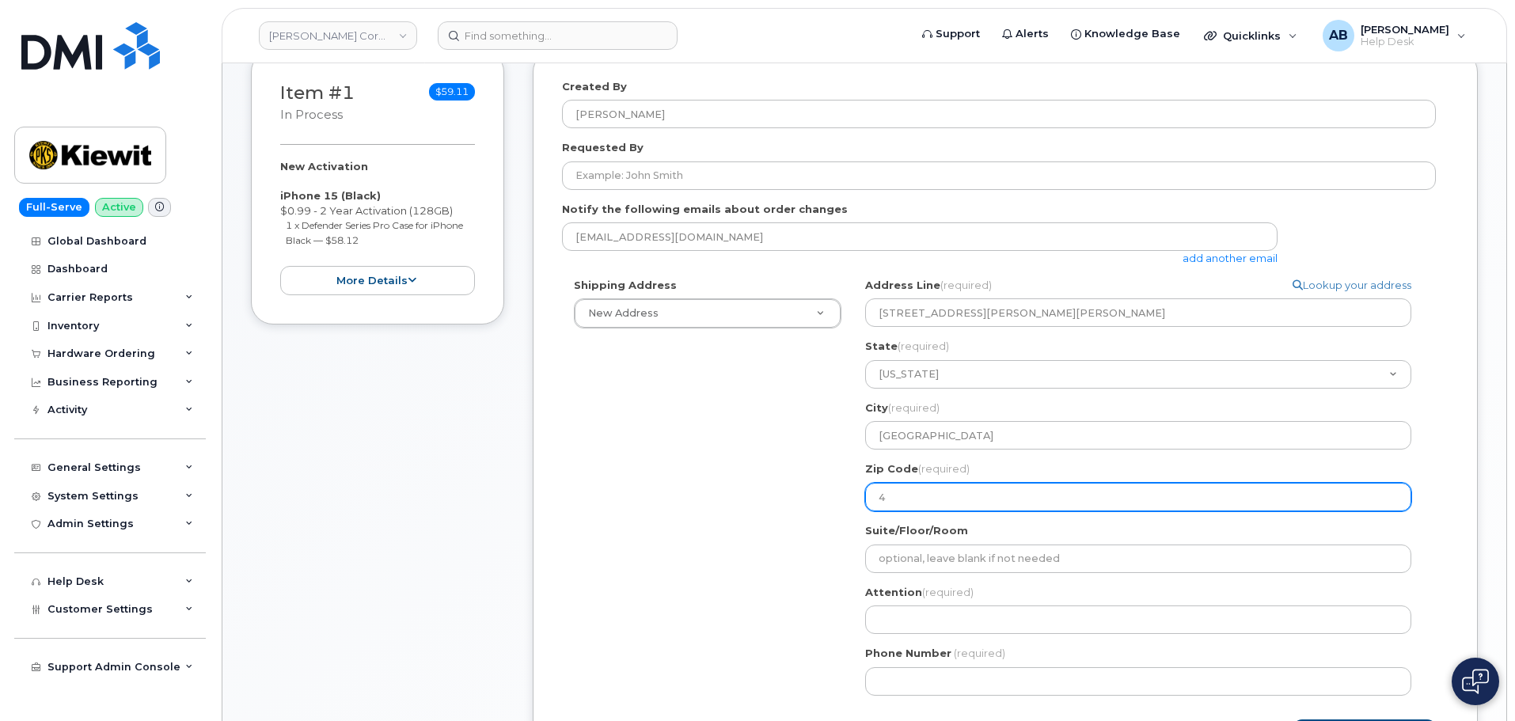
select select
type input "3"
select select
type input "38"
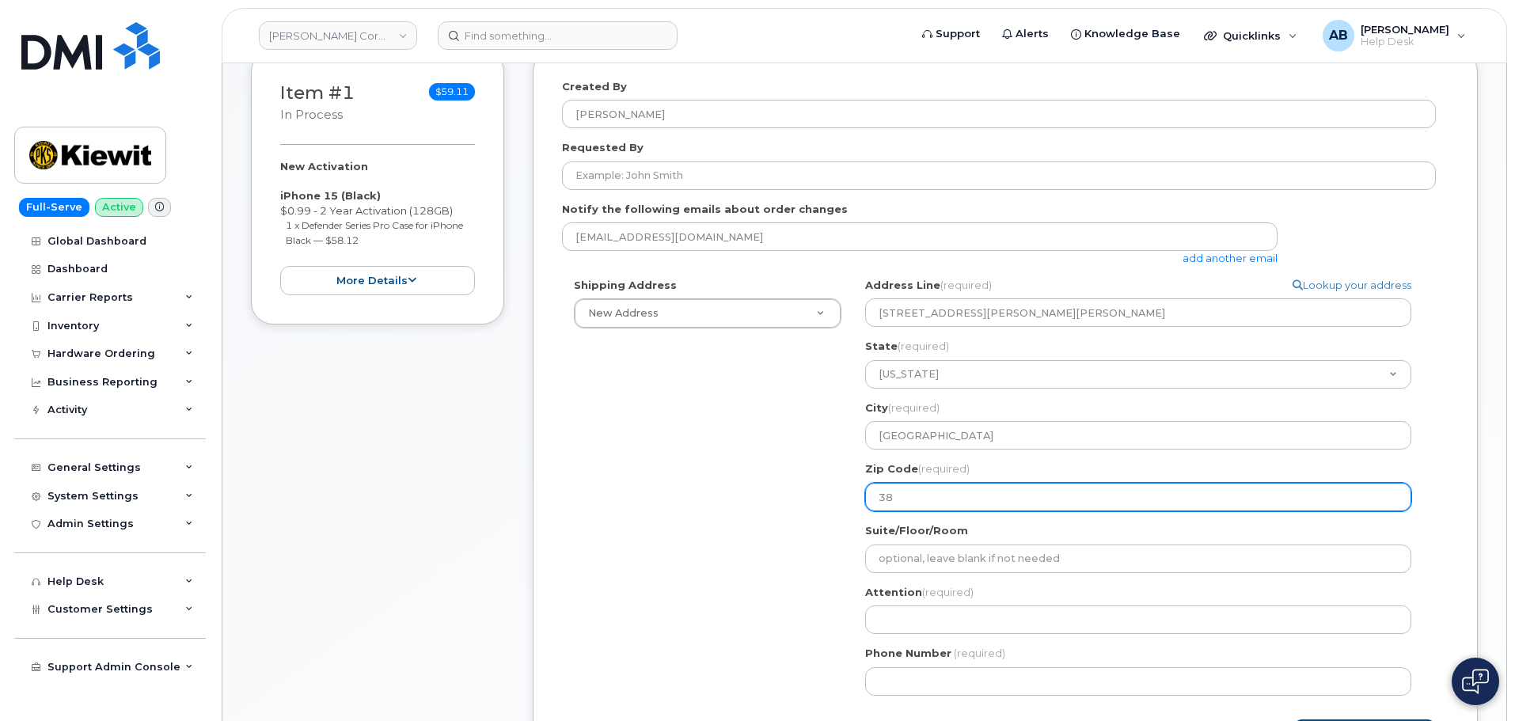
select select
type input "387"
select select
type input "3871"
select select
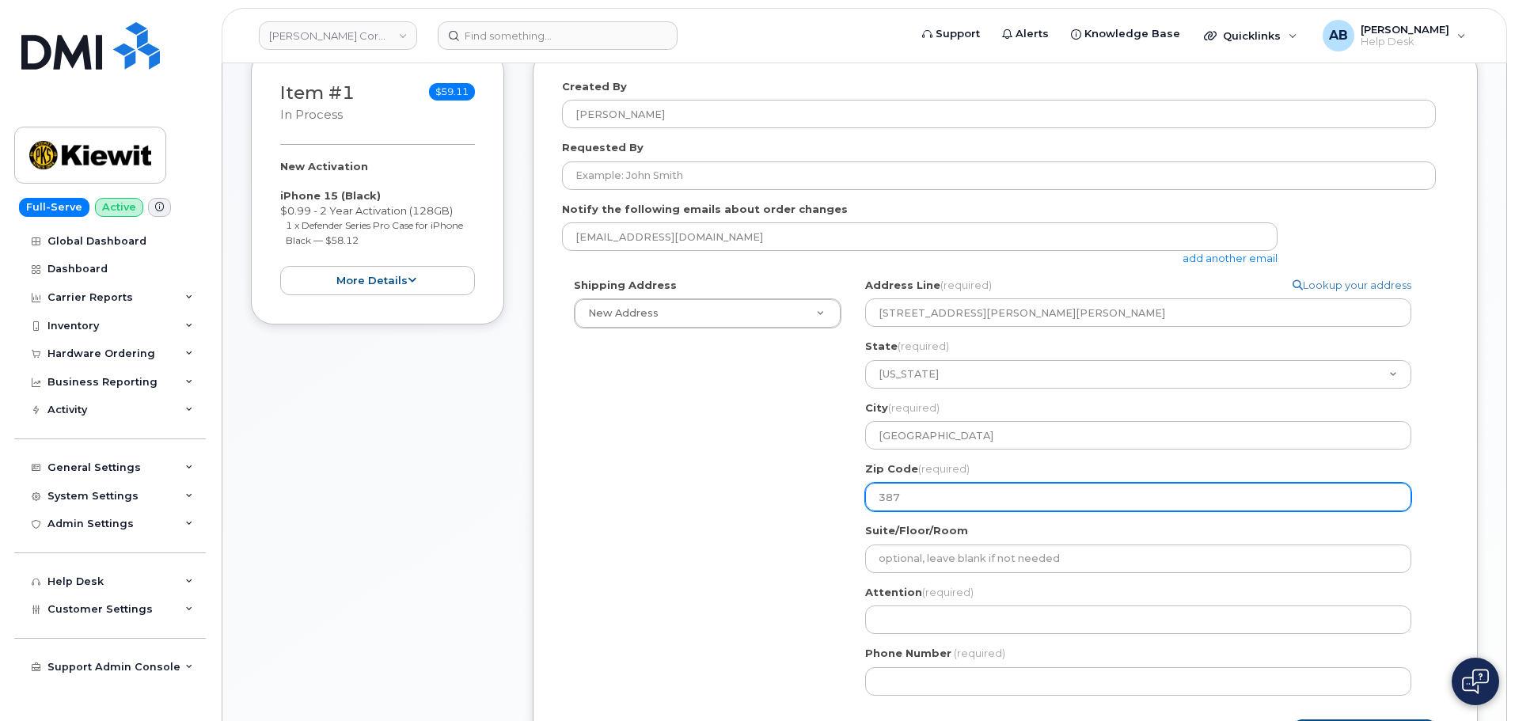
type input "3870"
select select
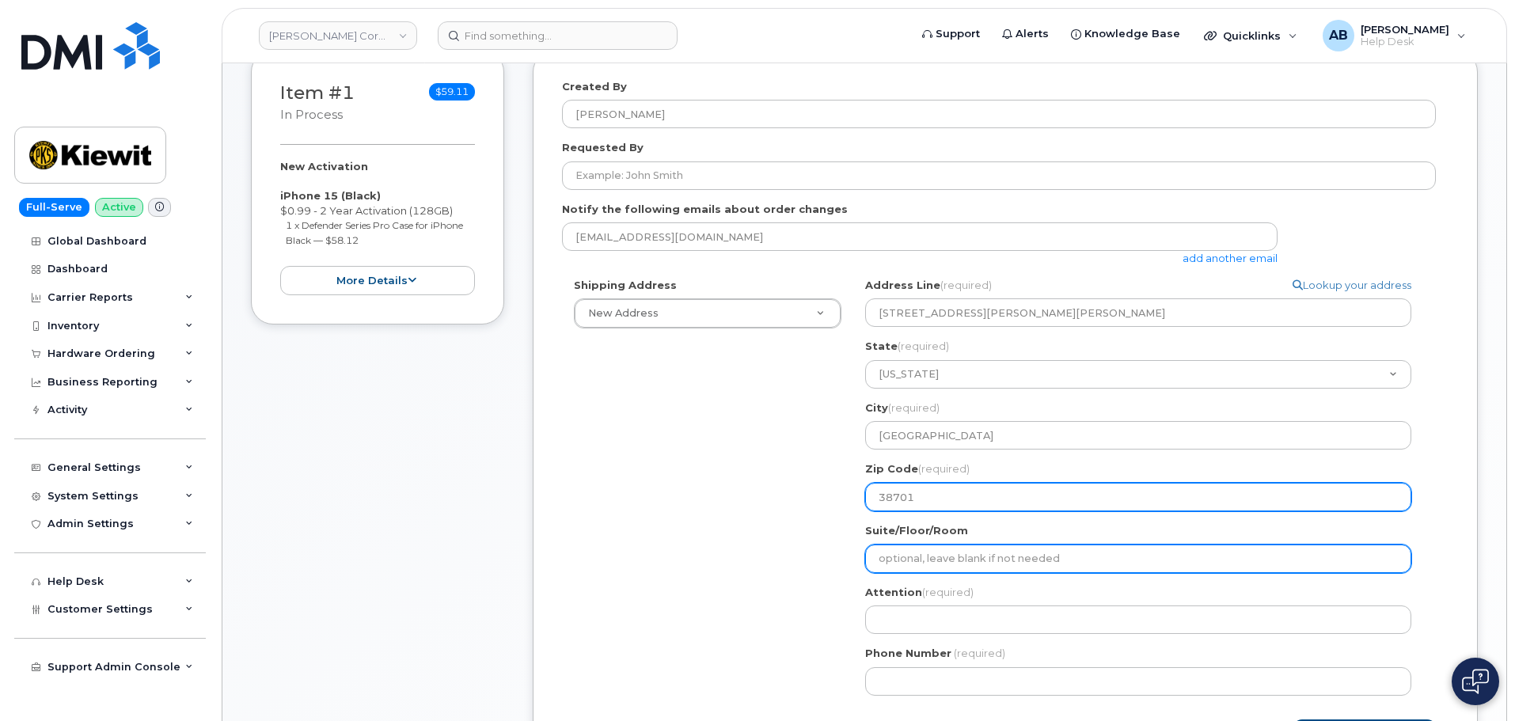
type input "38701"
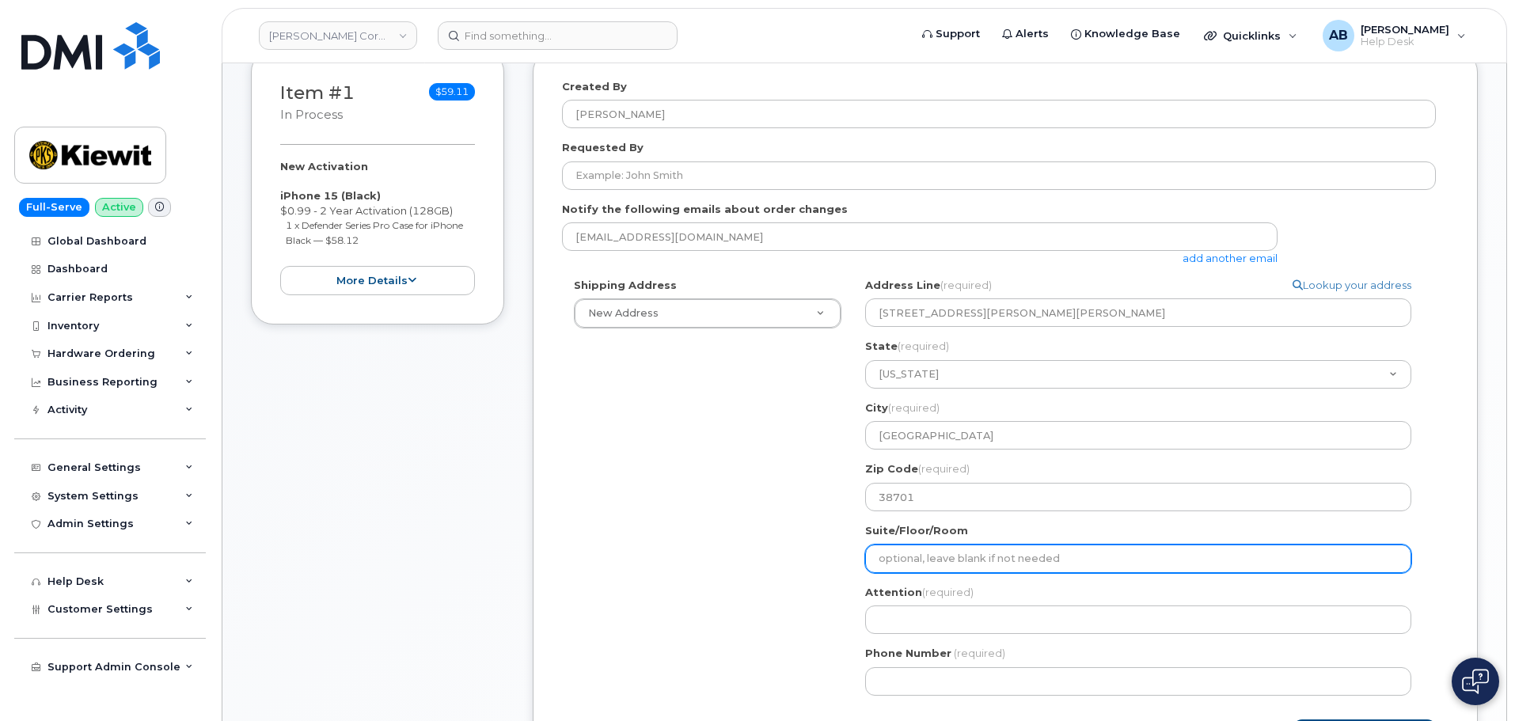
click at [900, 557] on input "Suite/Floor/Room" at bounding box center [1138, 558] width 546 height 28
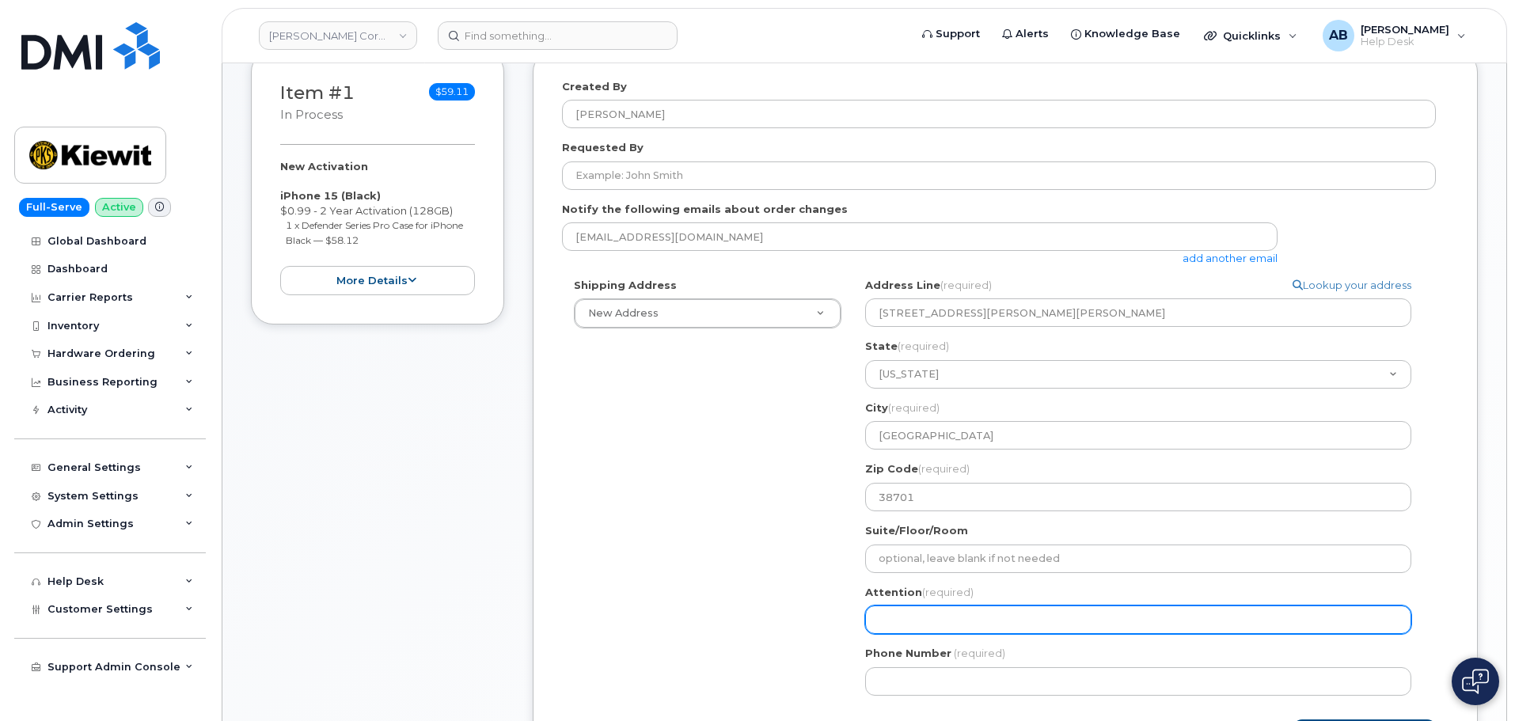
click at [896, 614] on input "Attention (required)" at bounding box center [1138, 619] width 546 height 28
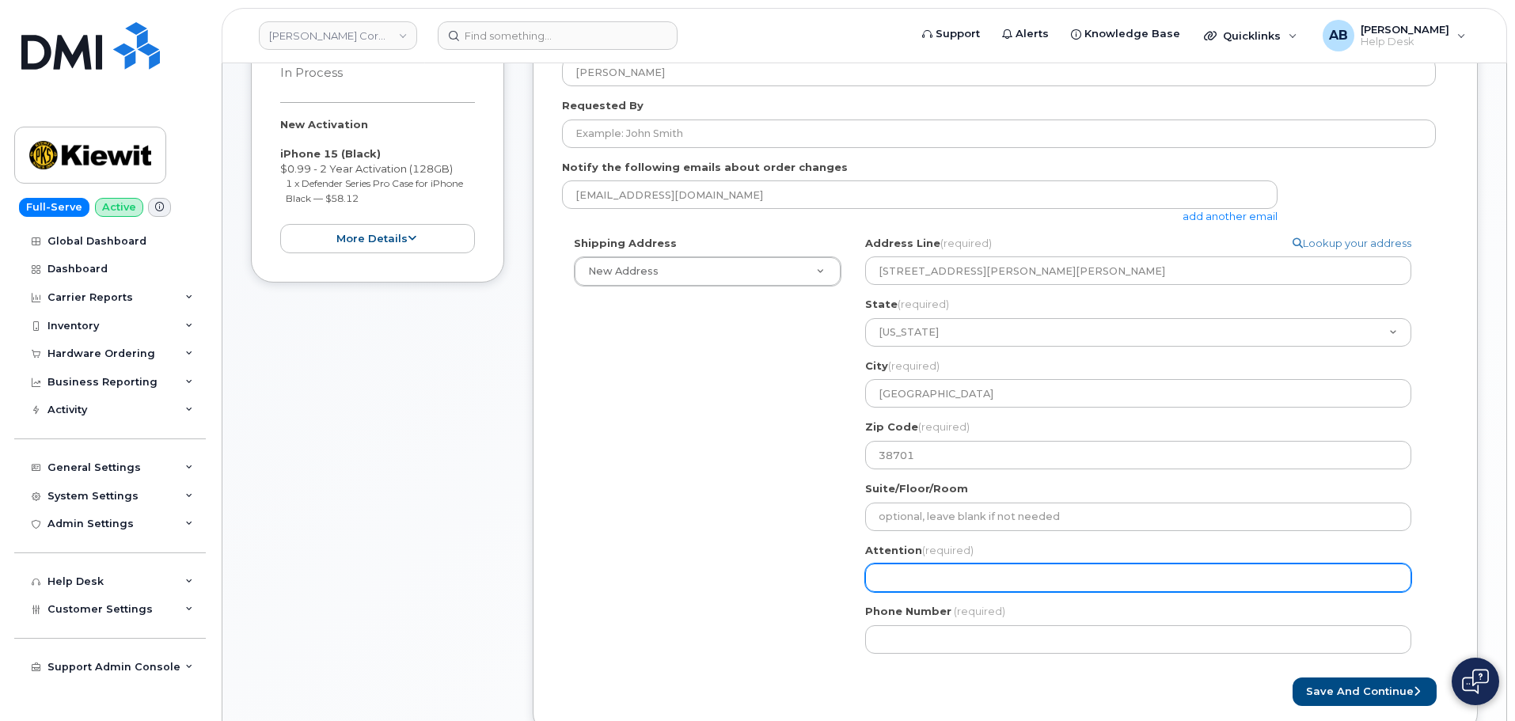
scroll to position [317, 0]
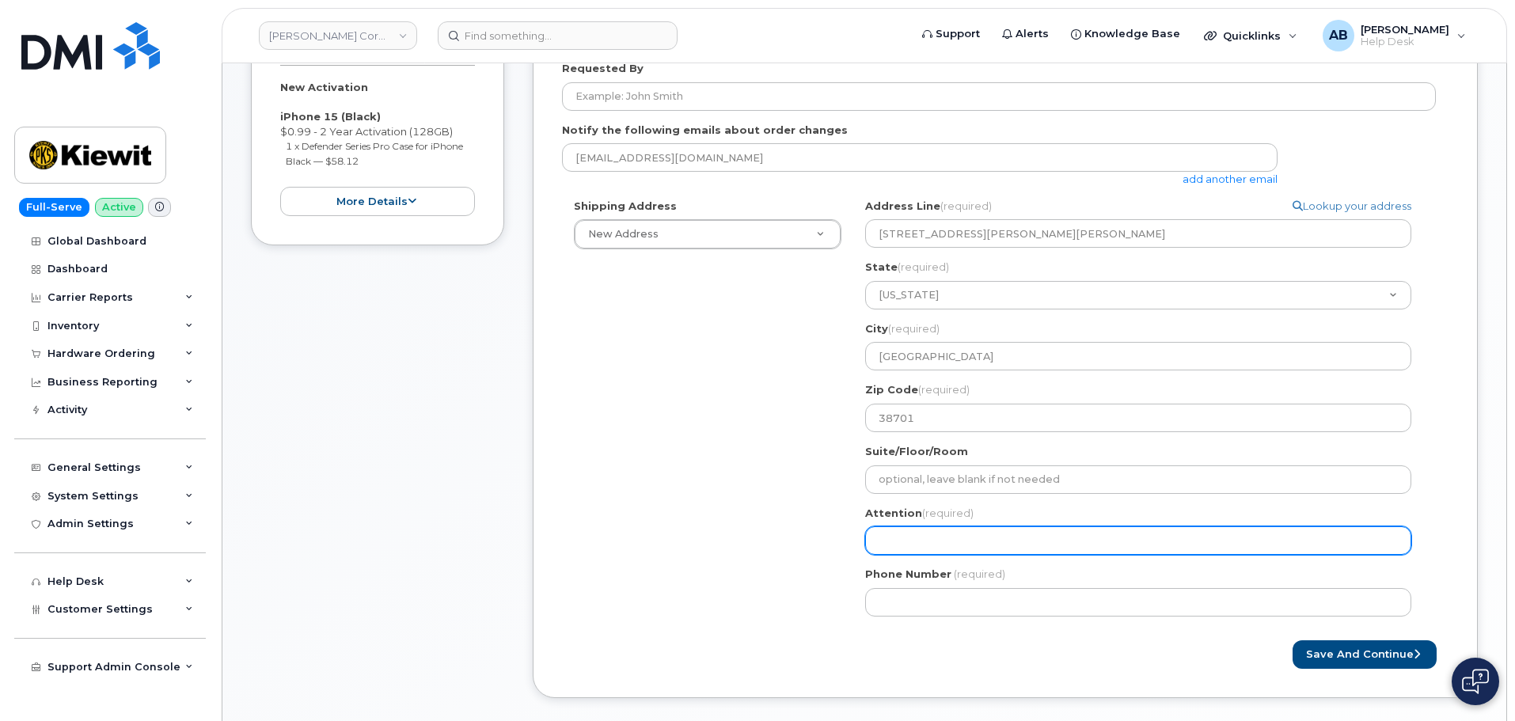
click at [1002, 549] on input "Attention (required)" at bounding box center [1138, 540] width 546 height 28
select select
type input "B"
select select
type input "Br"
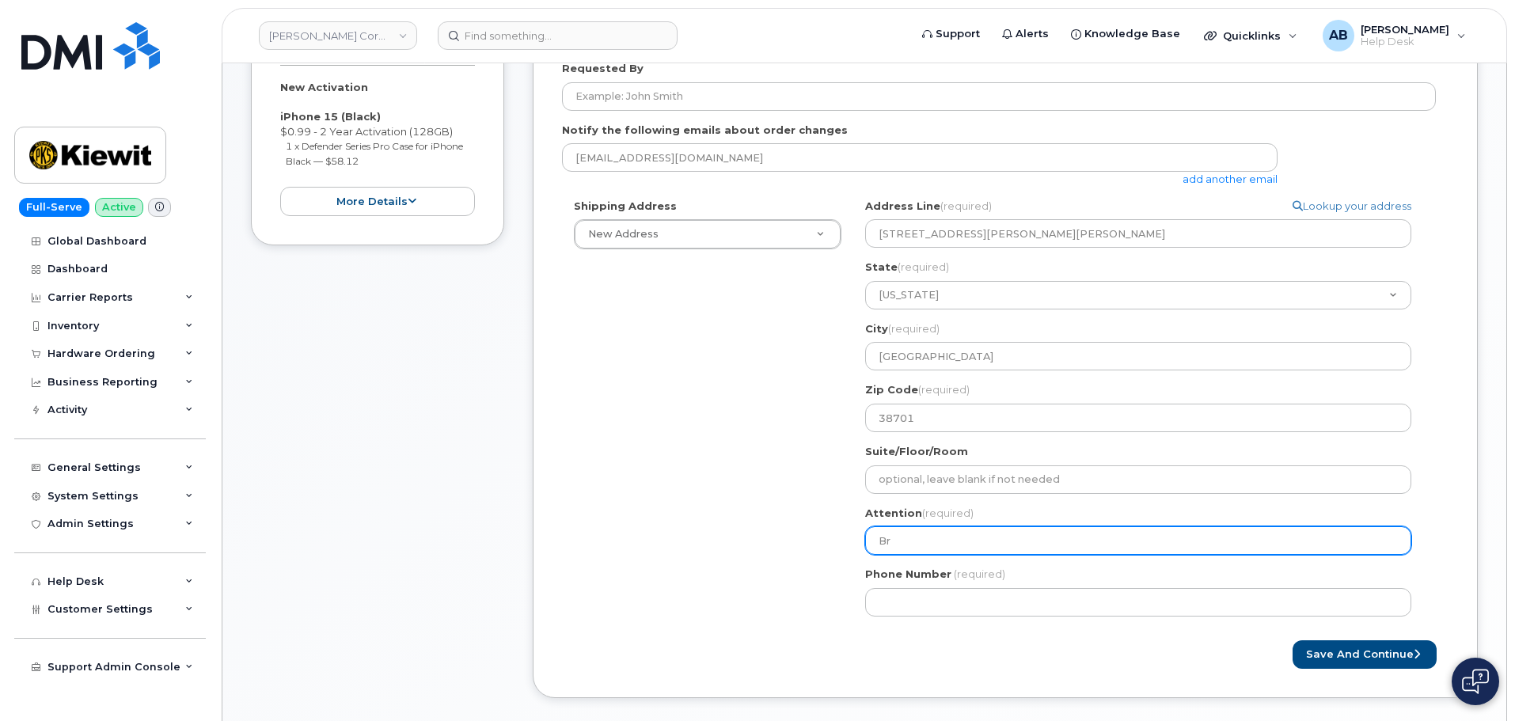
select select
type input "Bra"
select select
type input "Brand"
select select
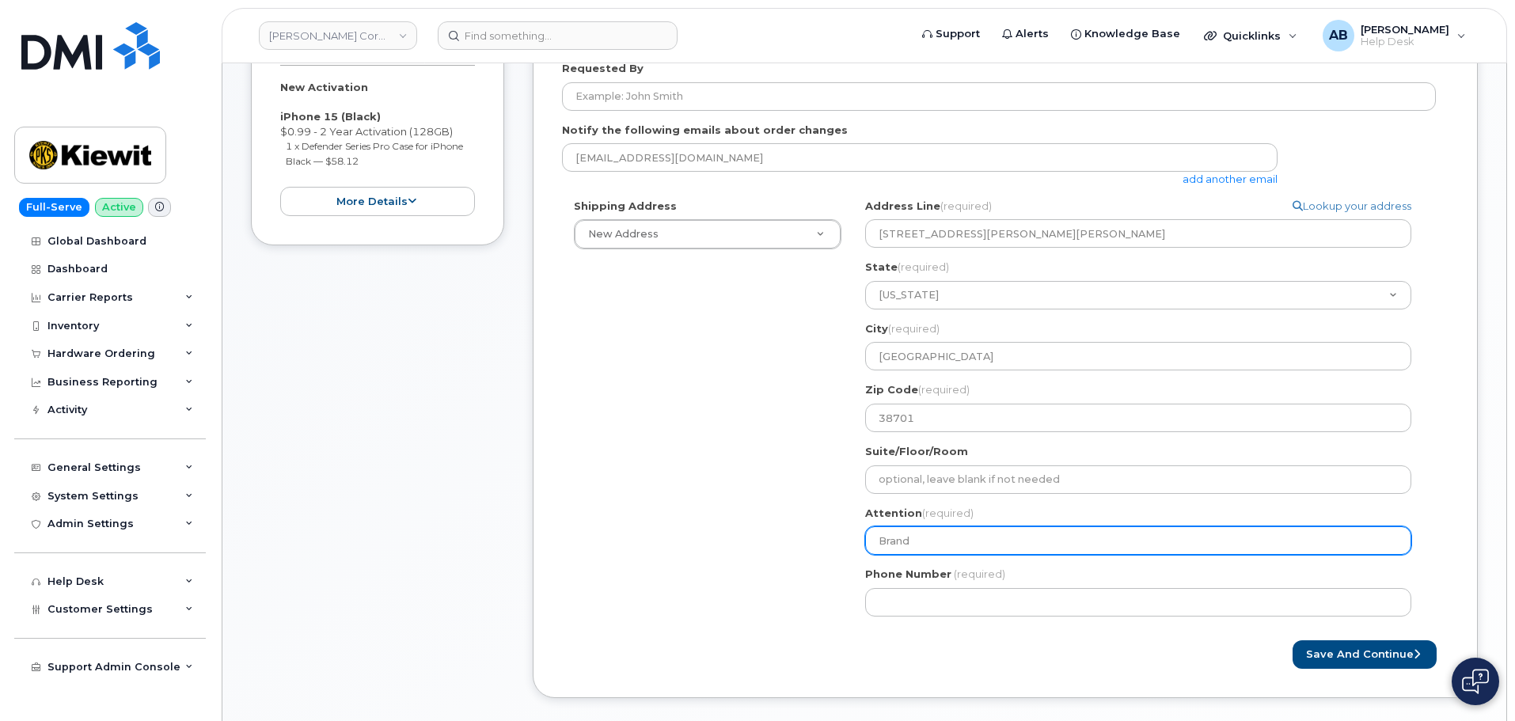
type input "Brando"
select select
type input "Brandon"
select select
type input "Brandon W"
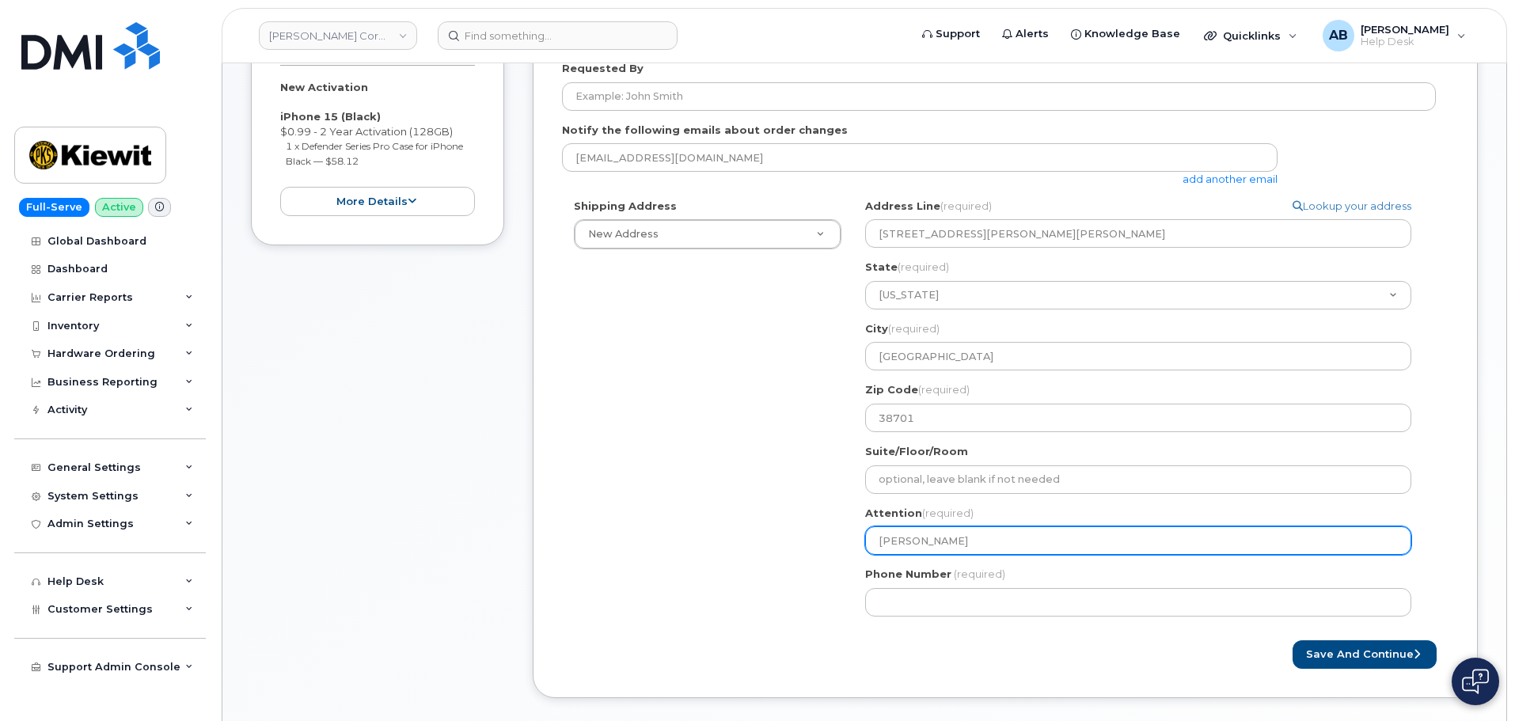
select select
type input "Brandon Wy"
select select
type input "Brandon Wyb"
select select
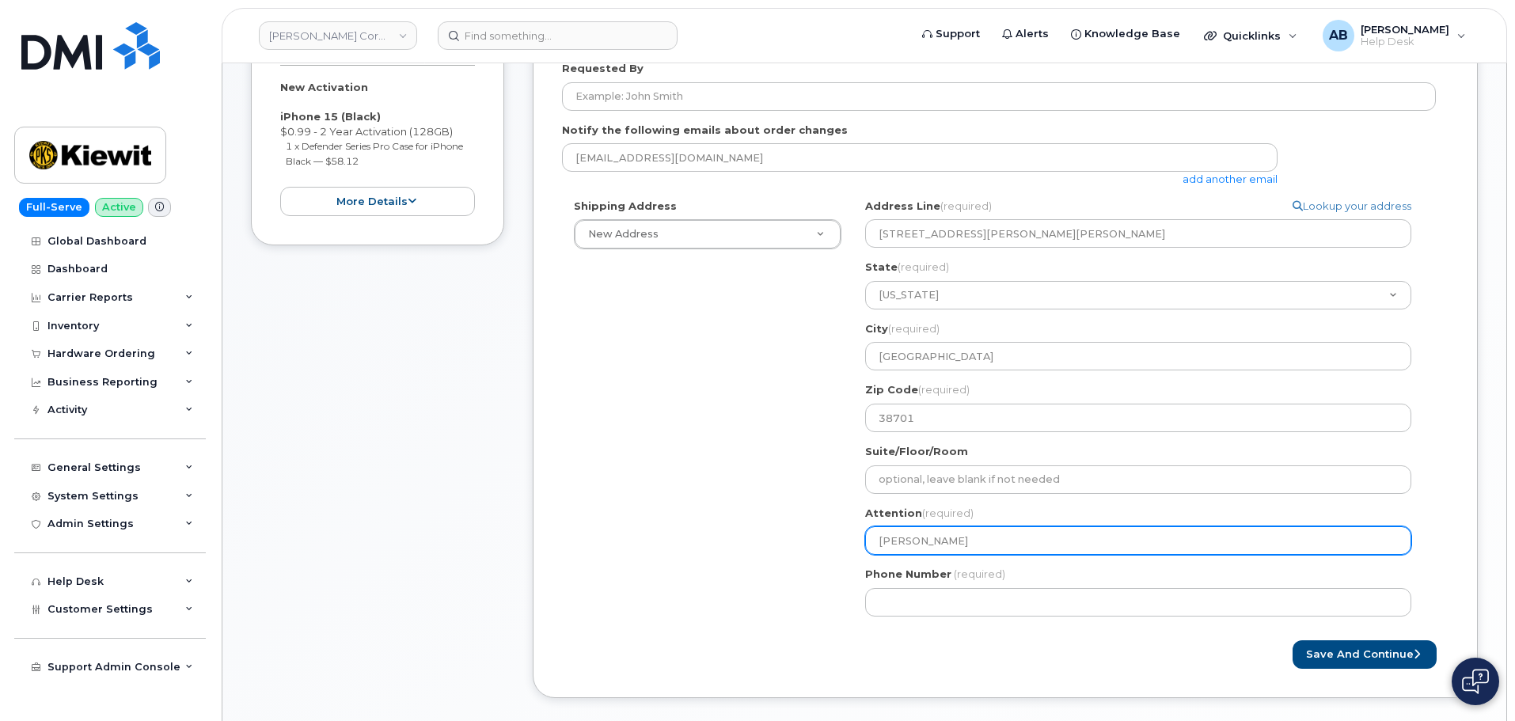
type input "Brandon Wybl"
select select
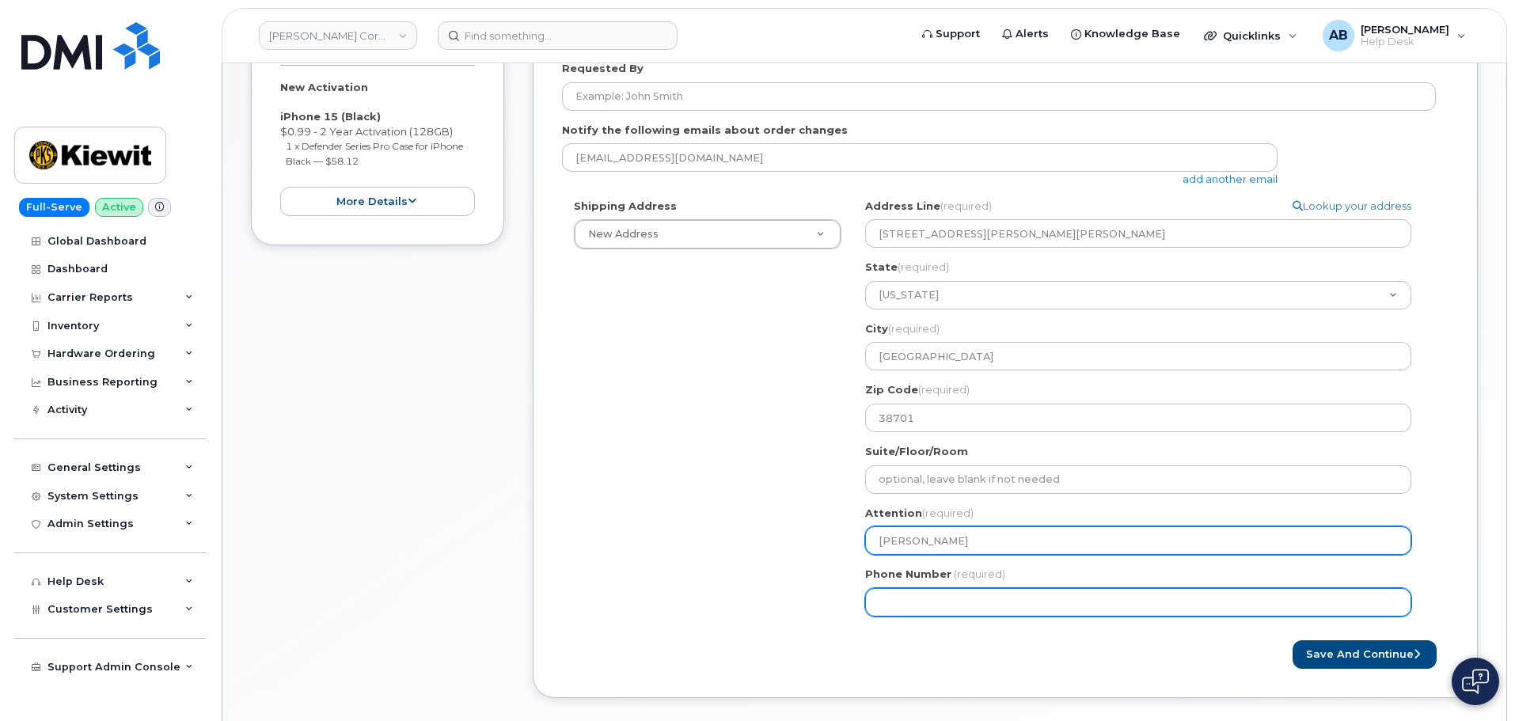
type input "Brandon Wyble"
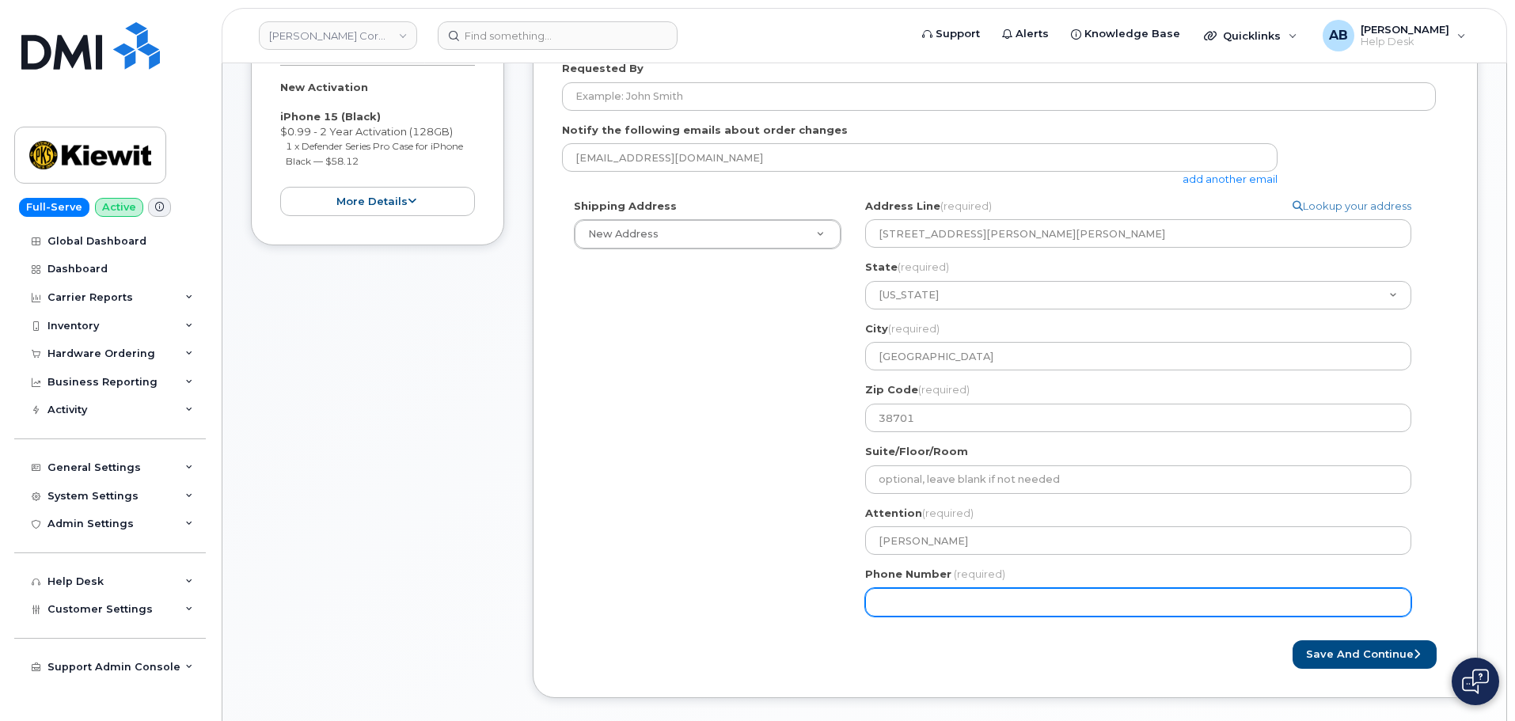
click at [973, 607] on input "Phone Number" at bounding box center [1138, 602] width 546 height 28
type input "512367229"
select select
type input "5123672291"
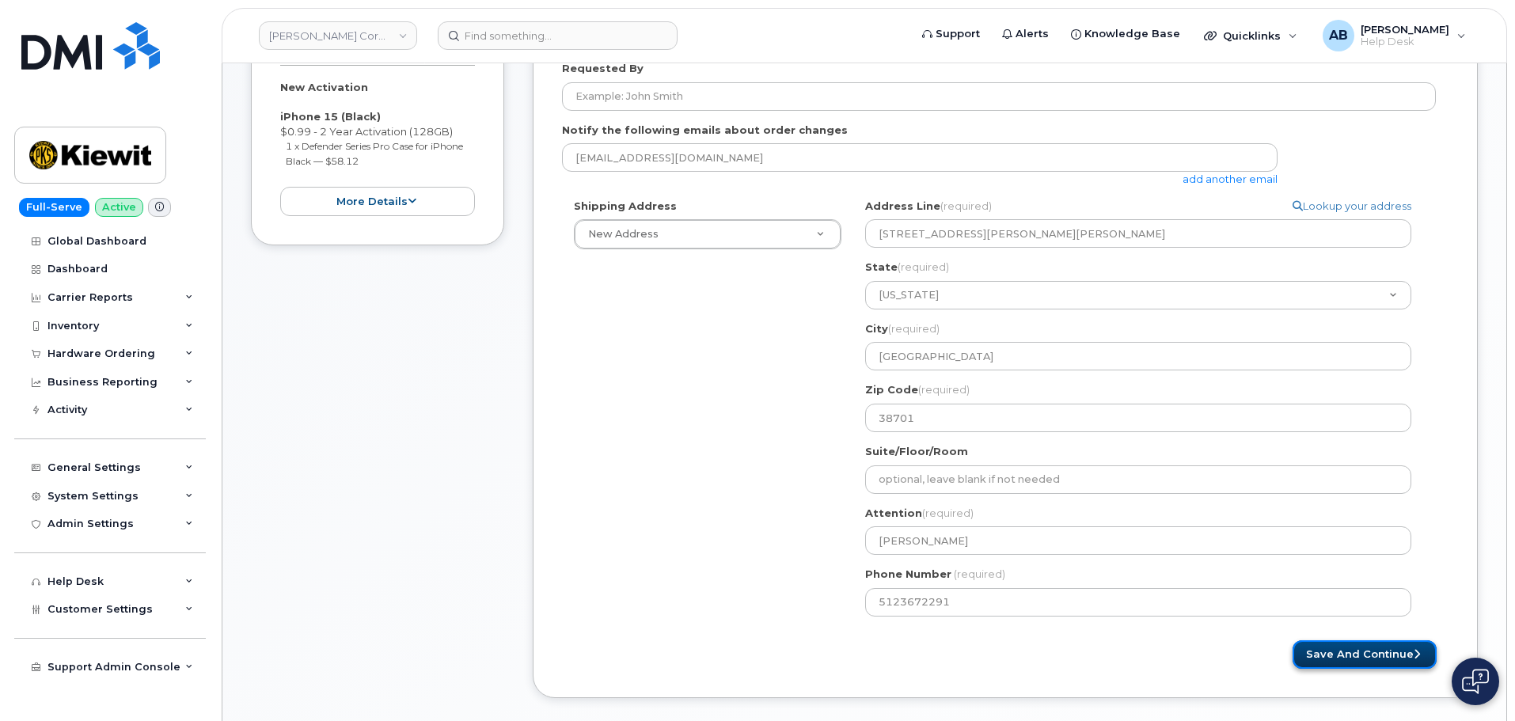
click at [1349, 644] on button "Save and Continue" at bounding box center [1364, 654] width 144 height 29
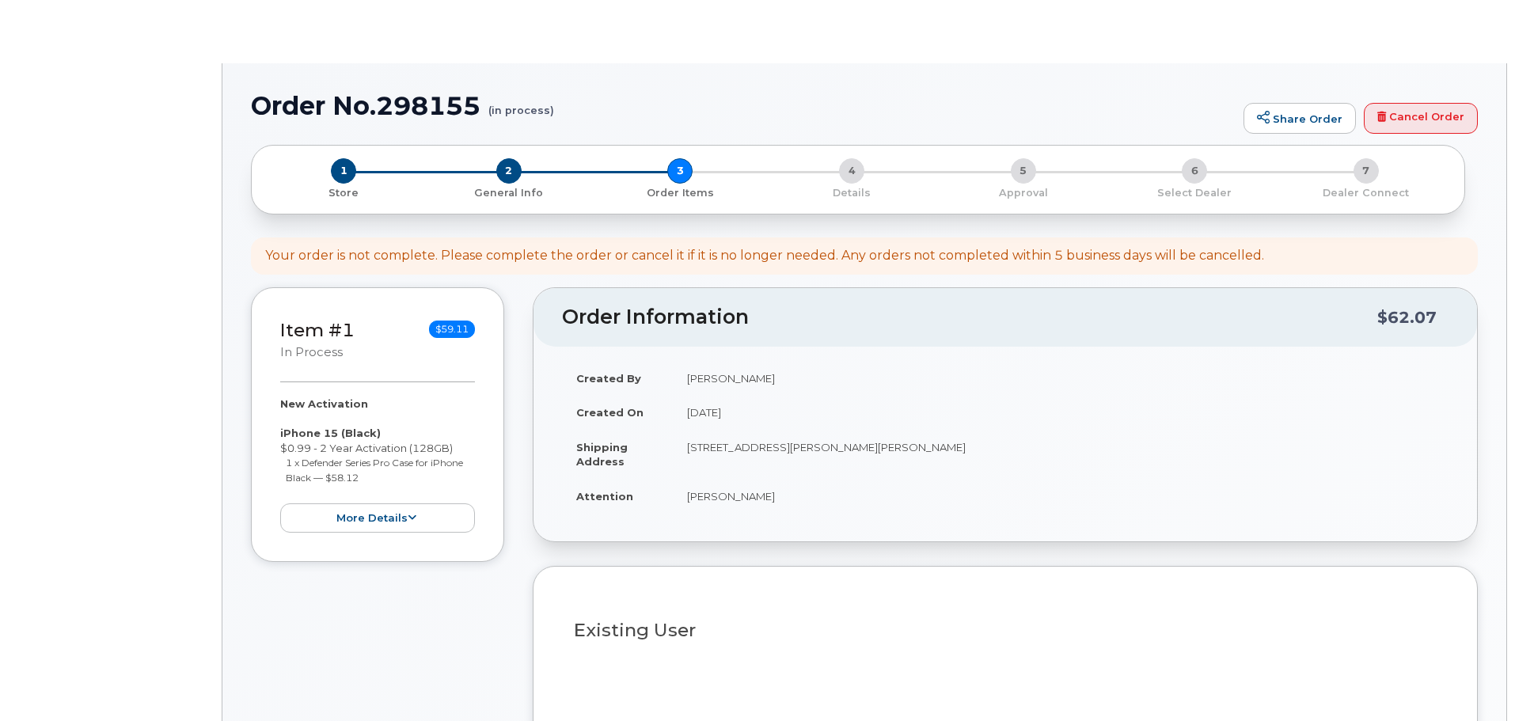
select select
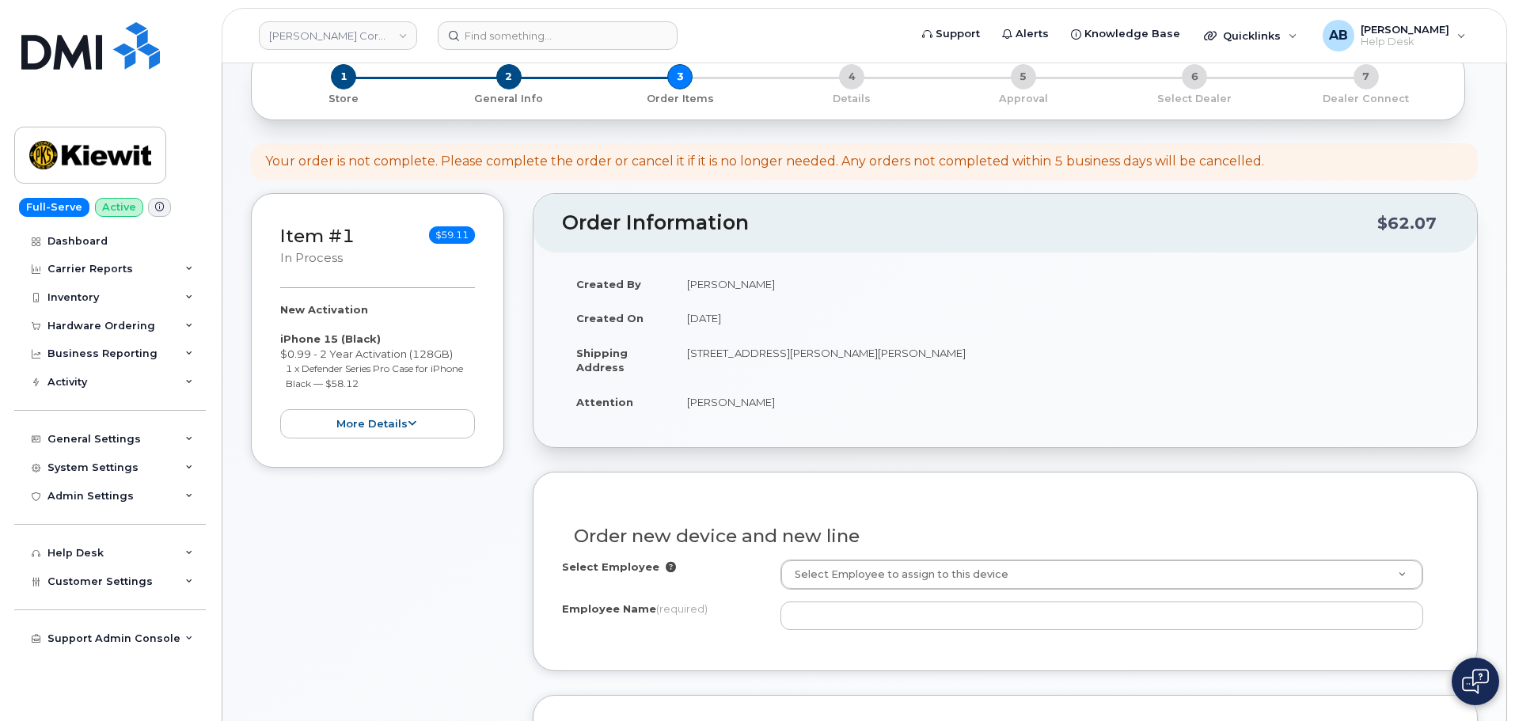
scroll to position [317, 0]
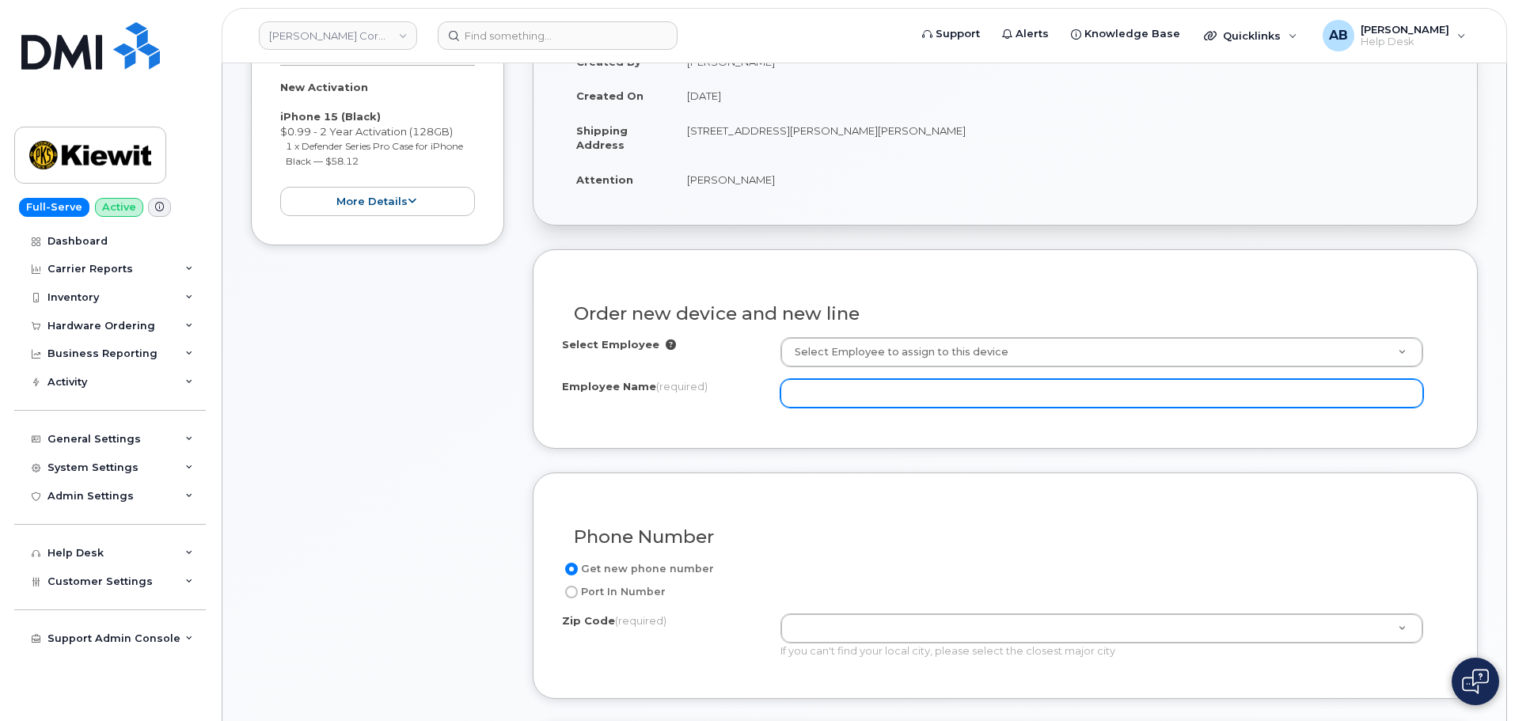
click at [887, 393] on input "Employee Name (required)" at bounding box center [1101, 393] width 643 height 28
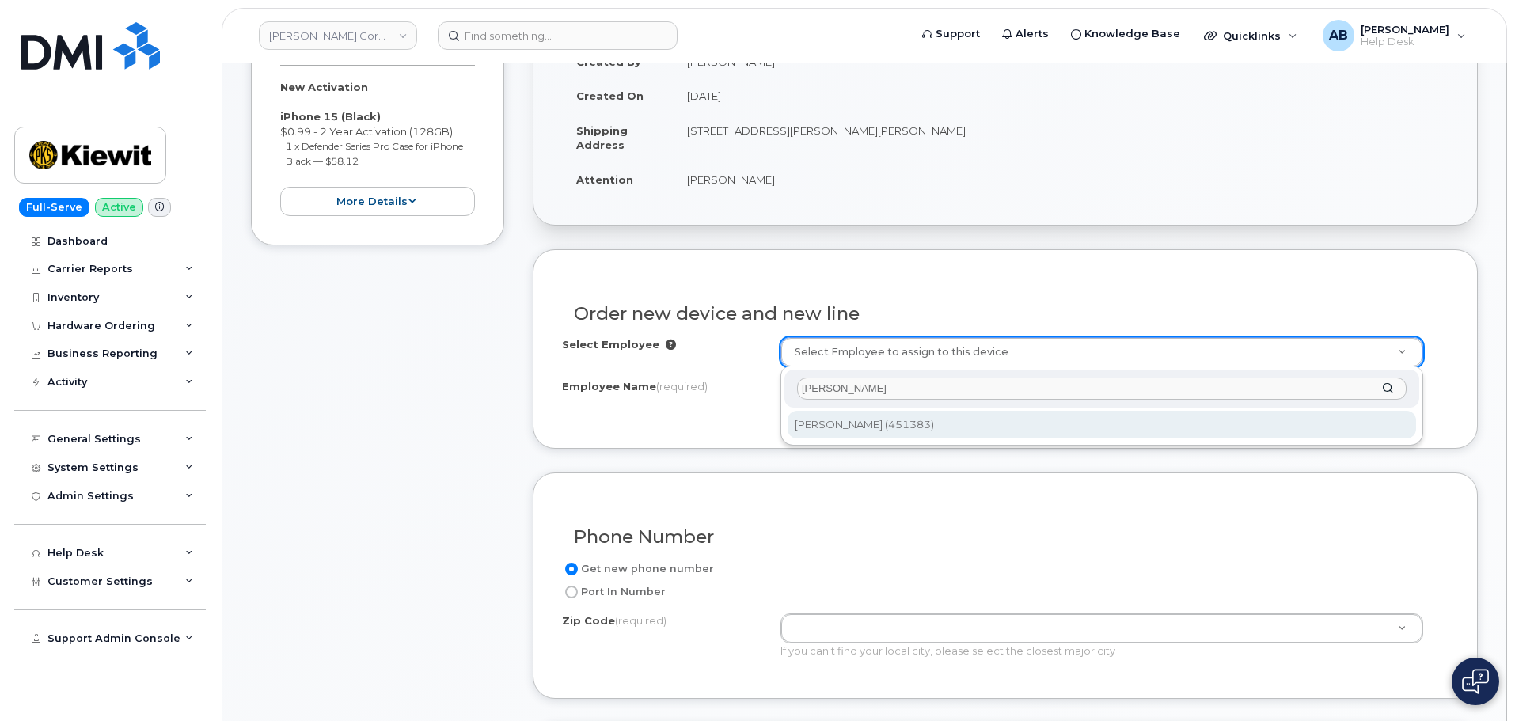
type input "brandon wyble"
type input "2157666"
type input "[PERSON_NAME]"
type input "221 Stokes King Road"
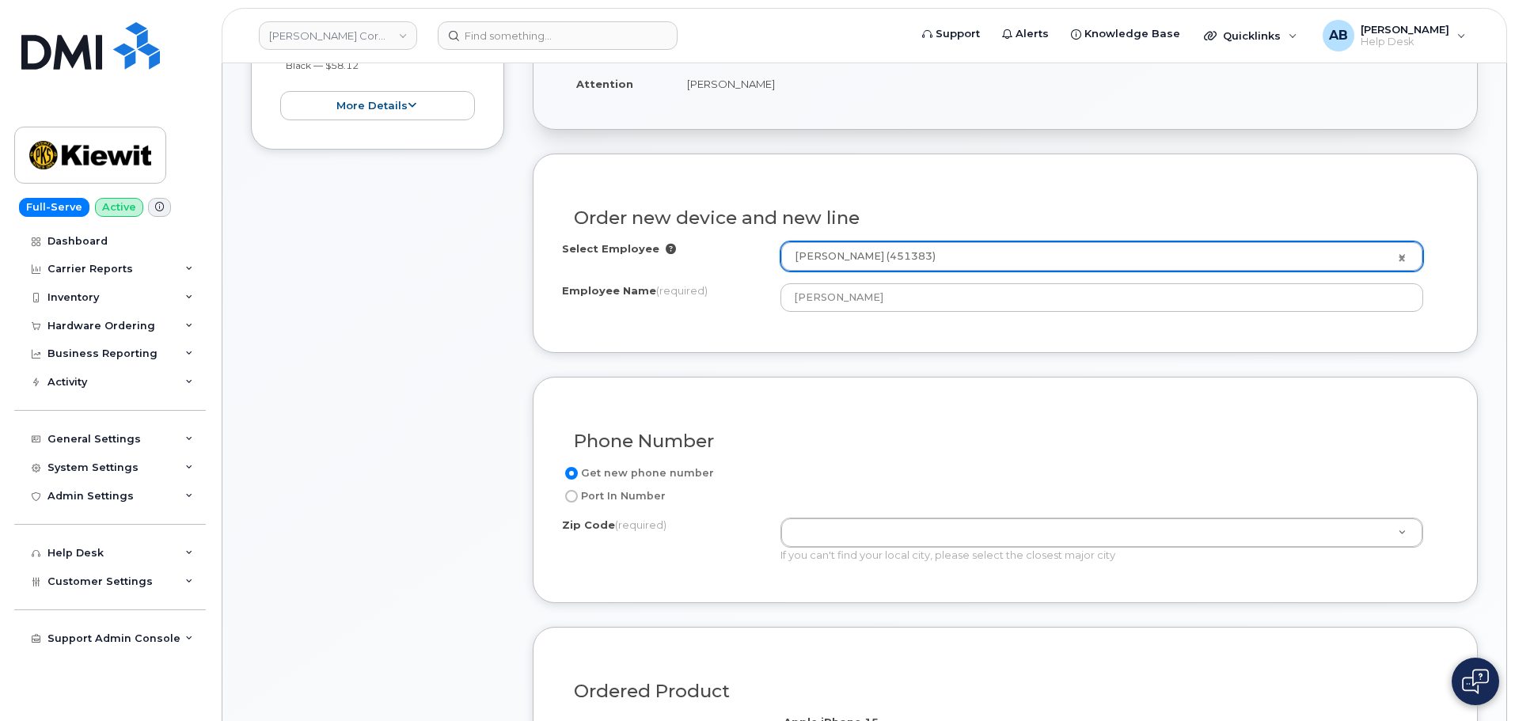
scroll to position [428, 0]
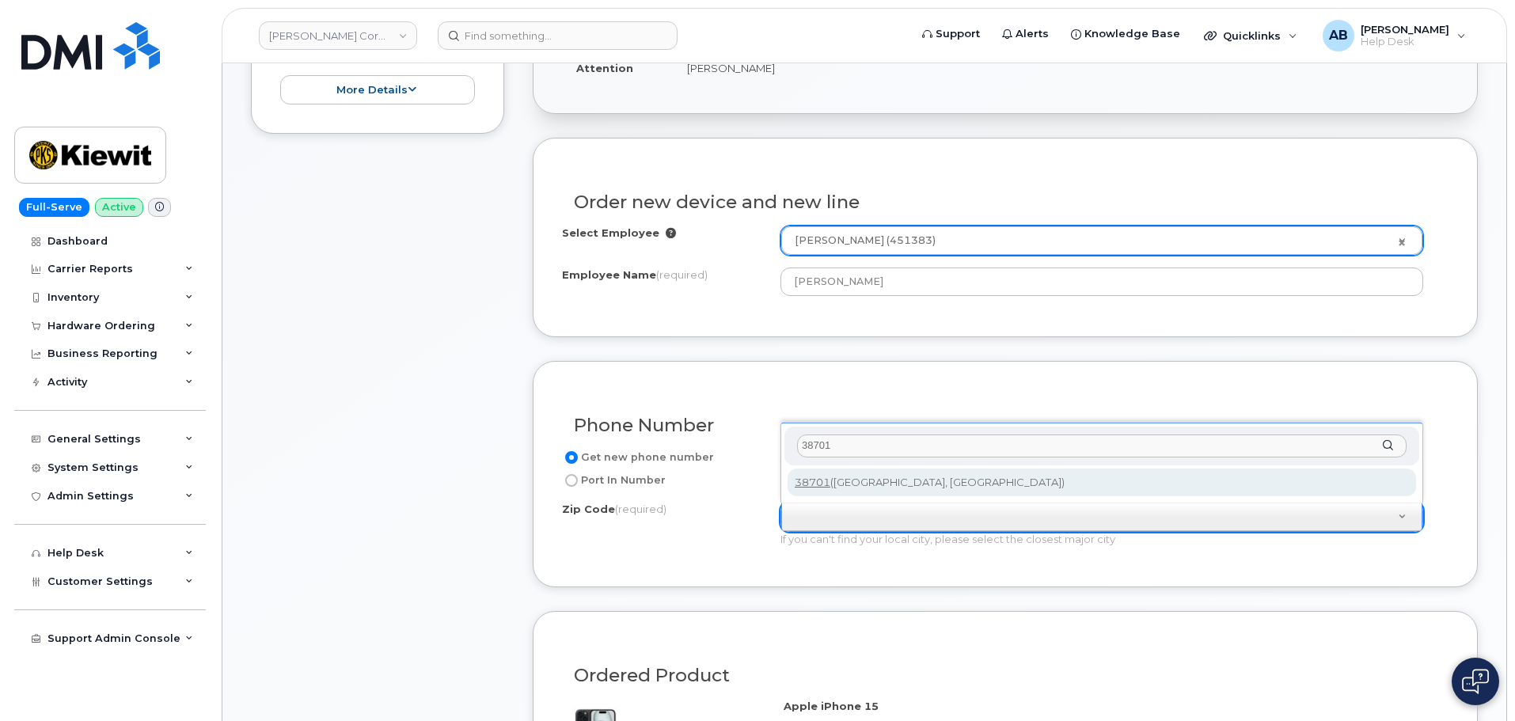
type input "38701"
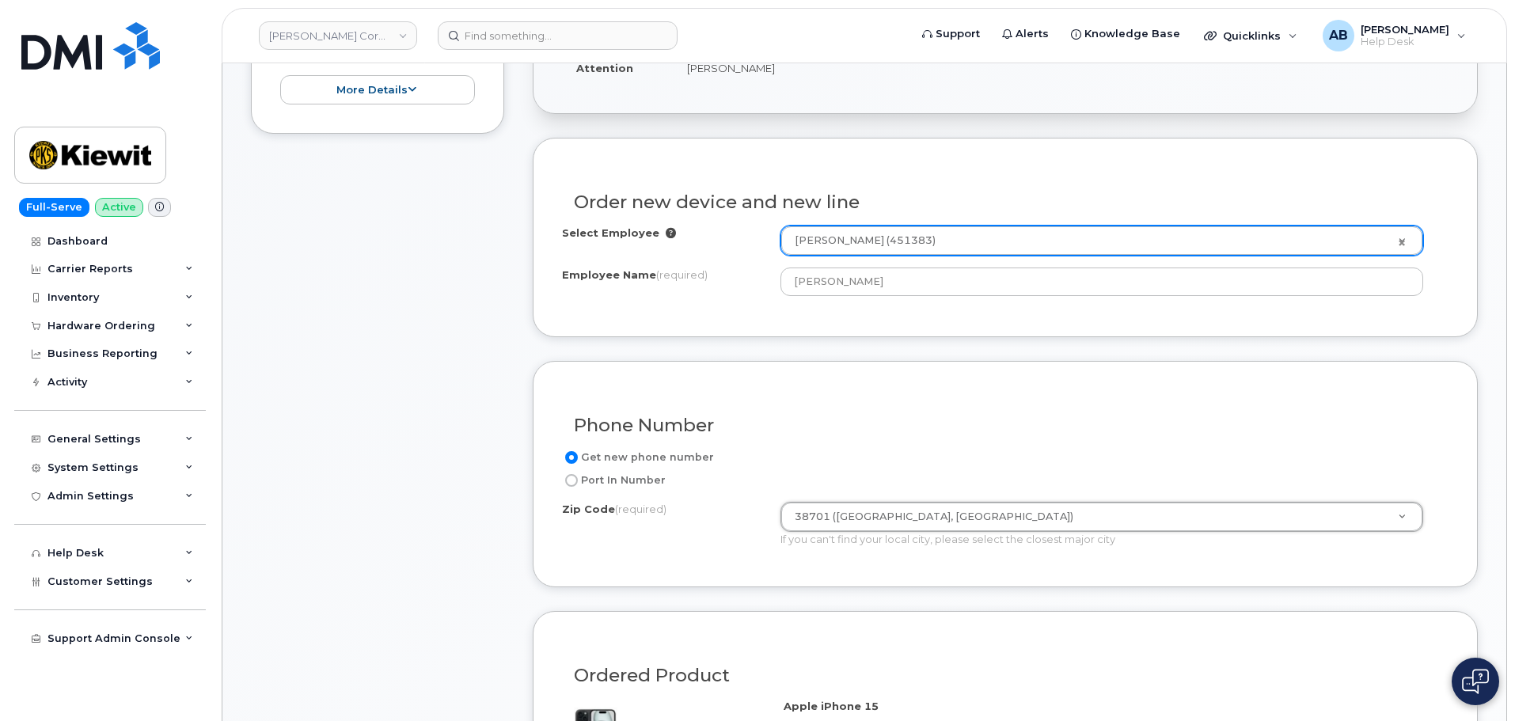
type input "38701 (Greenville, MS)"
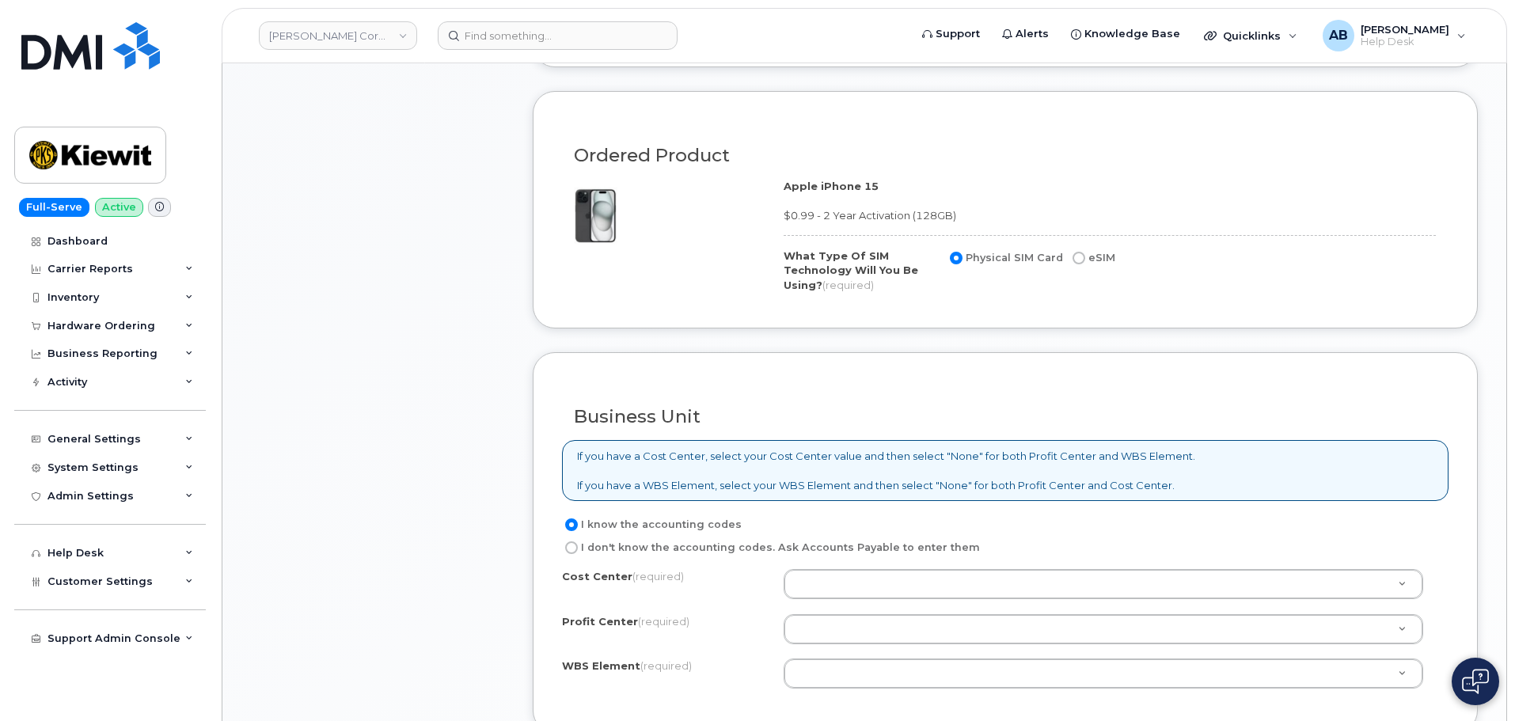
scroll to position [949, 0]
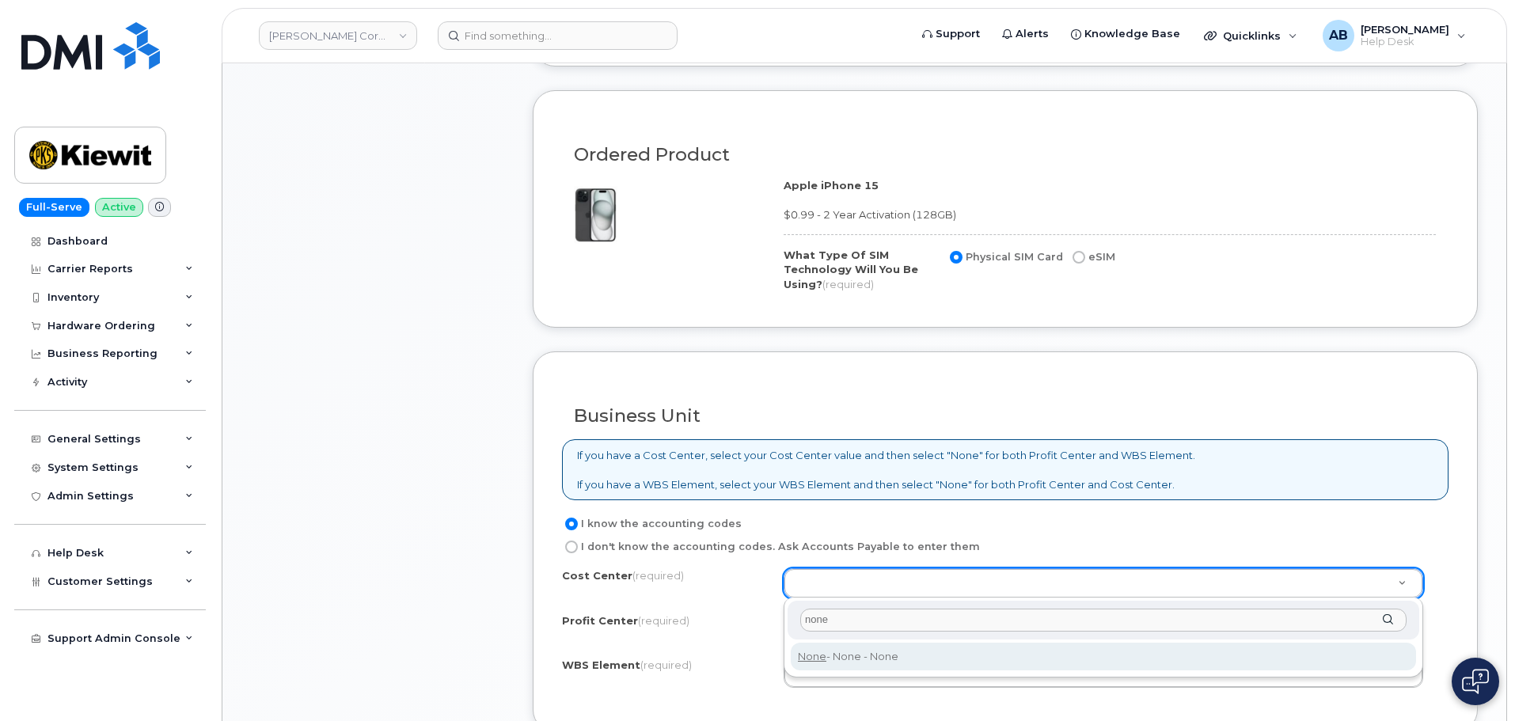
type input "none"
type input "None"
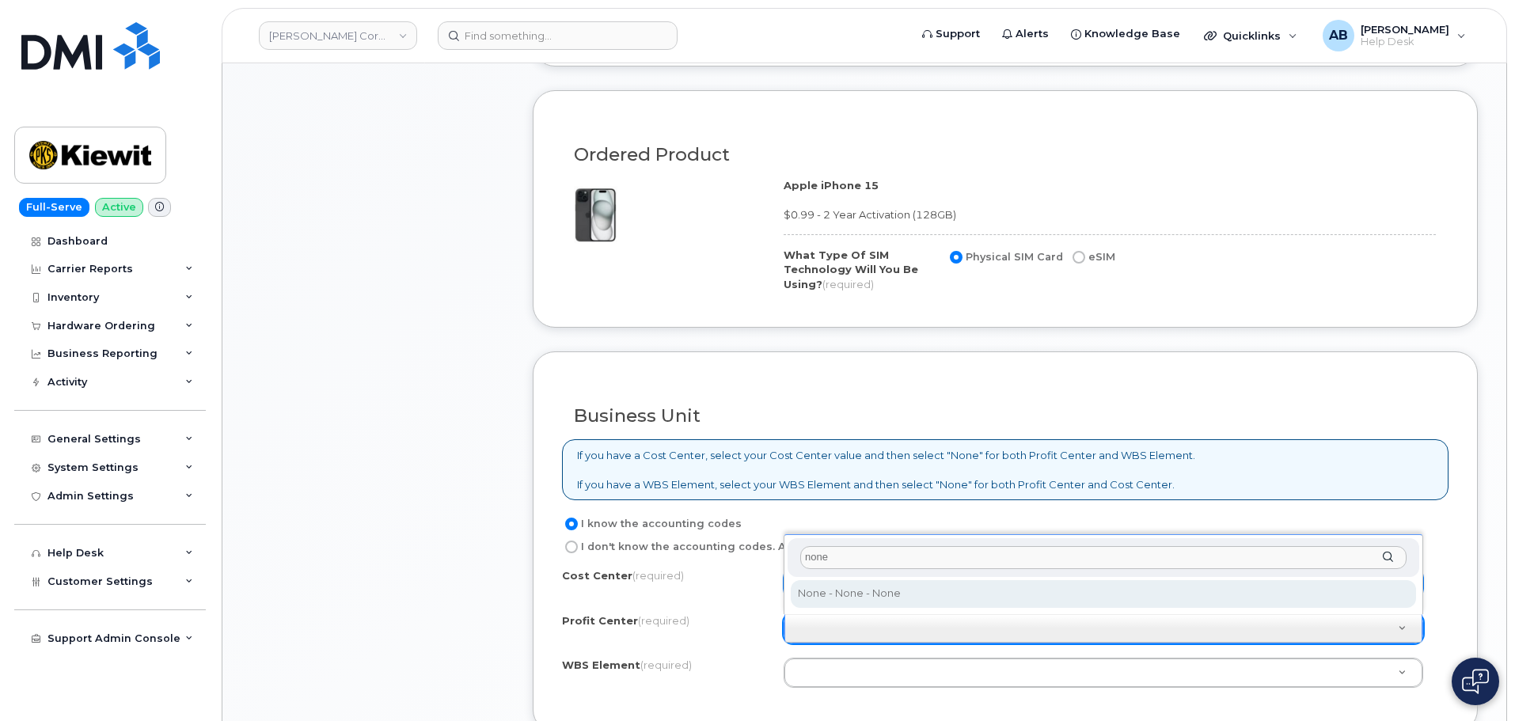
type input "none"
select select "None"
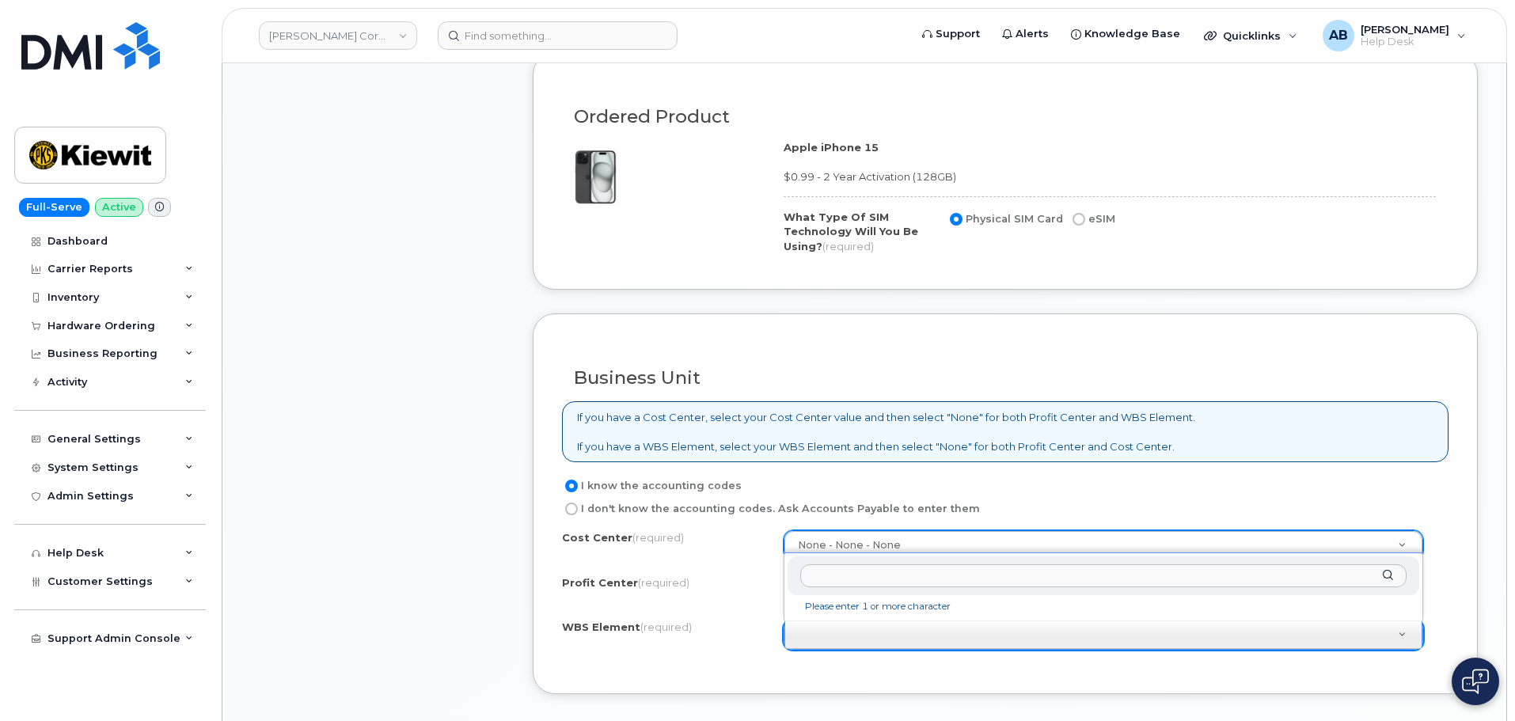
scroll to position [992, 0]
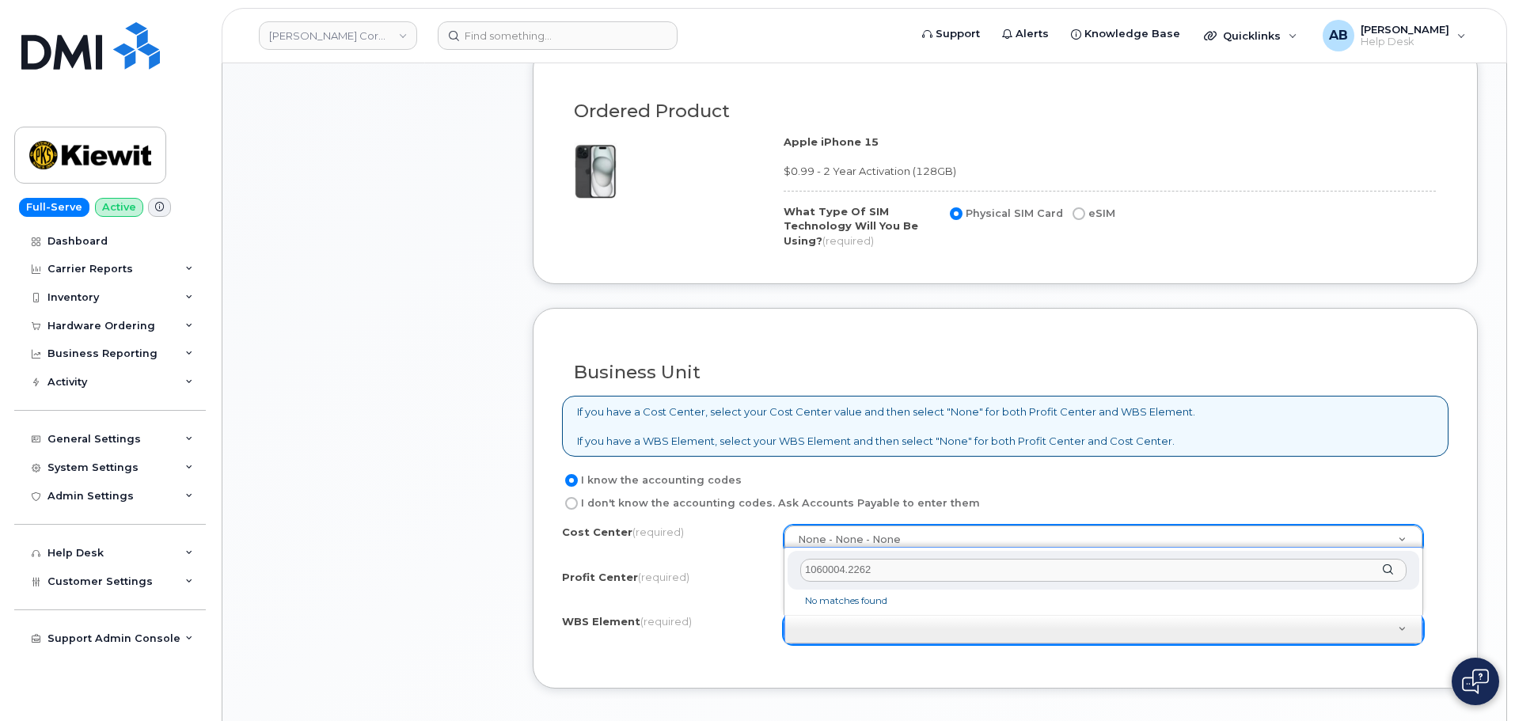
click at [830, 569] on input "1060004.2262" at bounding box center [1103, 570] width 606 height 23
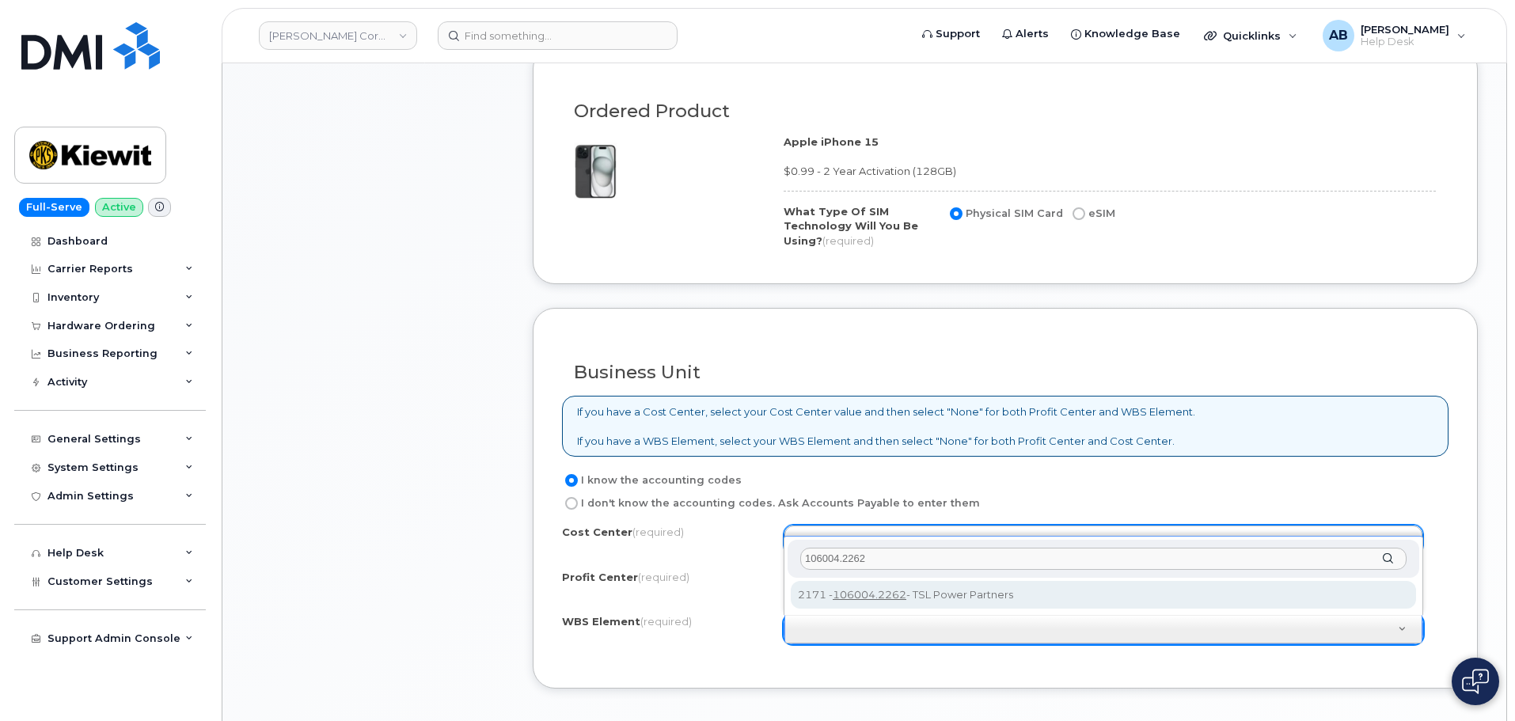
type input "106004.2262"
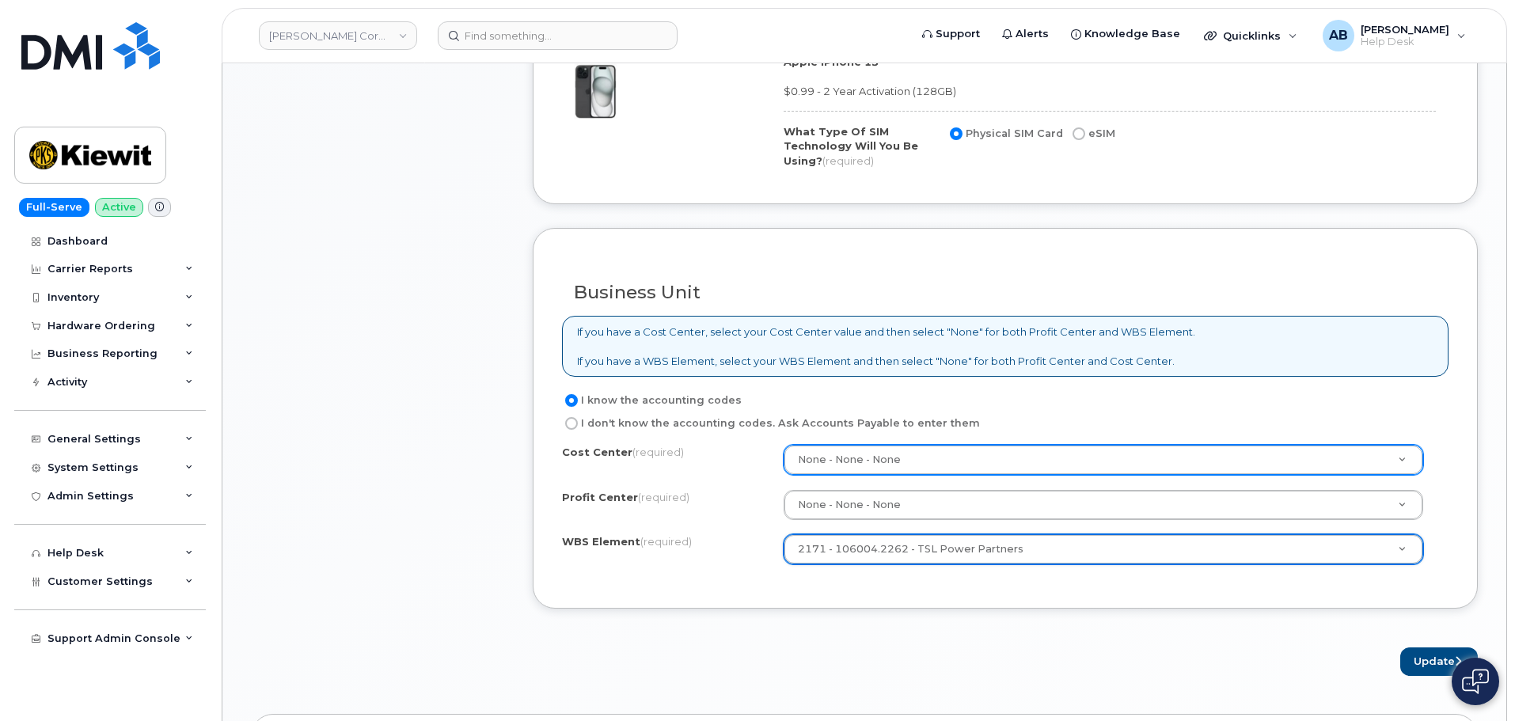
scroll to position [1230, 0]
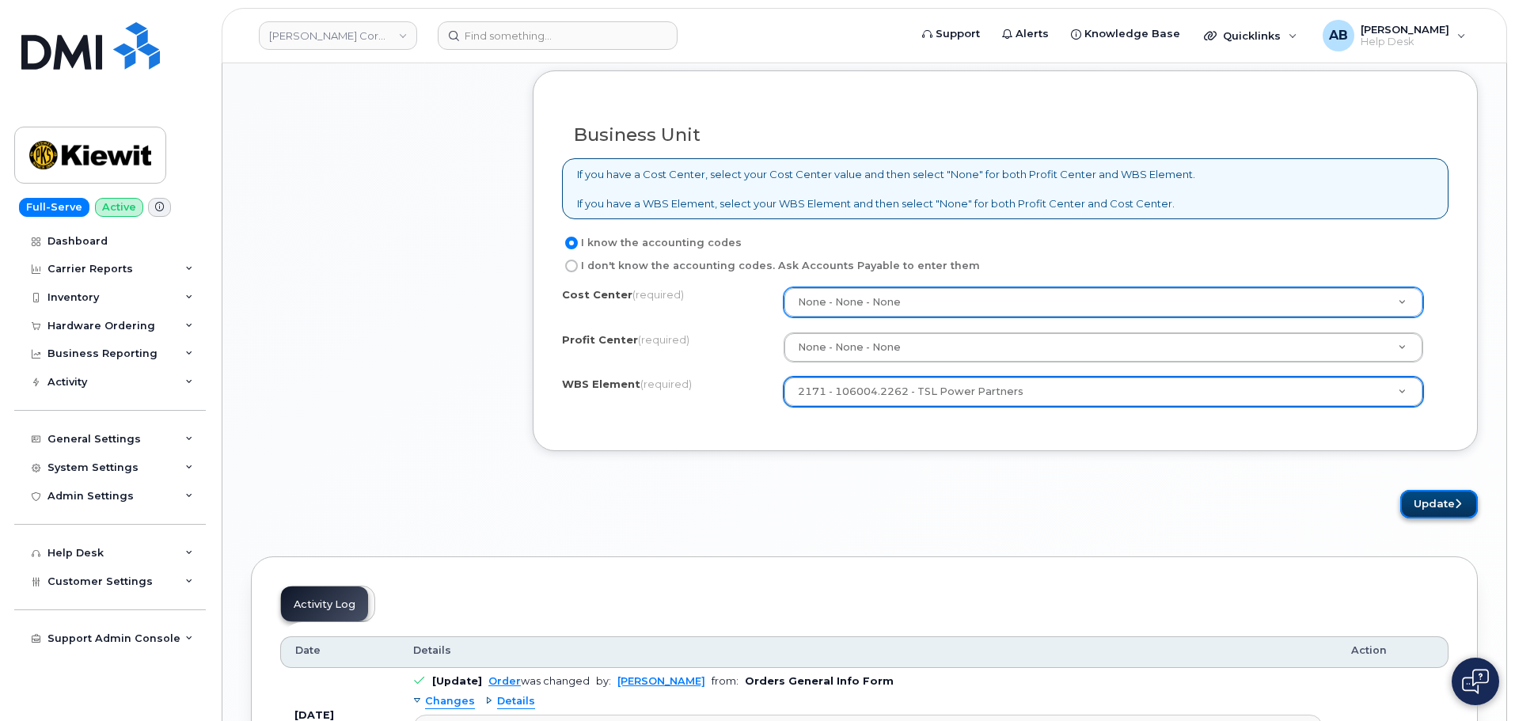
click at [1424, 504] on button "Update" at bounding box center [1439, 504] width 78 height 29
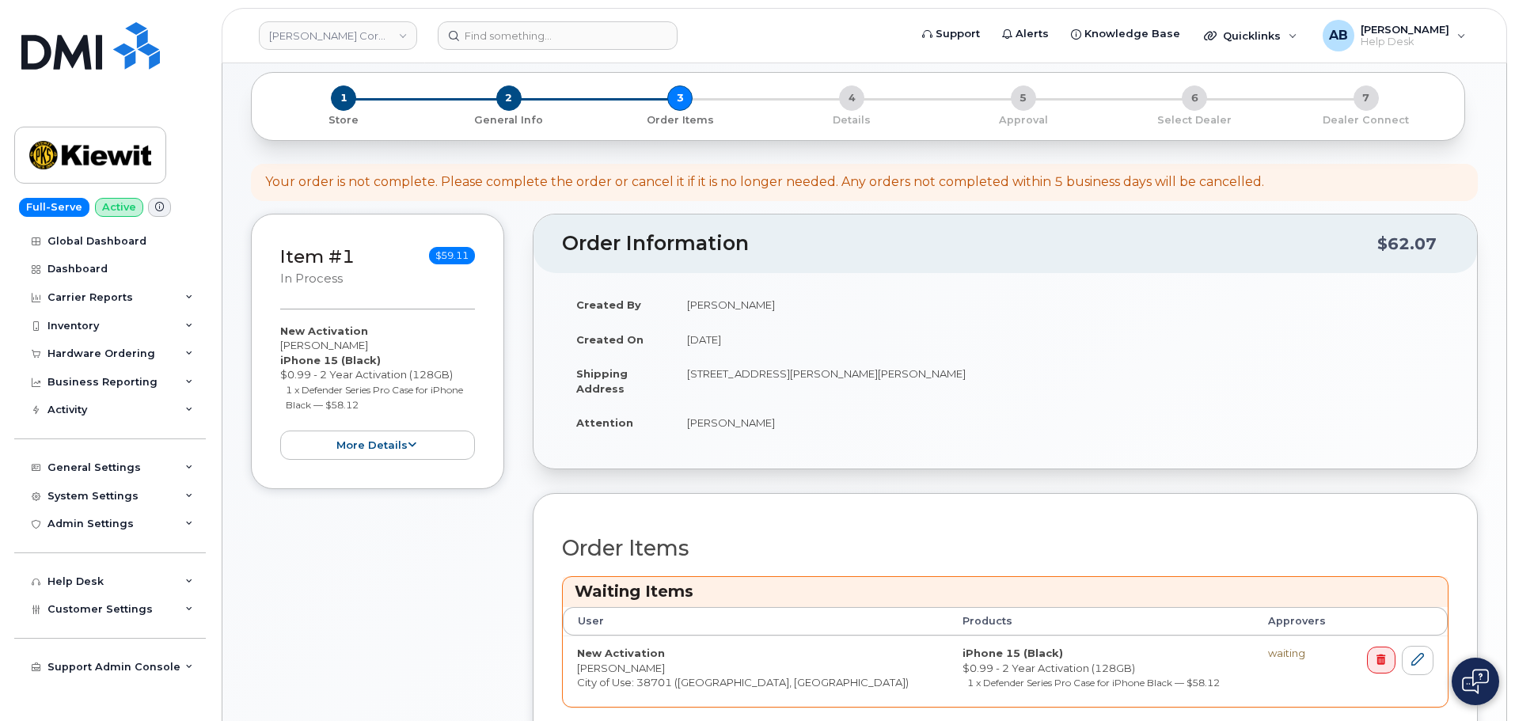
scroll to position [396, 0]
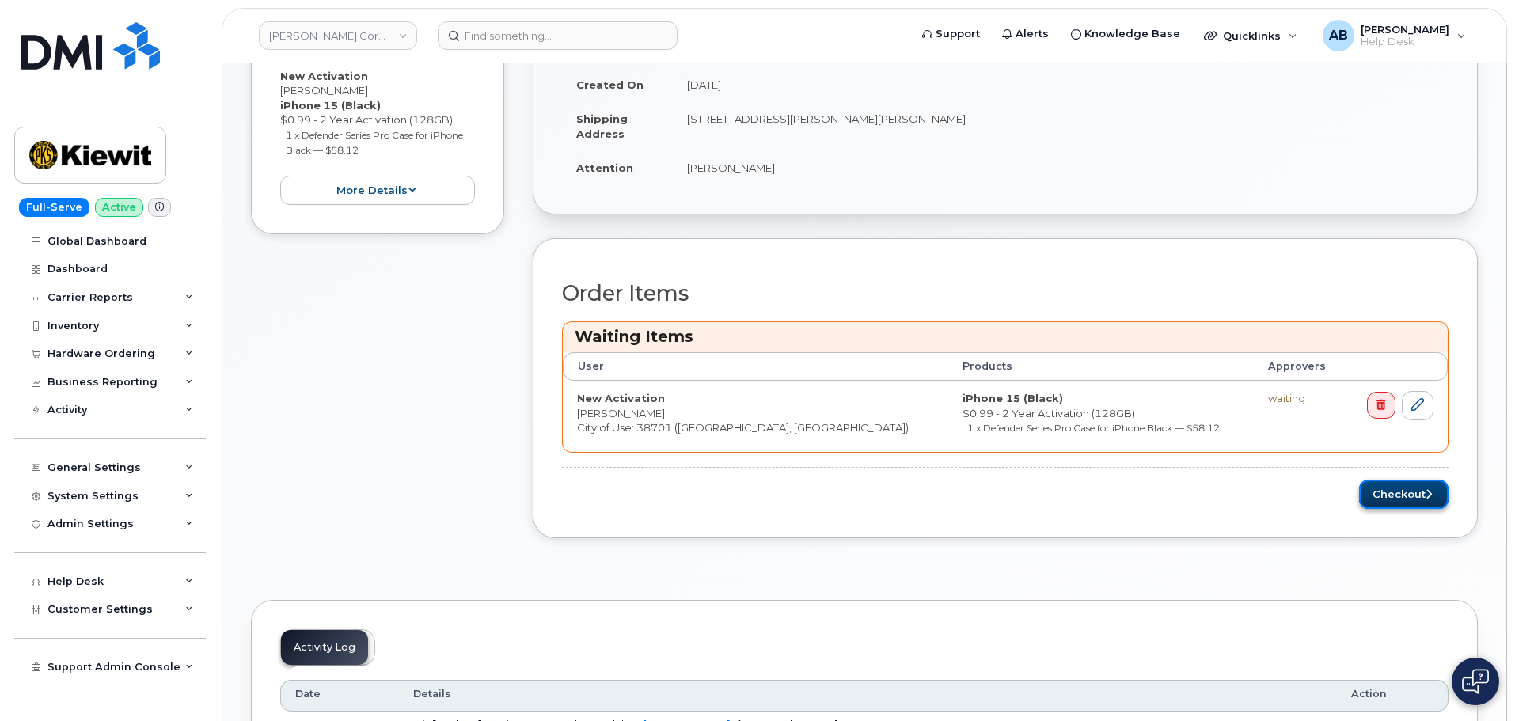
click at [1412, 486] on button "Checkout" at bounding box center [1403, 494] width 89 height 29
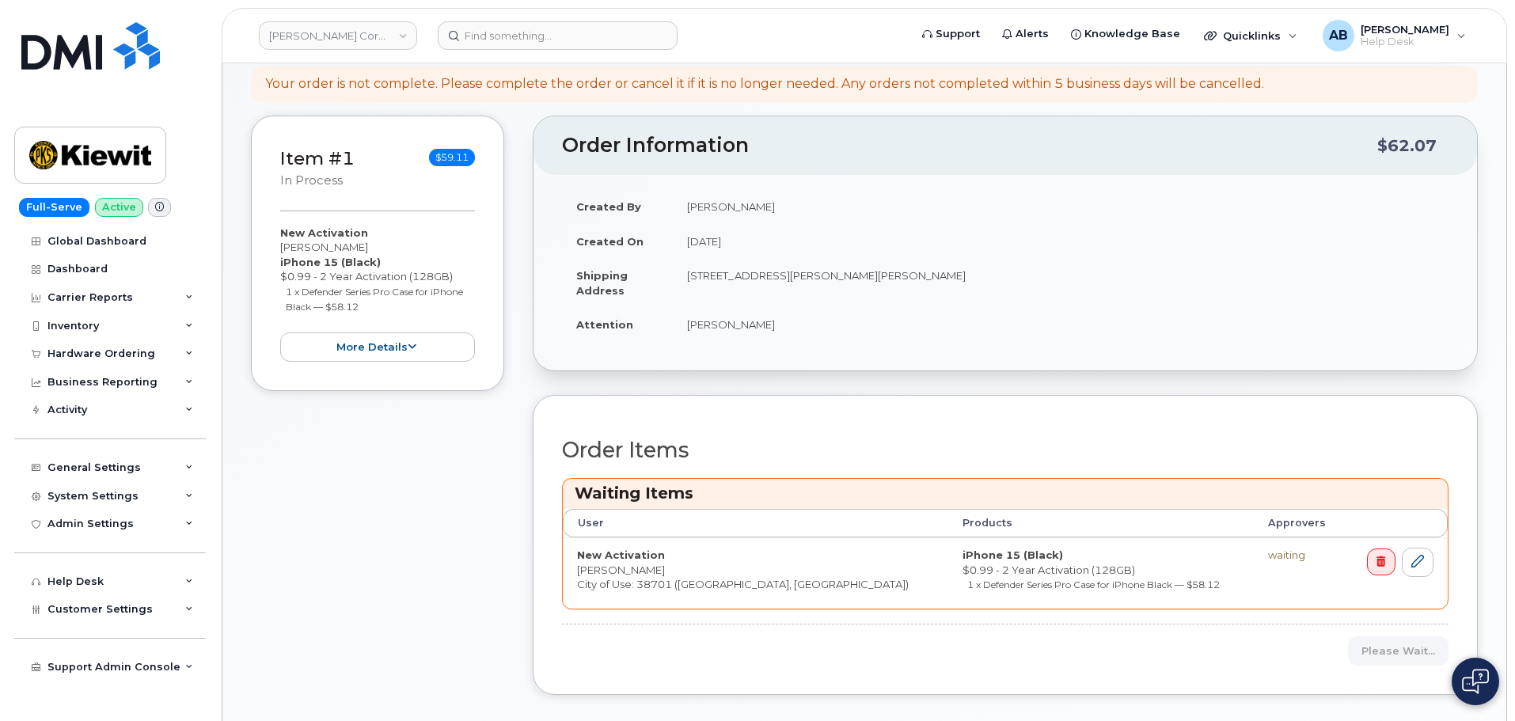
scroll to position [237, 0]
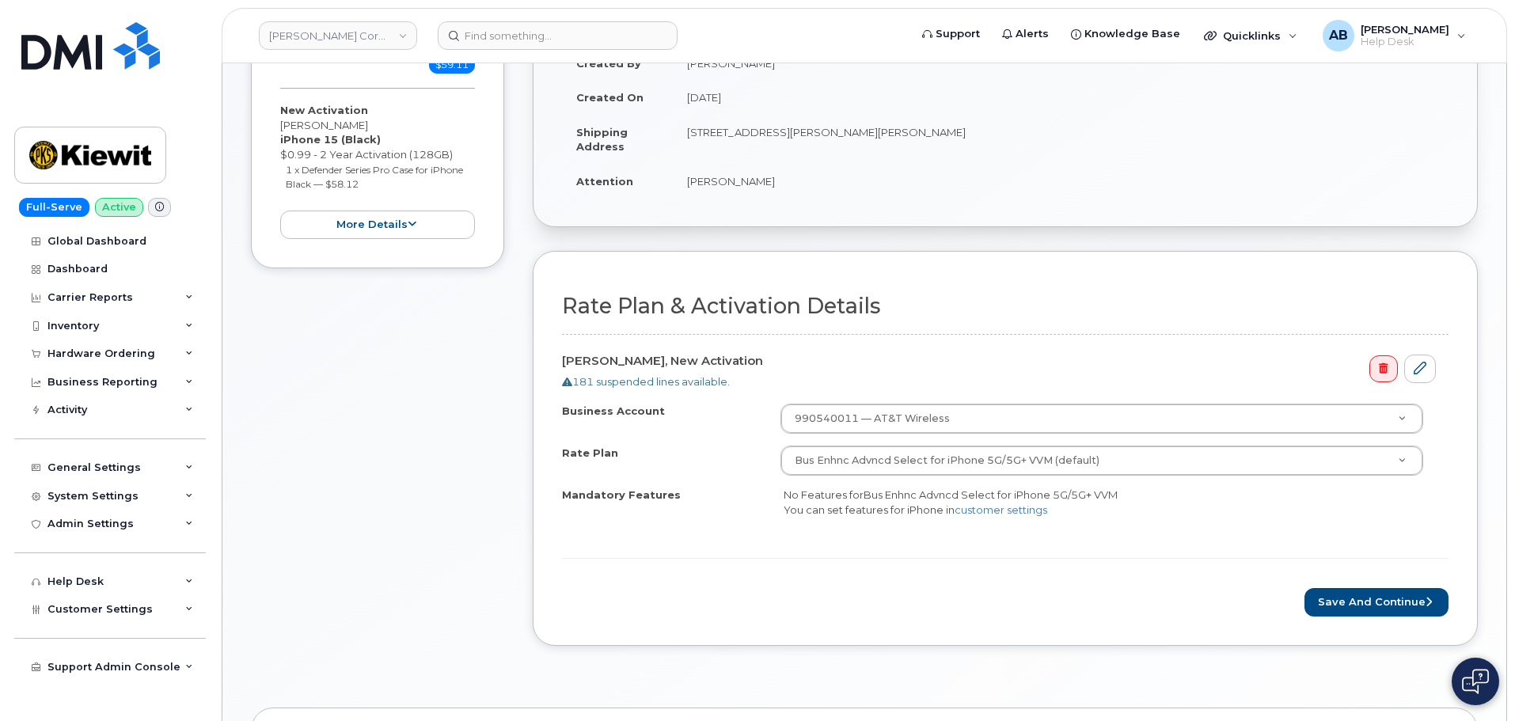
scroll to position [317, 0]
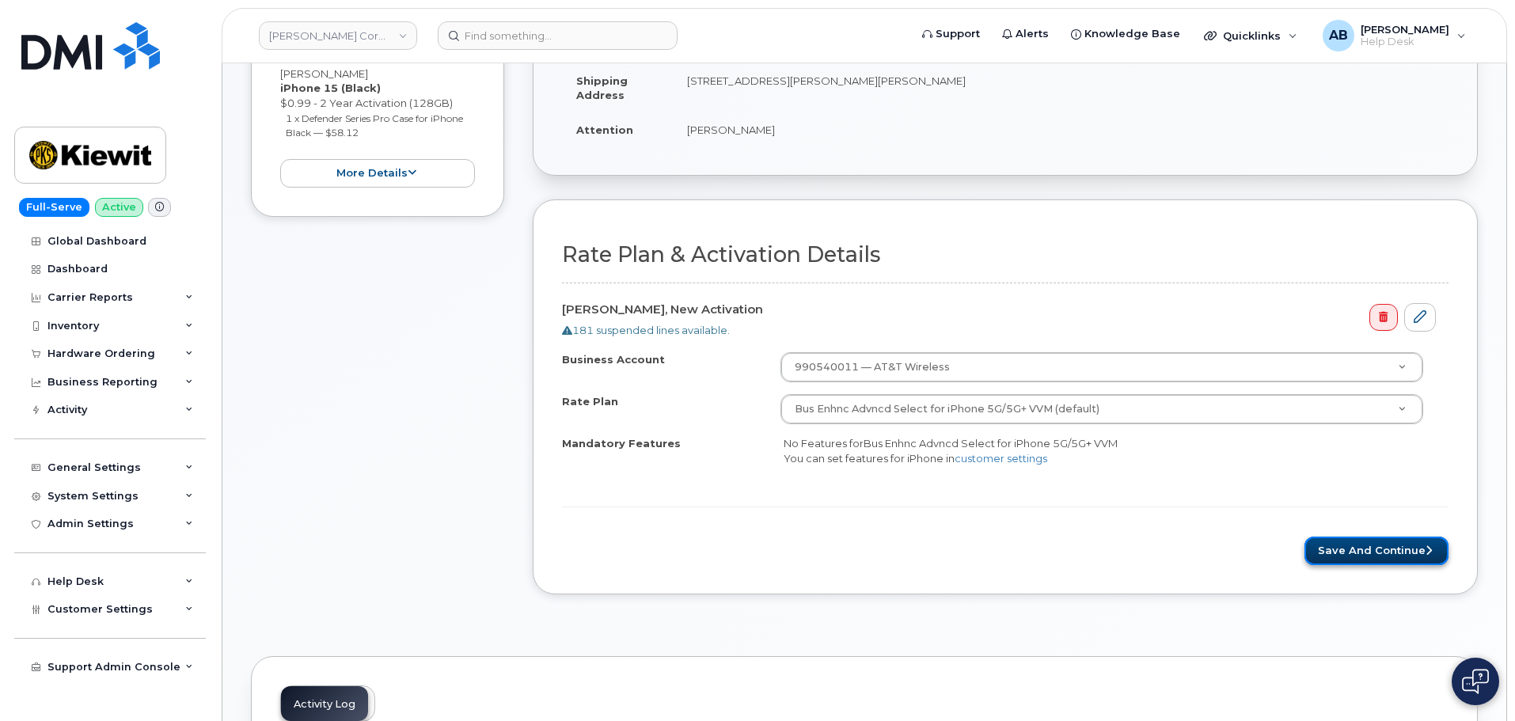
click at [1344, 552] on button "Save and Continue" at bounding box center [1376, 551] width 144 height 29
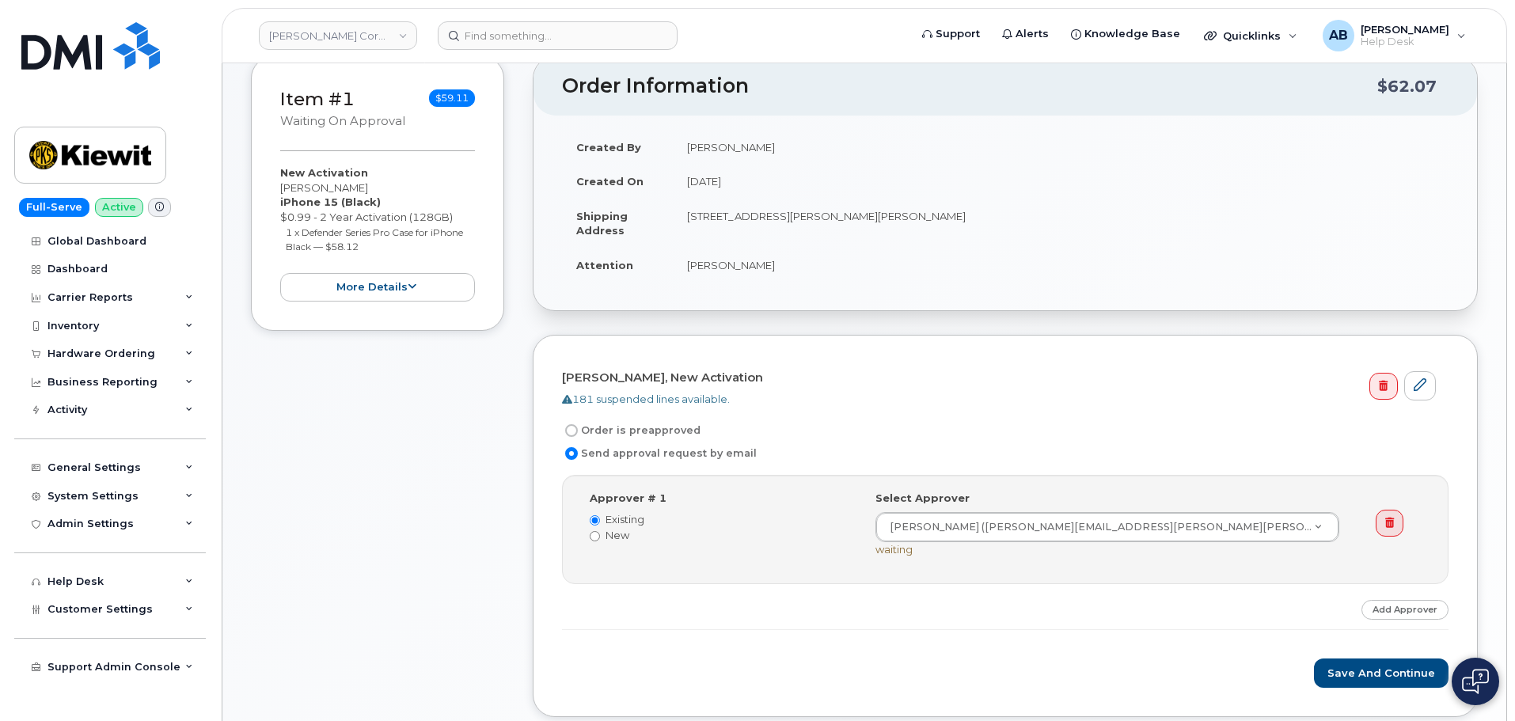
scroll to position [237, 0]
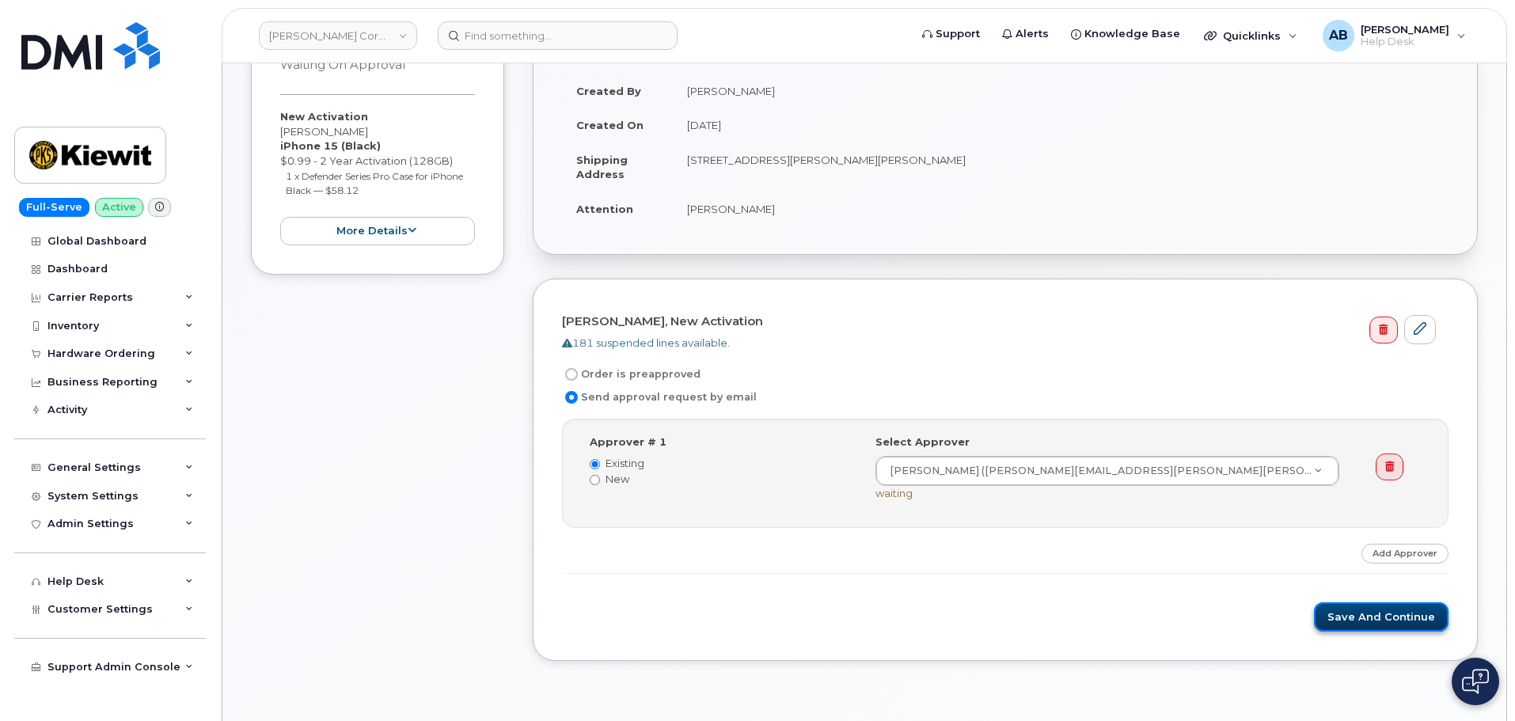
click at [1363, 611] on button "Save and Continue" at bounding box center [1381, 616] width 135 height 29
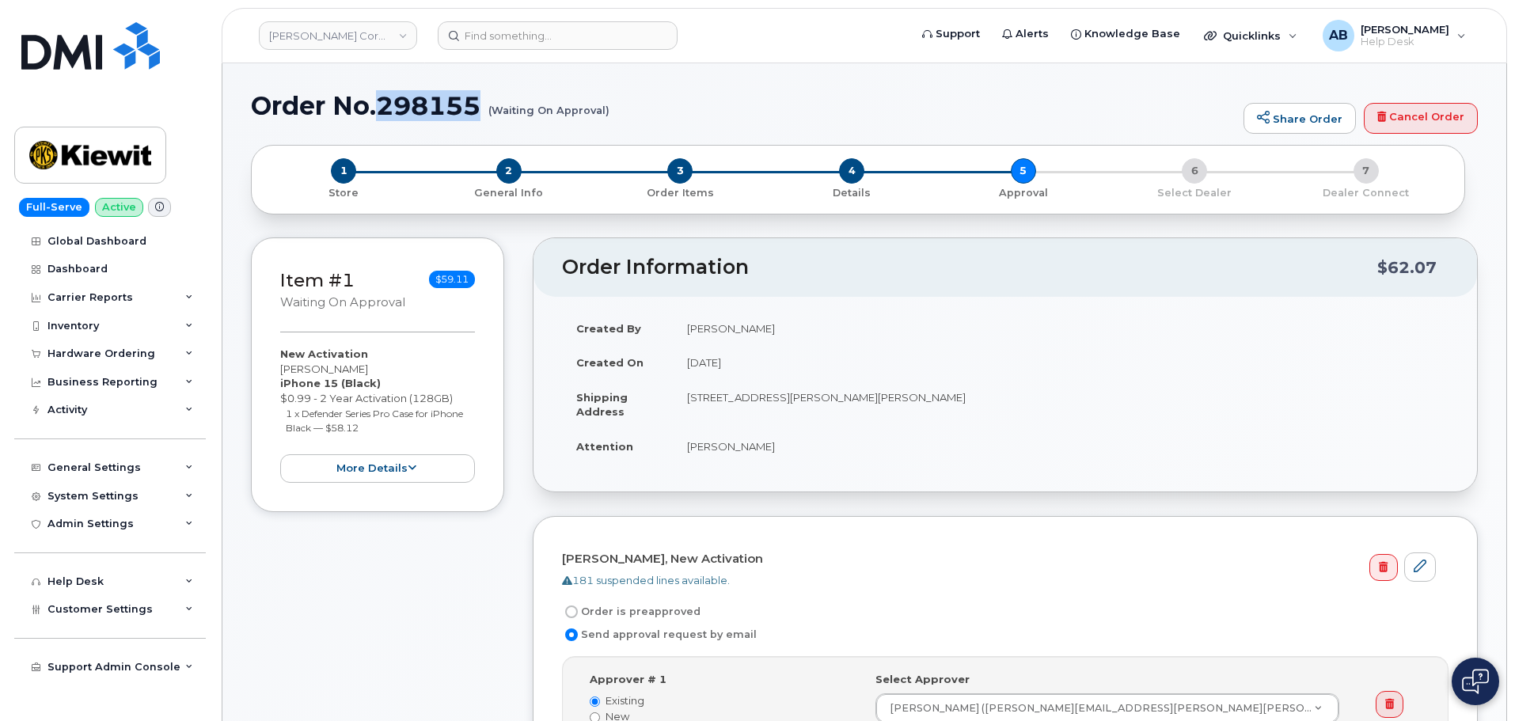
drag, startPoint x: 382, startPoint y: 108, endPoint x: 477, endPoint y: 110, distance: 95.0
click at [477, 110] on h1 "Order No.298155 (Waiting On Approval)" at bounding box center [743, 106] width 984 height 28
copy h1 "298155"
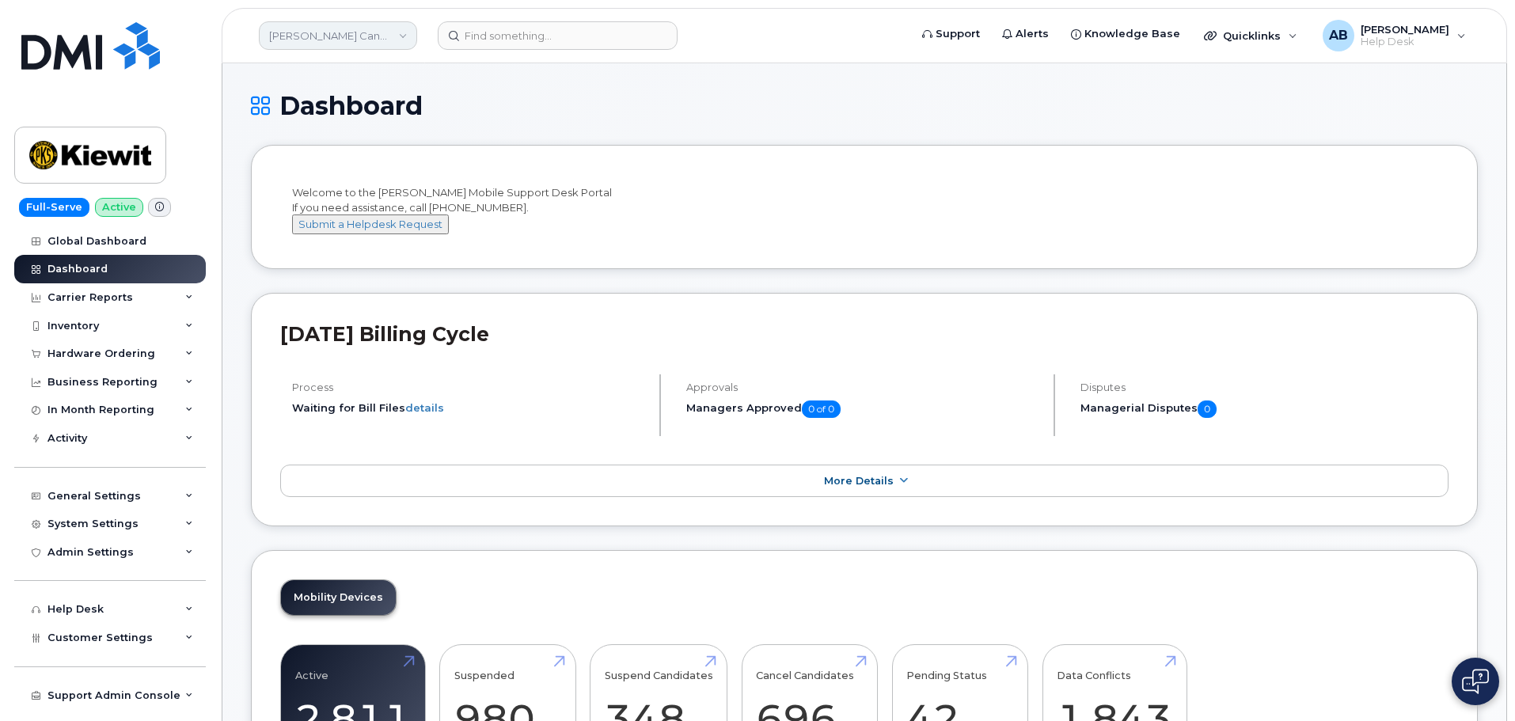
click at [376, 36] on link "Kiewit Canada Inc" at bounding box center [338, 35] width 158 height 28
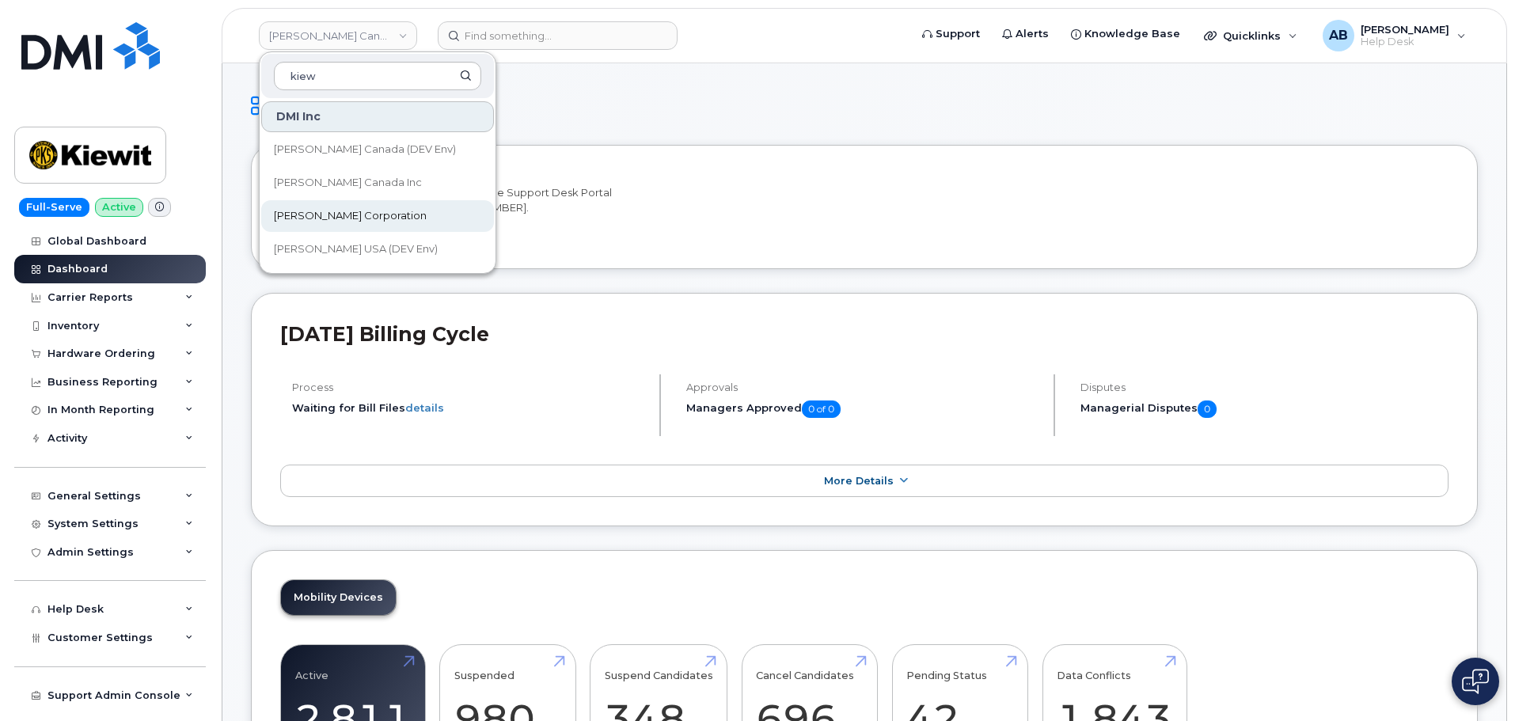
type input "kiew"
click at [367, 218] on span "[PERSON_NAME] Corporation" at bounding box center [350, 216] width 153 height 16
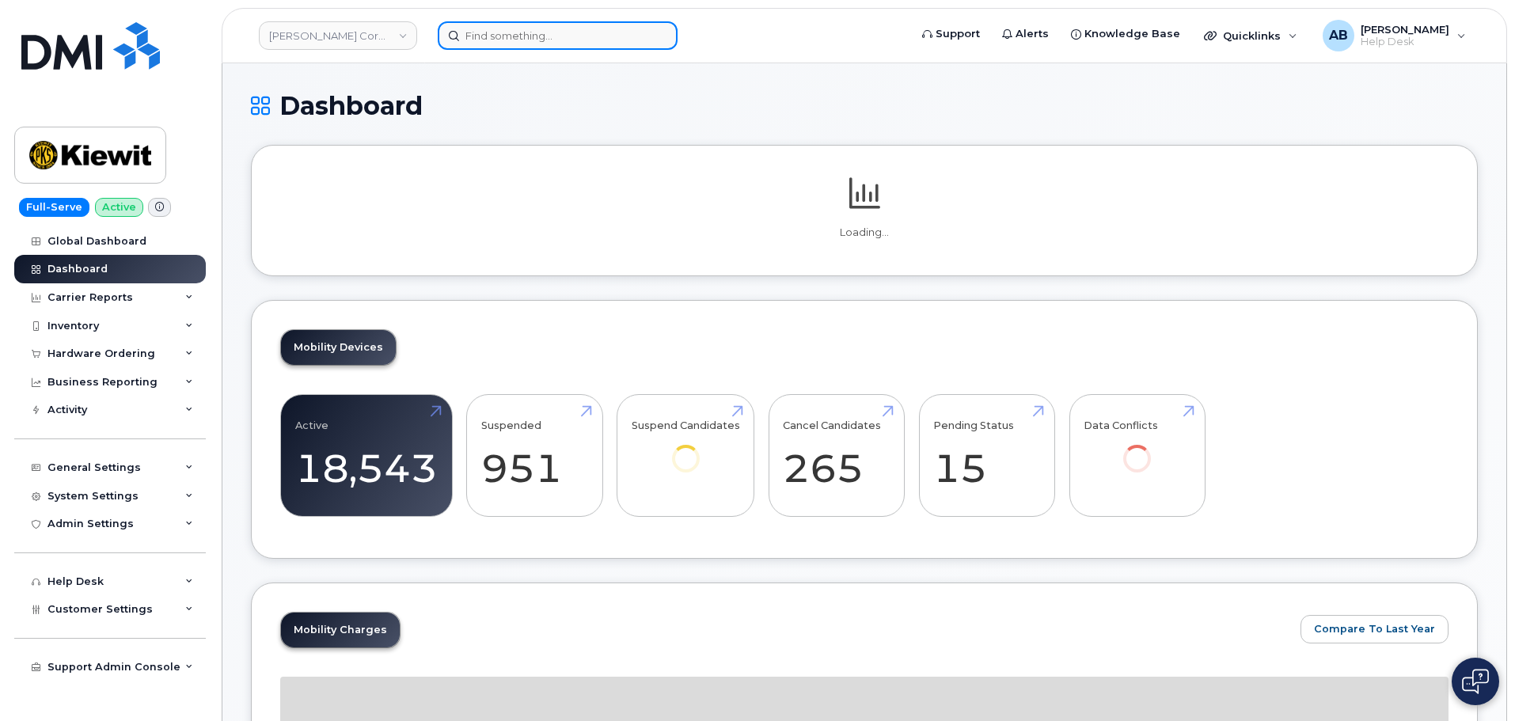
click at [506, 36] on input at bounding box center [558, 35] width 240 height 28
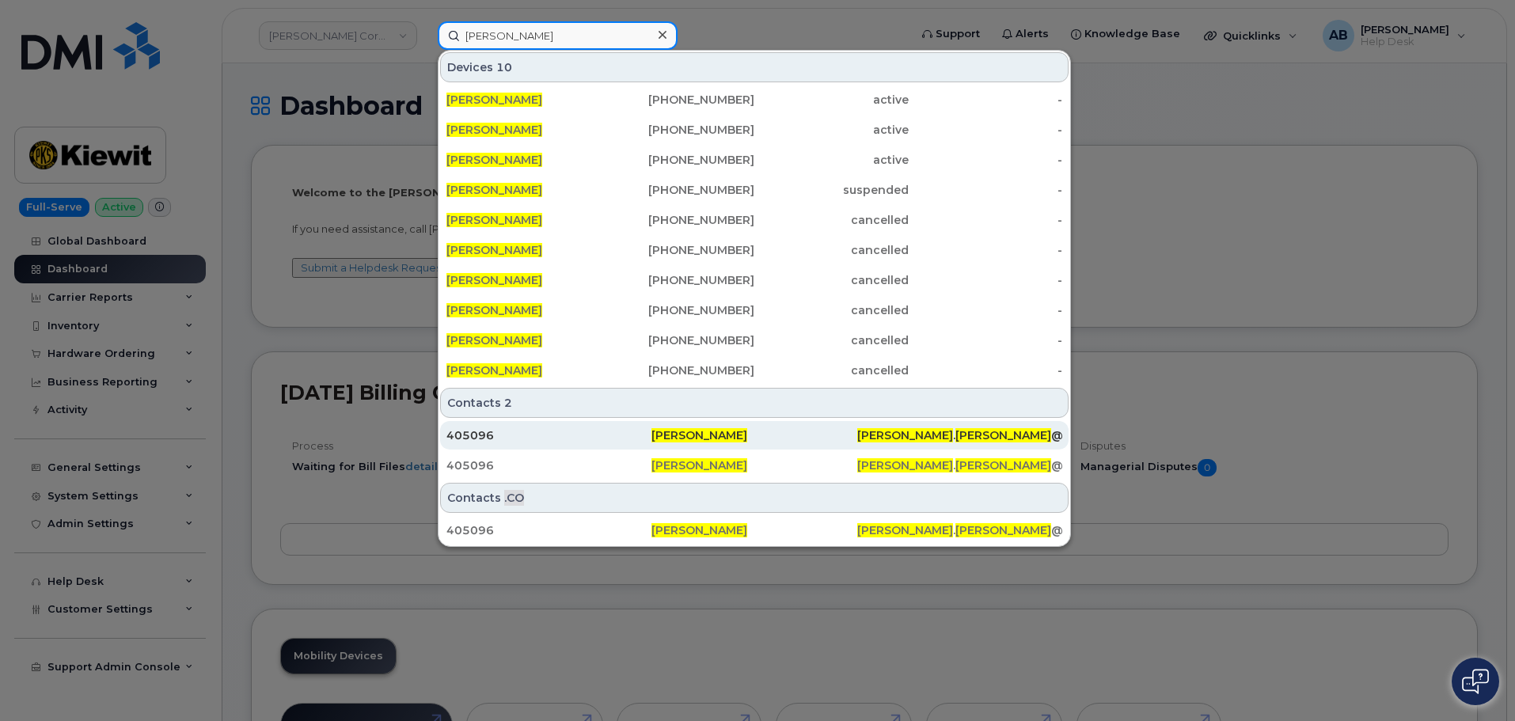
type input "Kevin reiter"
click at [633, 430] on div "405096" at bounding box center [548, 435] width 205 height 16
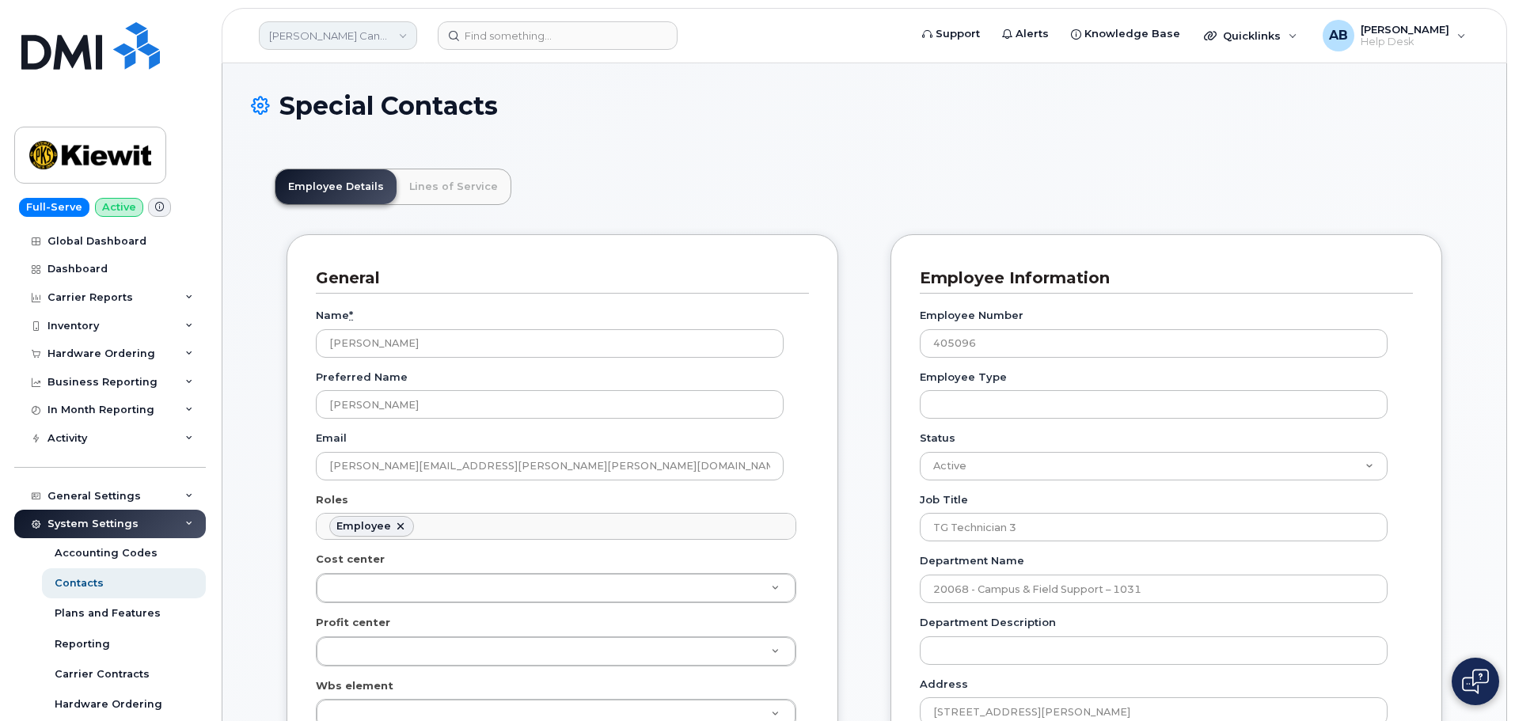
click at [397, 35] on link "[PERSON_NAME] Canada Inc" at bounding box center [338, 35] width 158 height 28
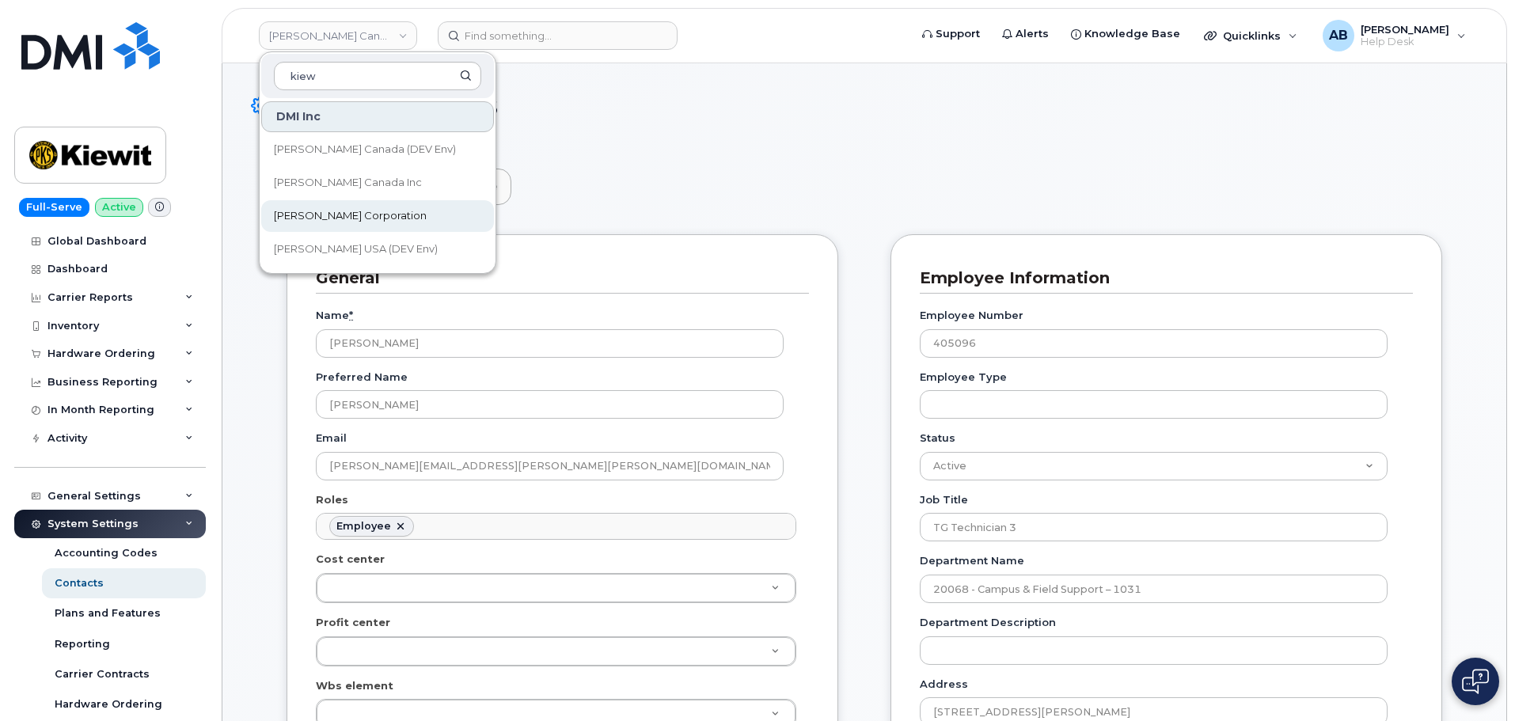
type input "kiew"
click at [315, 216] on span "[PERSON_NAME] Corporation" at bounding box center [350, 216] width 153 height 16
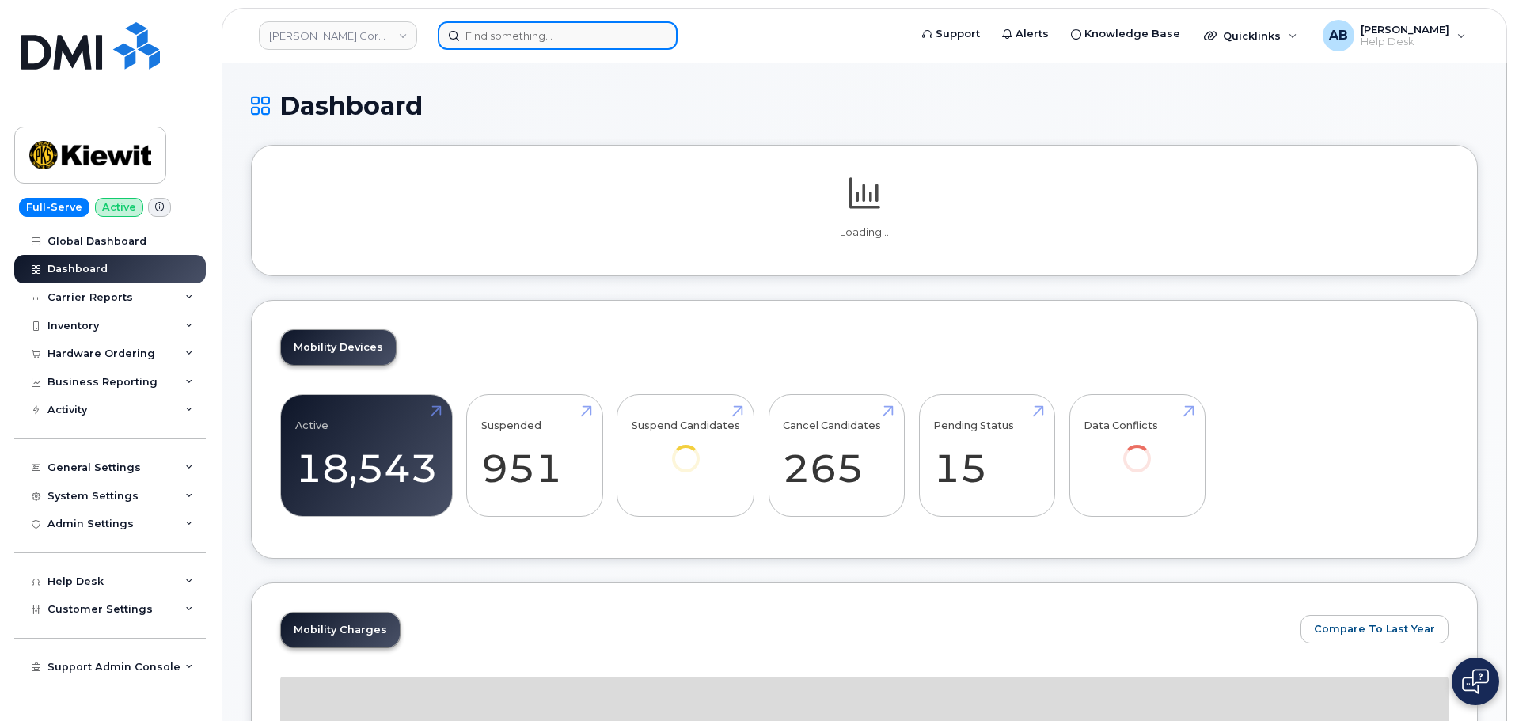
click at [529, 37] on input at bounding box center [558, 35] width 240 height 28
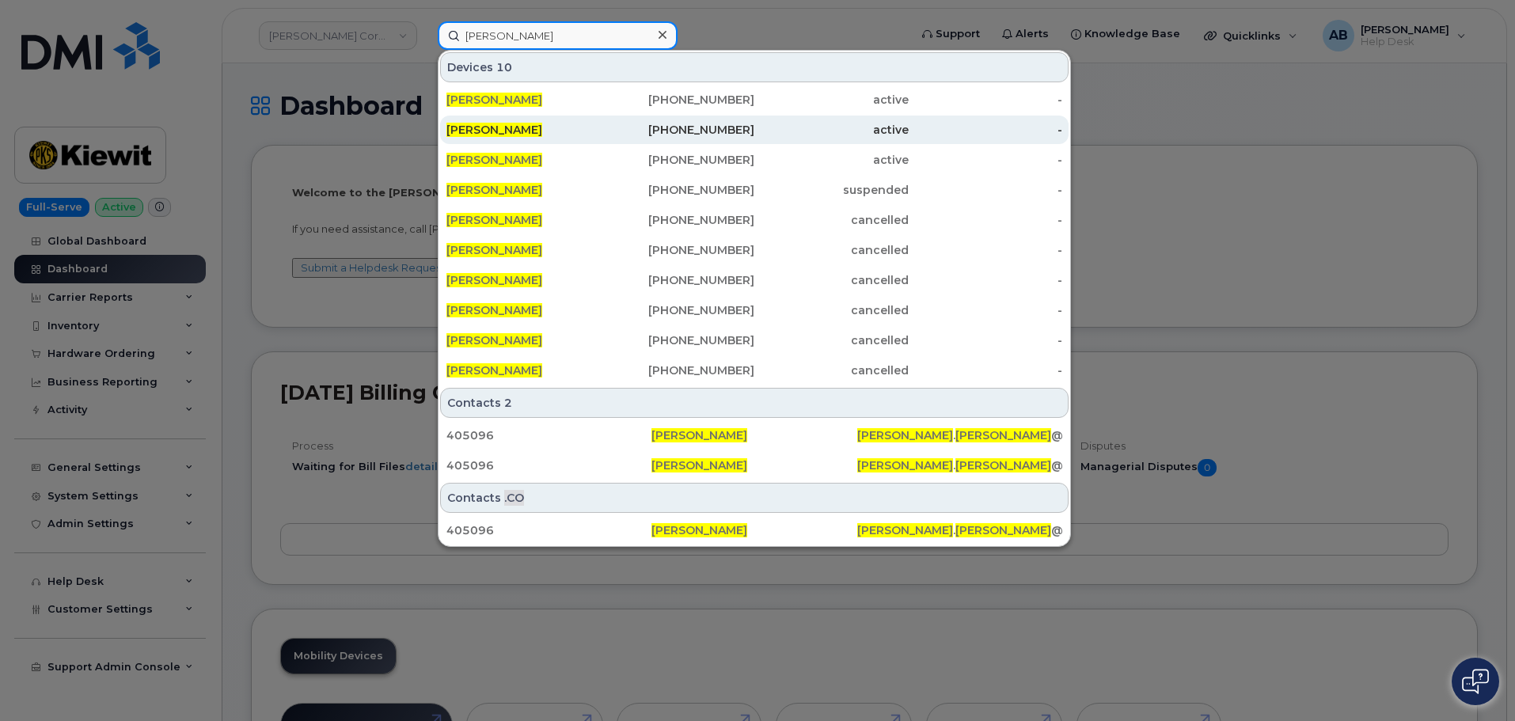
type input "kevin reiter"
click at [752, 131] on div "402-714-9355" at bounding box center [678, 130] width 154 height 16
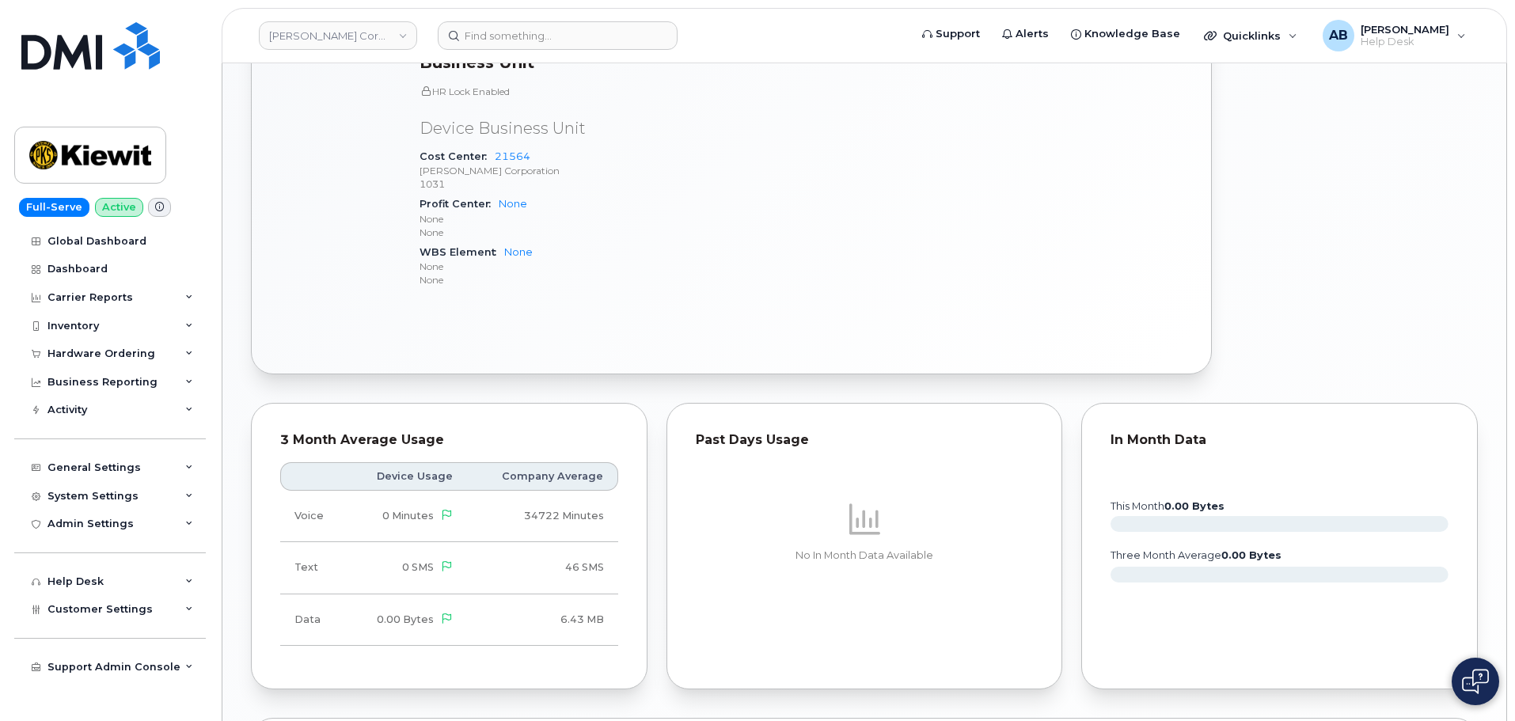
scroll to position [791, 0]
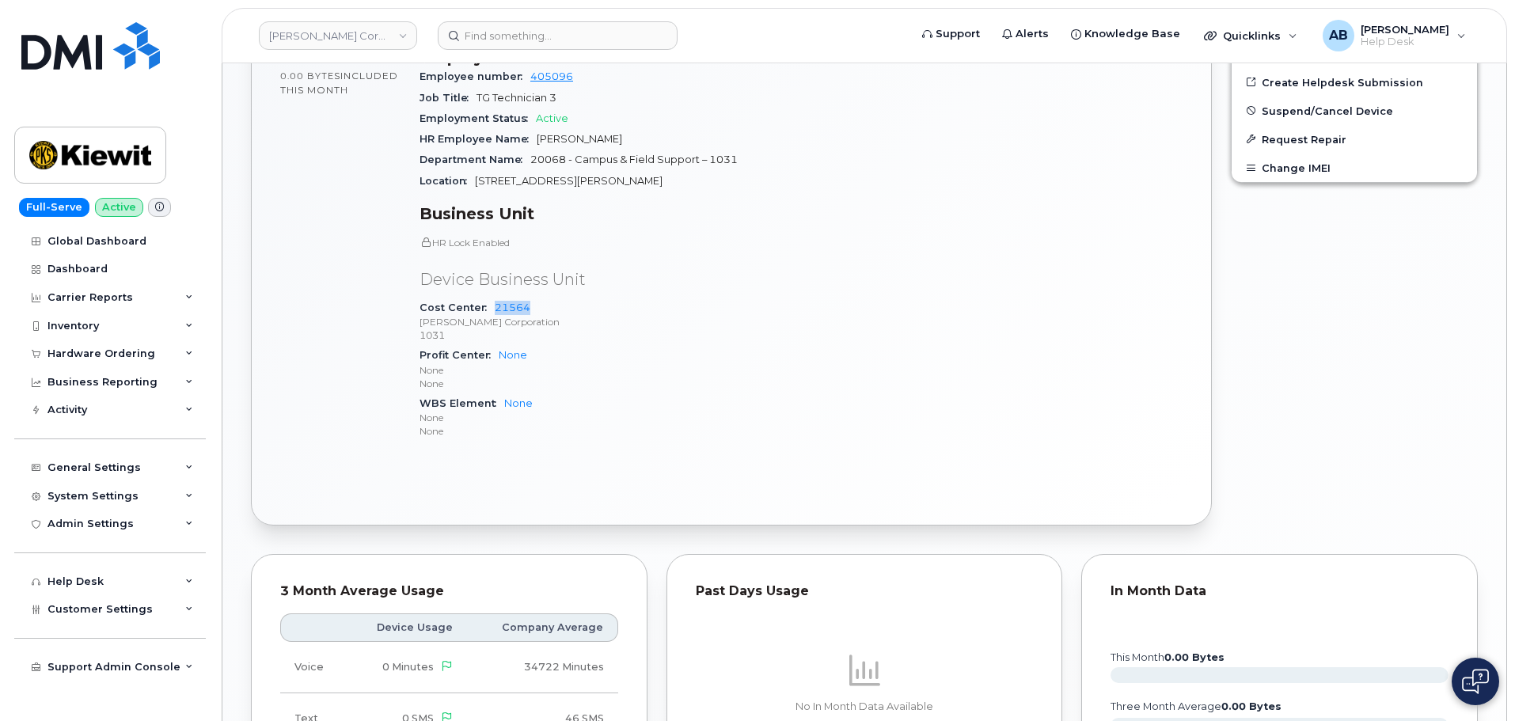
drag, startPoint x: 539, startPoint y: 290, endPoint x: 491, endPoint y: 288, distance: 48.3
click at [491, 298] on div "Cost Center 21564 [PERSON_NAME] Corporation 1031" at bounding box center [605, 322] width 372 height 48
copy link "21564"
click at [650, 268] on p "Device Business Unit" at bounding box center [605, 279] width 372 height 23
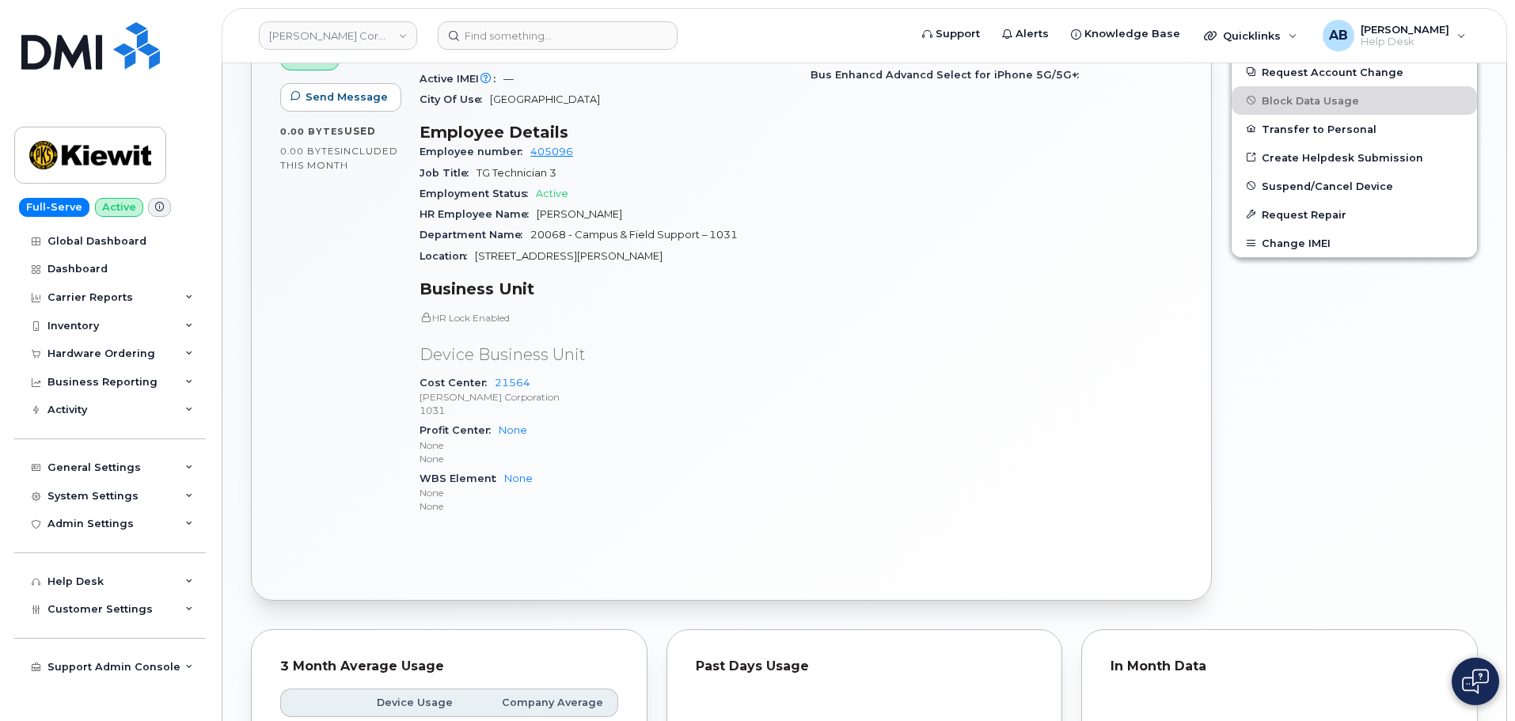
scroll to position [475, 0]
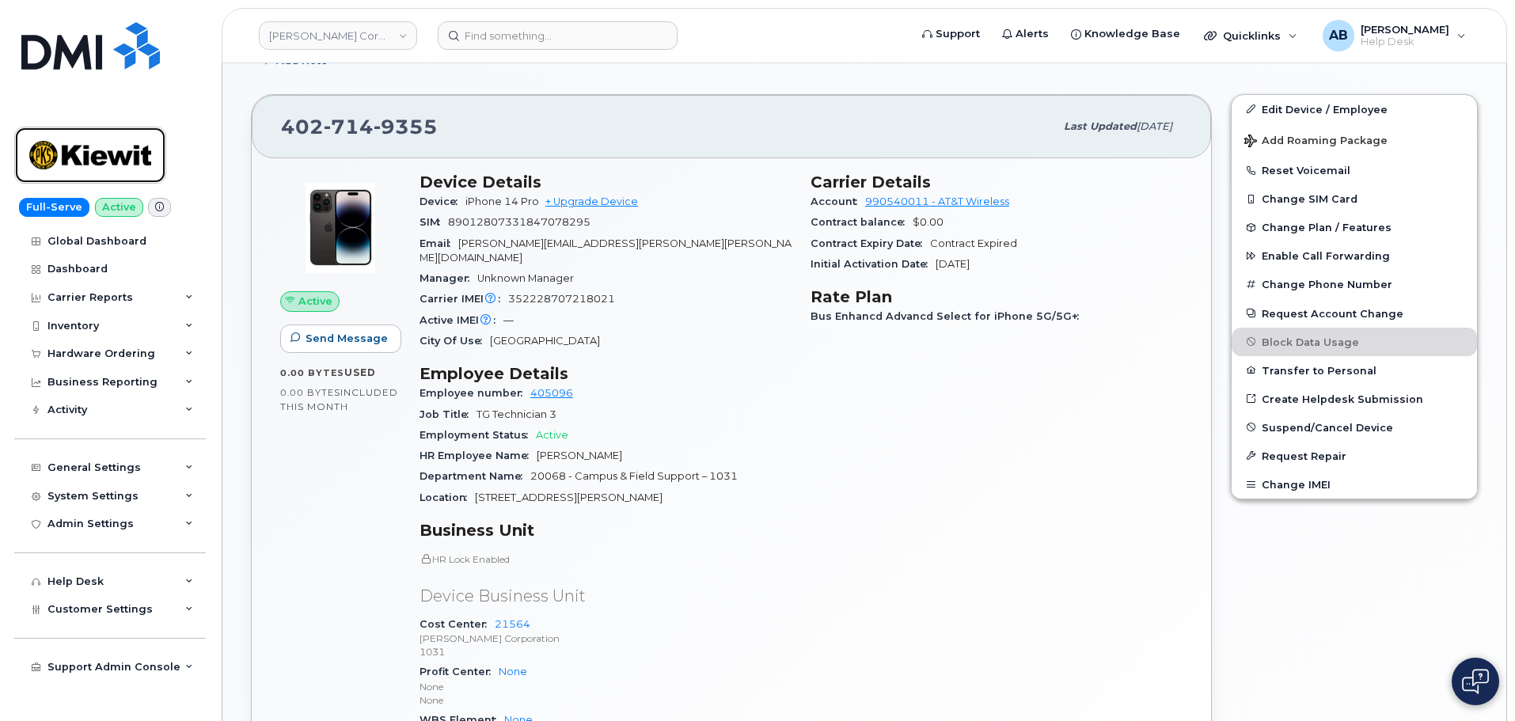
drag, startPoint x: 135, startPoint y: 166, endPoint x: 154, endPoint y: 152, distance: 23.1
click at [135, 166] on img at bounding box center [90, 155] width 122 height 46
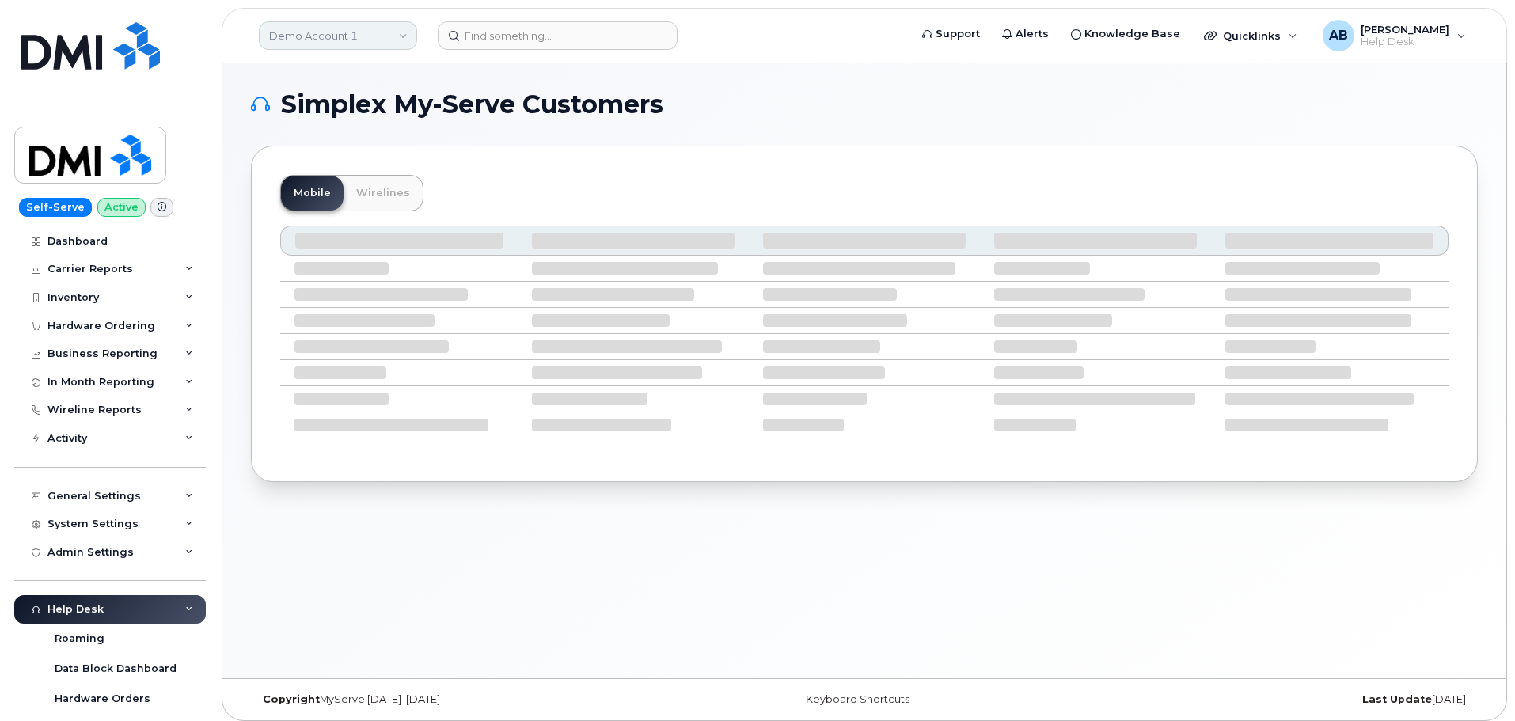
click at [389, 39] on link "Demo Account 1" at bounding box center [338, 35] width 158 height 28
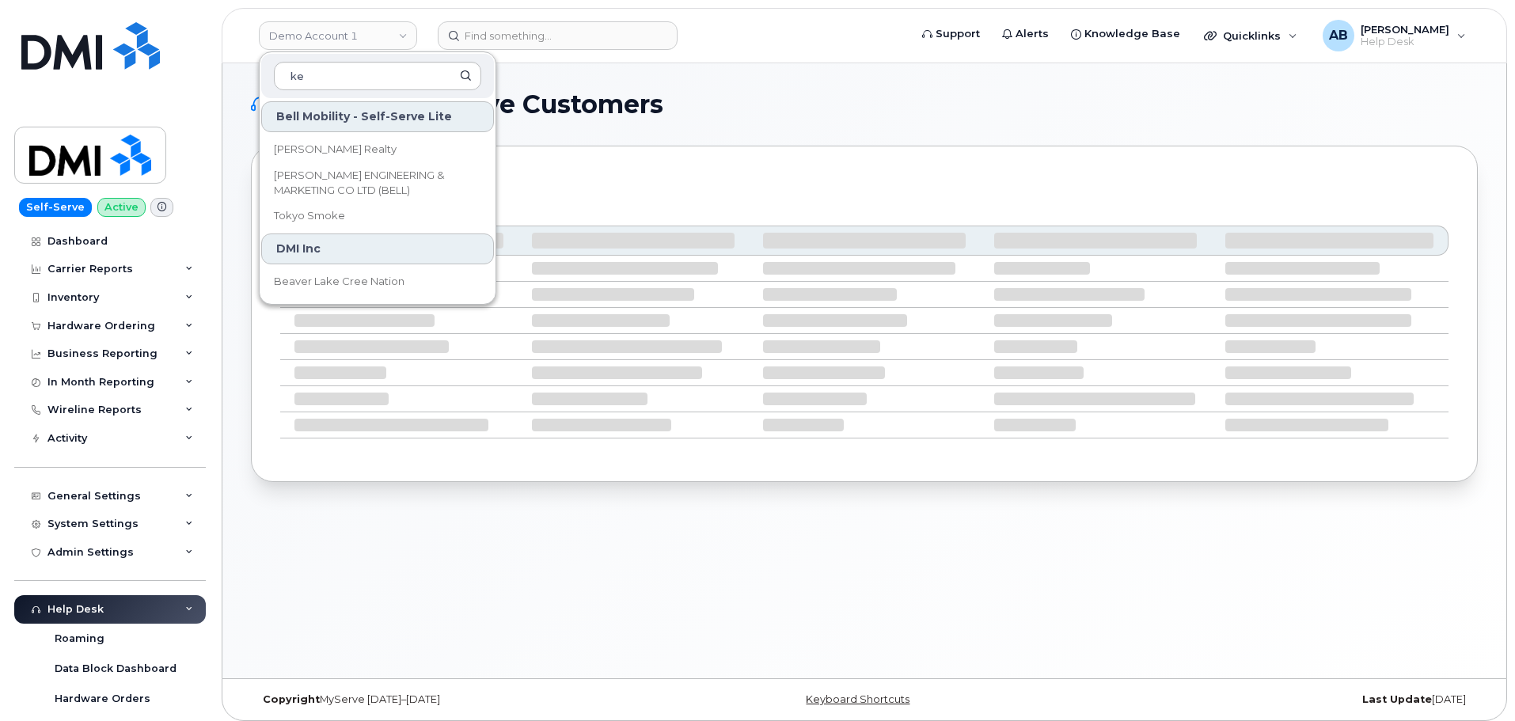
type input "k"
click at [116, 476] on div "General Settings My Account Locations Managers & Employees Delegations Usage Al…" at bounding box center [111, 482] width 195 height 58
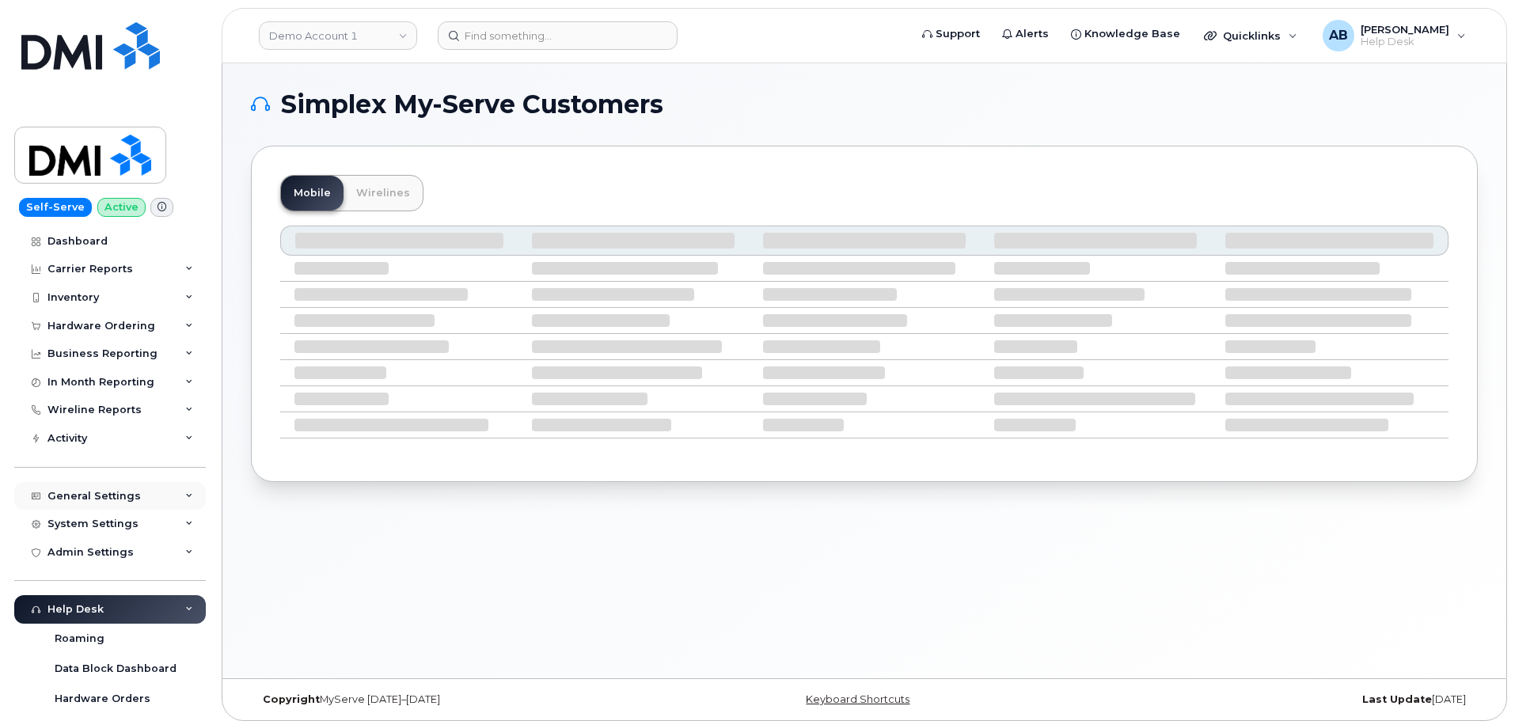
click at [114, 505] on div "General Settings" at bounding box center [109, 496] width 191 height 28
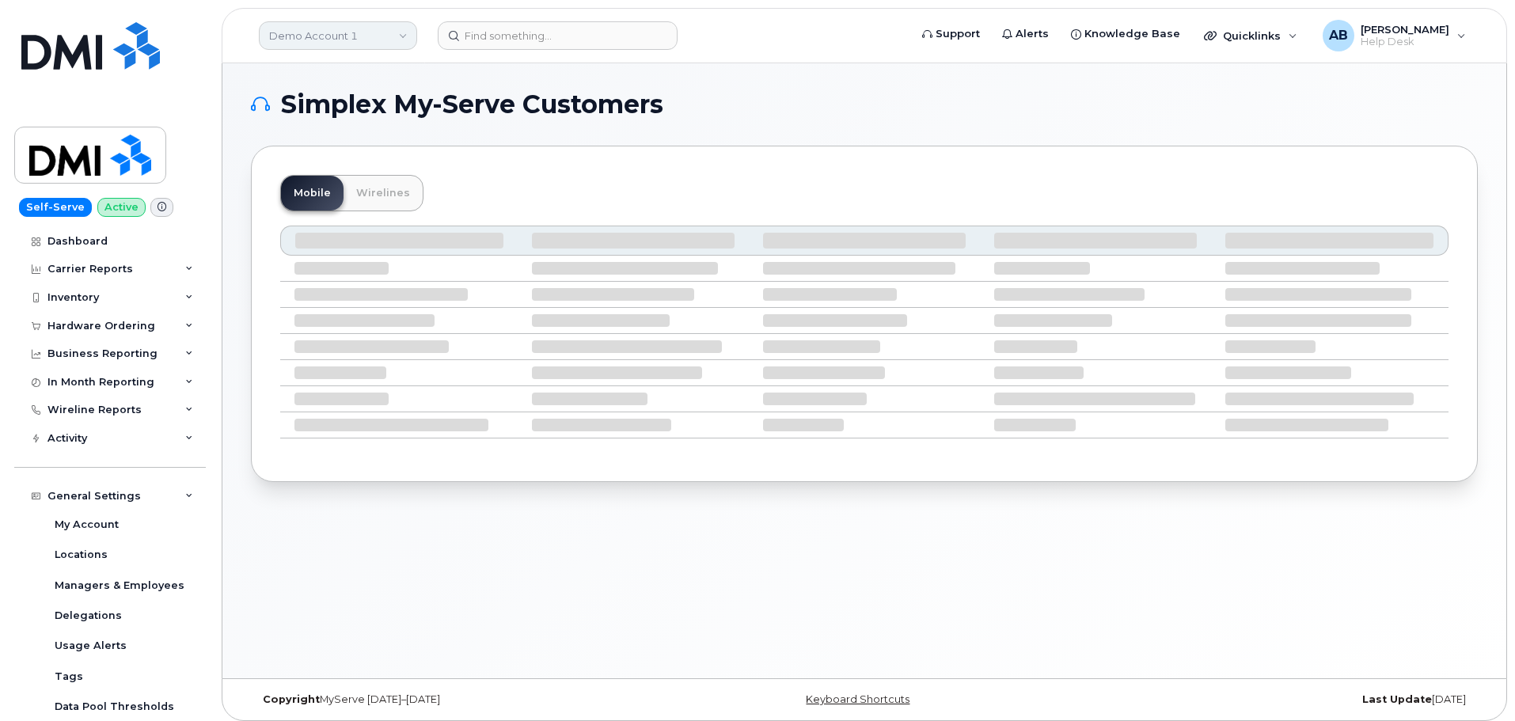
click at [394, 36] on link "Demo Account 1" at bounding box center [338, 35] width 158 height 28
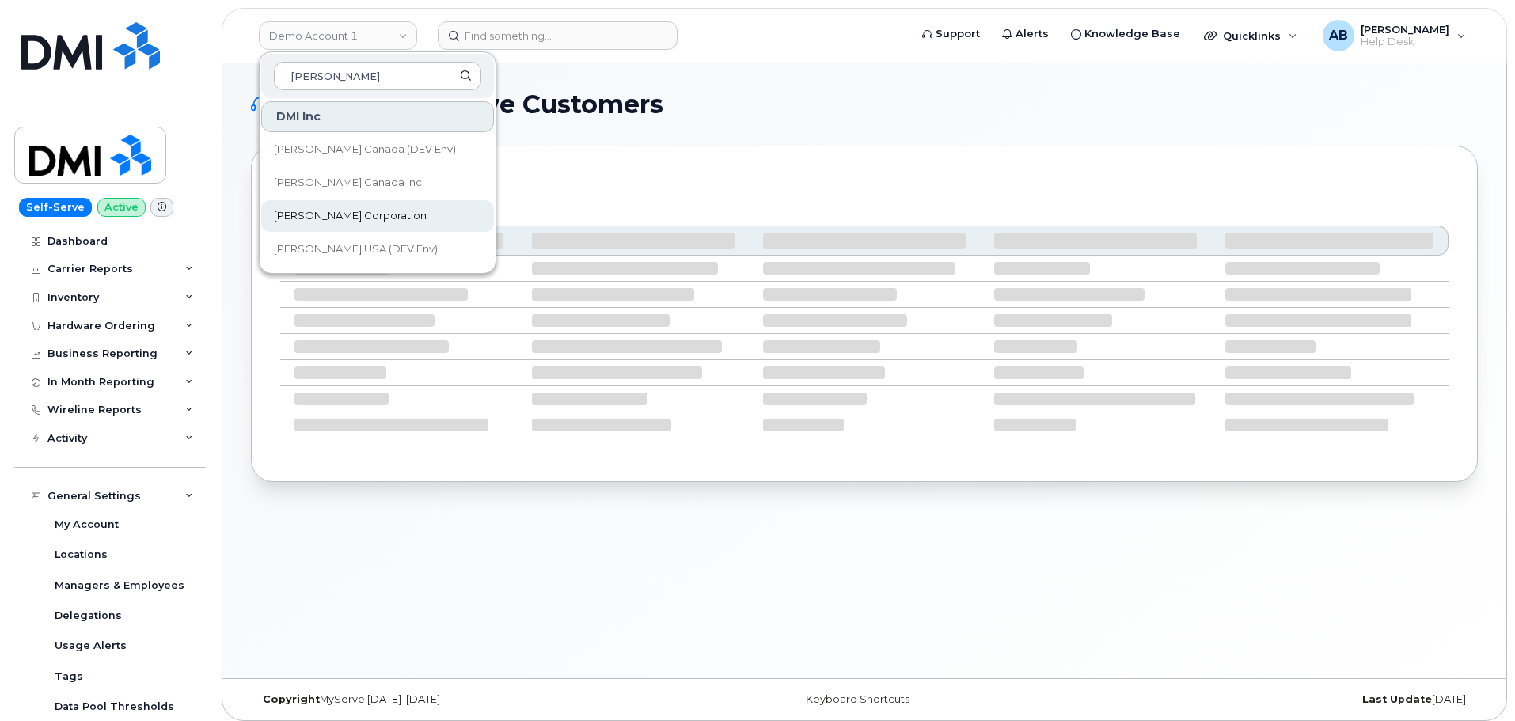
type input "kiewit"
click at [325, 203] on link "[PERSON_NAME] Corporation" at bounding box center [377, 216] width 233 height 32
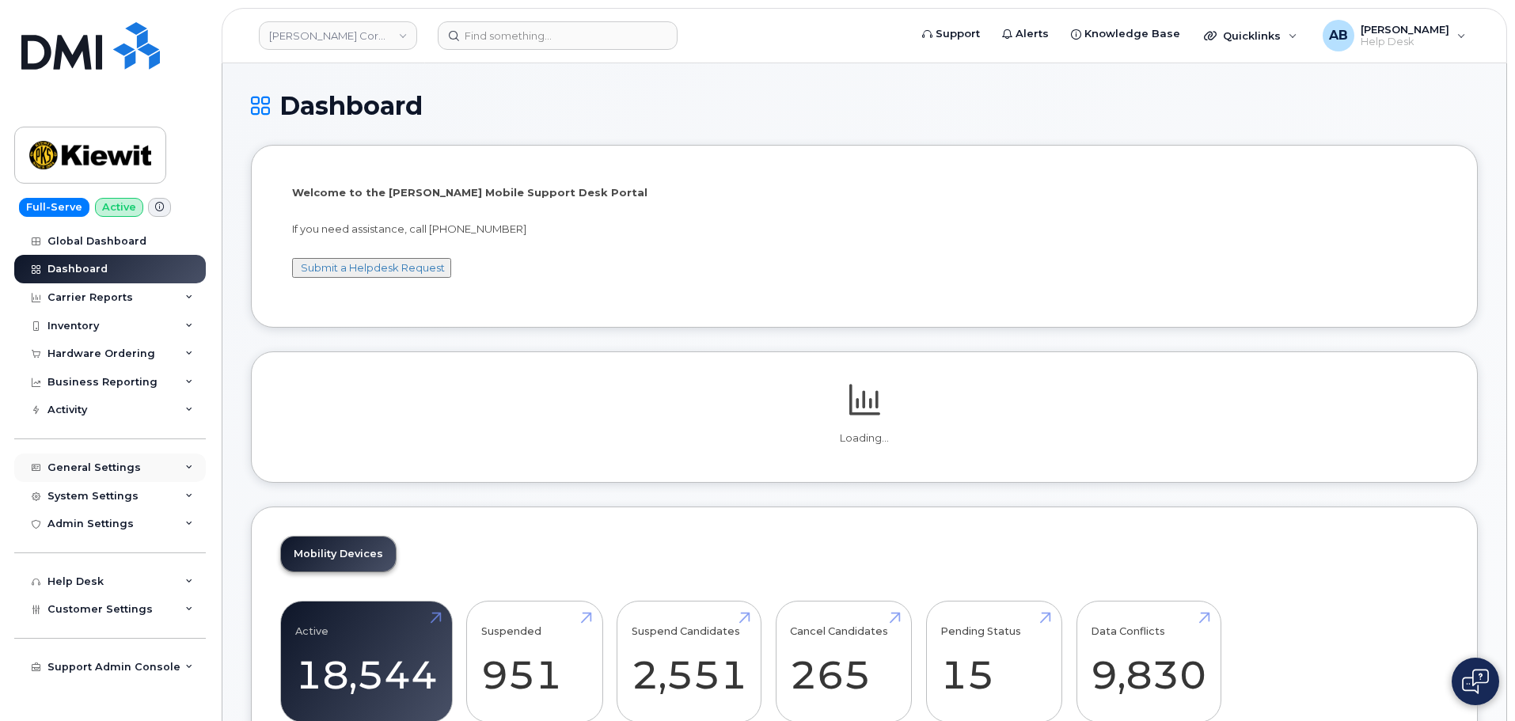
click at [113, 461] on div "General Settings" at bounding box center [93, 467] width 93 height 13
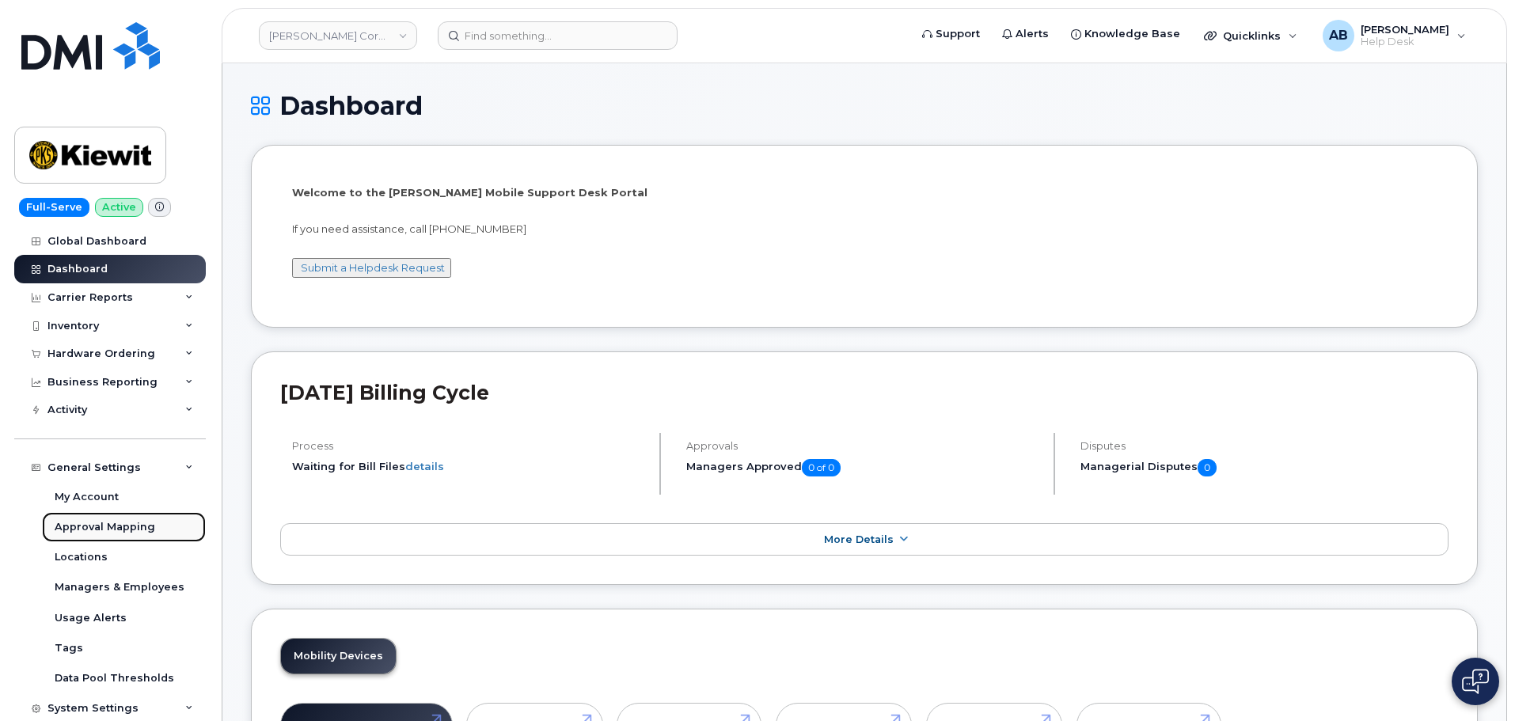
click at [86, 515] on link "Approval Mapping" at bounding box center [124, 527] width 164 height 30
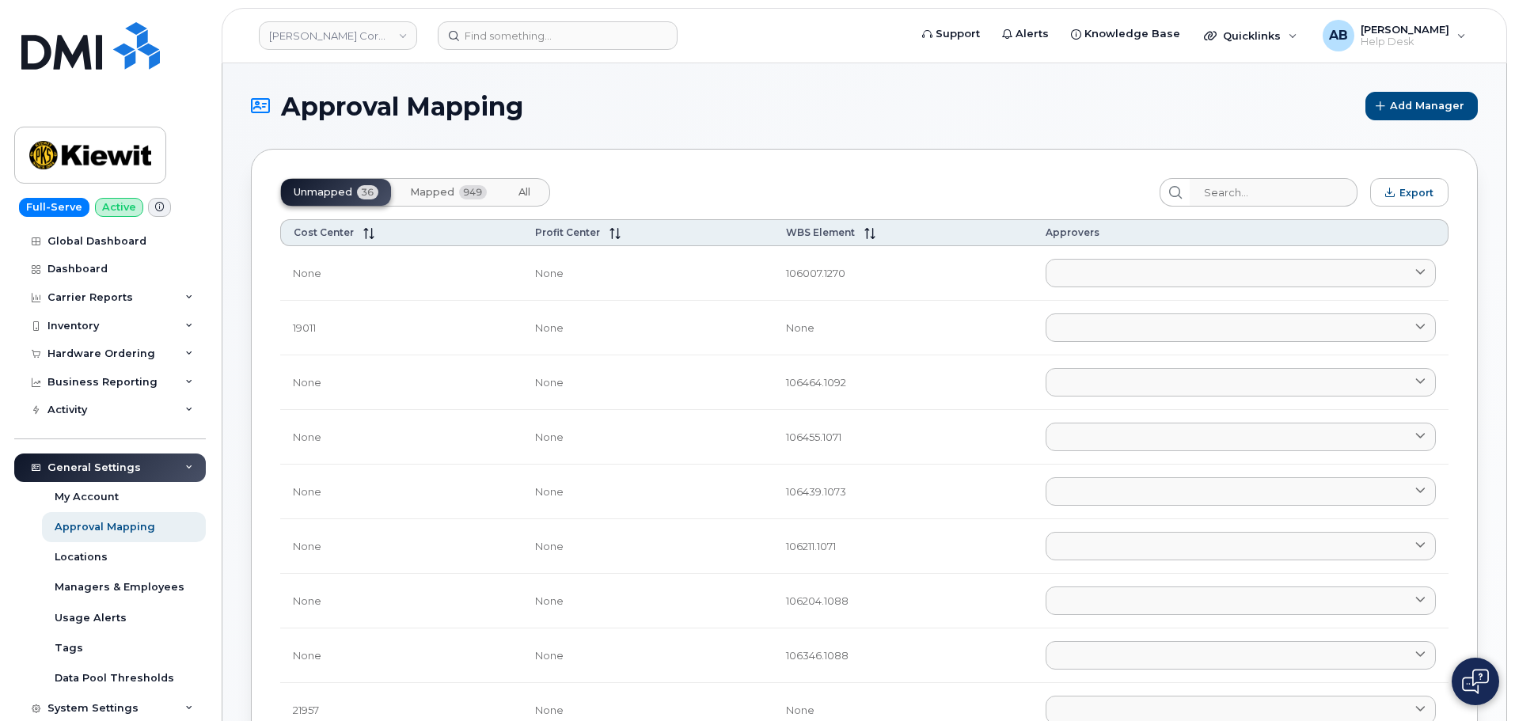
click at [449, 193] on span "Mapped" at bounding box center [432, 192] width 44 height 13
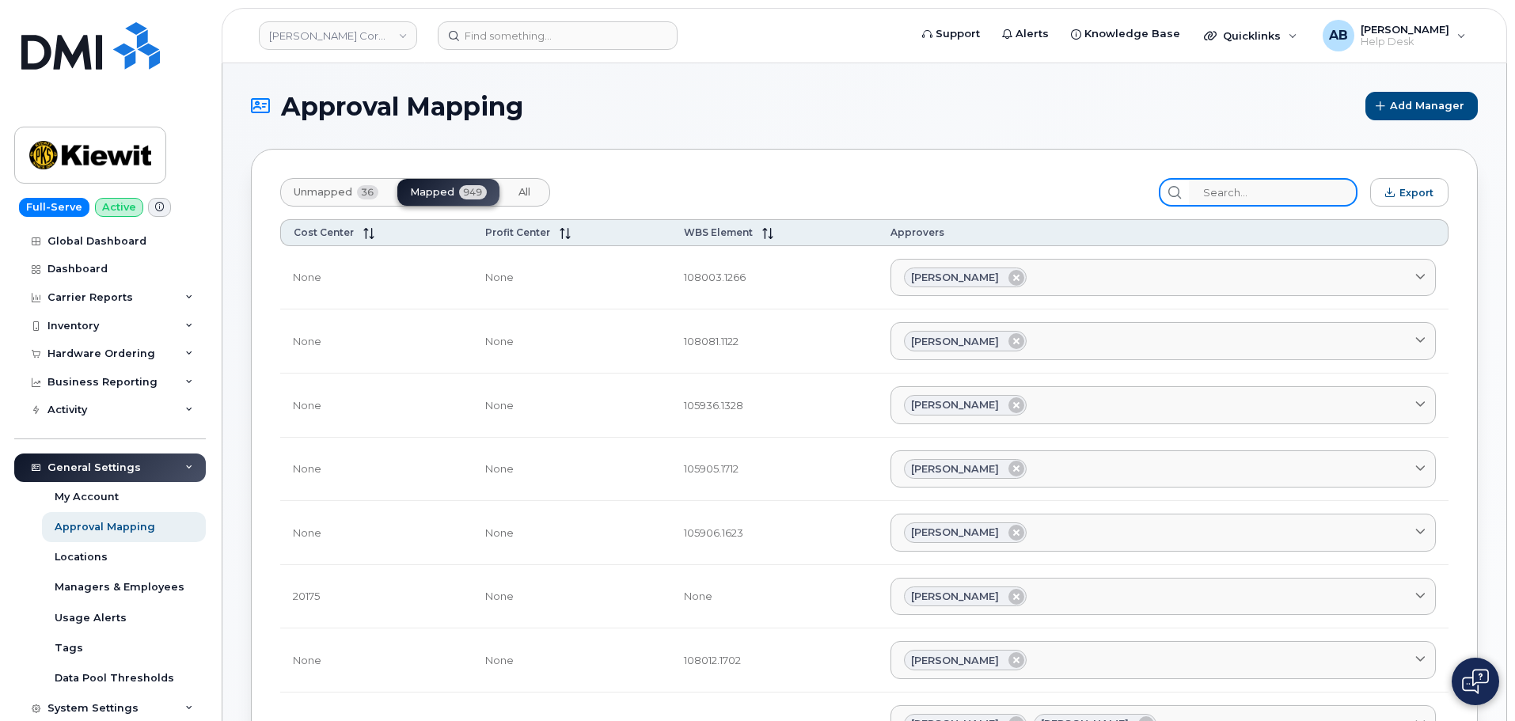
click at [1246, 185] on input "search" at bounding box center [1273, 192] width 169 height 28
paste input "21564"
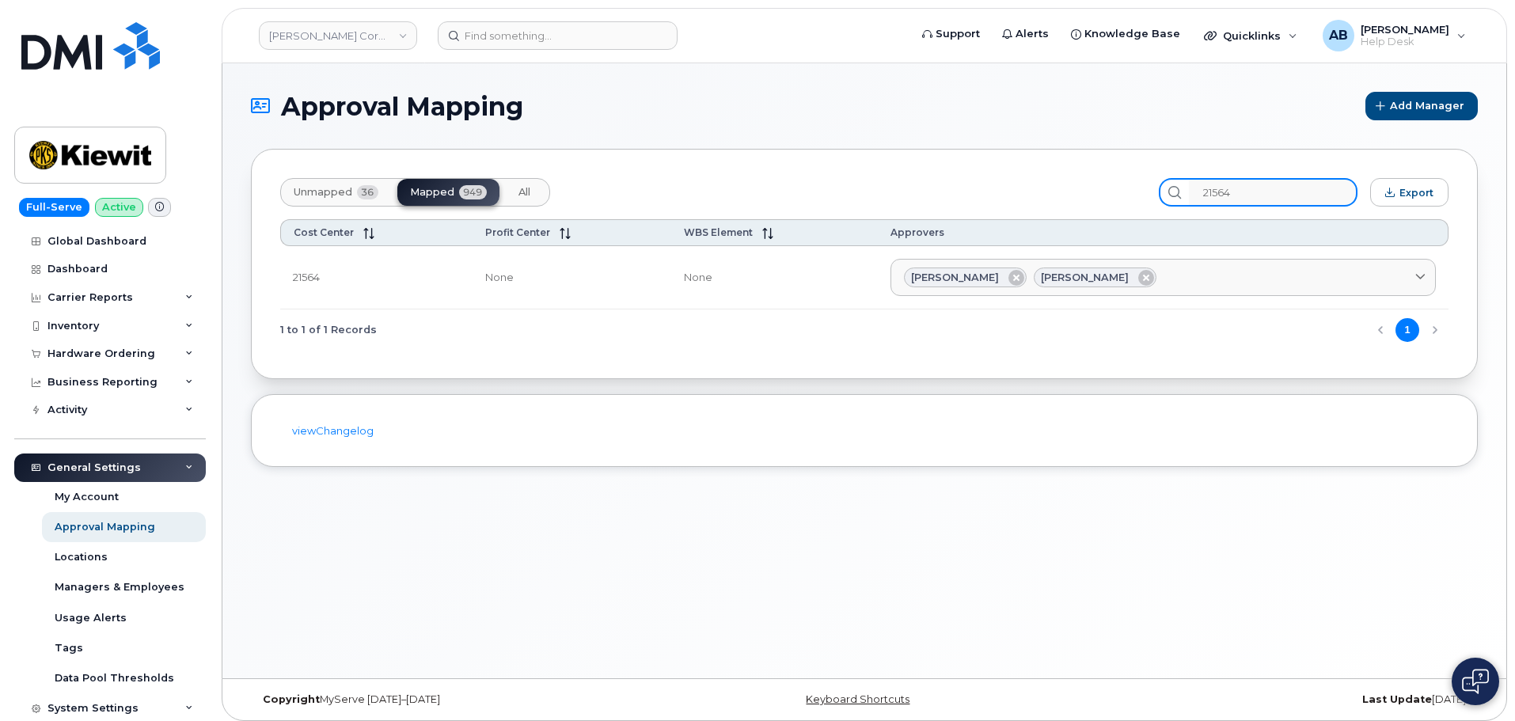
type input "21564"
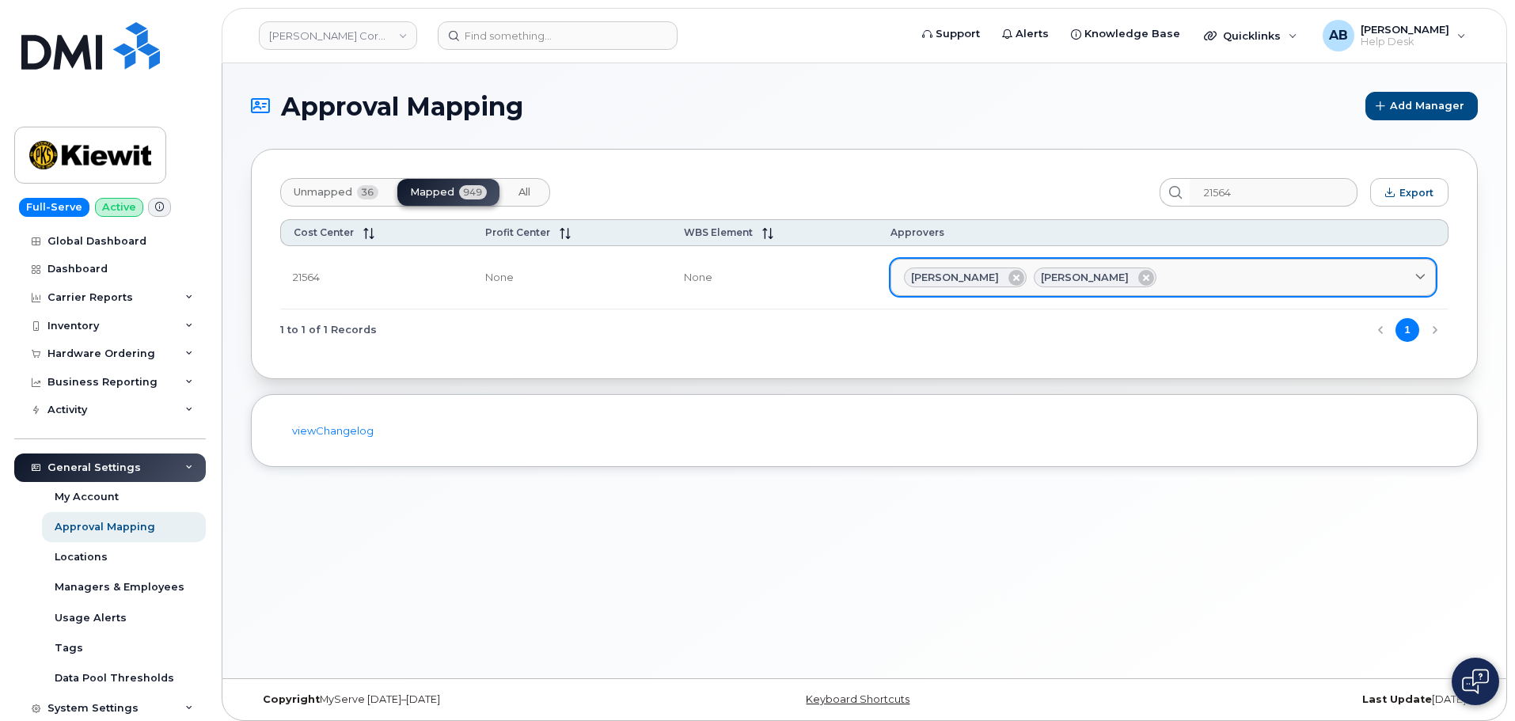
click at [1061, 279] on span "[PERSON_NAME]" at bounding box center [1085, 277] width 88 height 15
click at [1064, 273] on span "[PERSON_NAME]" at bounding box center [1085, 277] width 88 height 15
drag, startPoint x: 1031, startPoint y: 276, endPoint x: 1076, endPoint y: 276, distance: 45.1
click at [1076, 276] on span "[PERSON_NAME]" at bounding box center [1085, 277] width 88 height 15
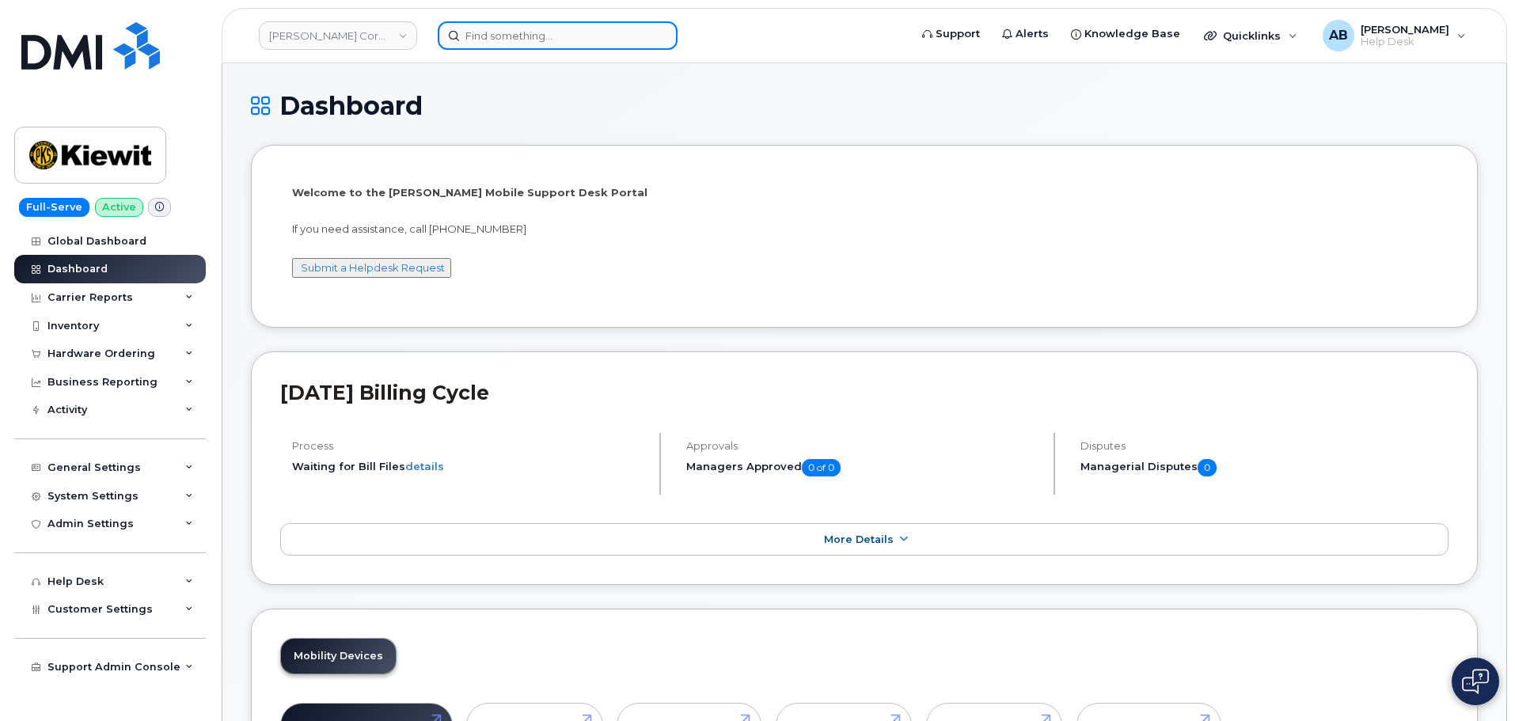
click at [555, 47] on input at bounding box center [558, 35] width 240 height 28
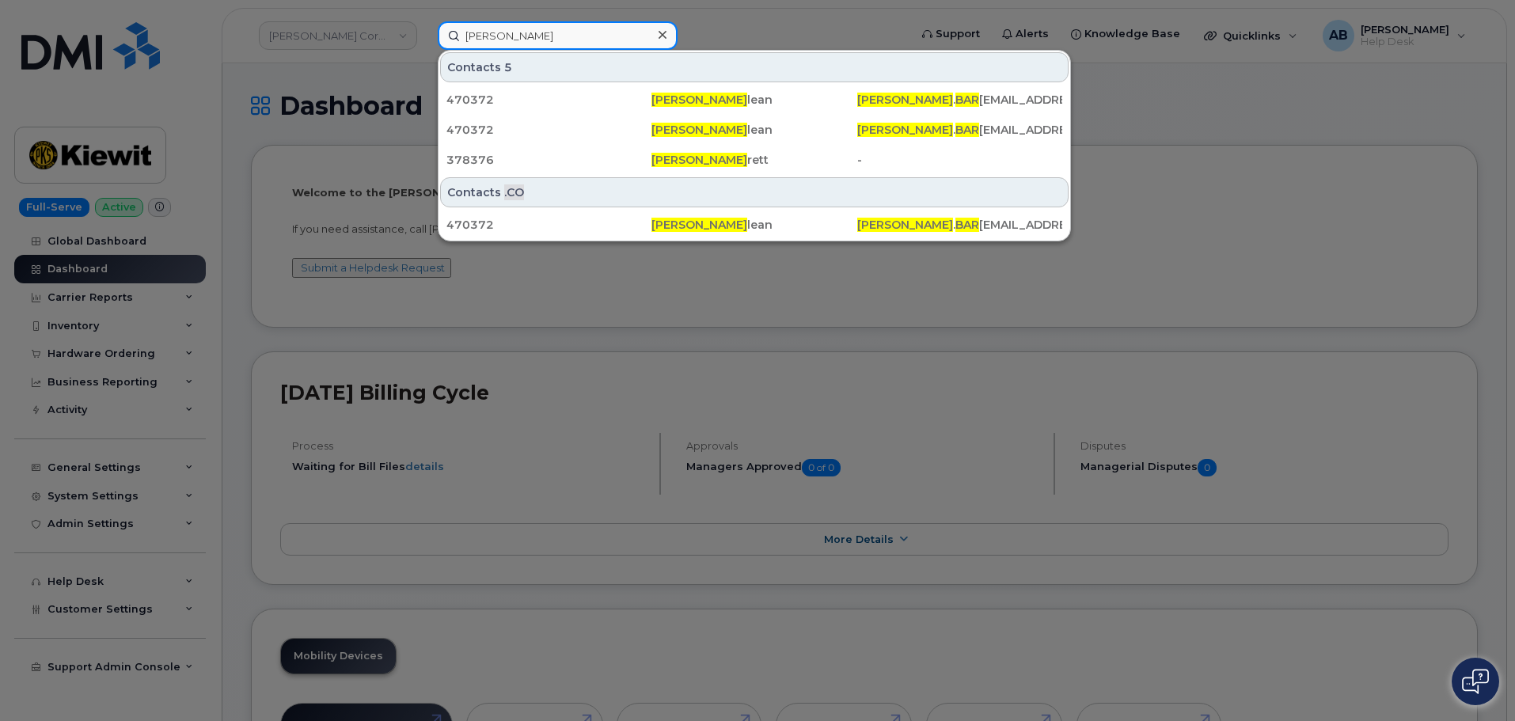
click at [502, 35] on input "[PERSON_NAME]" at bounding box center [558, 35] width 240 height 28
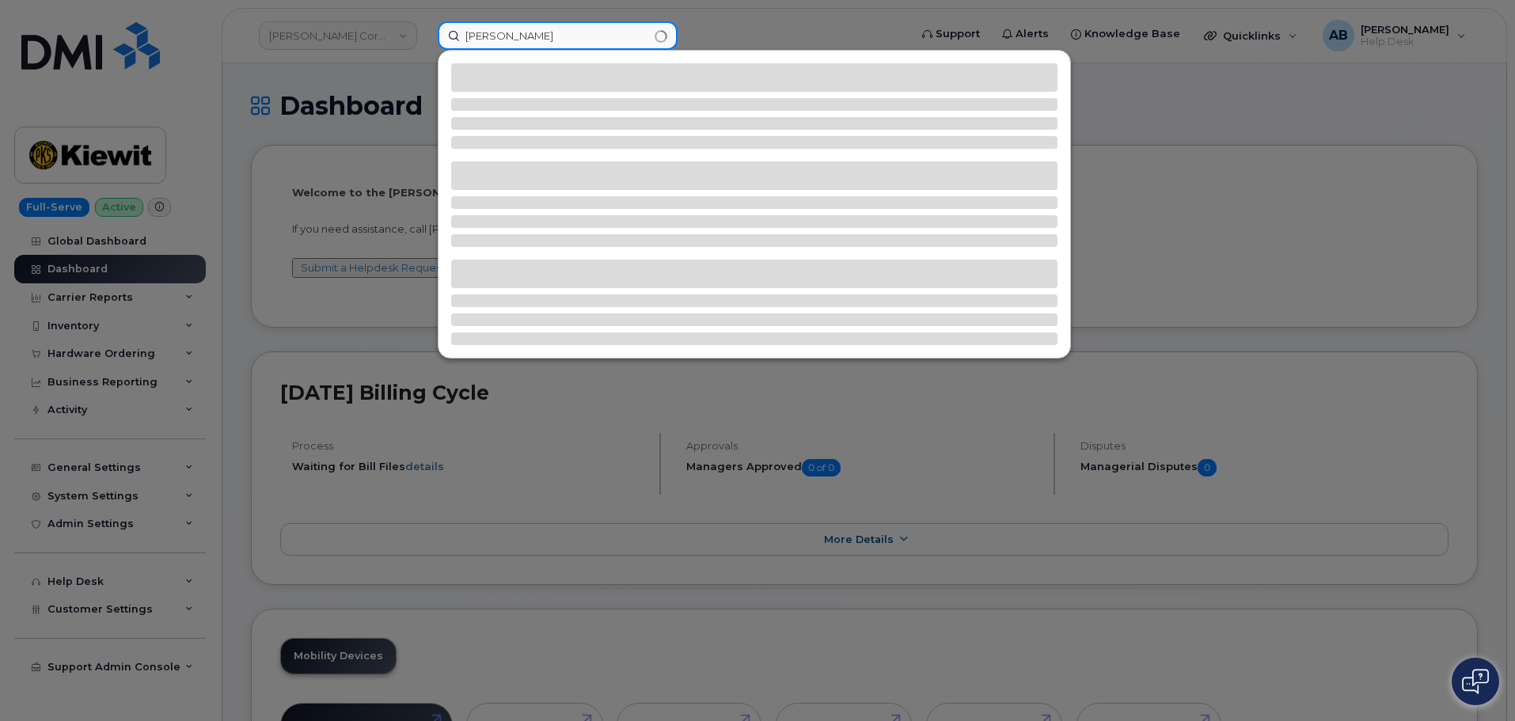
click at [588, 28] on input "[PERSON_NAME]" at bounding box center [558, 35] width 240 height 28
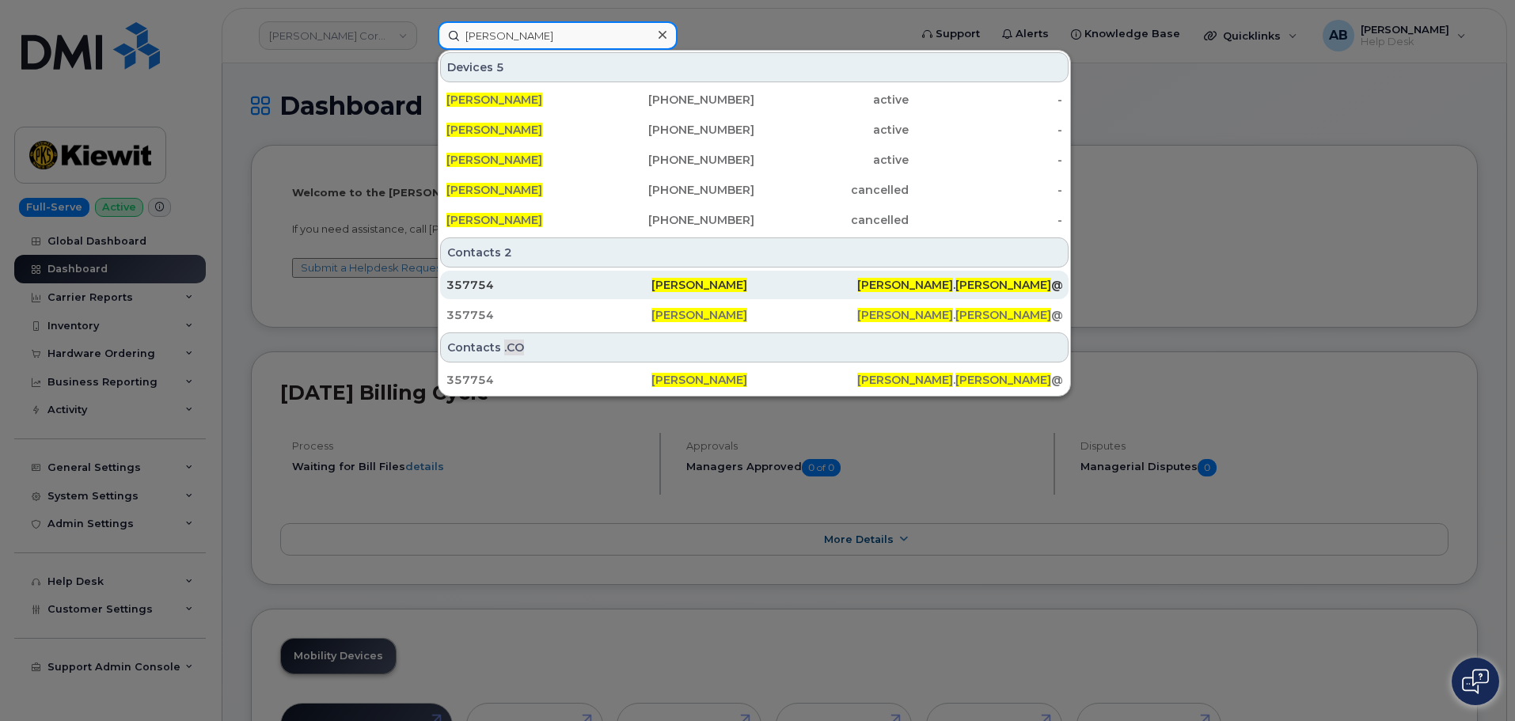
type input "[PERSON_NAME]"
click at [650, 290] on div "357754" at bounding box center [548, 285] width 205 height 16
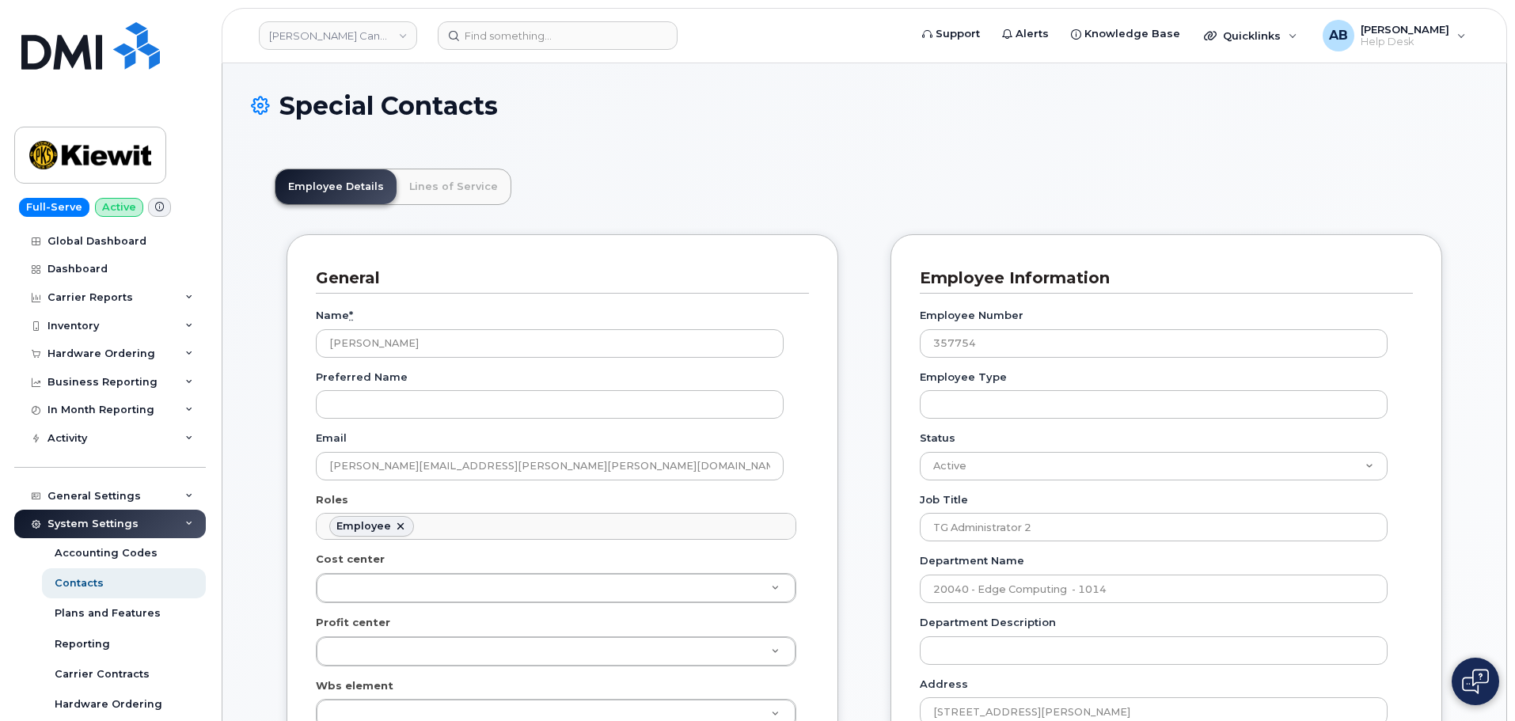
click at [440, 176] on link "Lines of Service" at bounding box center [453, 186] width 114 height 35
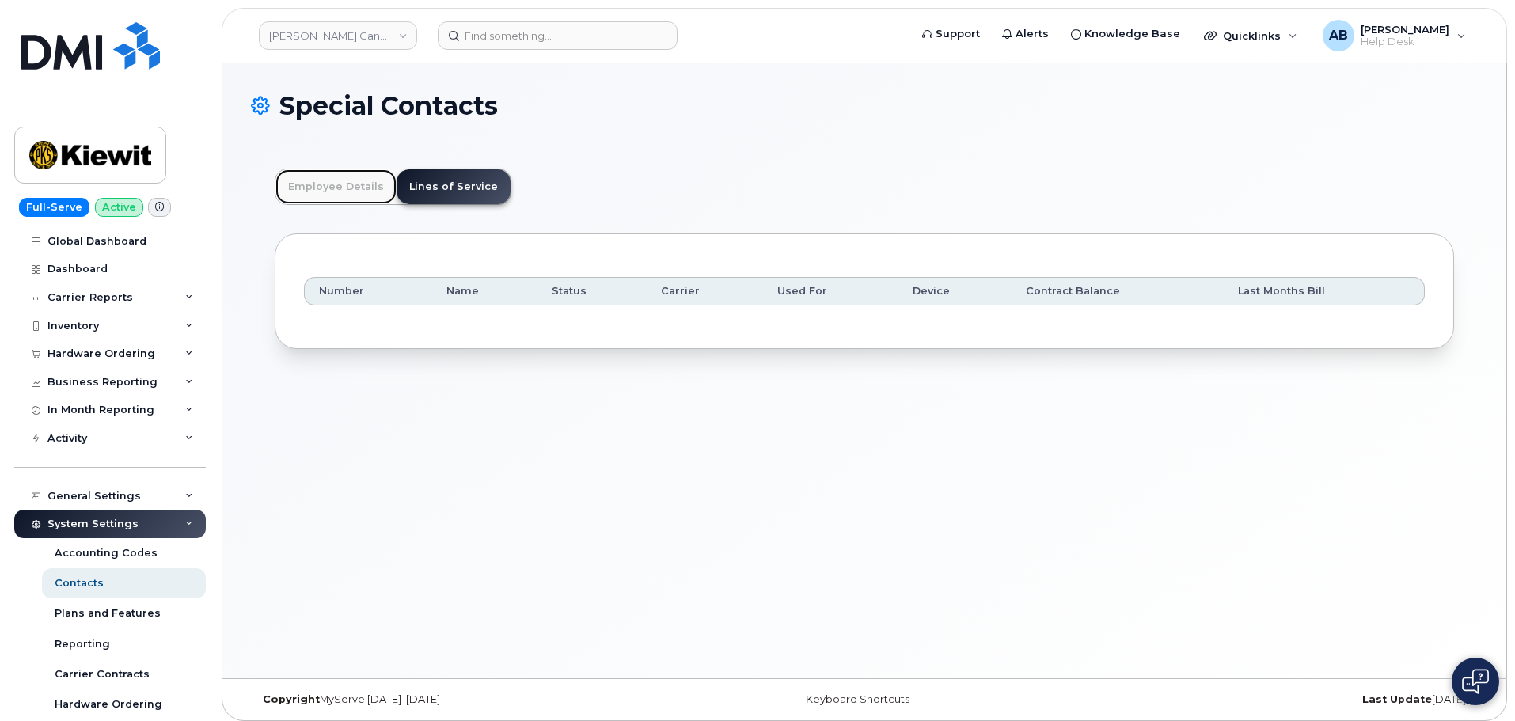
click at [339, 179] on link "Employee Details" at bounding box center [335, 186] width 121 height 35
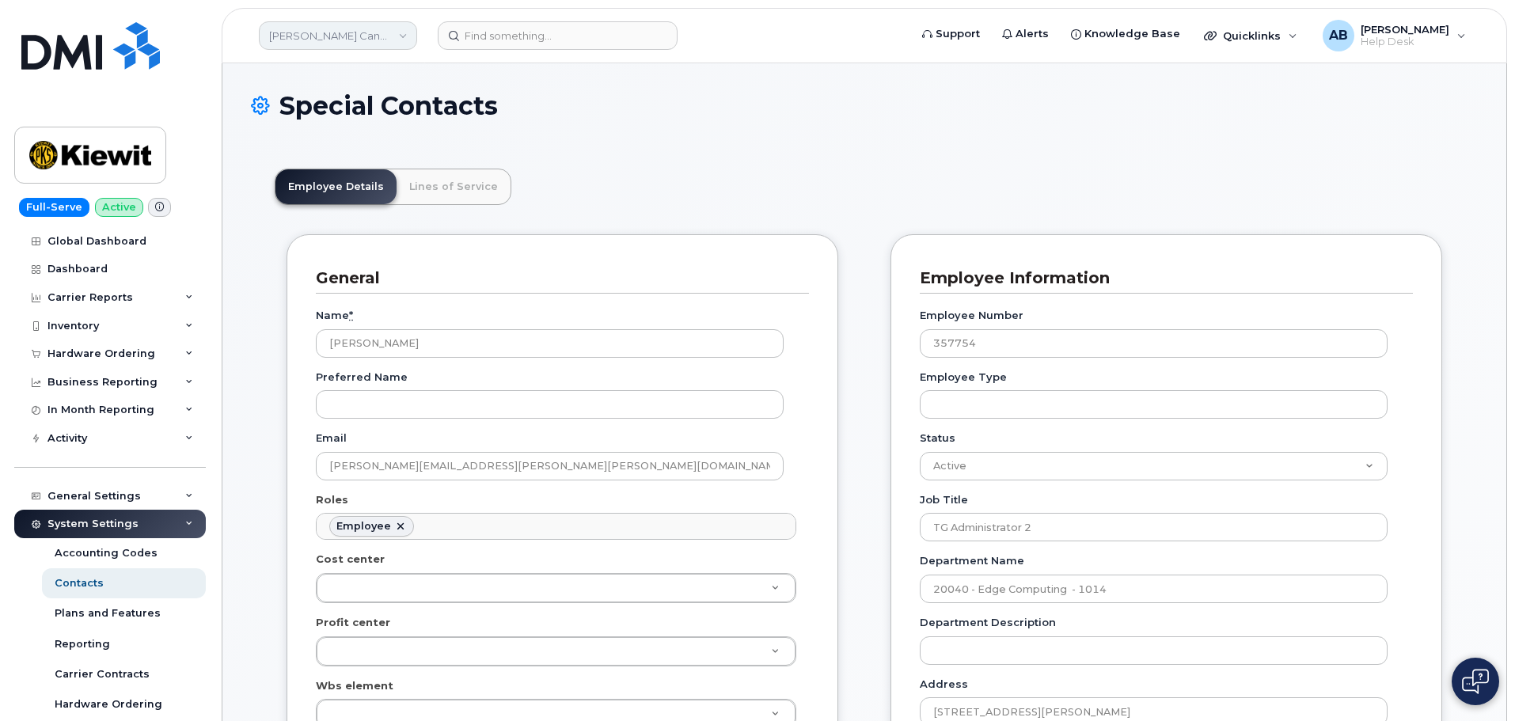
click at [383, 40] on link "[PERSON_NAME] Canada Inc" at bounding box center [338, 35] width 158 height 28
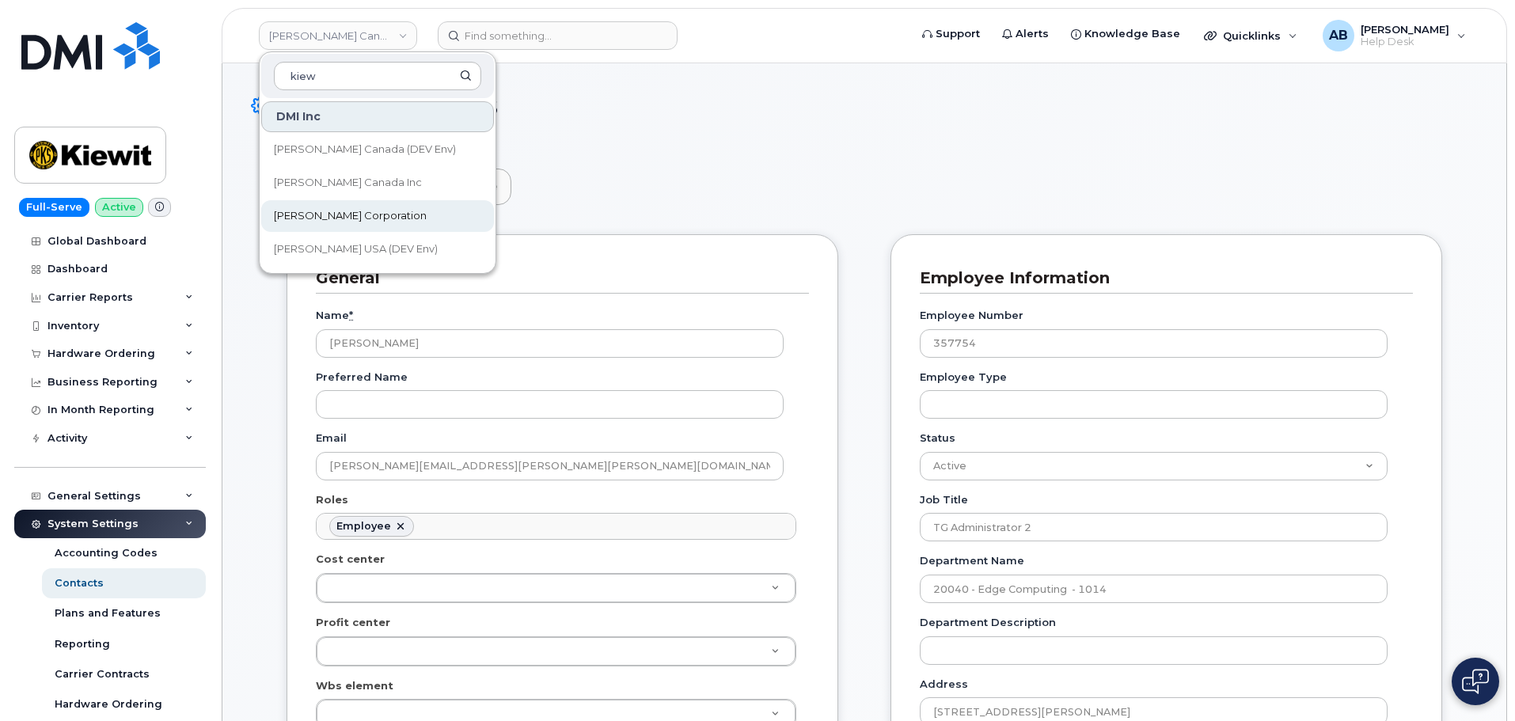
type input "kiew"
click at [330, 210] on span "[PERSON_NAME] Corporation" at bounding box center [350, 216] width 153 height 16
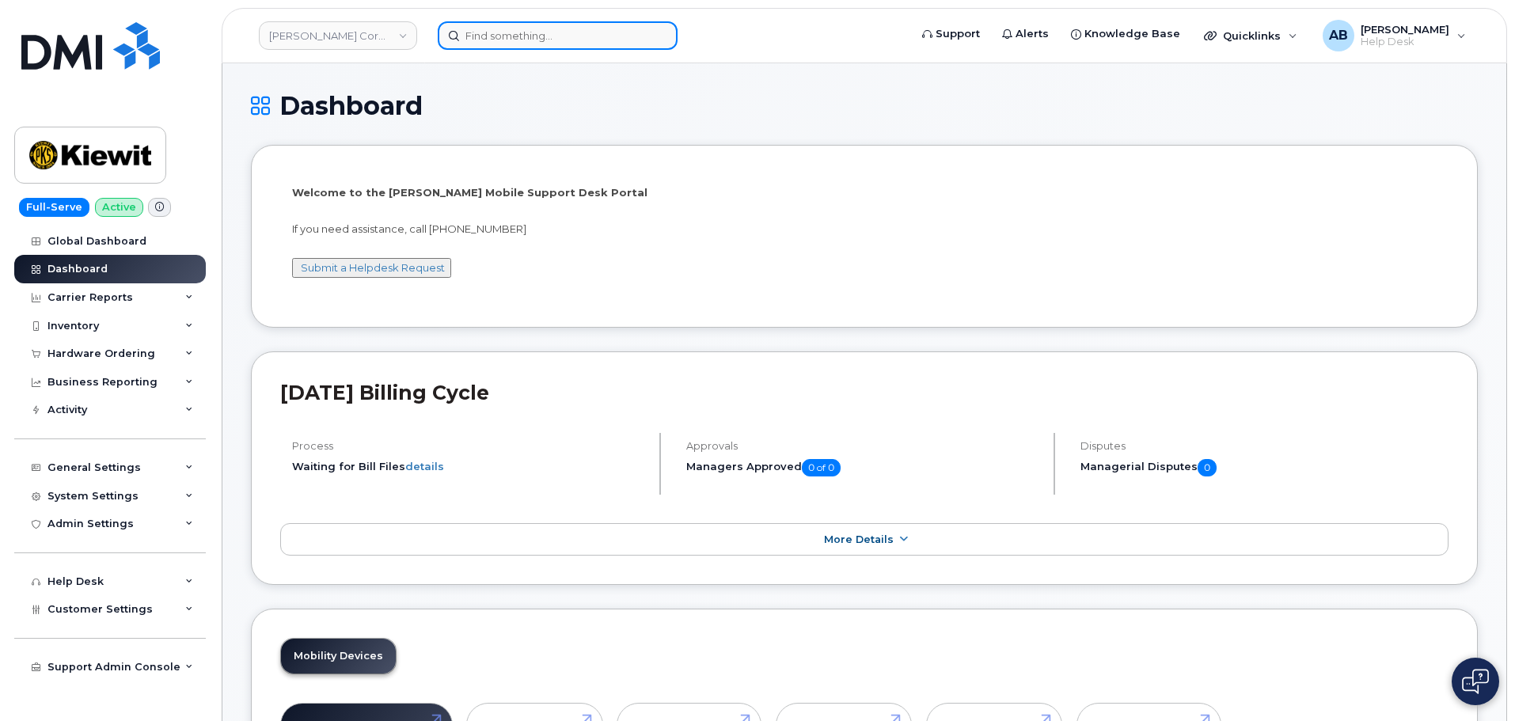
click at [548, 47] on input at bounding box center [558, 35] width 240 height 28
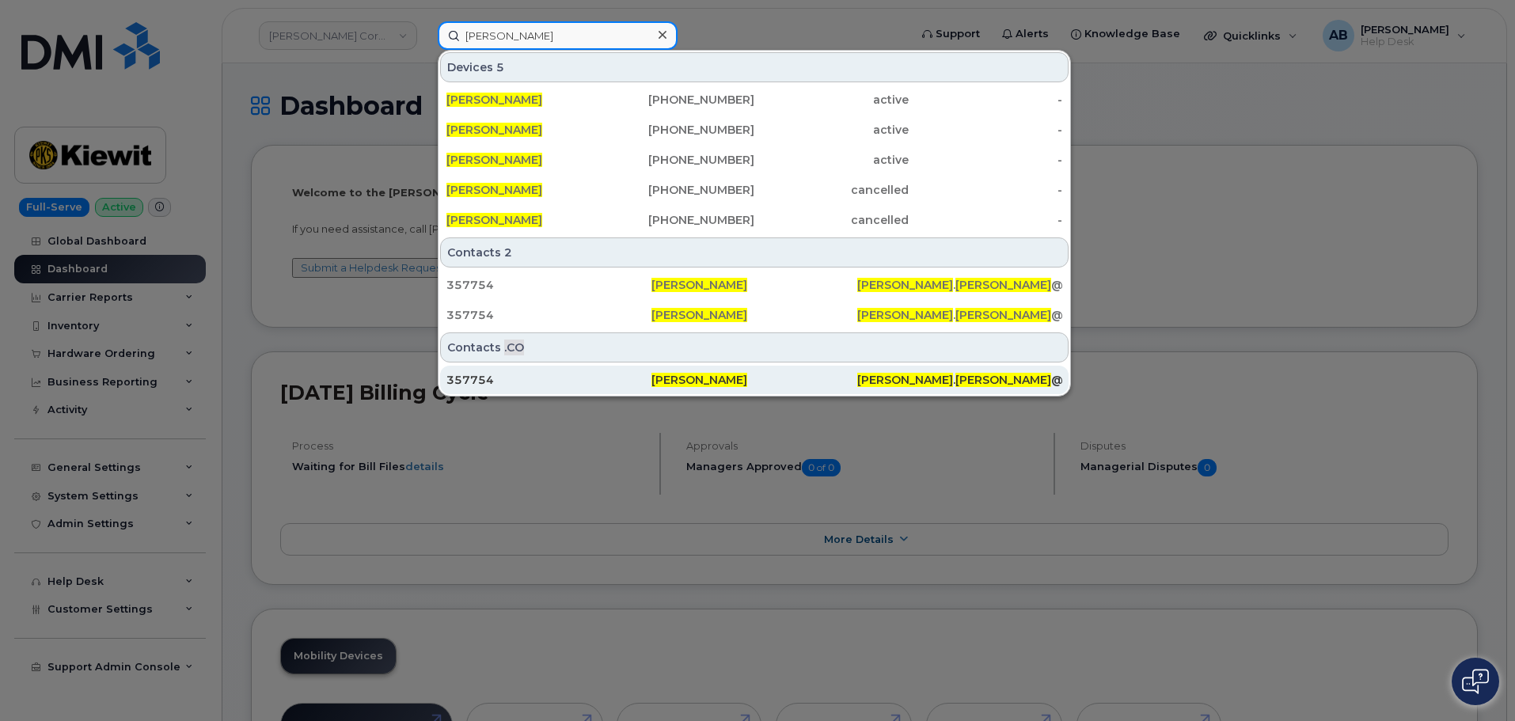
type input "[PERSON_NAME]"
click at [857, 368] on div "[PERSON_NAME]" at bounding box center [959, 380] width 205 height 28
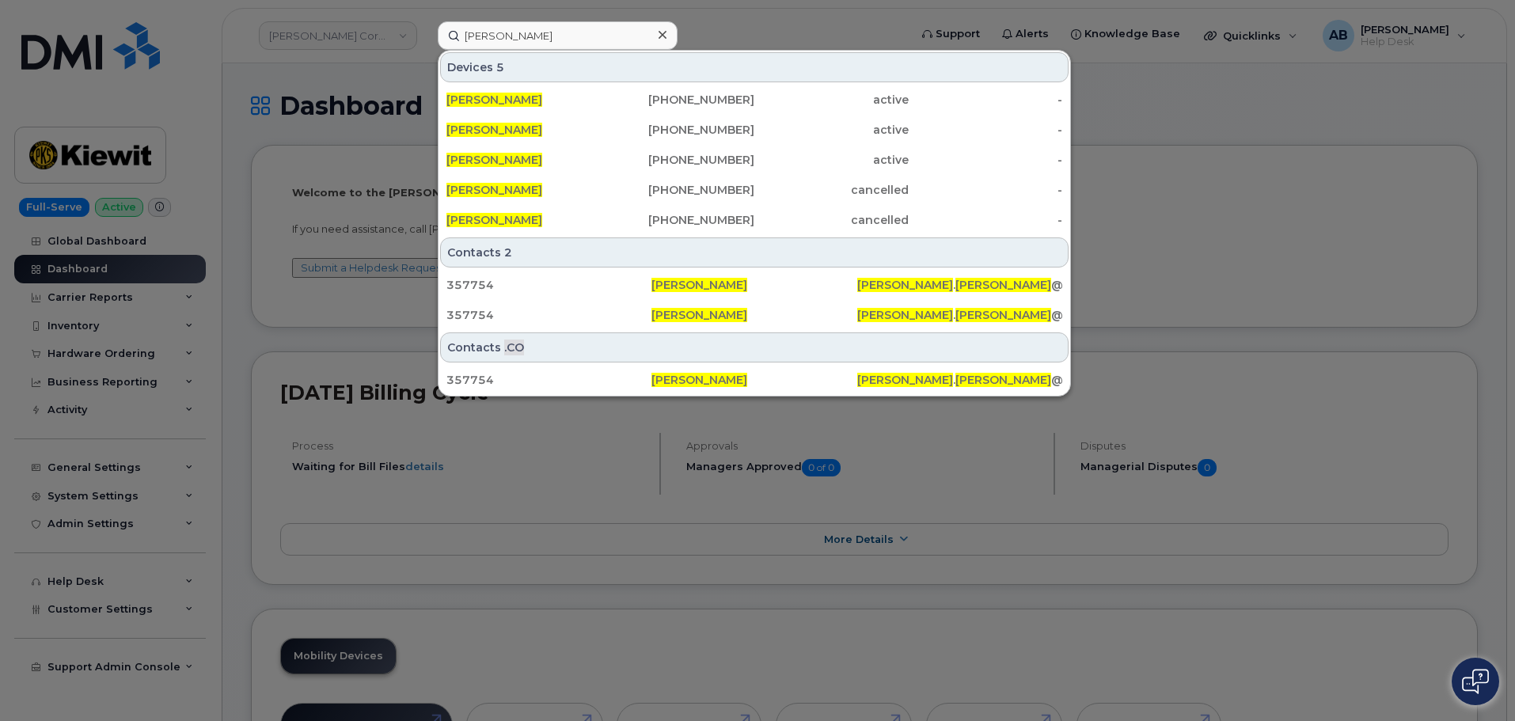
click at [717, 38] on div at bounding box center [757, 360] width 1515 height 721
click at [597, 37] on input "jonathan barfield" at bounding box center [558, 35] width 240 height 28
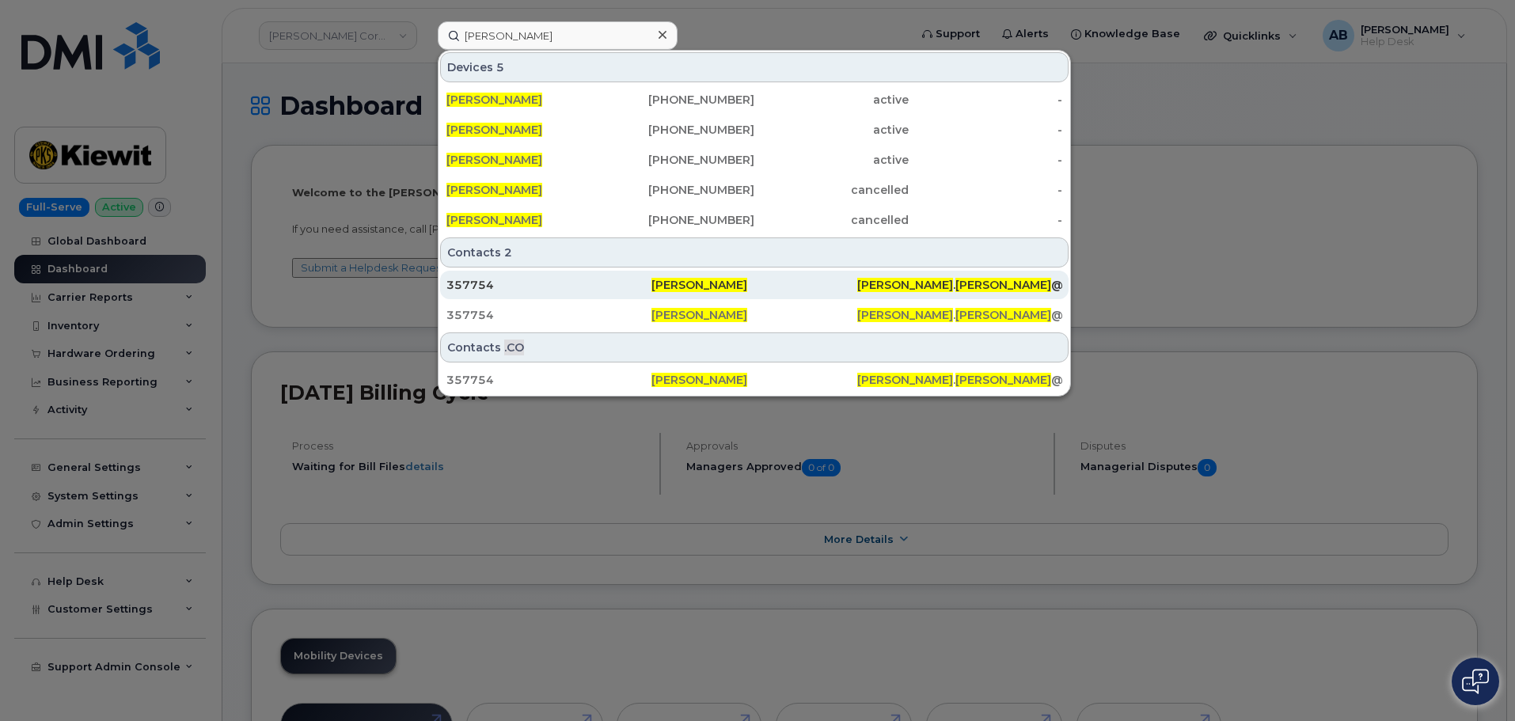
click at [562, 284] on div "357754" at bounding box center [548, 285] width 205 height 16
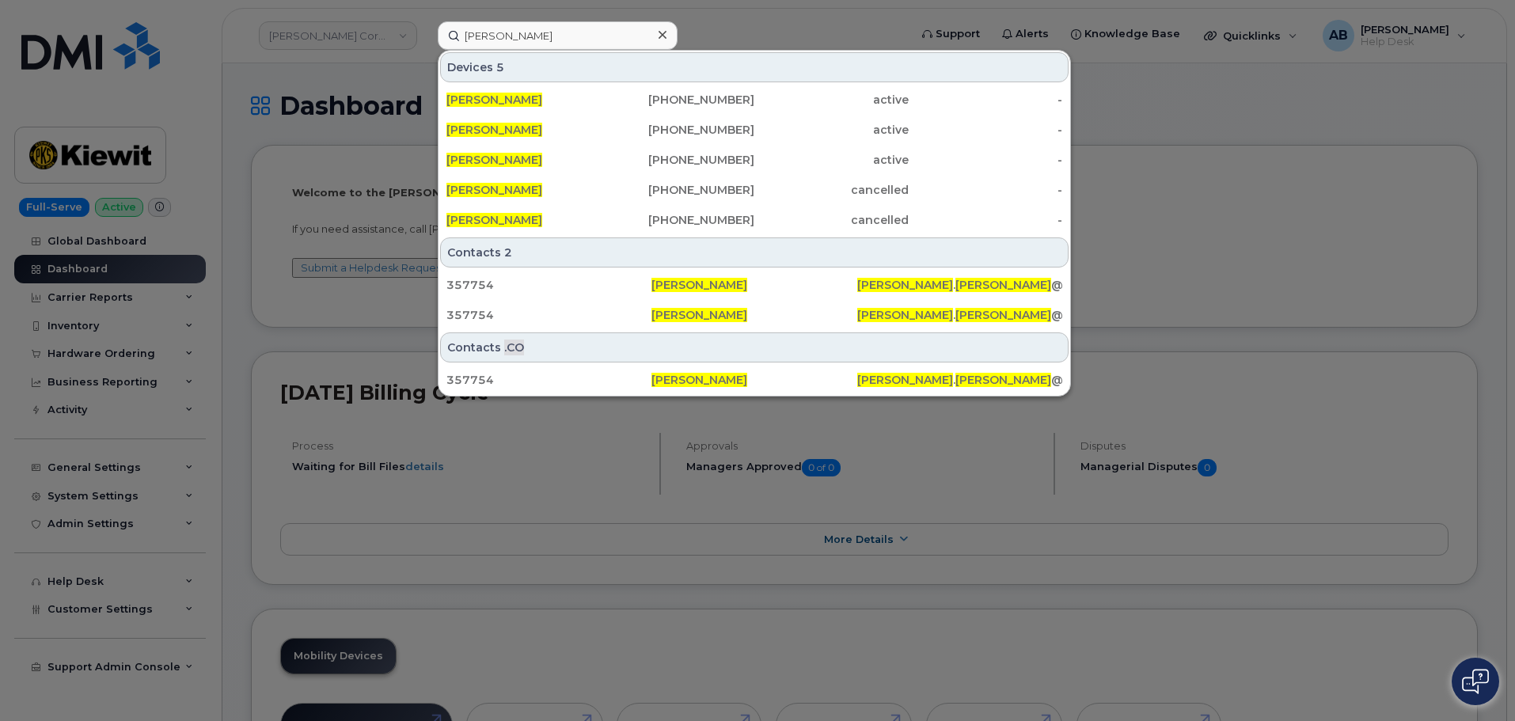
click at [729, 28] on div at bounding box center [757, 360] width 1515 height 721
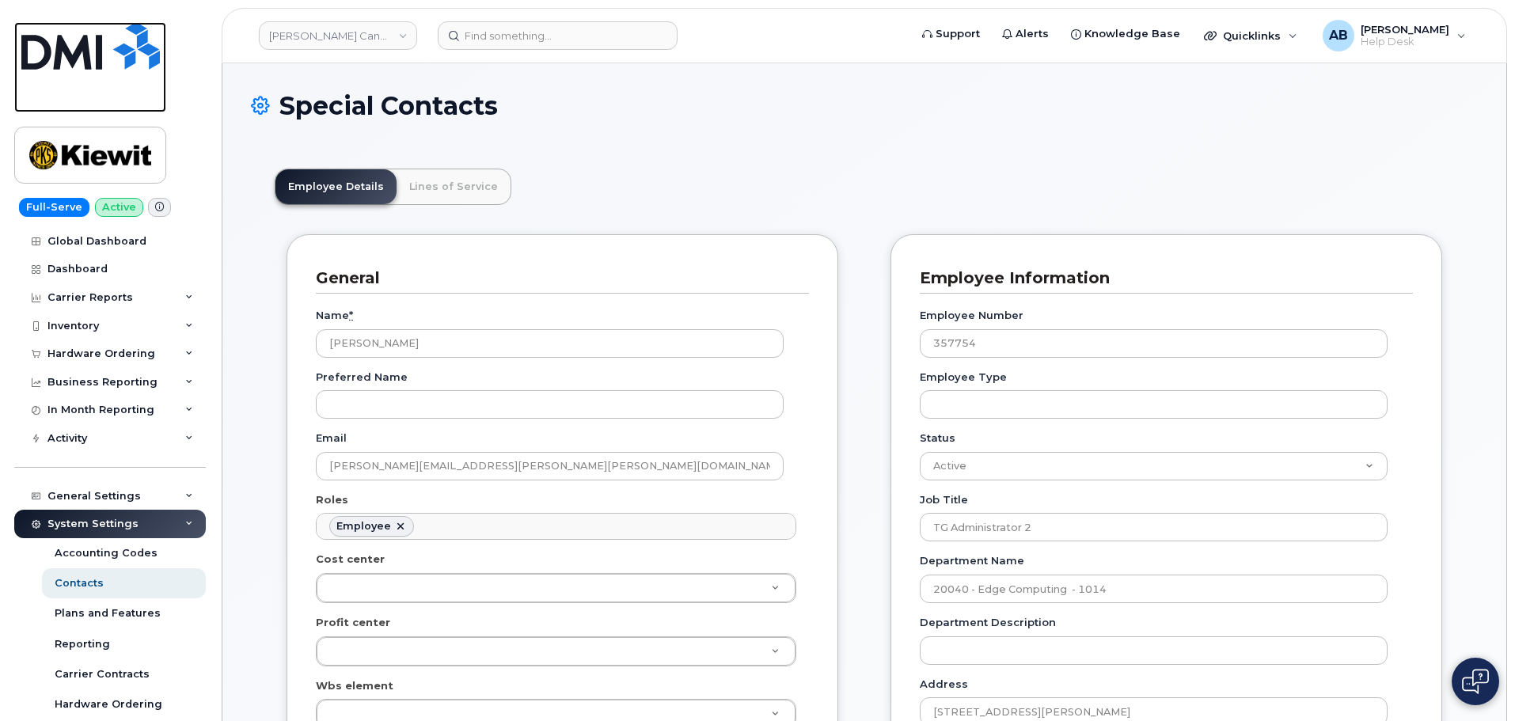
click at [70, 58] on img at bounding box center [90, 45] width 138 height 47
